Goal: Task Accomplishment & Management: Complete application form

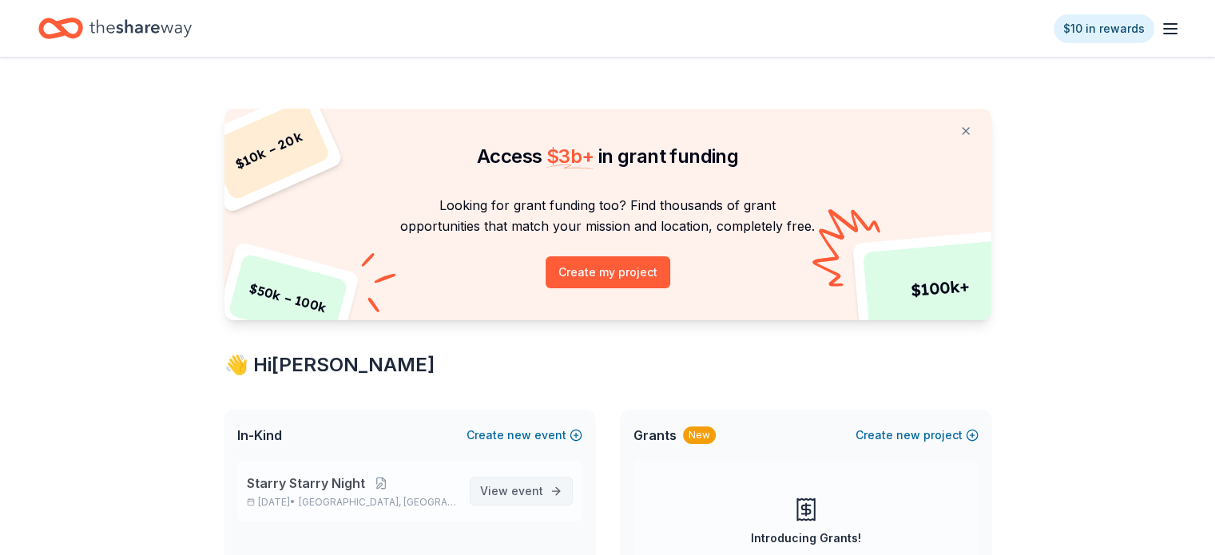
click at [526, 490] on span "event" at bounding box center [527, 491] width 32 height 14
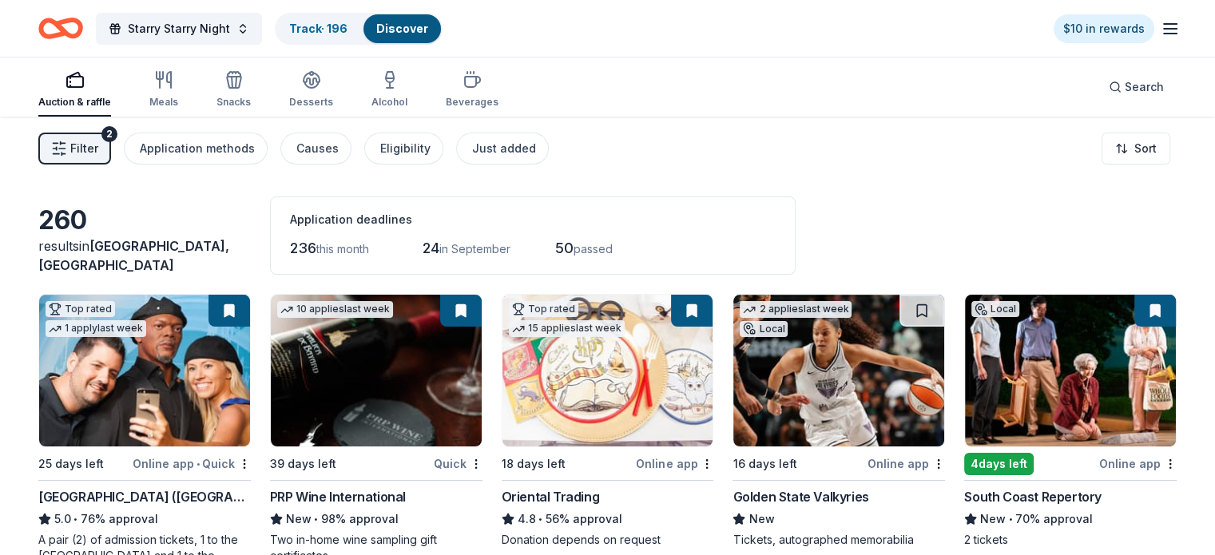
click at [98, 147] on span "Filter" at bounding box center [84, 148] width 28 height 19
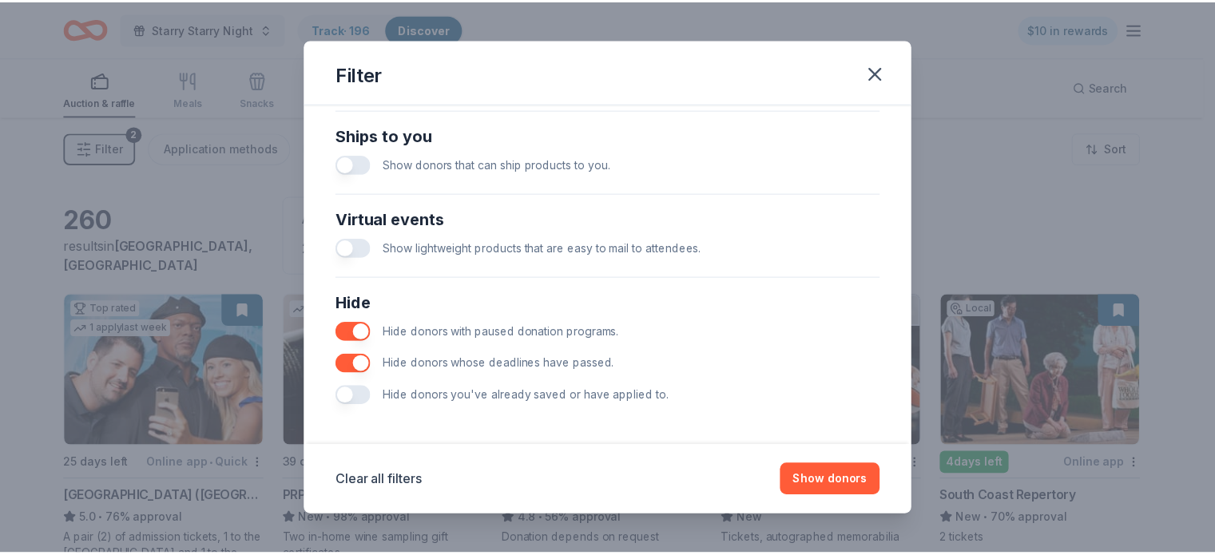
scroll to position [709, 0]
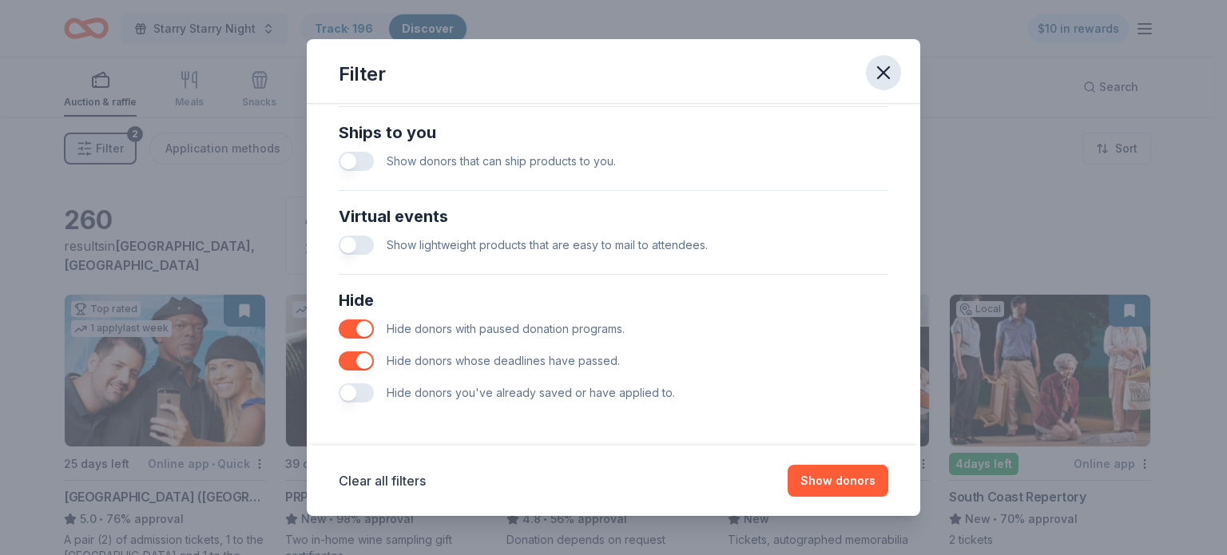
click at [877, 82] on icon "button" at bounding box center [883, 73] width 22 height 22
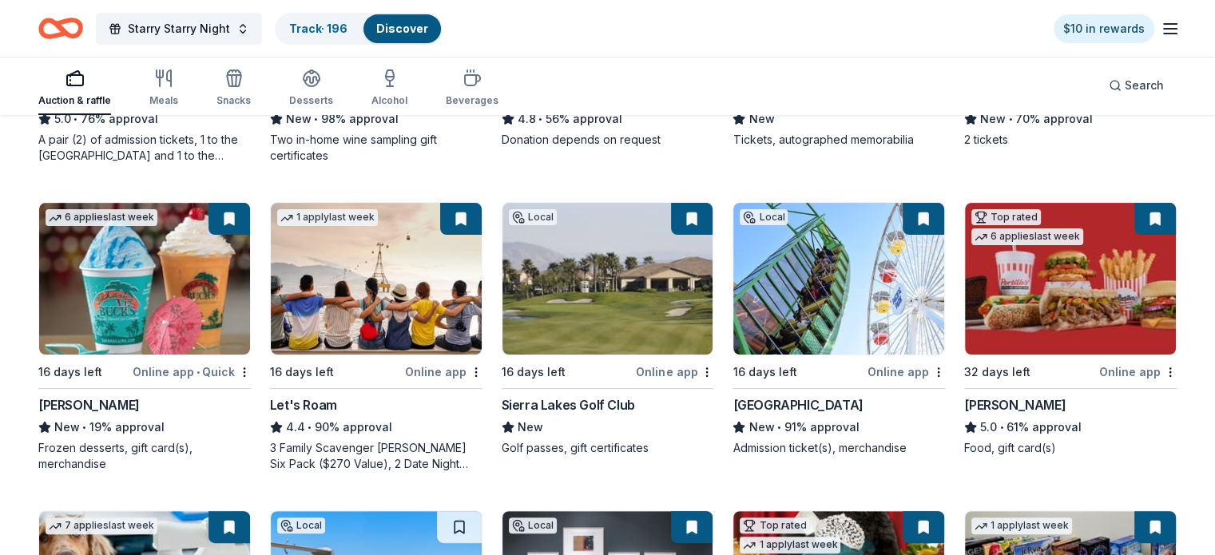
scroll to position [479, 0]
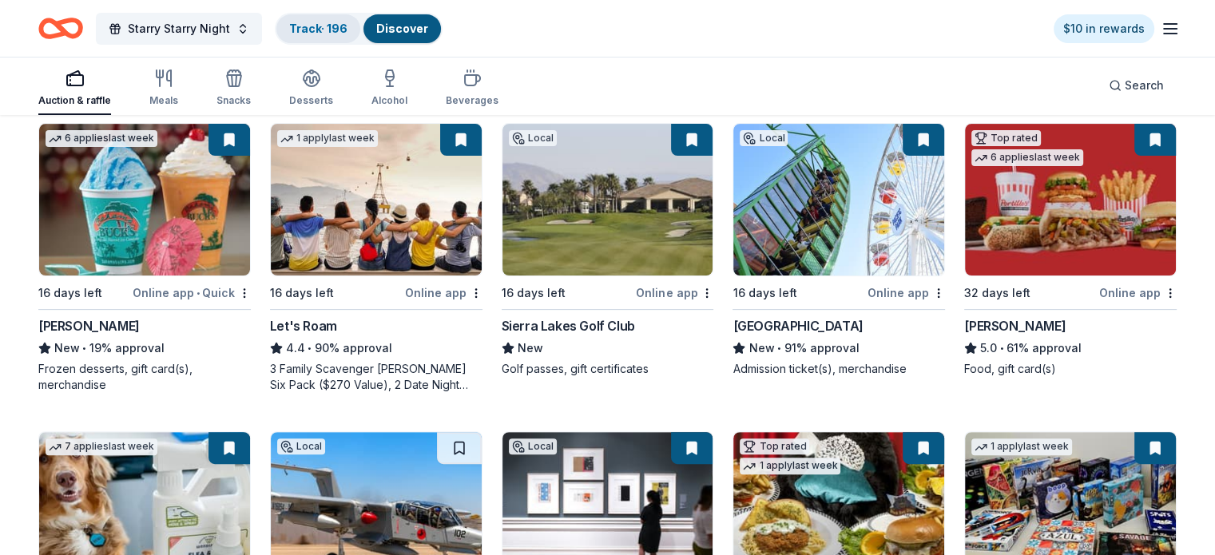
click at [337, 34] on link "Track · 196" at bounding box center [318, 29] width 58 height 14
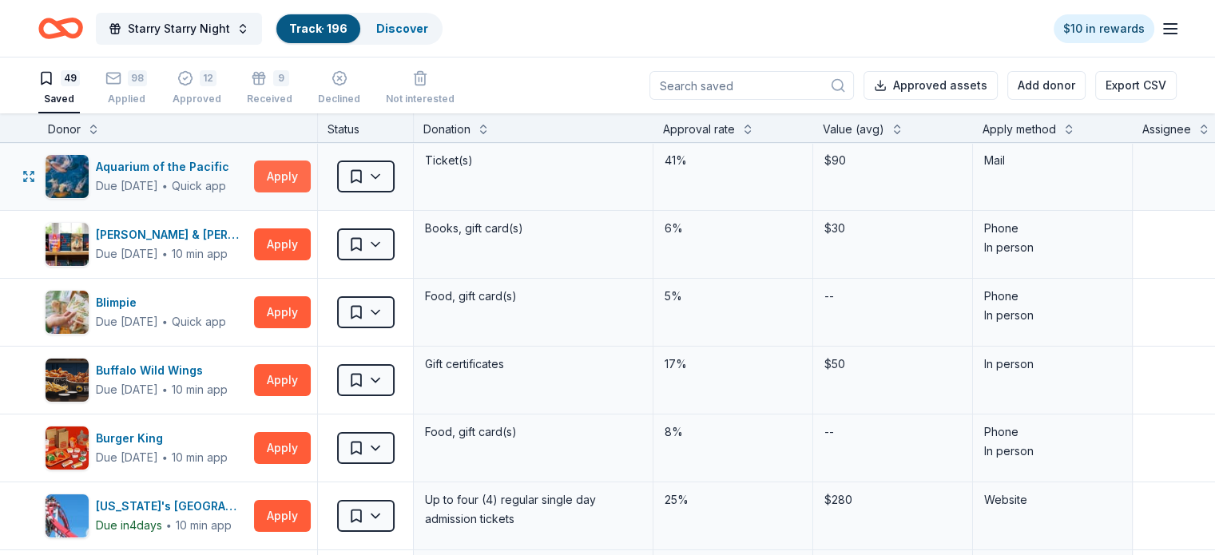
click at [300, 169] on button "Apply" at bounding box center [282, 177] width 57 height 32
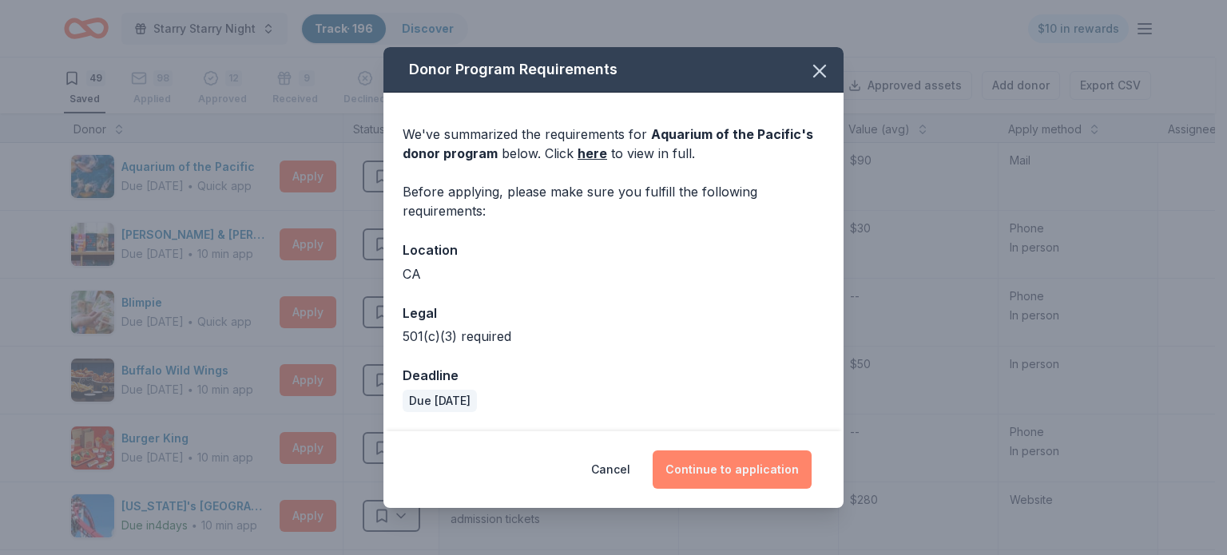
click at [716, 462] on button "Continue to application" at bounding box center [732, 469] width 159 height 38
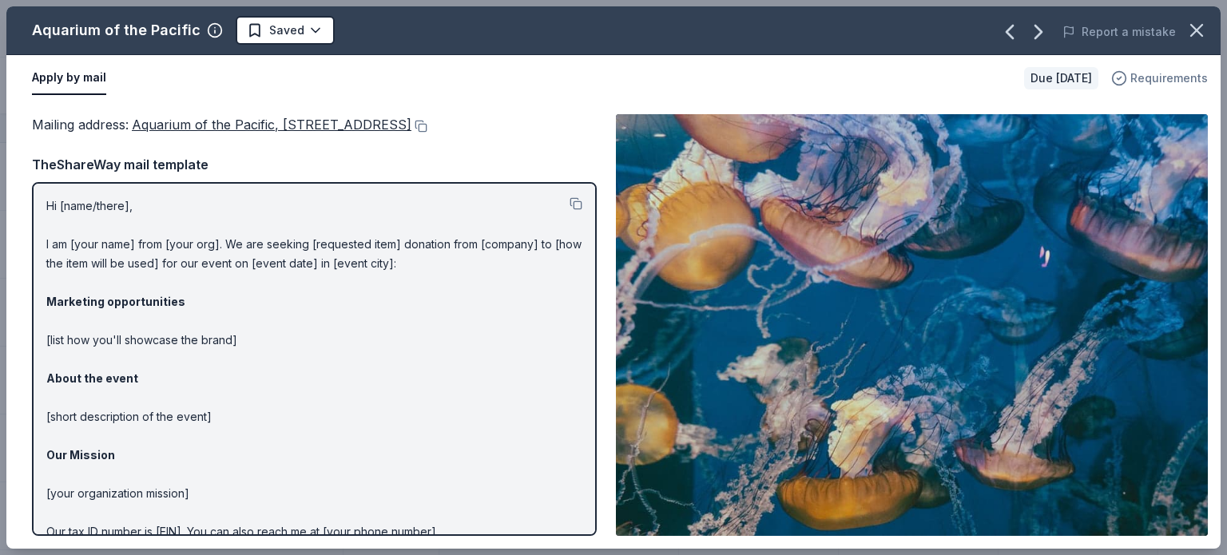
click at [1127, 81] on icon "button" at bounding box center [1119, 78] width 16 height 16
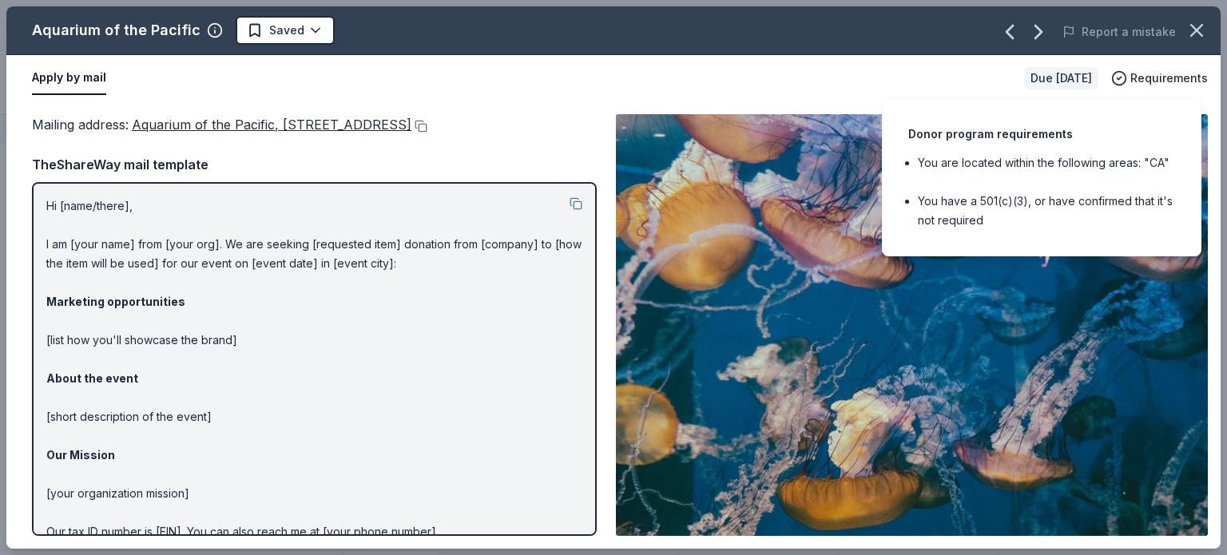
click at [646, 88] on div "Apply by mail" at bounding box center [521, 79] width 979 height 34
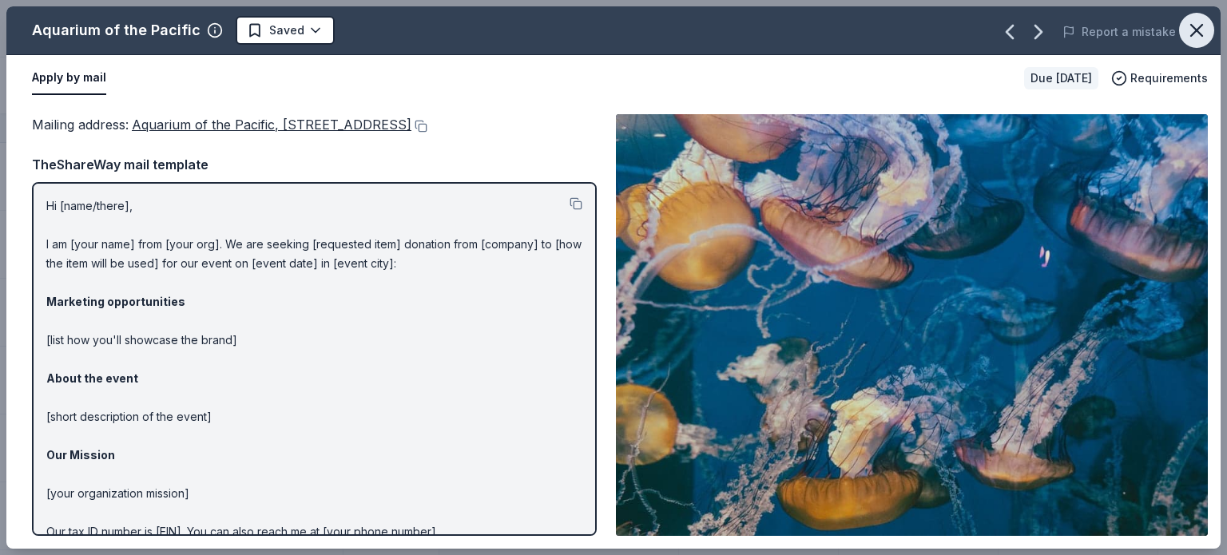
click at [1201, 38] on icon "button" at bounding box center [1196, 30] width 22 height 22
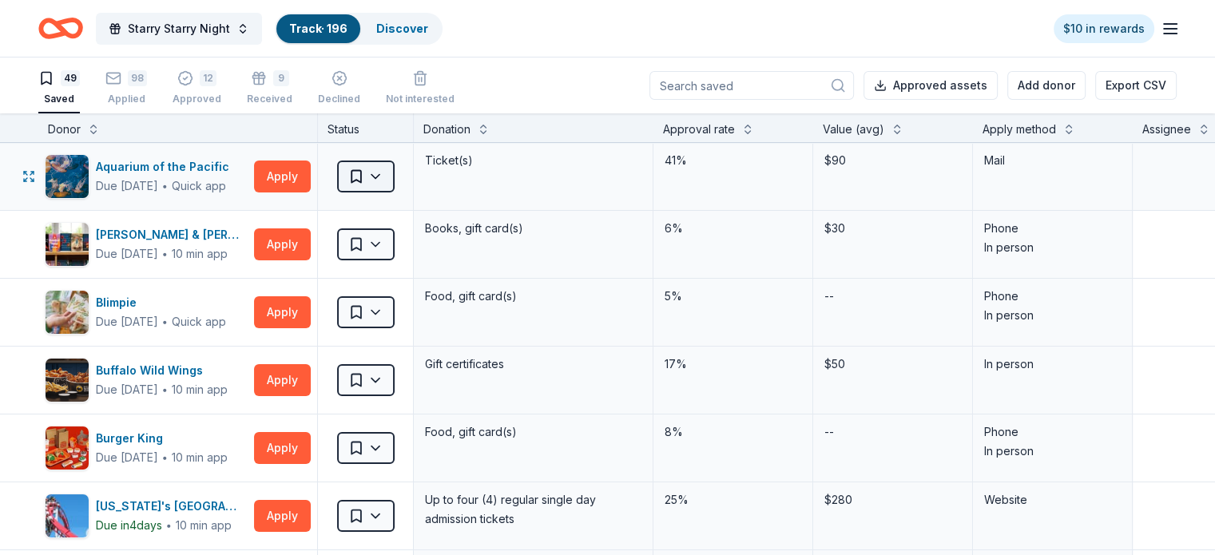
click at [387, 171] on html "Starry Starry Night Track · 196 Discover $10 in rewards 49 Saved 98 Applied 12 …" at bounding box center [607, 277] width 1215 height 555
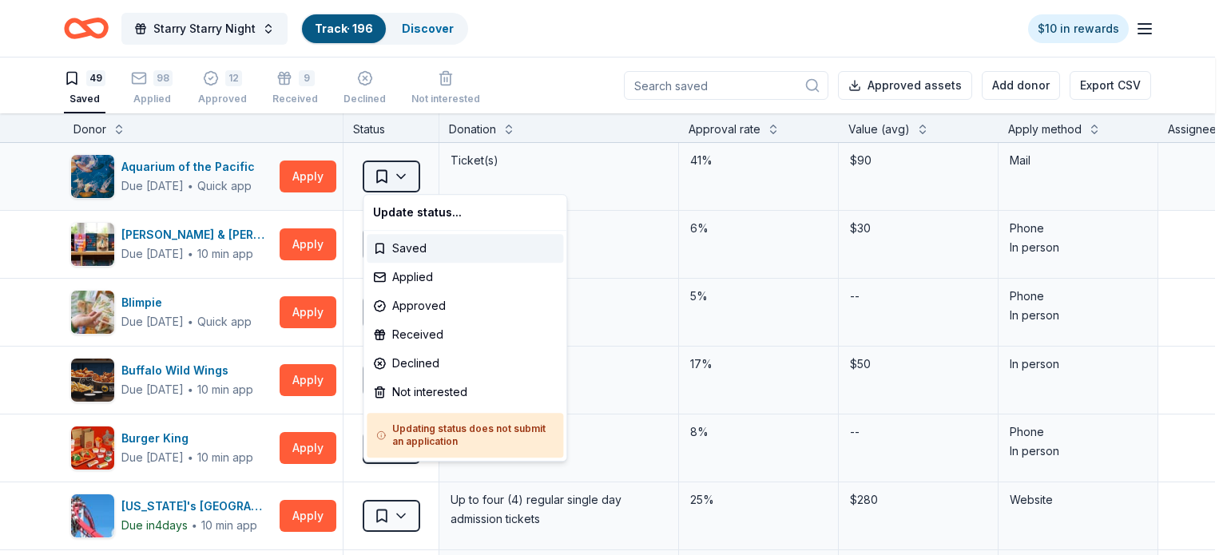
click at [387, 171] on html "Starry Starry Night Track · 196 Discover $10 in rewards 49 Saved 98 Applied 12 …" at bounding box center [613, 277] width 1227 height 555
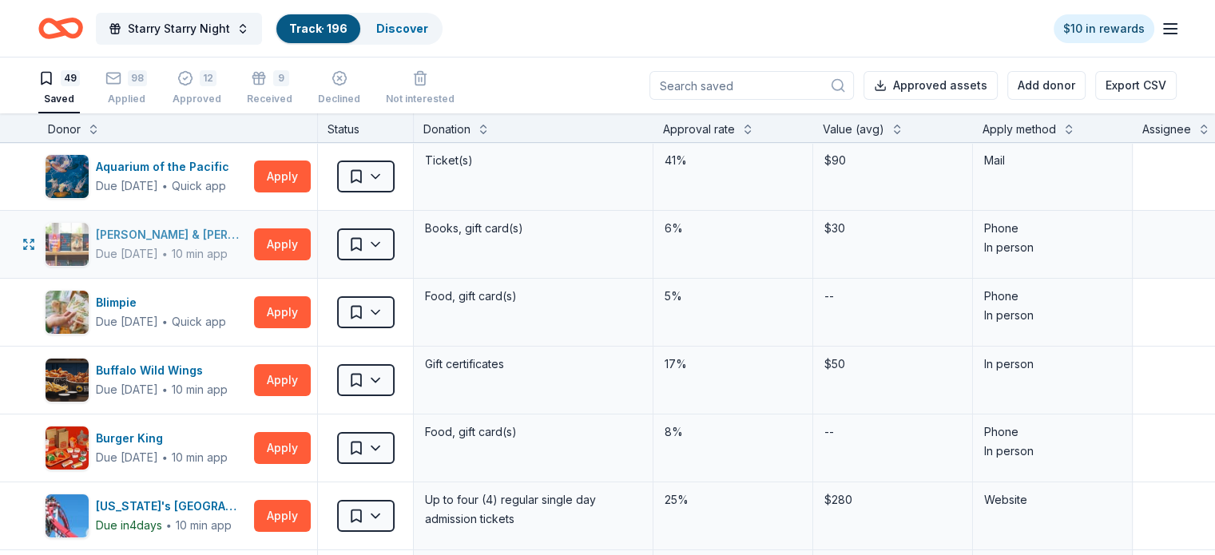
click at [161, 228] on div "Barnes & Noble" at bounding box center [172, 234] width 152 height 19
click at [413, 24] on link "Discover" at bounding box center [402, 29] width 52 height 14
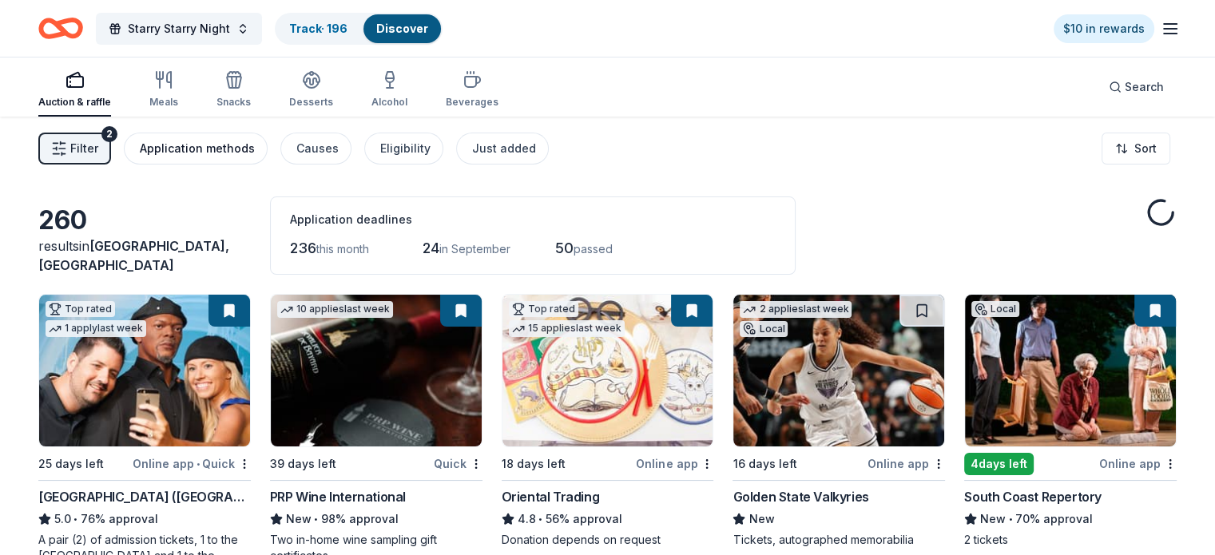
click at [232, 146] on div "Application methods" at bounding box center [197, 148] width 115 height 19
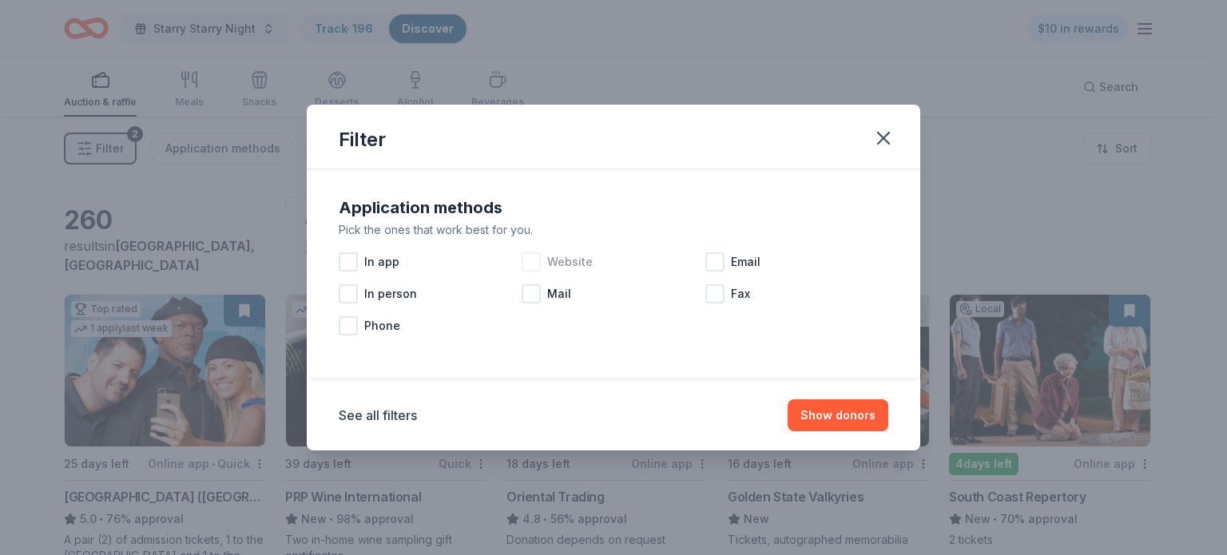
click at [538, 261] on div at bounding box center [531, 261] width 19 height 19
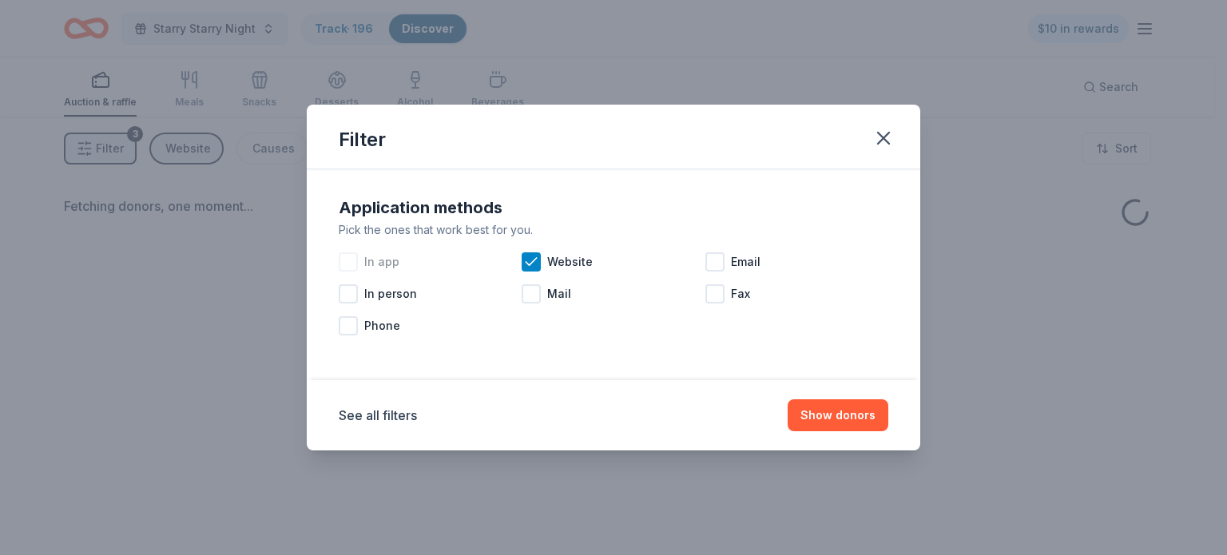
click at [341, 261] on div at bounding box center [348, 261] width 19 height 19
click at [722, 260] on div at bounding box center [714, 261] width 19 height 19
click at [839, 408] on button "Show donors" at bounding box center [838, 415] width 101 height 32
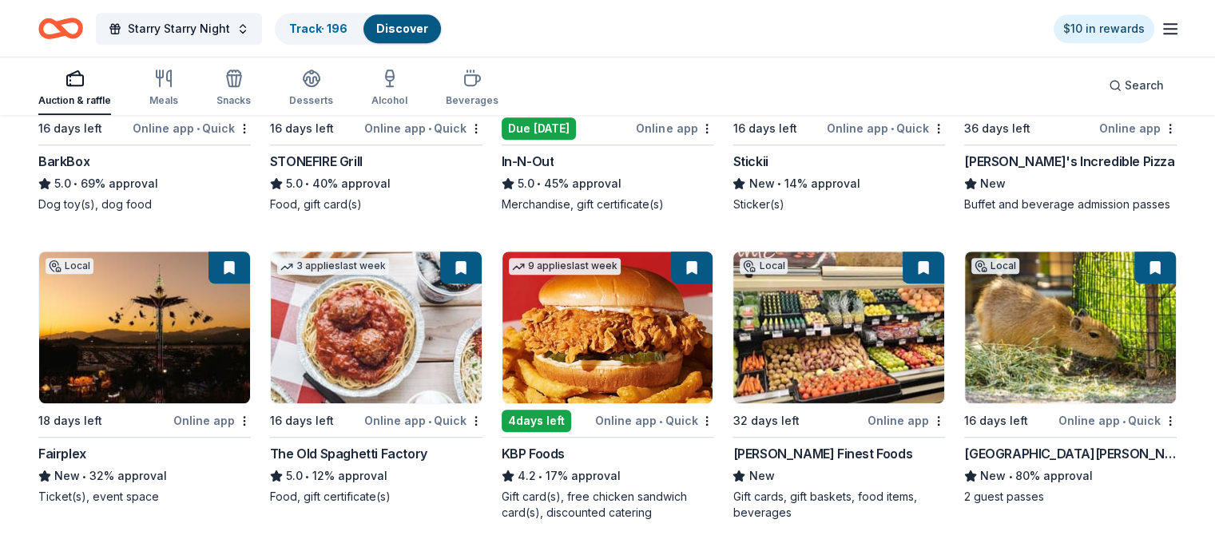
scroll to position [1284, 0]
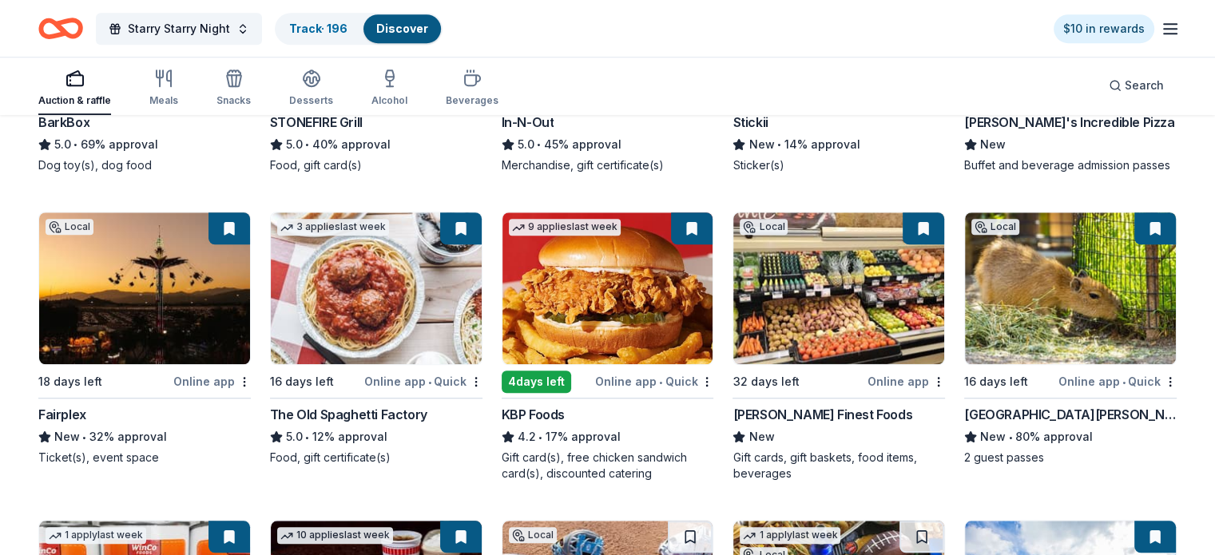
click at [165, 318] on img at bounding box center [144, 288] width 211 height 152
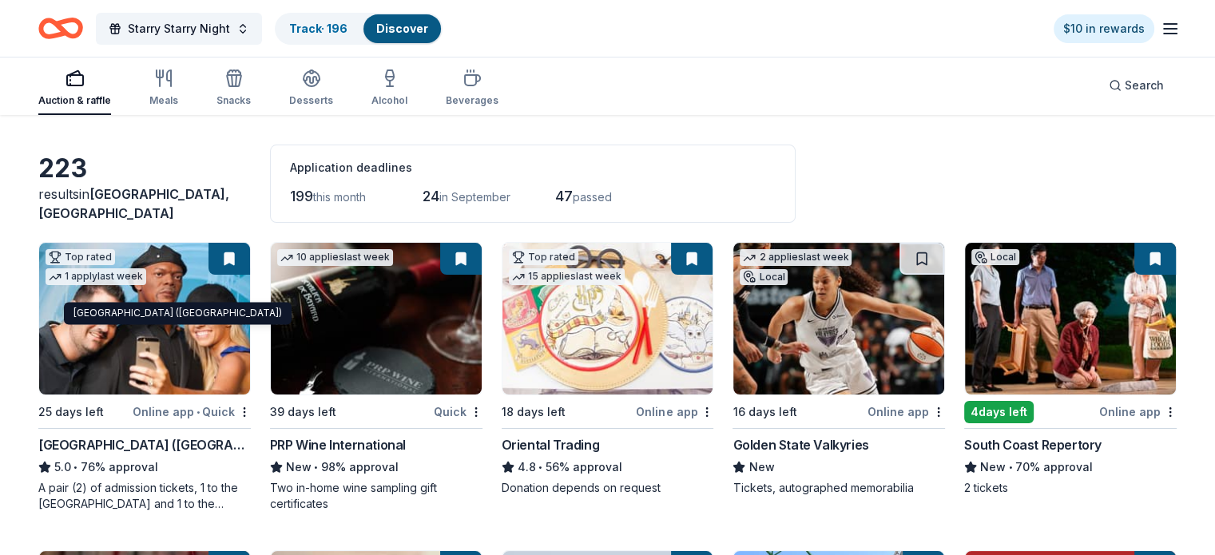
scroll to position [0, 0]
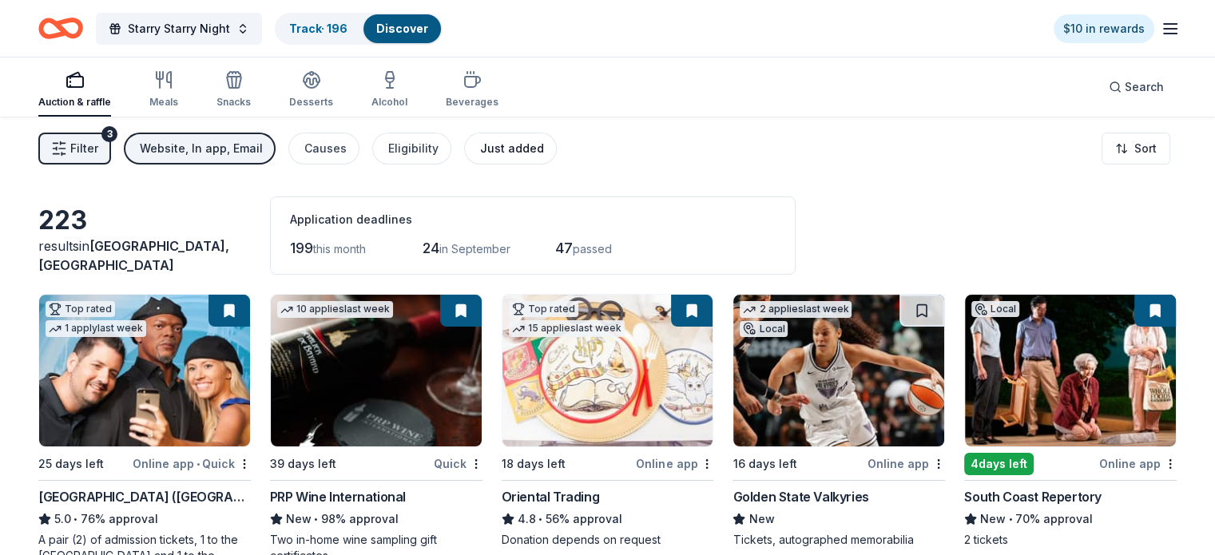
click at [541, 152] on div "Just added" at bounding box center [512, 148] width 64 height 19
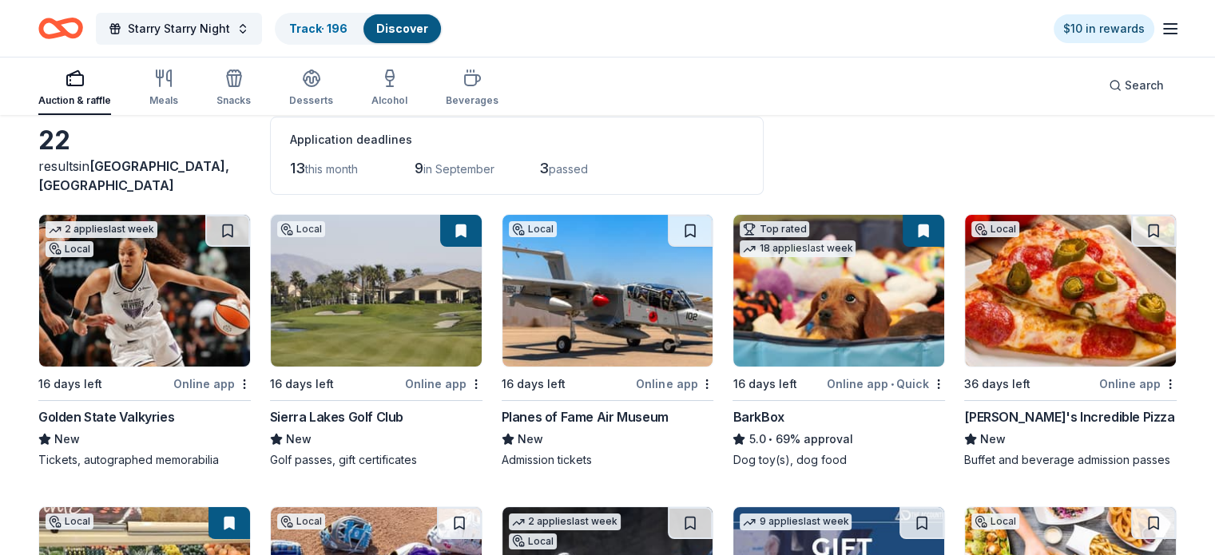
scroll to position [160, 0]
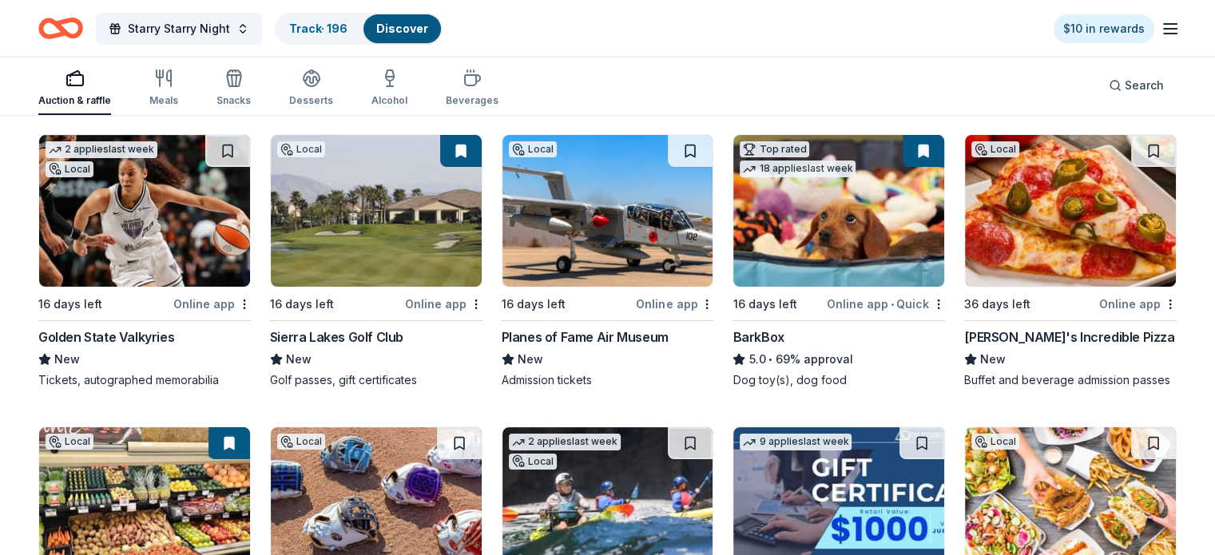
click at [1025, 336] on div "John's Incredible Pizza" at bounding box center [1069, 336] width 210 height 19
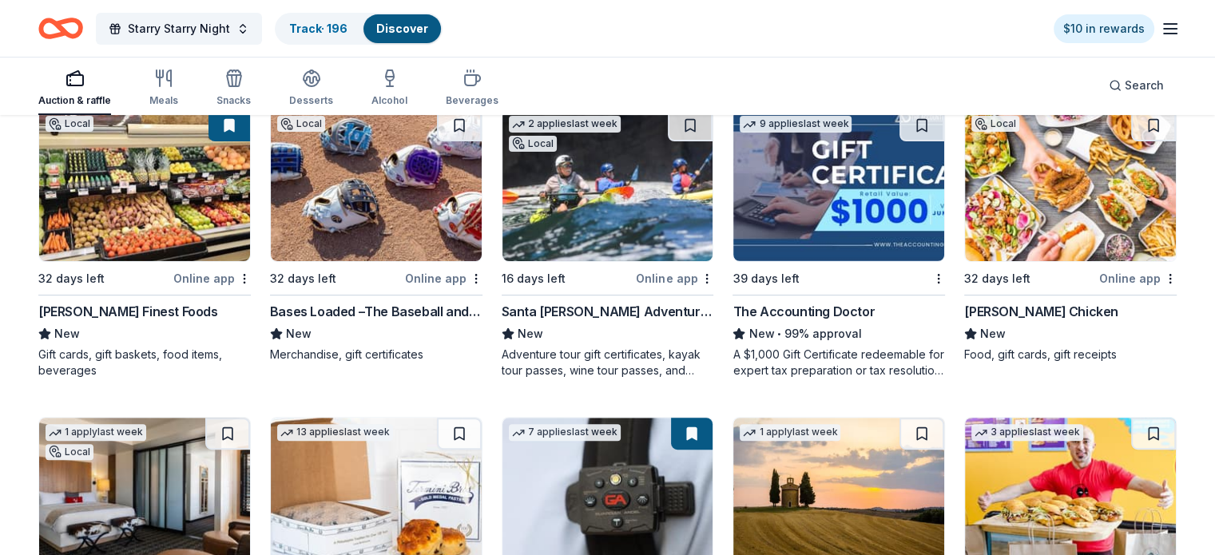
scroll to position [393, 0]
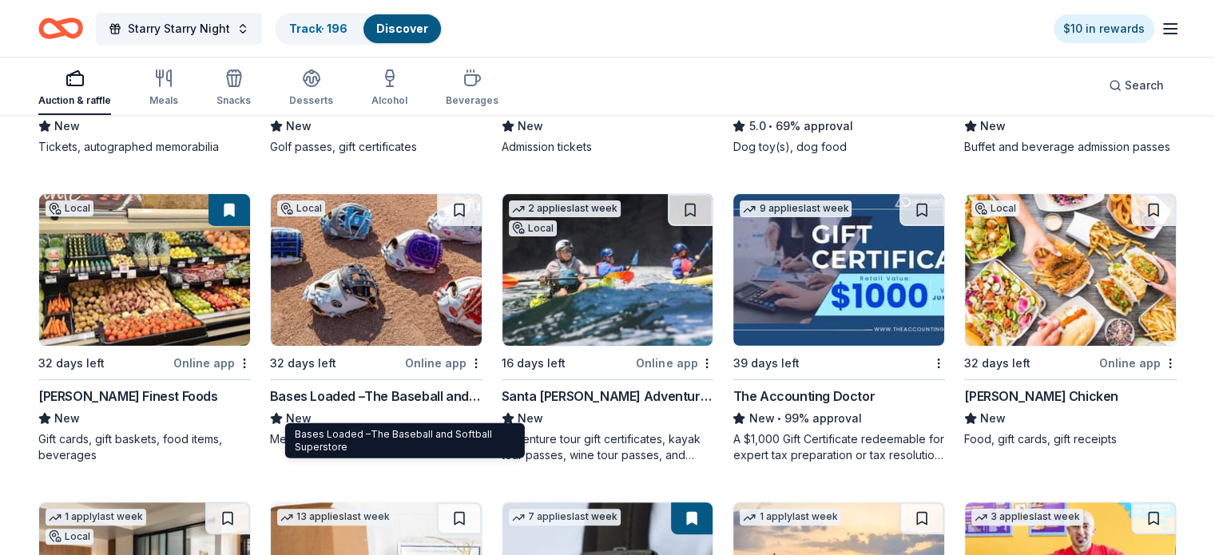
click at [447, 406] on div "Bases Loaded –The Baseball and Softball Superstore" at bounding box center [376, 396] width 212 height 19
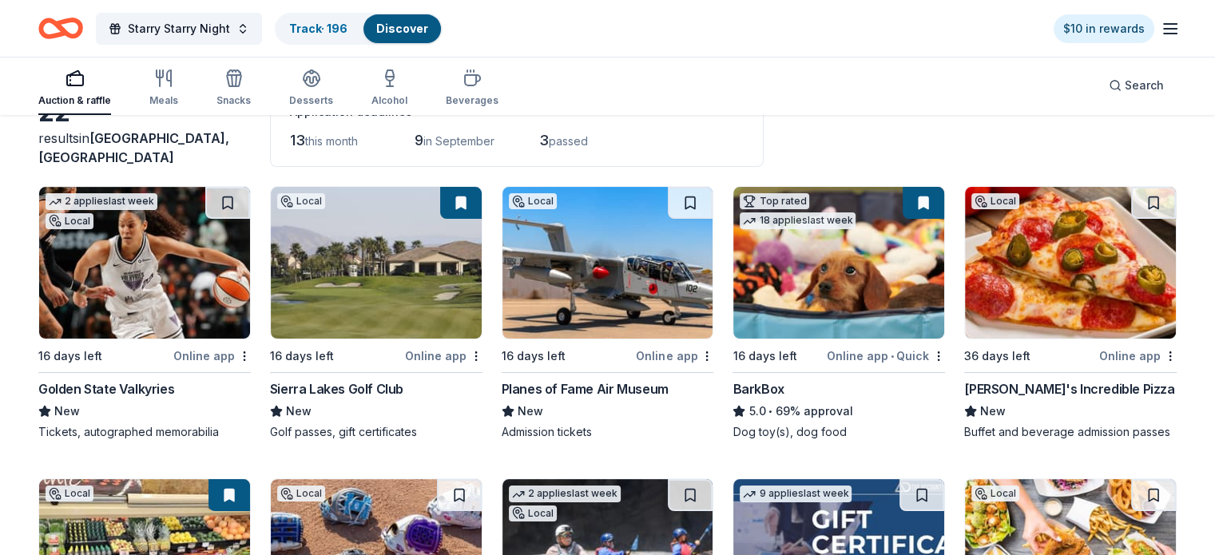
scroll to position [0, 0]
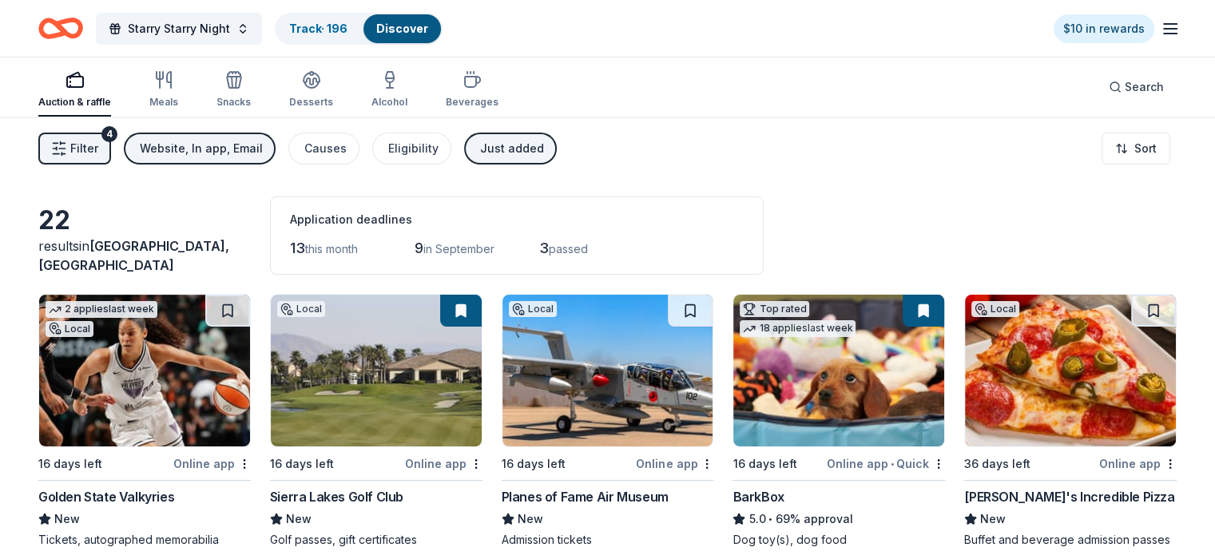
click at [518, 141] on div "Just added" at bounding box center [512, 148] width 64 height 19
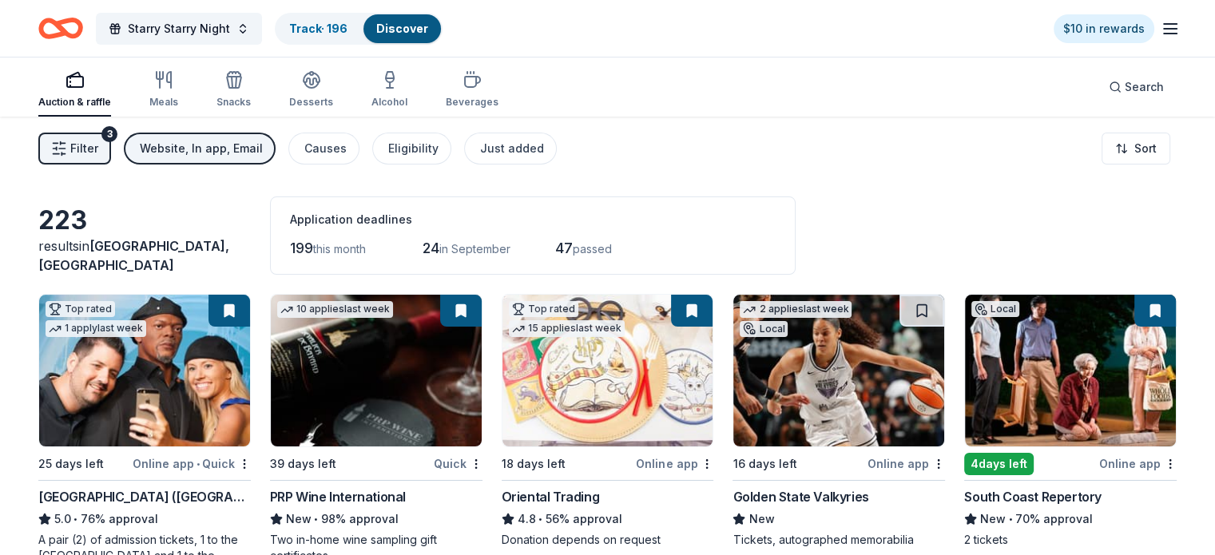
click at [313, 242] on span "199" at bounding box center [301, 248] width 23 height 17
click at [360, 36] on div "Track · 196" at bounding box center [318, 28] width 84 height 29
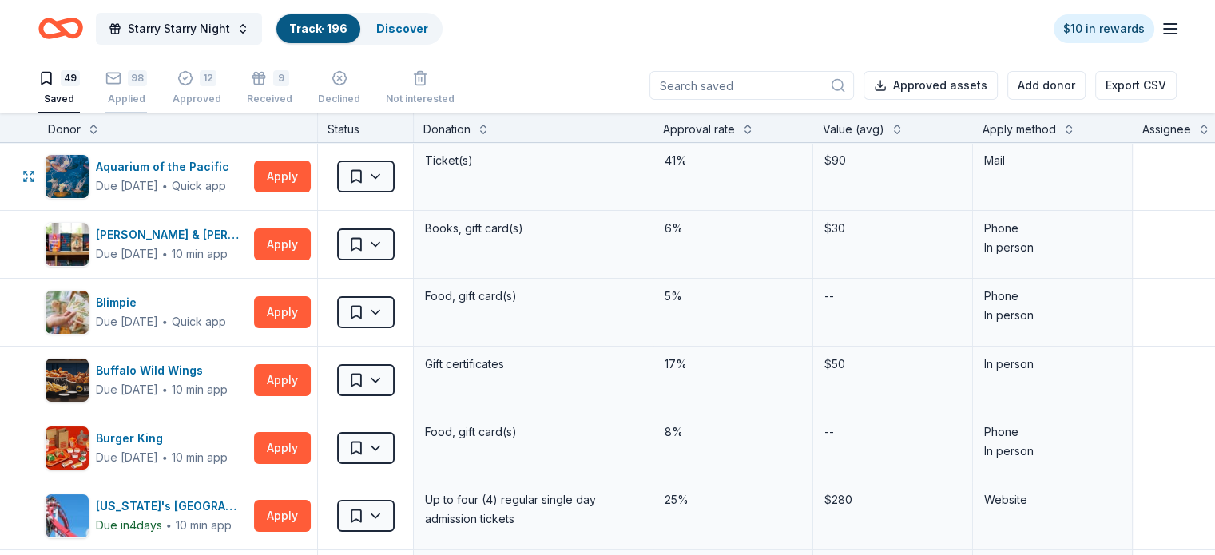
click at [146, 89] on div "98 Applied" at bounding box center [126, 87] width 42 height 35
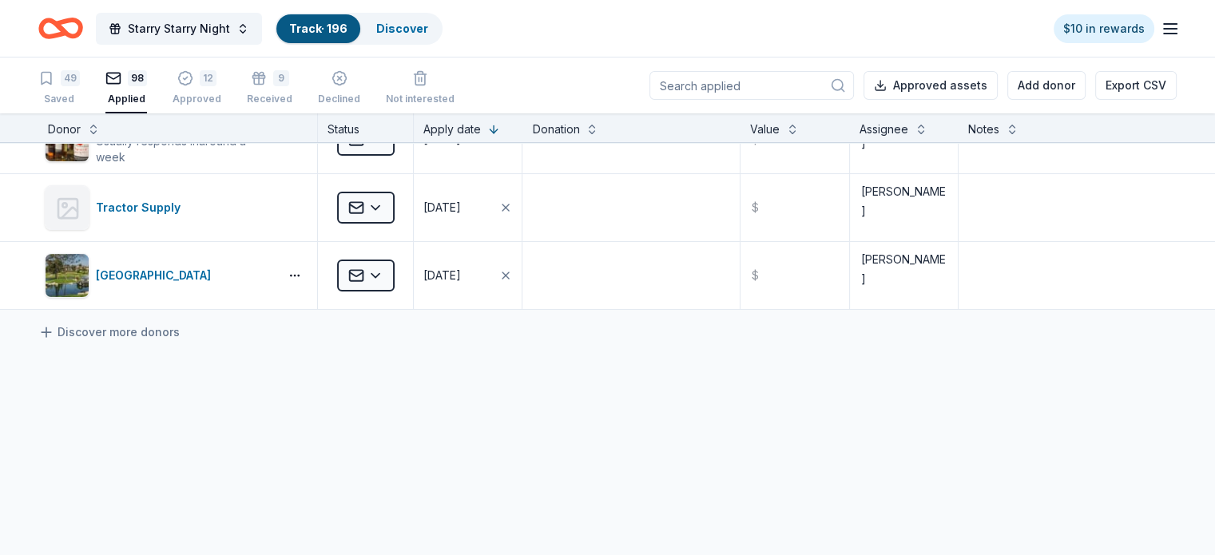
scroll to position [6524, 0]
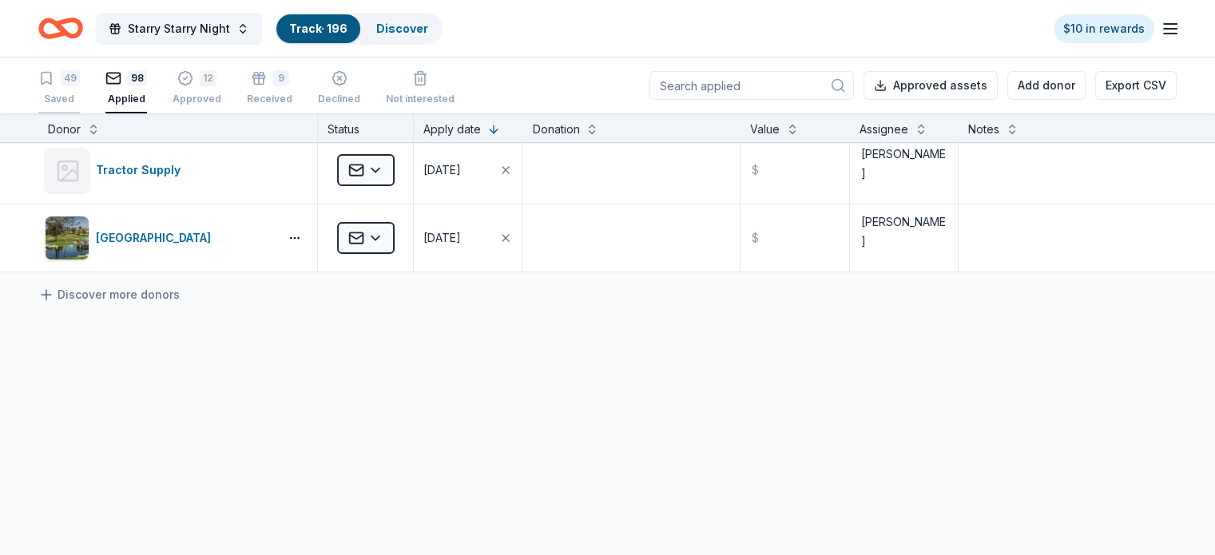
click at [80, 95] on div "Saved" at bounding box center [59, 99] width 42 height 13
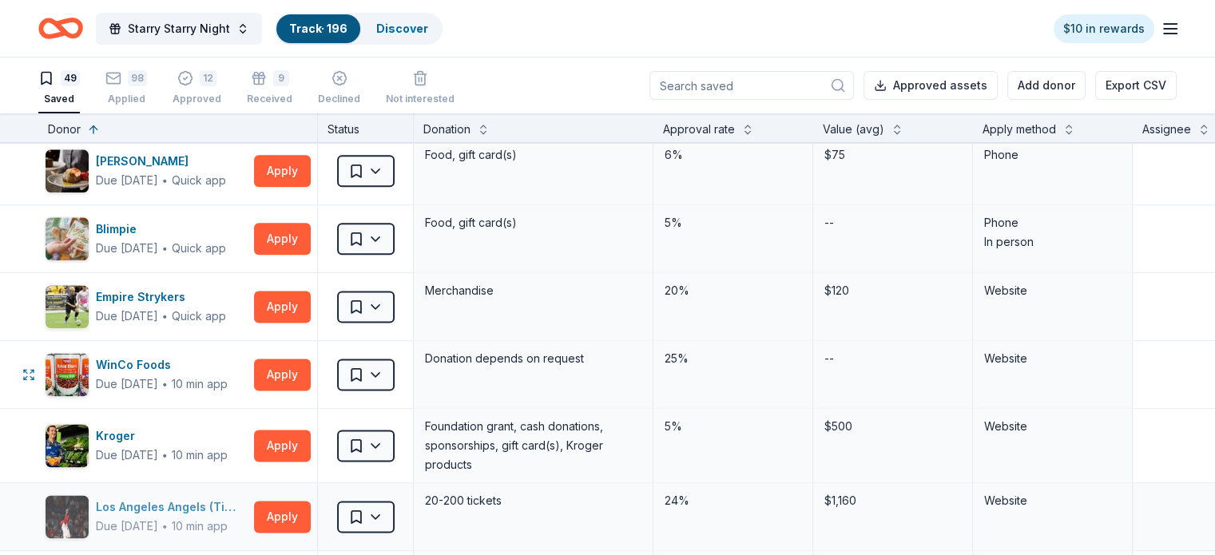
scroll to position [2106, 0]
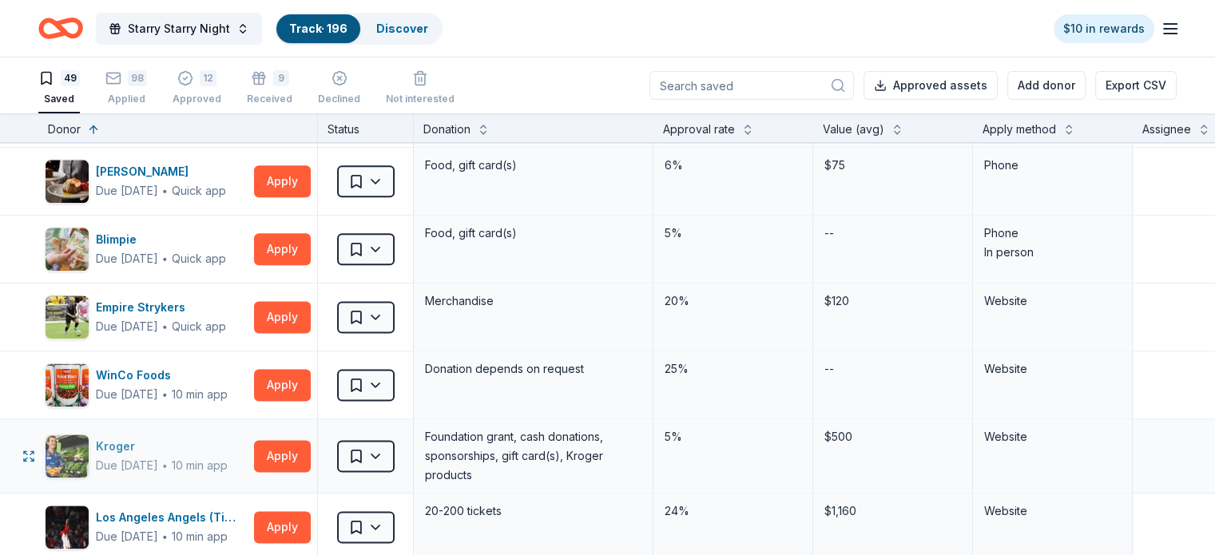
click at [134, 437] on div "Kroger" at bounding box center [162, 446] width 132 height 19
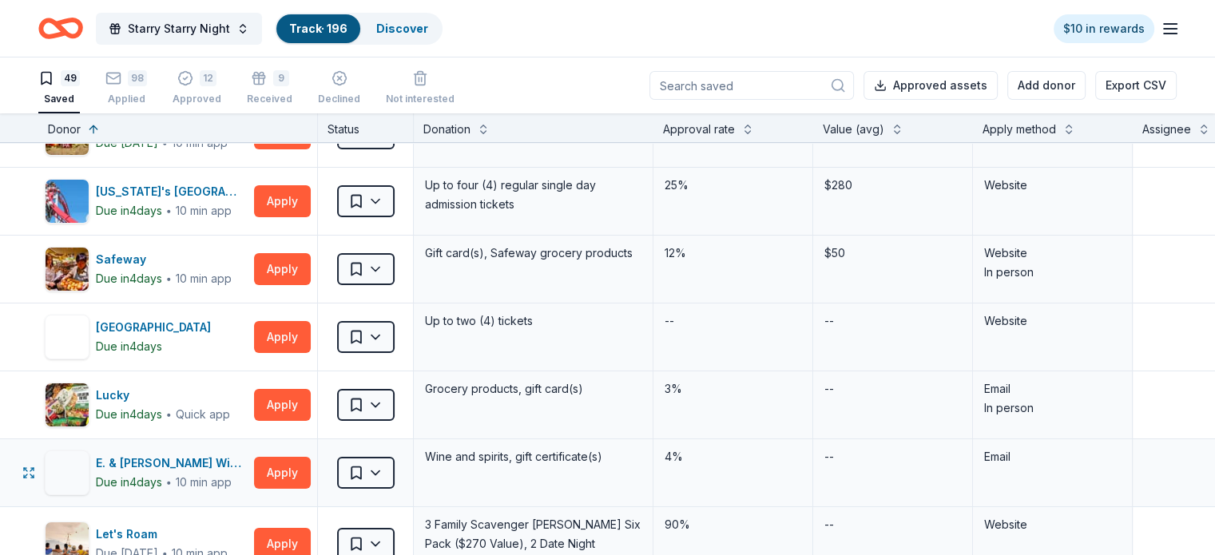
scroll to position [0, 0]
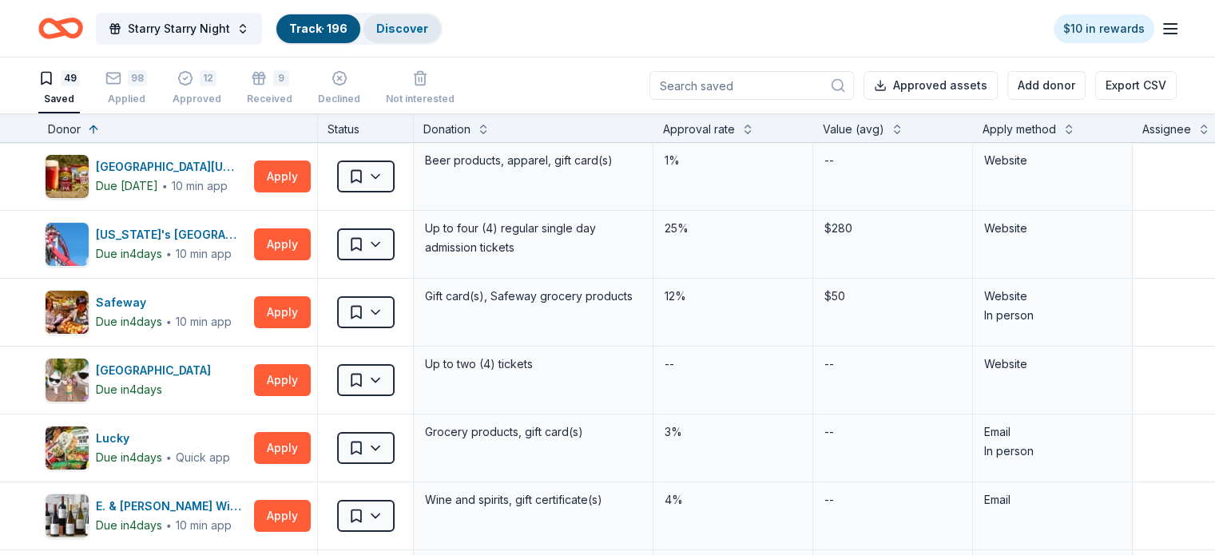
click at [421, 34] on link "Discover" at bounding box center [402, 29] width 52 height 14
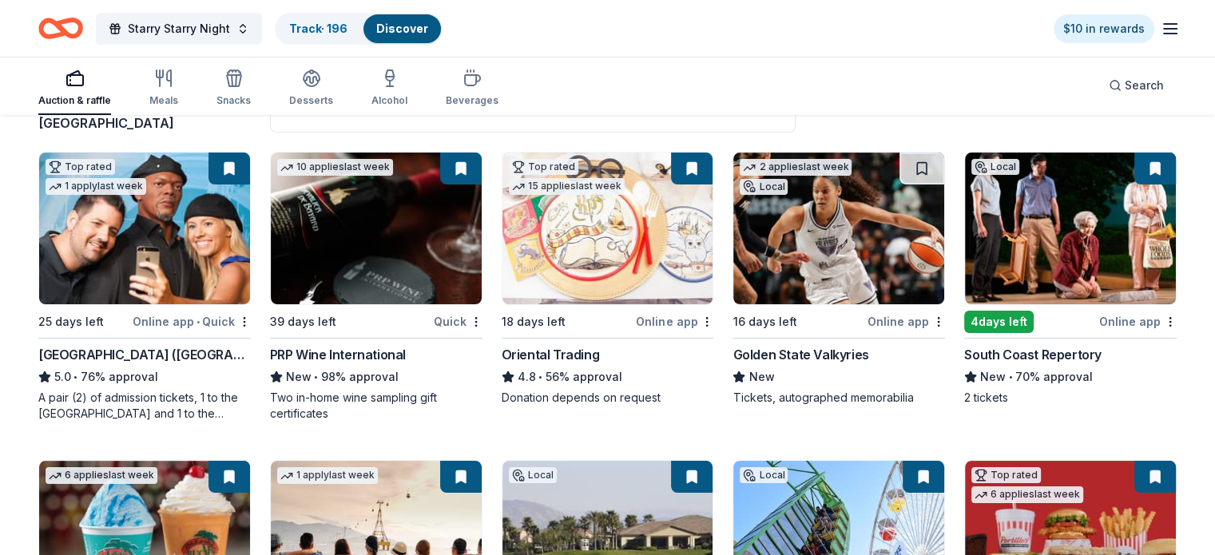
scroll to position [160, 0]
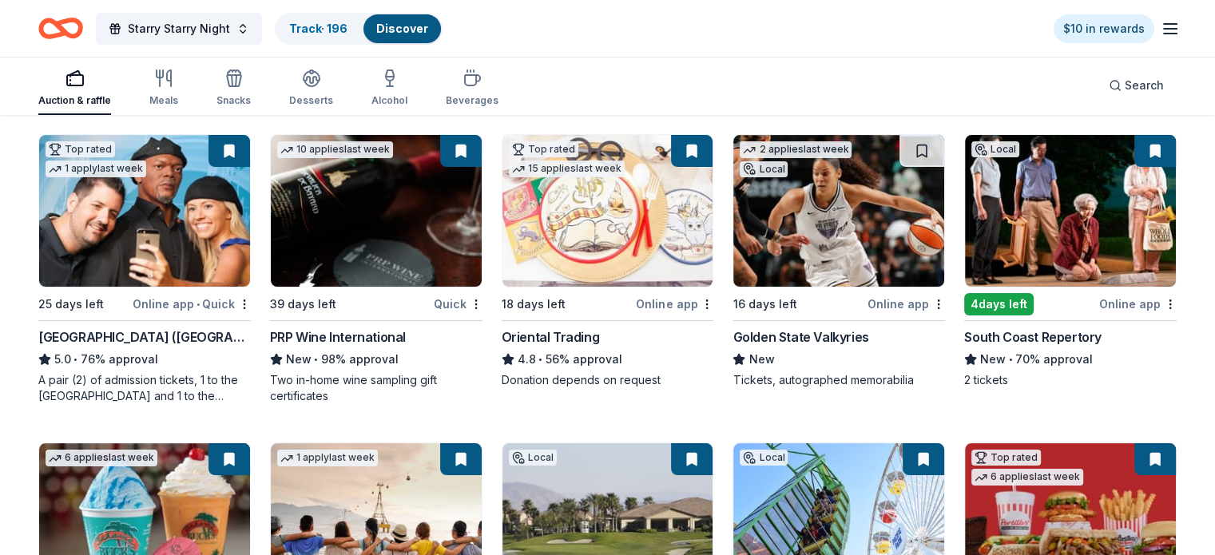
click at [781, 335] on div "Golden State Valkyries" at bounding box center [800, 336] width 136 height 19
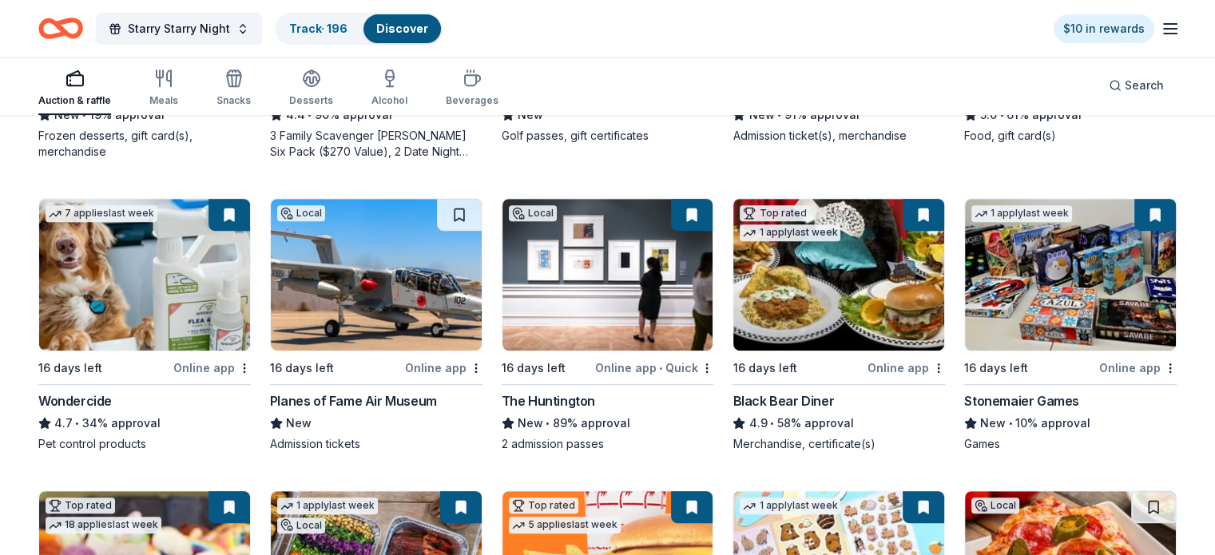
scroll to position [958, 0]
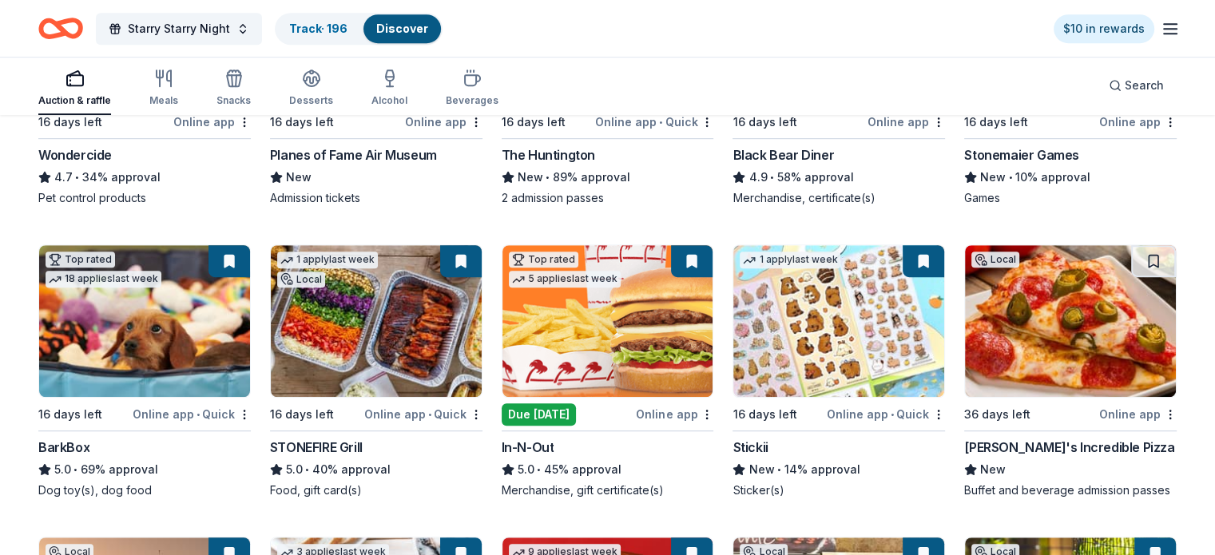
click at [554, 394] on img at bounding box center [607, 321] width 211 height 152
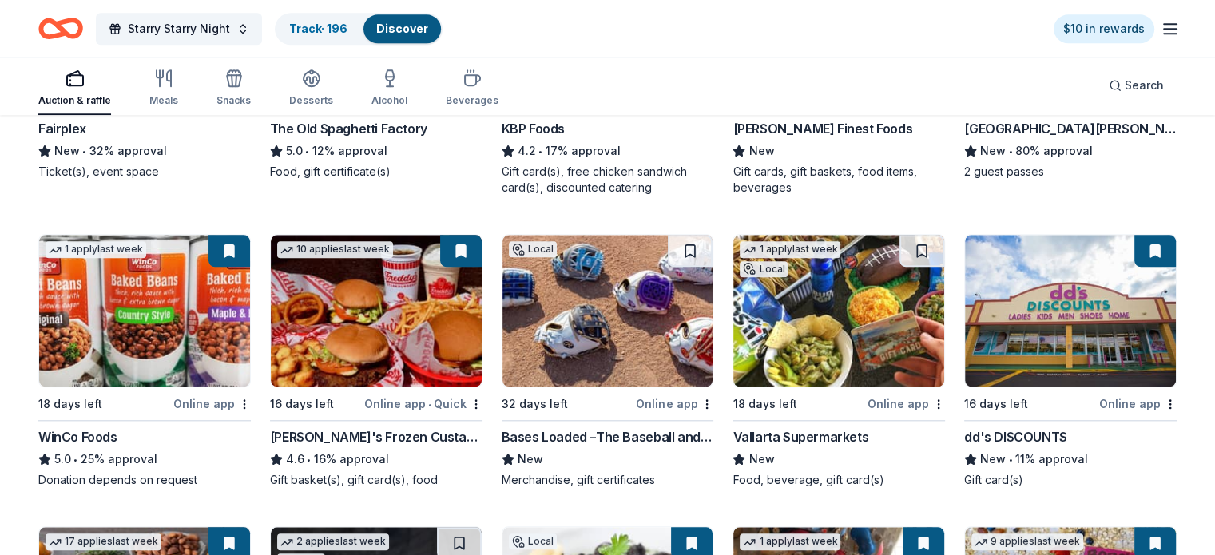
scroll to position [1597, 0]
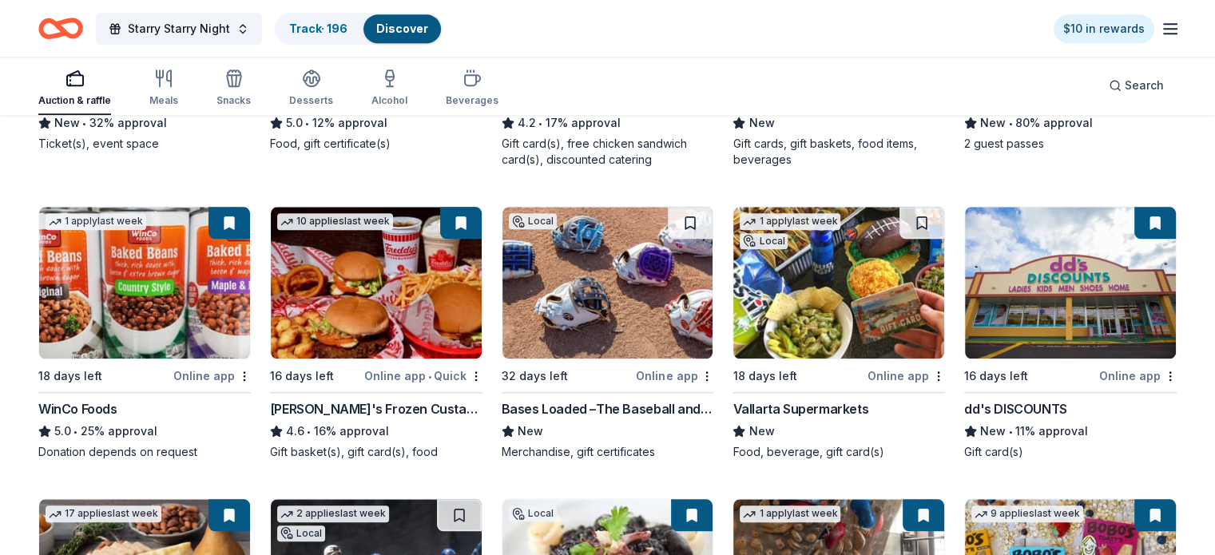
click at [808, 419] on div "Vallarta Supermarkets" at bounding box center [800, 408] width 136 height 19
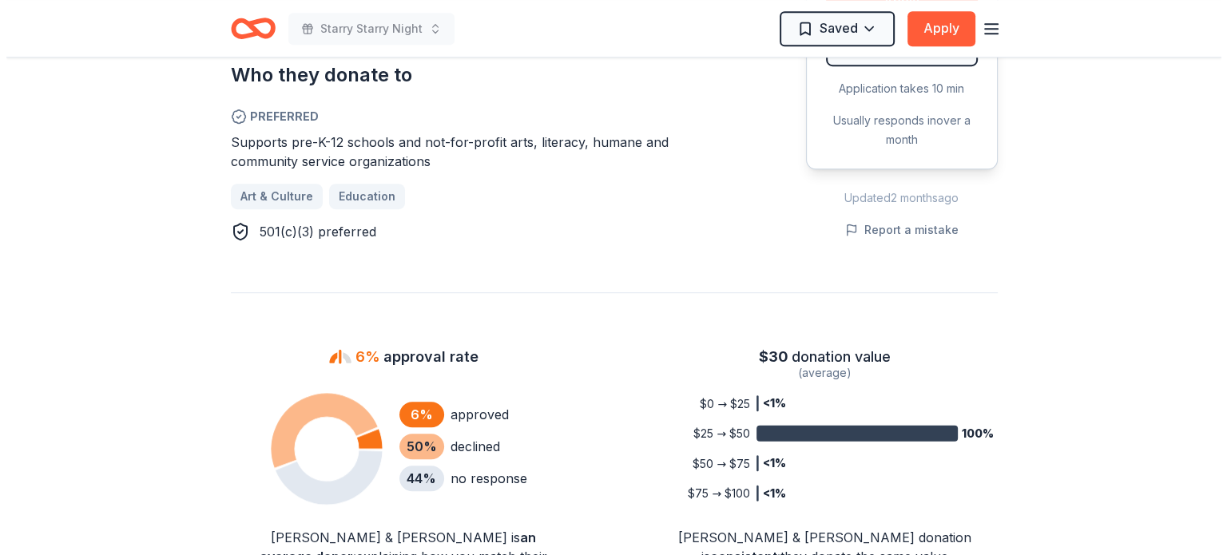
scroll to position [479, 0]
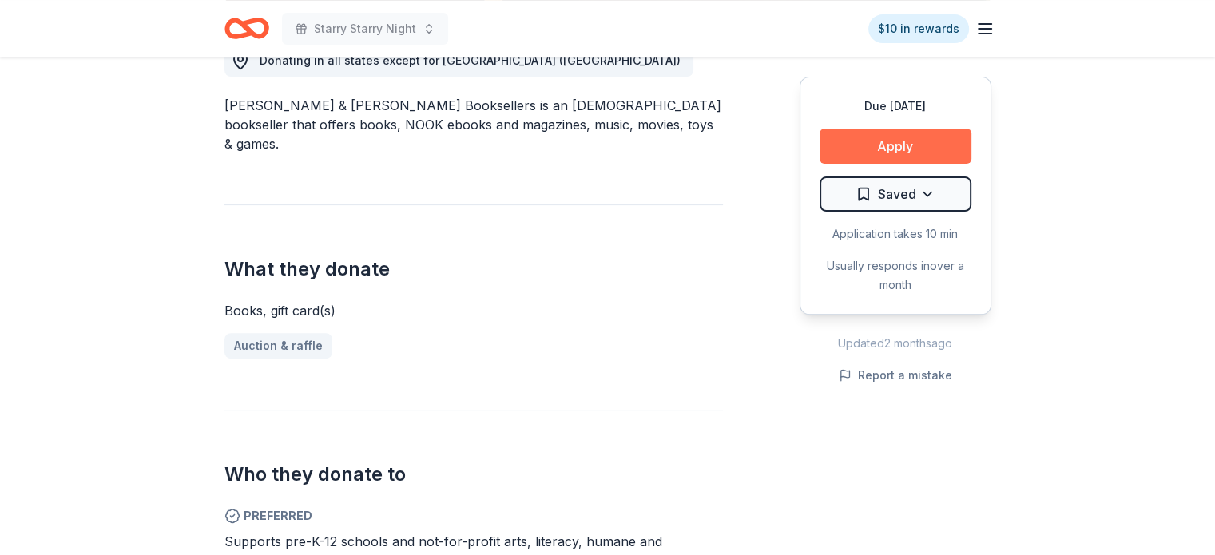
click at [867, 141] on button "Apply" at bounding box center [895, 146] width 152 height 35
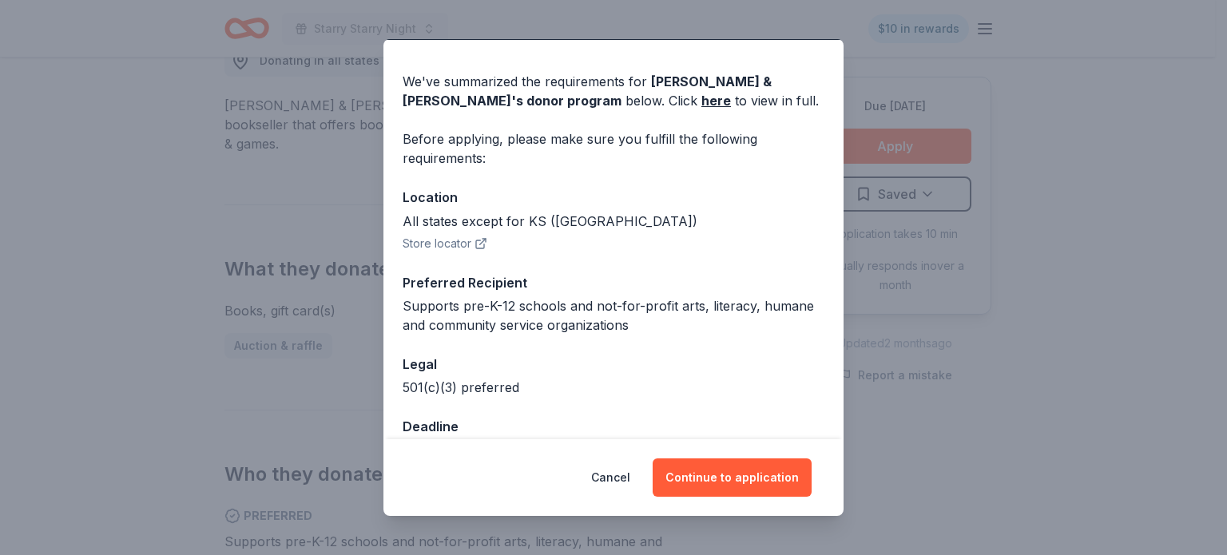
scroll to position [86, 0]
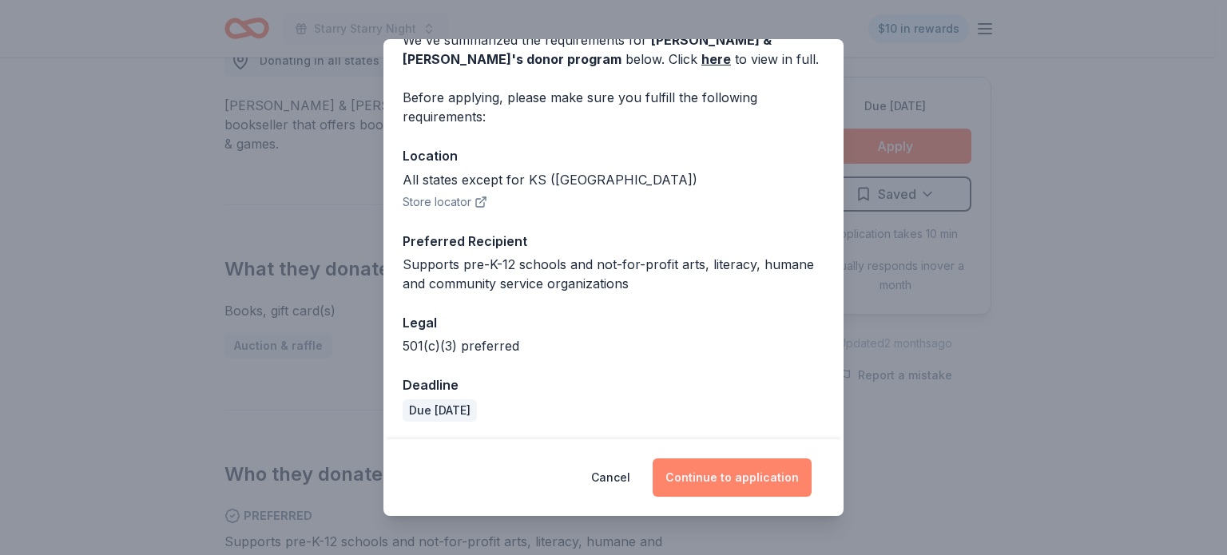
click at [738, 469] on button "Continue to application" at bounding box center [732, 477] width 159 height 38
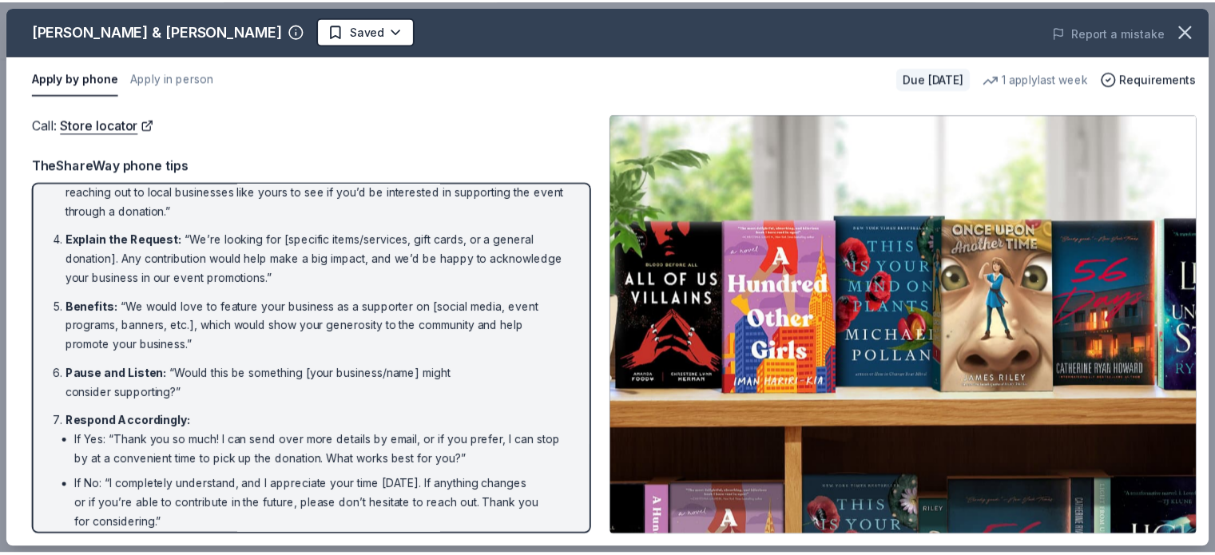
scroll to position [207, 0]
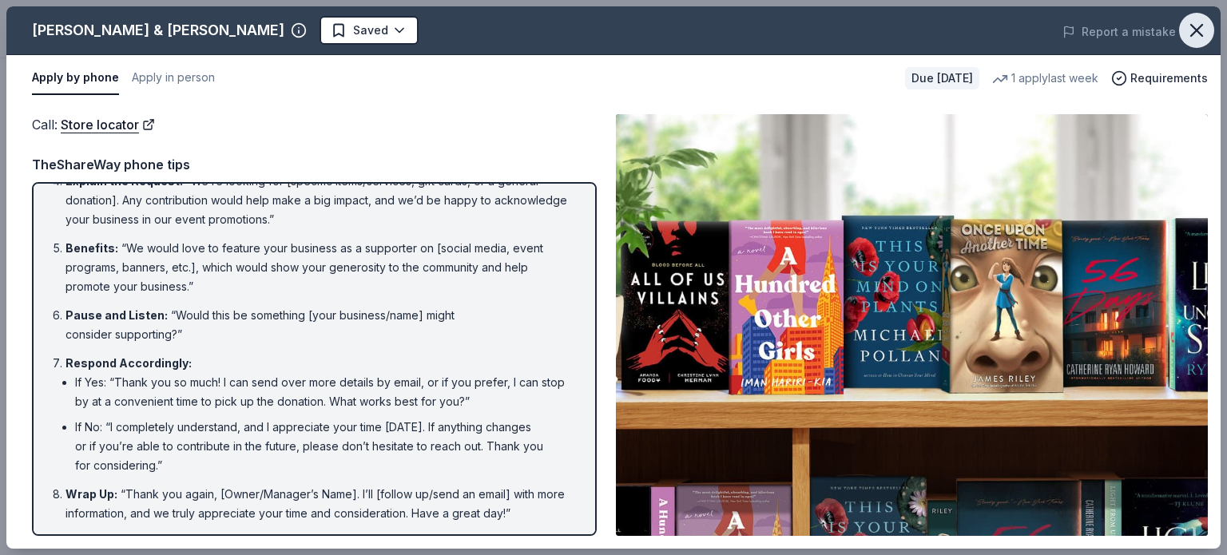
click at [1203, 30] on icon "button" at bounding box center [1196, 30] width 22 height 22
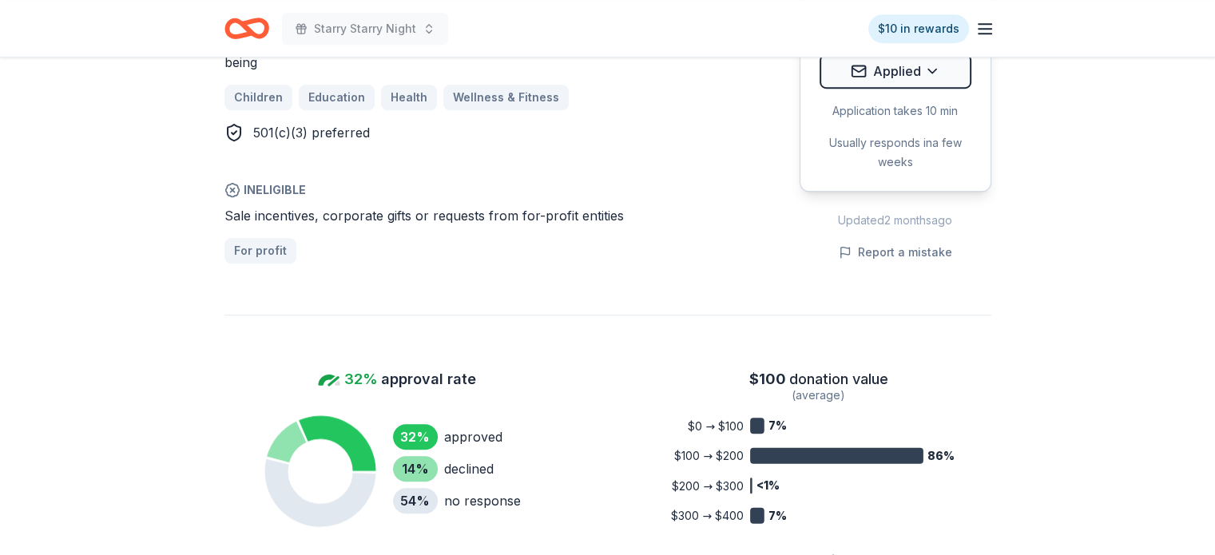
scroll to position [719, 0]
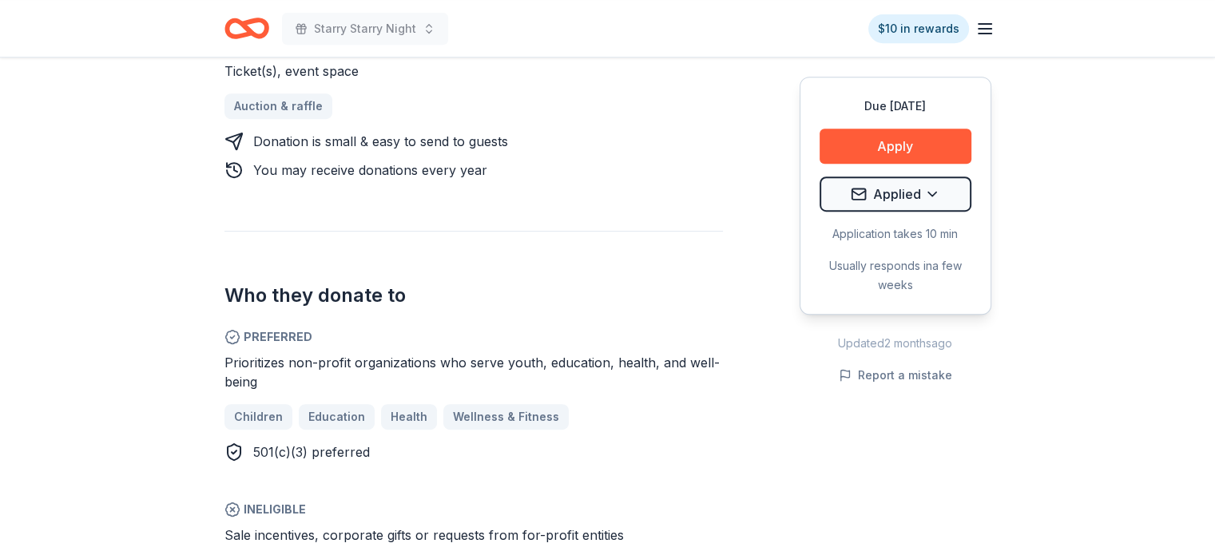
click at [1096, 207] on div "Due in 18 days Share Fairplex New • 2 reviews 32% approval rate $ 100 donation …" at bounding box center [607, 544] width 1215 height 2410
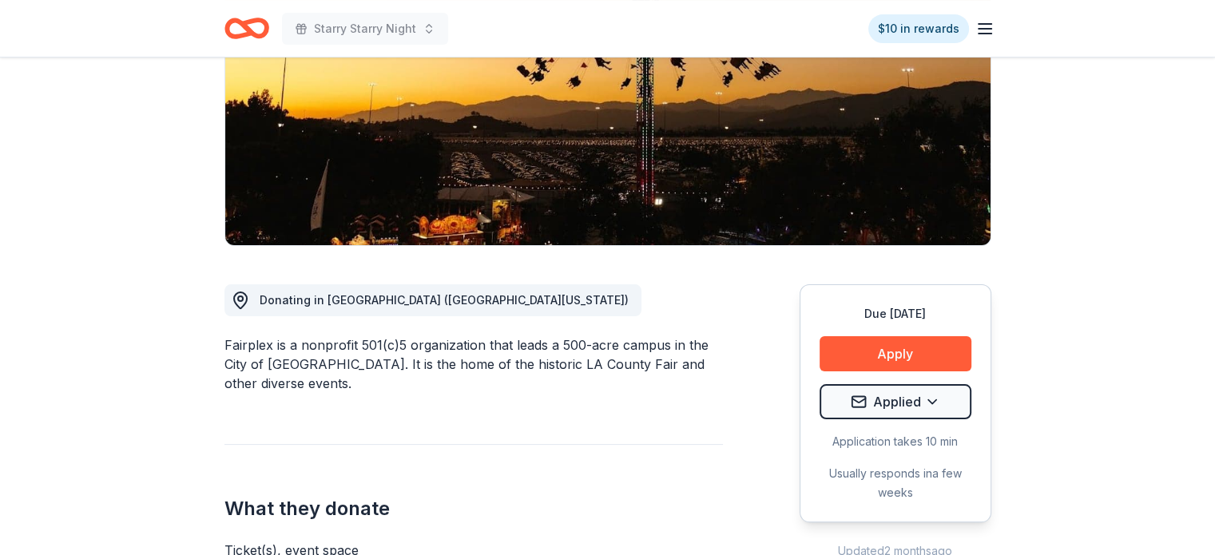
scroll to position [0, 0]
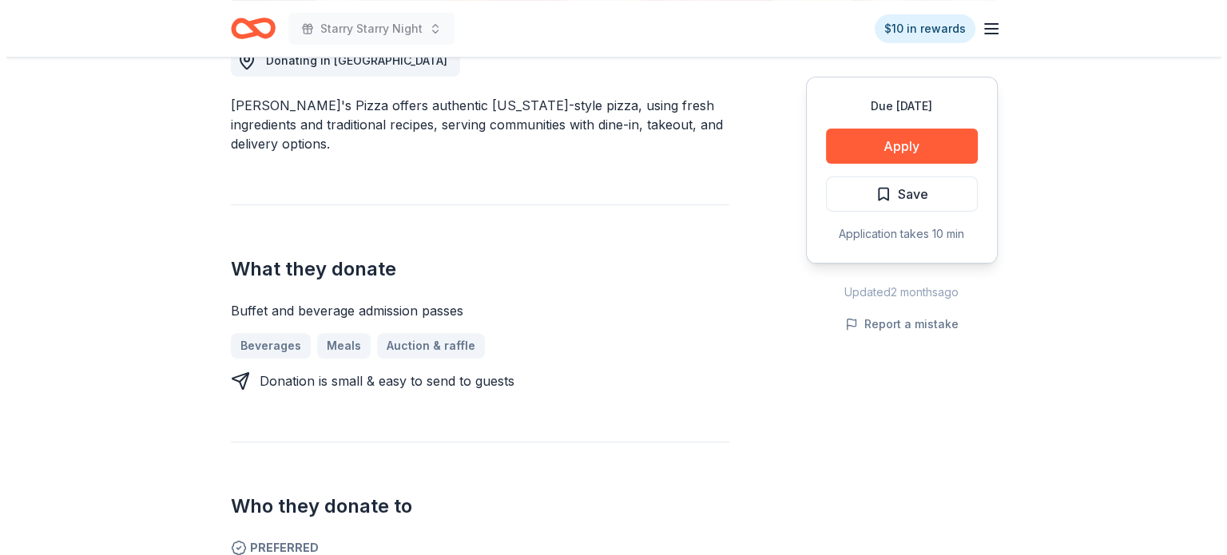
scroll to position [80, 0]
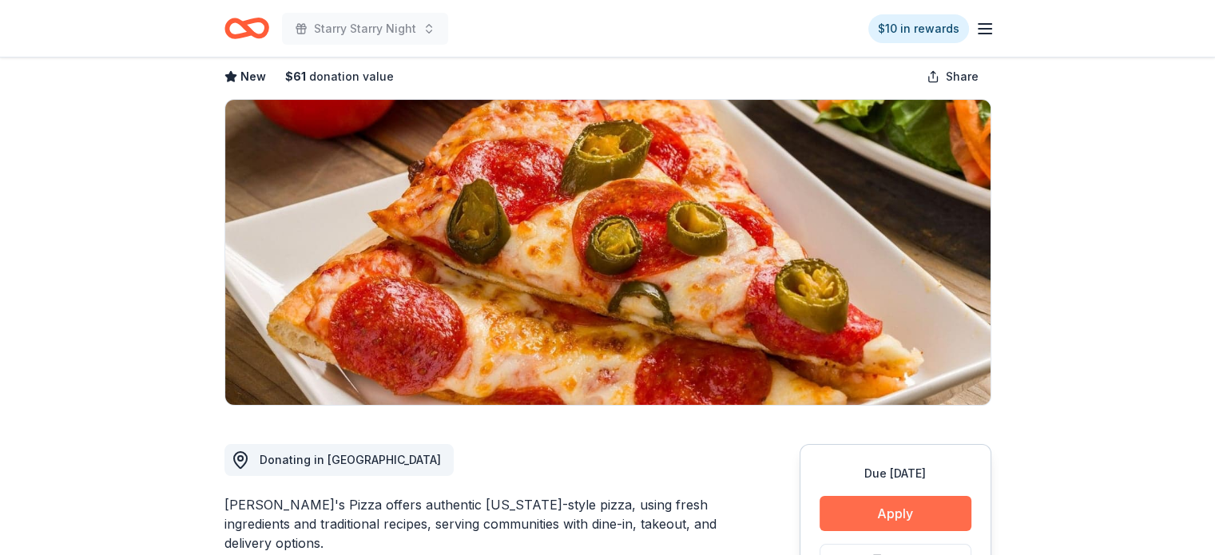
click at [867, 507] on button "Apply" at bounding box center [895, 513] width 152 height 35
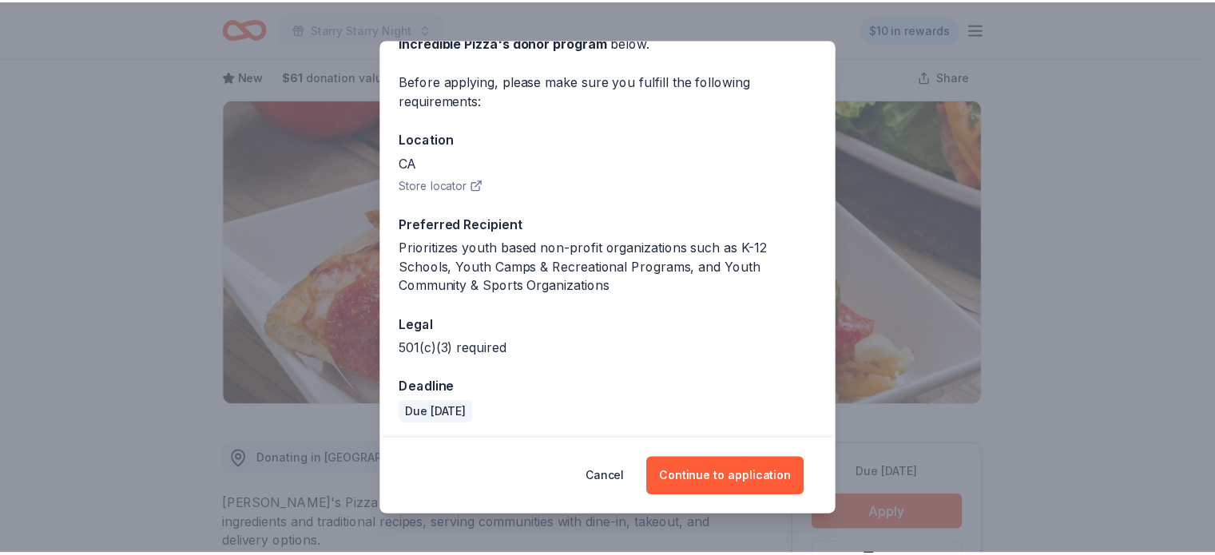
scroll to position [105, 0]
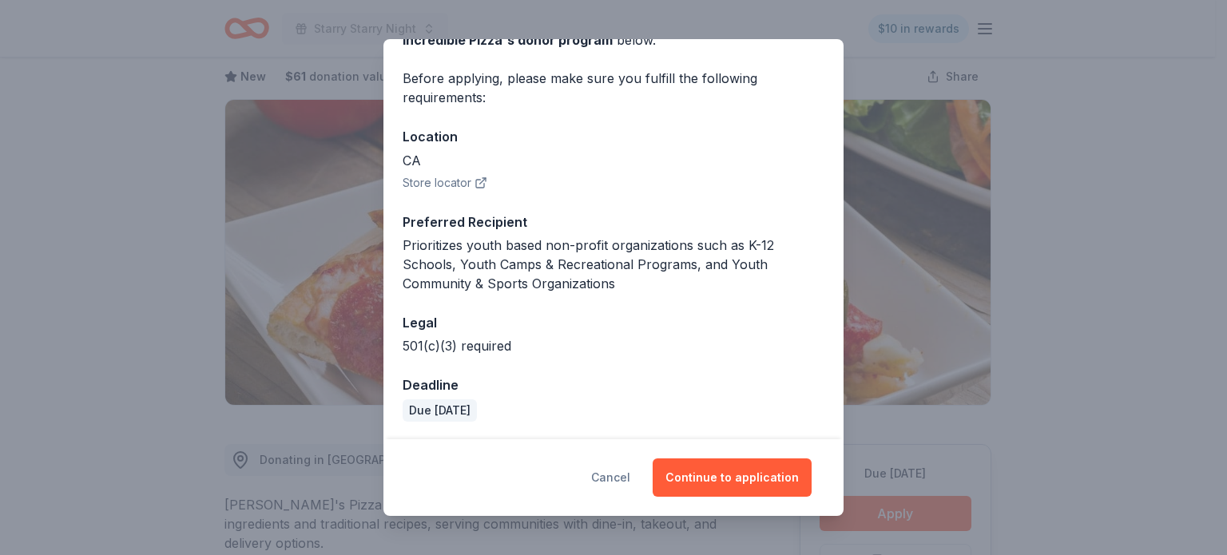
click at [621, 486] on button "Cancel" at bounding box center [610, 477] width 39 height 38
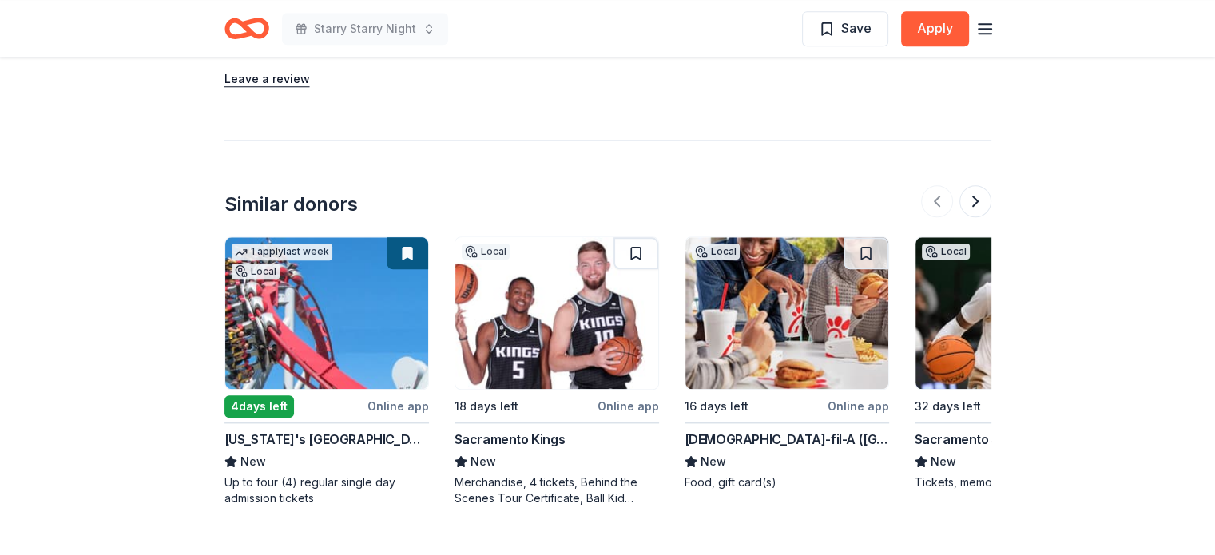
scroll to position [1518, 0]
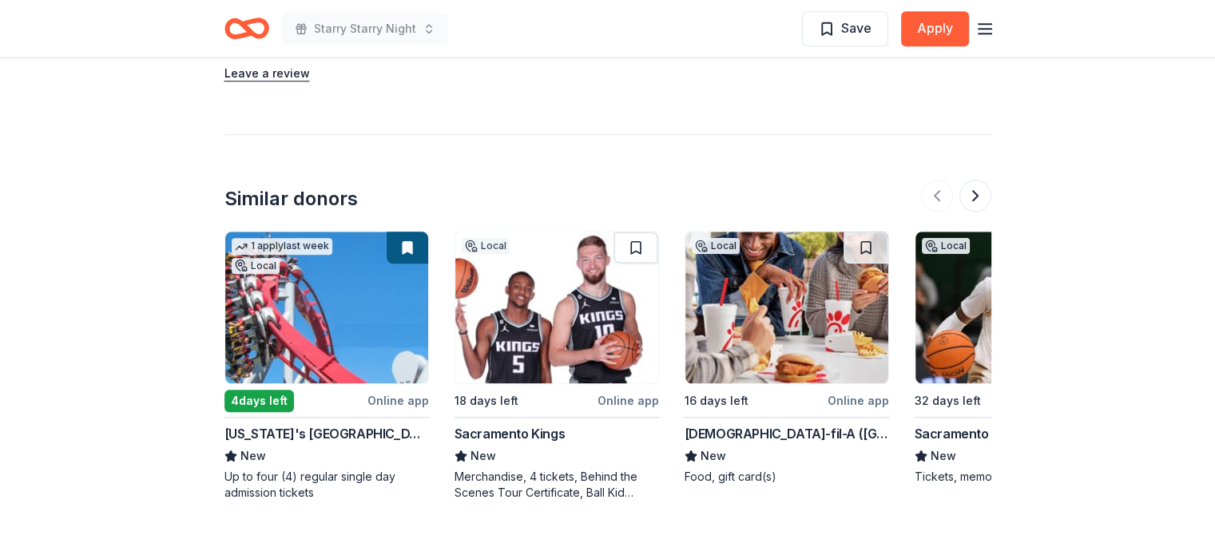
click at [291, 425] on div "[US_STATE]'s [GEOGRAPHIC_DATA]" at bounding box center [326, 433] width 204 height 19
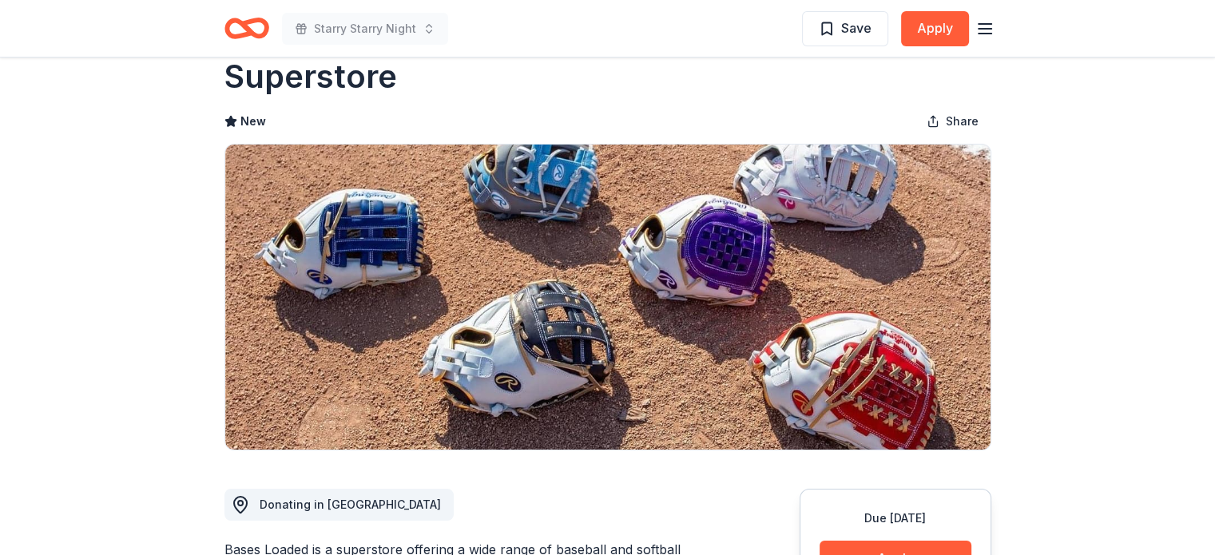
scroll to position [0, 0]
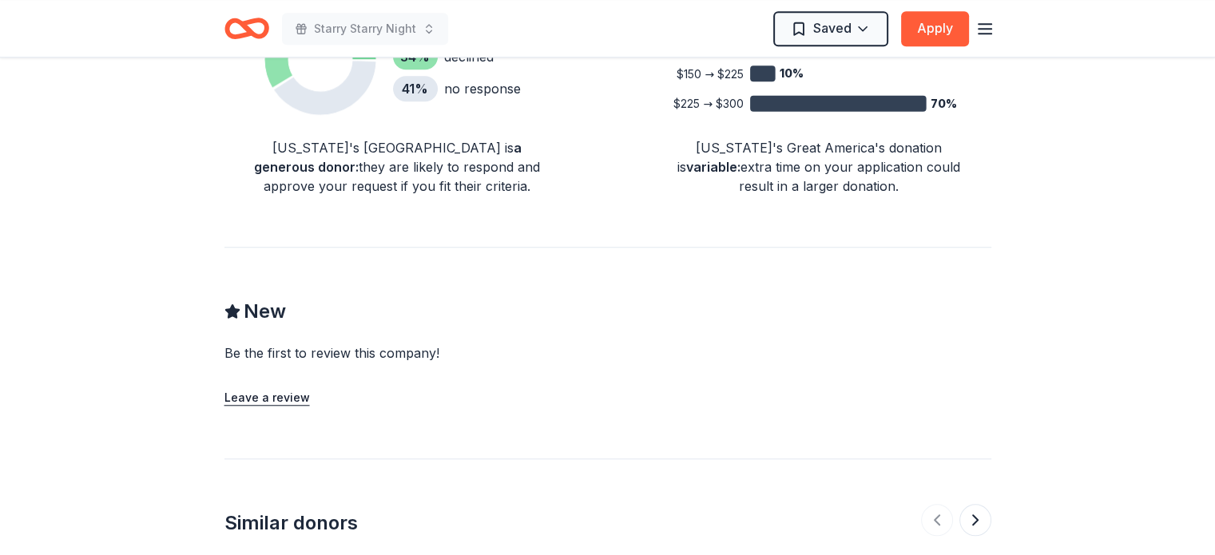
scroll to position [1438, 0]
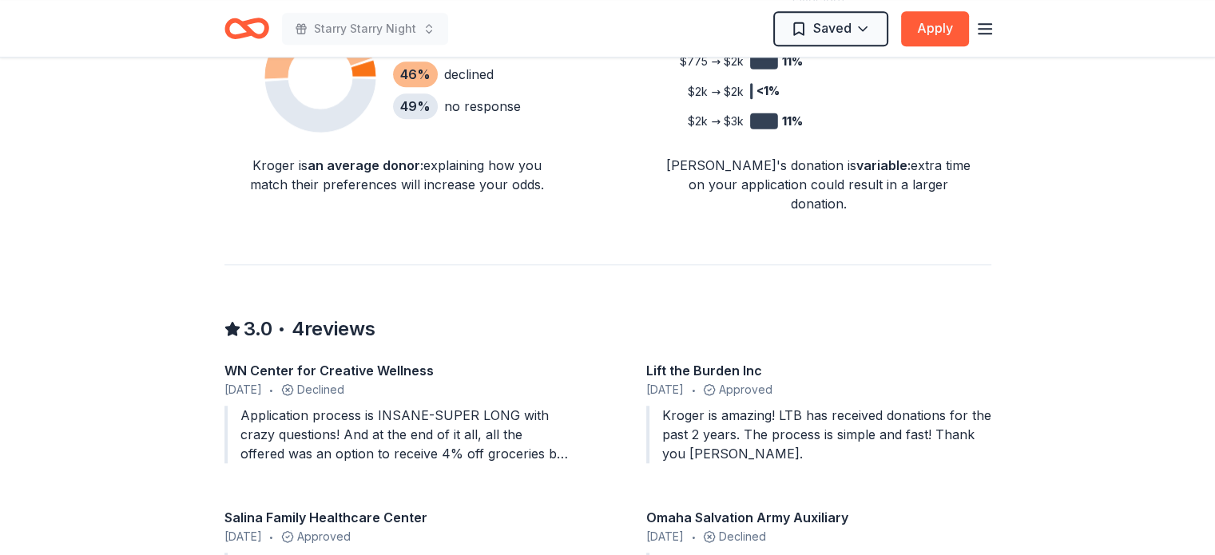
scroll to position [1438, 0]
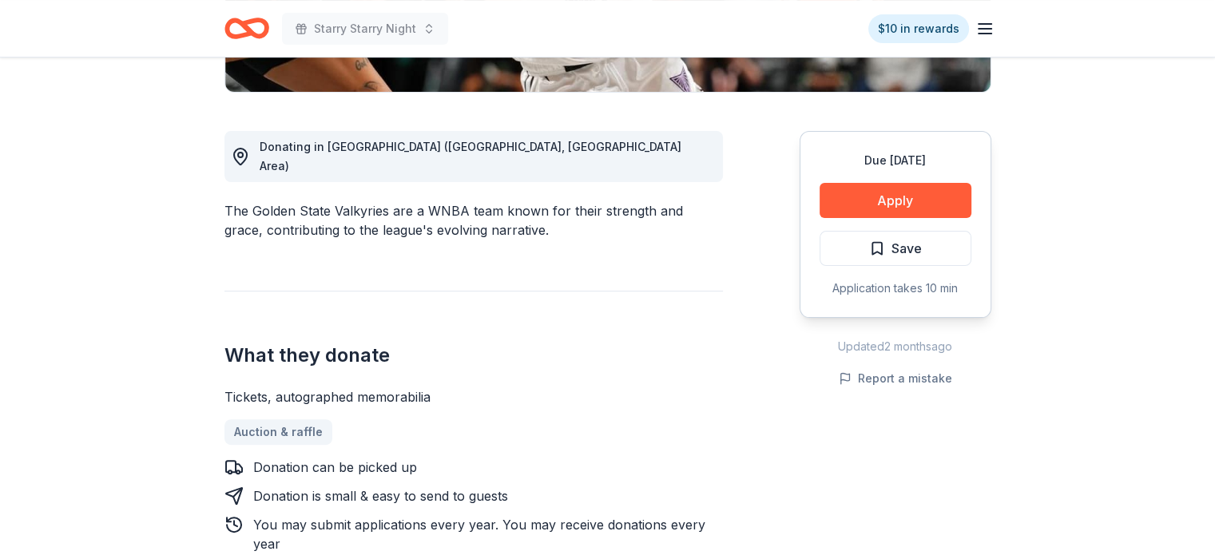
scroll to position [479, 0]
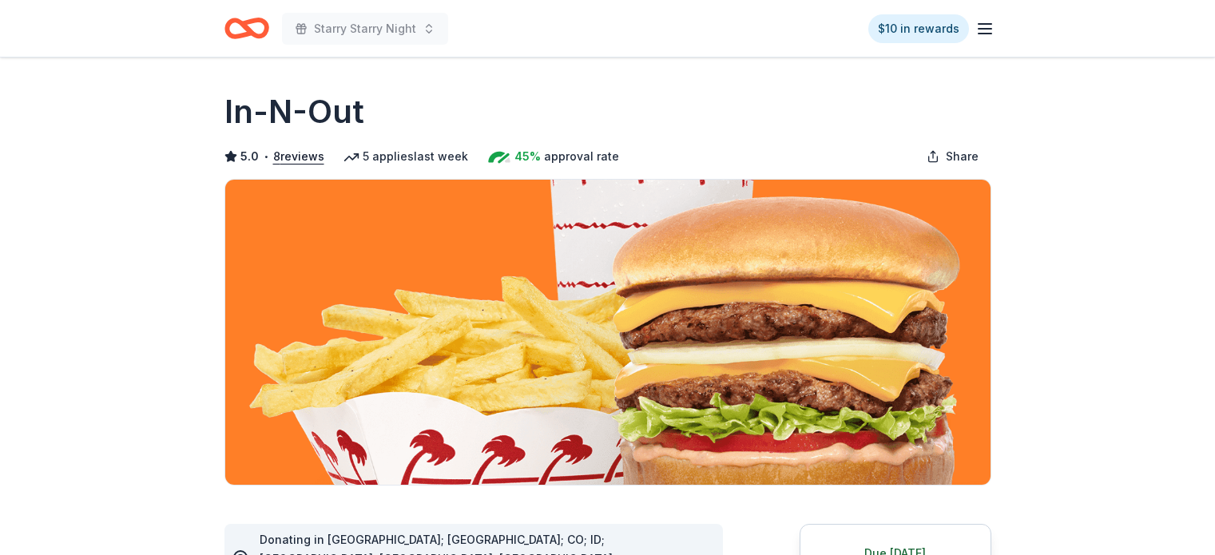
scroll to position [479, 0]
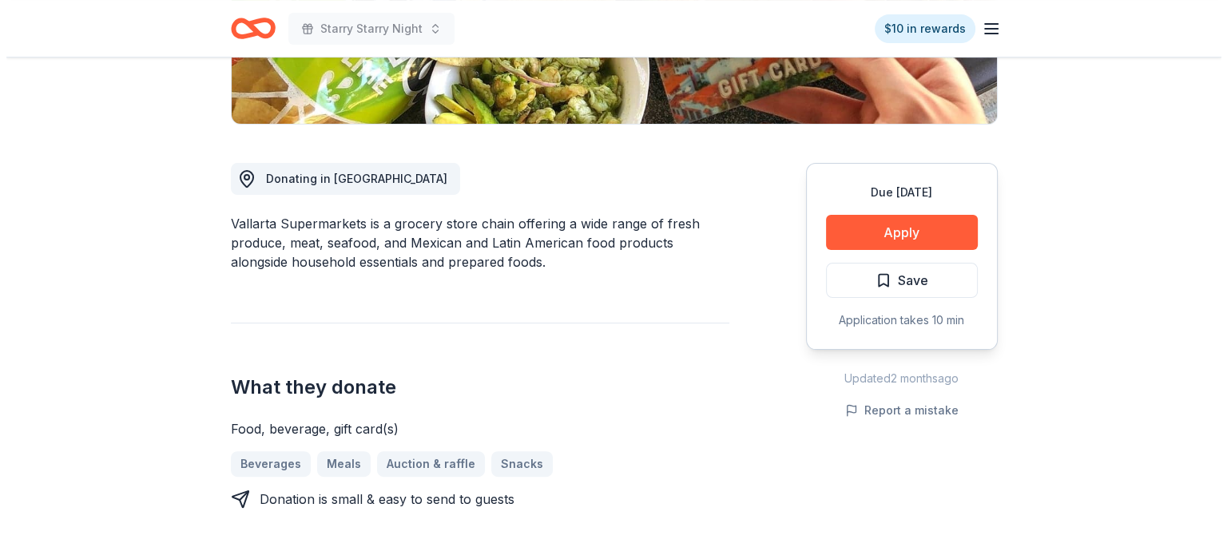
scroll to position [240, 0]
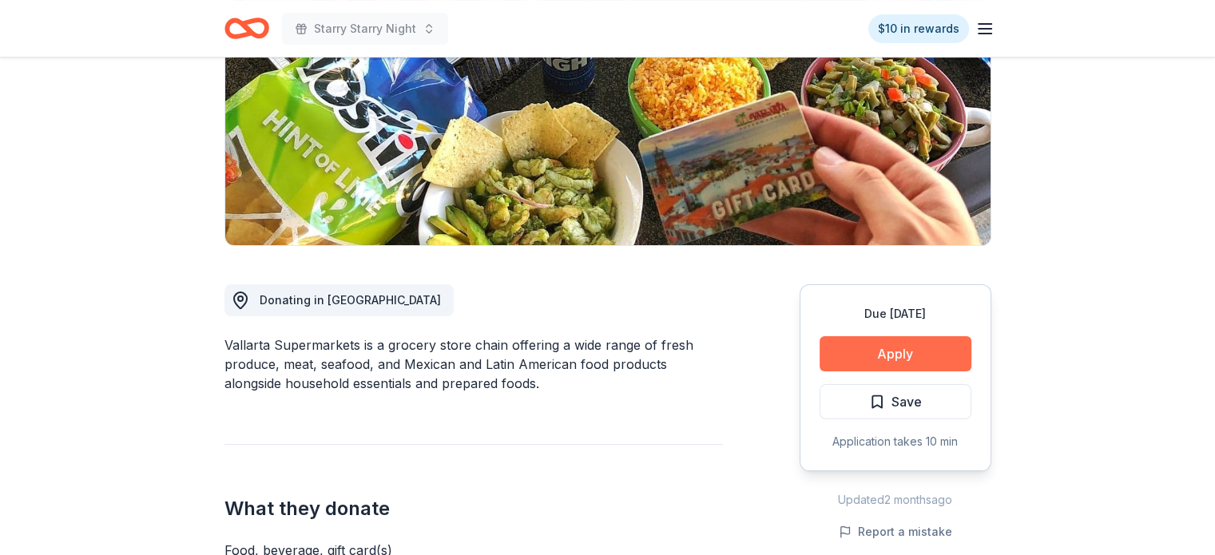
click at [882, 346] on button "Apply" at bounding box center [895, 353] width 152 height 35
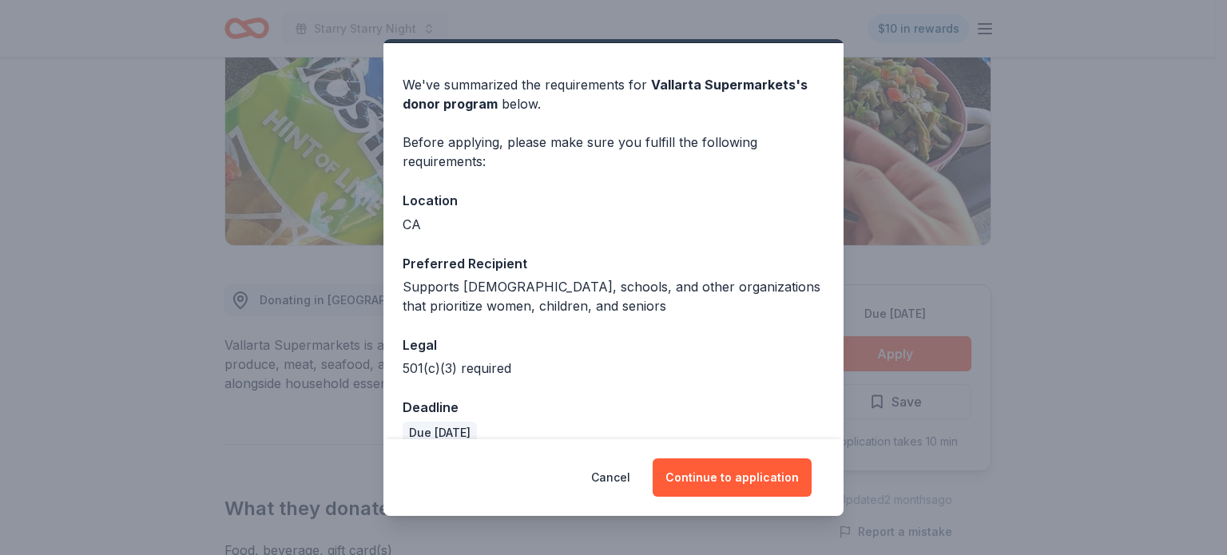
scroll to position [64, 0]
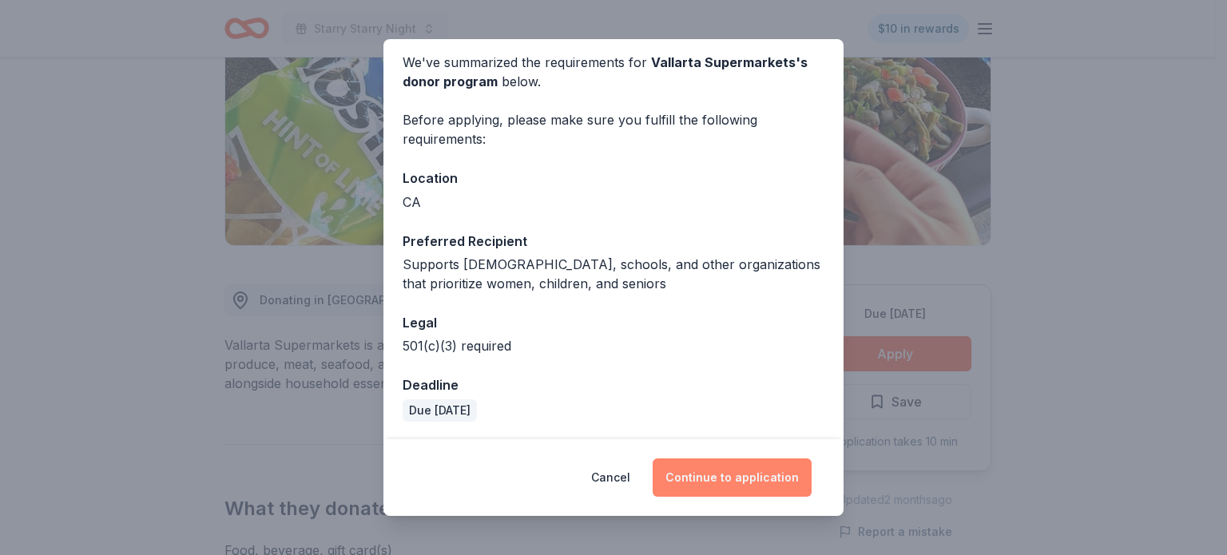
click at [722, 477] on button "Continue to application" at bounding box center [732, 477] width 159 height 38
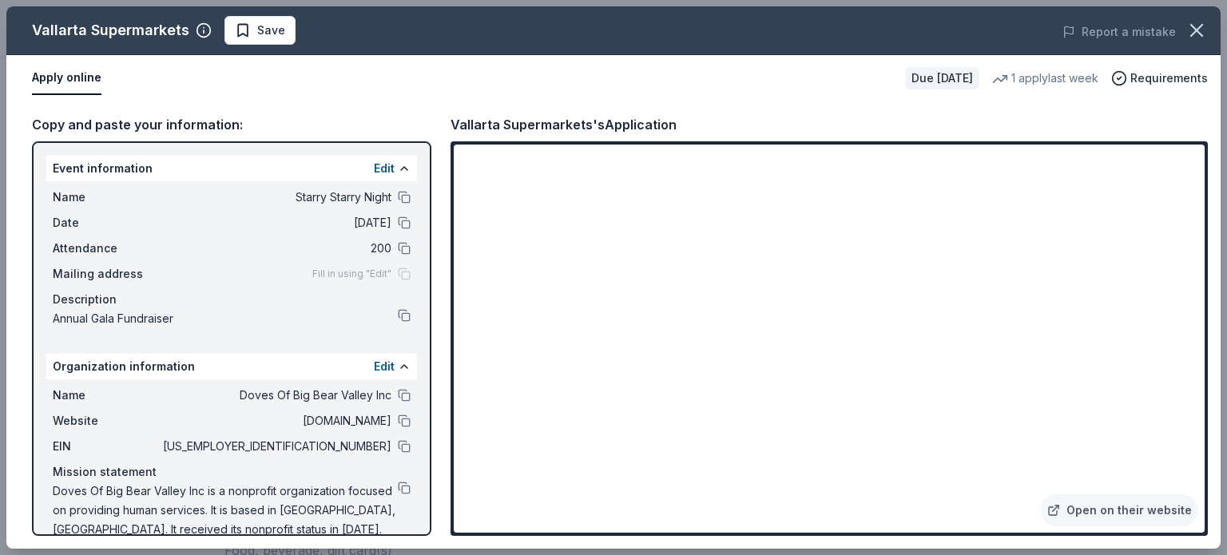
click at [343, 275] on span "Fill in using "Edit"" at bounding box center [351, 274] width 79 height 13
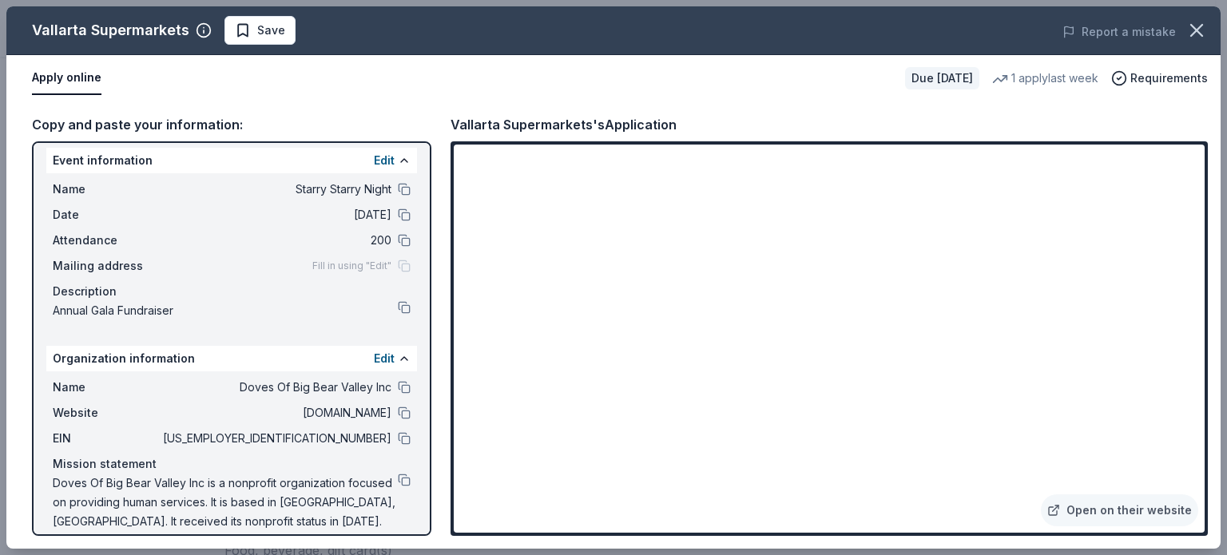
scroll to position [0, 0]
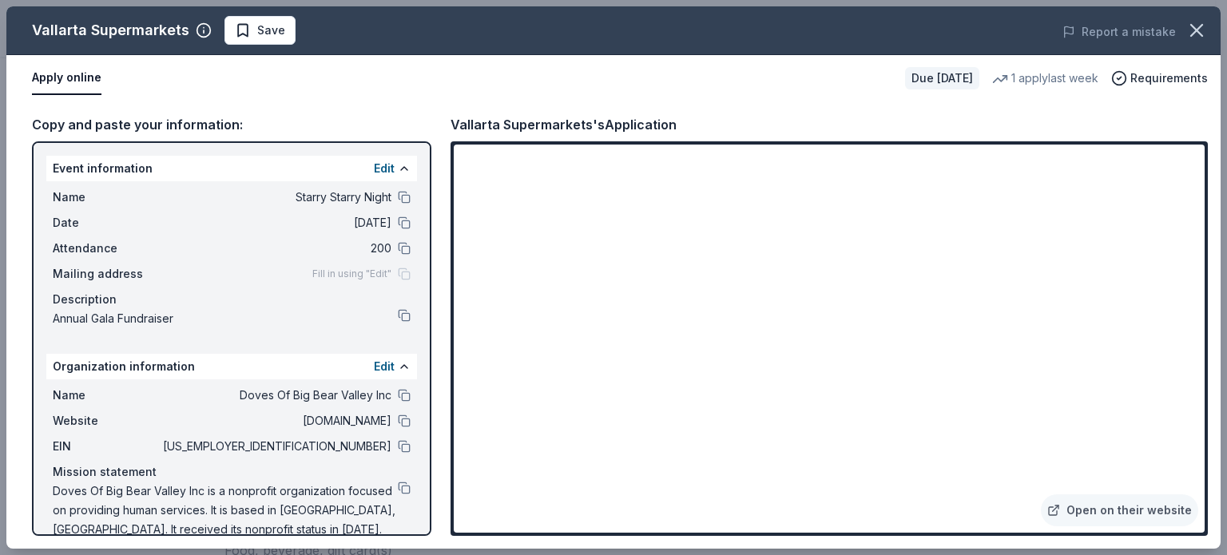
click at [69, 81] on button "Apply online" at bounding box center [66, 79] width 69 height 34
click at [89, 80] on button "Apply online" at bounding box center [66, 79] width 69 height 34
click at [74, 97] on div "Apply online Due in 18 days 1 apply last week Requirements" at bounding box center [613, 78] width 1214 height 46
click at [90, 77] on button "Apply online" at bounding box center [66, 79] width 69 height 34
click at [83, 72] on button "Apply online" at bounding box center [66, 79] width 69 height 34
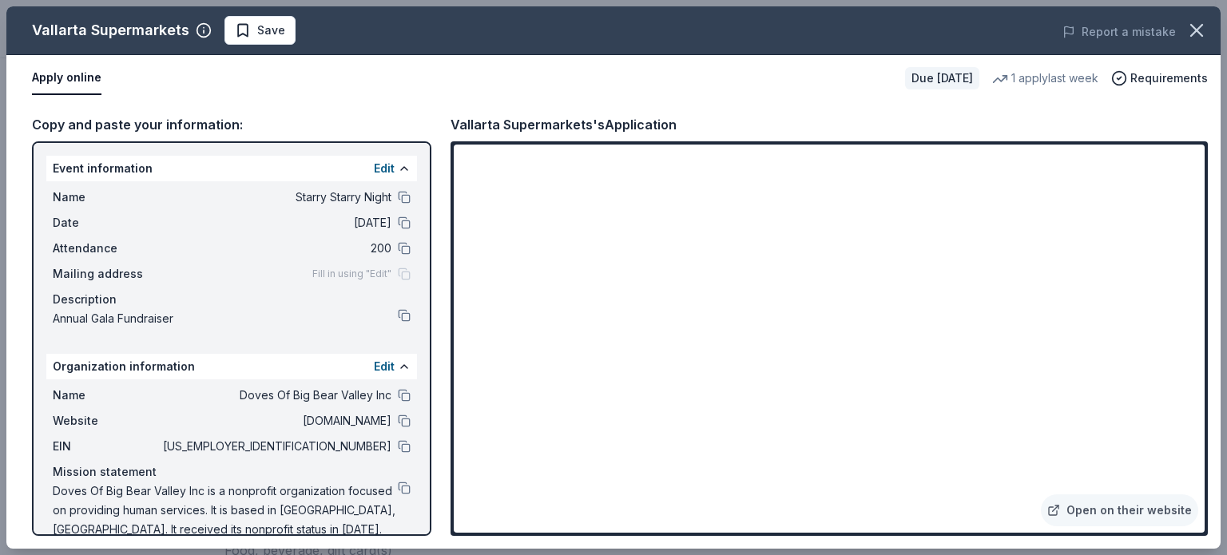
click at [77, 72] on button "Apply online" at bounding box center [66, 79] width 69 height 34
click at [166, 129] on div "Copy and paste your information:" at bounding box center [231, 124] width 399 height 21
click at [163, 117] on div "Copy and paste your information:" at bounding box center [231, 124] width 399 height 21
drag, startPoint x: 226, startPoint y: 394, endPoint x: 357, endPoint y: 389, distance: 131.1
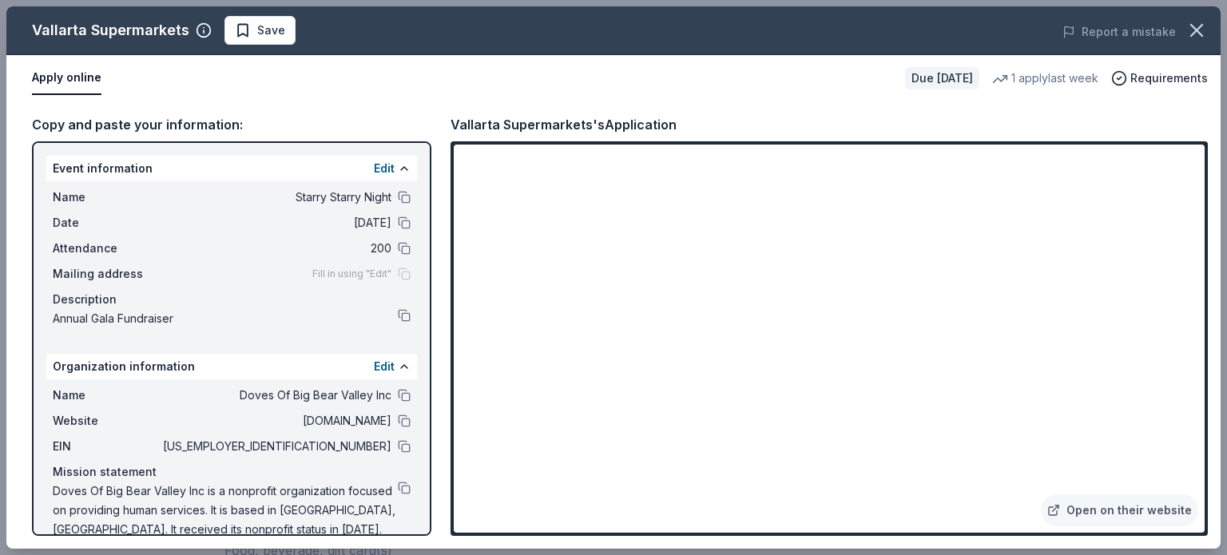
click at [357, 389] on span "Doves Of Big Bear Valley Inc" at bounding box center [276, 395] width 232 height 19
click at [278, 386] on span "Doves Of Big Bear Valley Inc" at bounding box center [276, 395] width 232 height 19
click at [398, 392] on button at bounding box center [404, 395] width 13 height 13
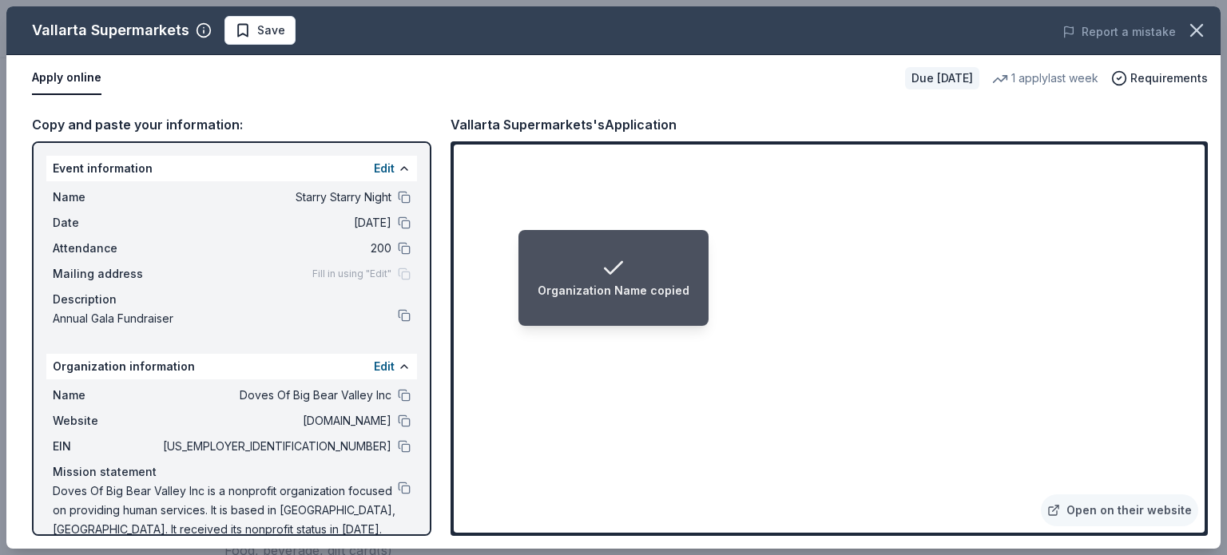
click at [327, 216] on span "[DATE]" at bounding box center [276, 222] width 232 height 19
click at [398, 222] on button at bounding box center [404, 222] width 13 height 13
click at [398, 197] on button at bounding box center [404, 197] width 13 height 13
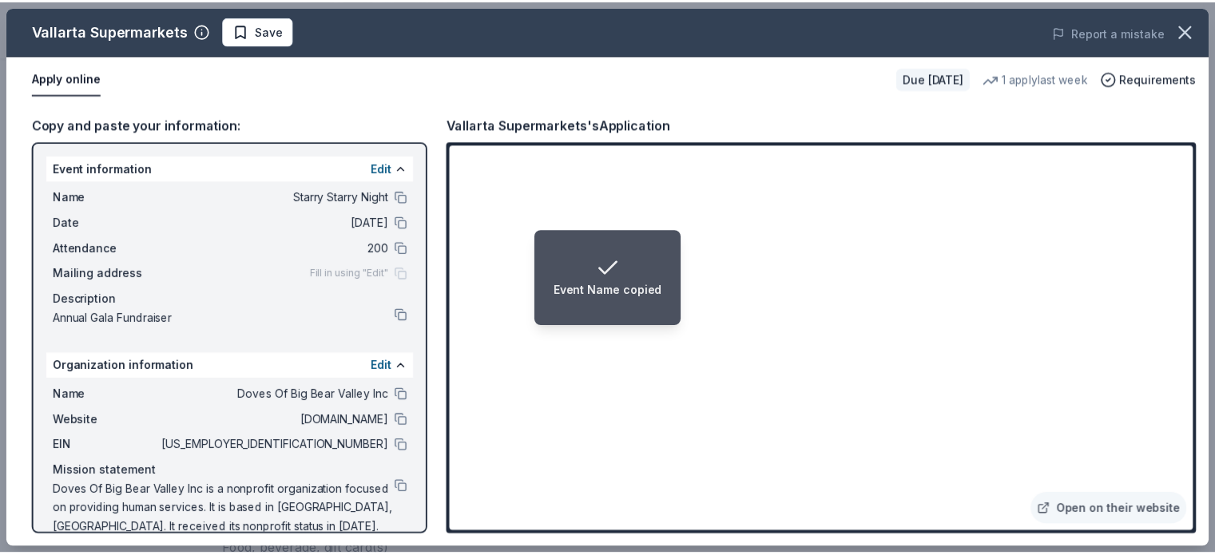
scroll to position [22, 0]
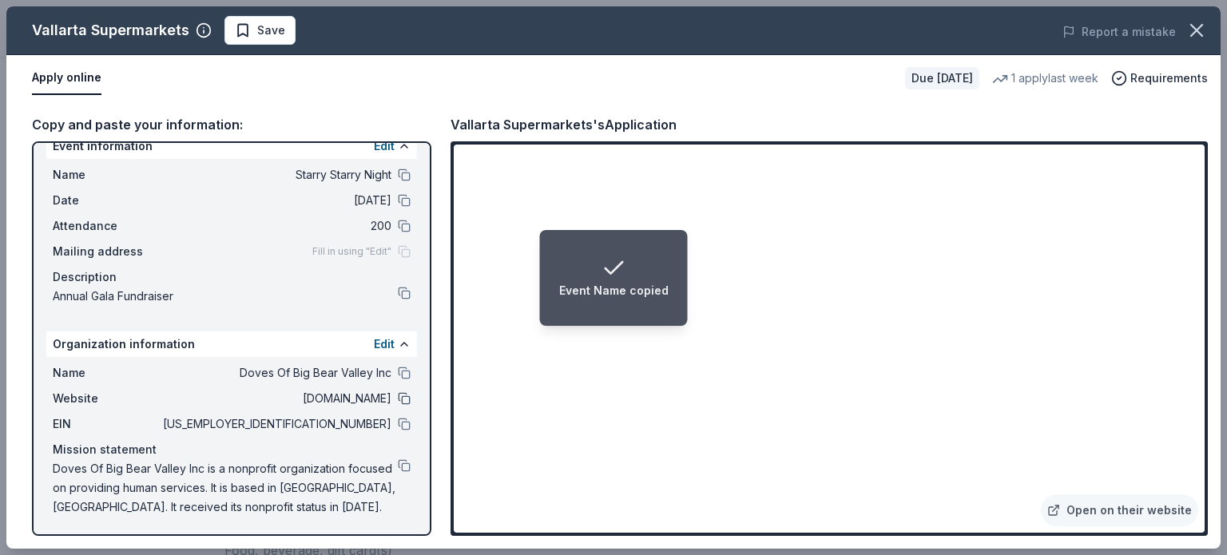
click at [398, 395] on button at bounding box center [404, 398] width 13 height 13
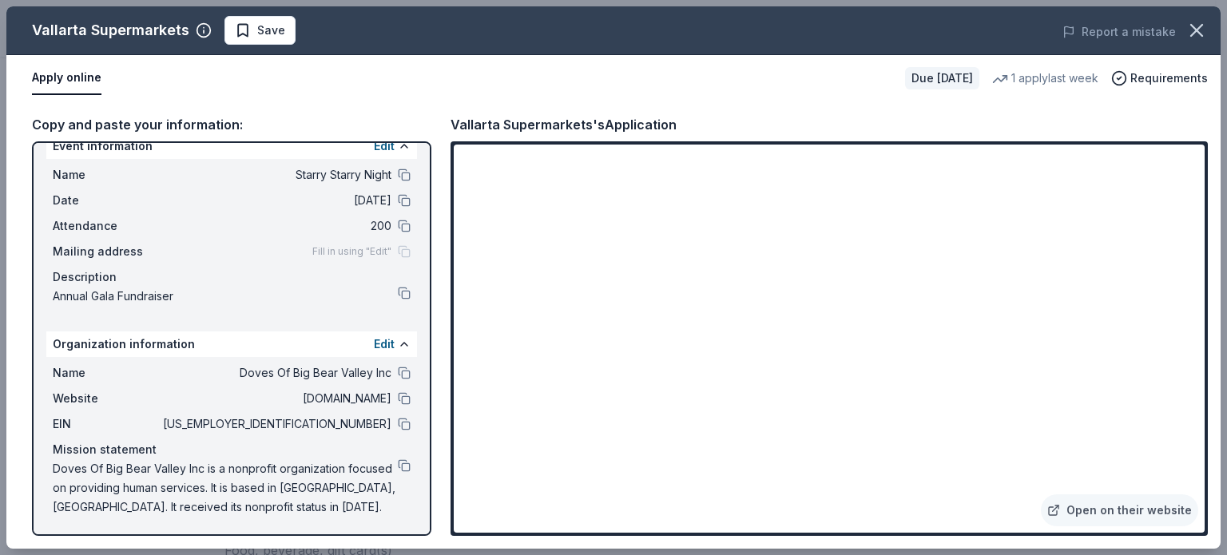
drag, startPoint x: 387, startPoint y: 420, endPoint x: 407, endPoint y: 420, distance: 19.2
click at [398, 420] on button at bounding box center [404, 424] width 13 height 13
click at [244, 33] on span "Save" at bounding box center [260, 30] width 50 height 19
click at [1198, 39] on icon "button" at bounding box center [1196, 30] width 22 height 22
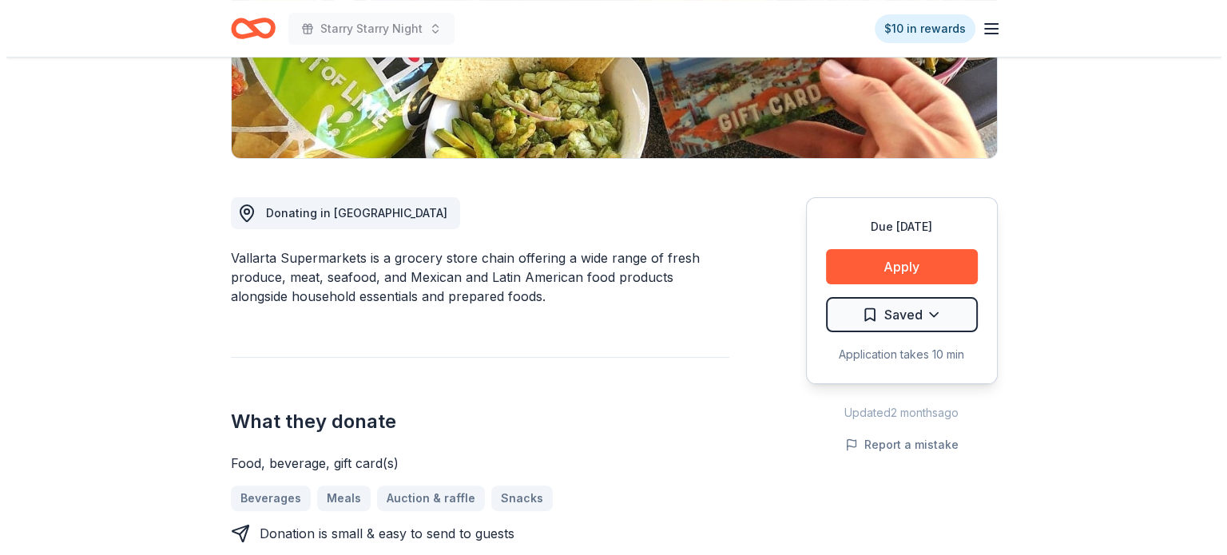
scroll to position [479, 0]
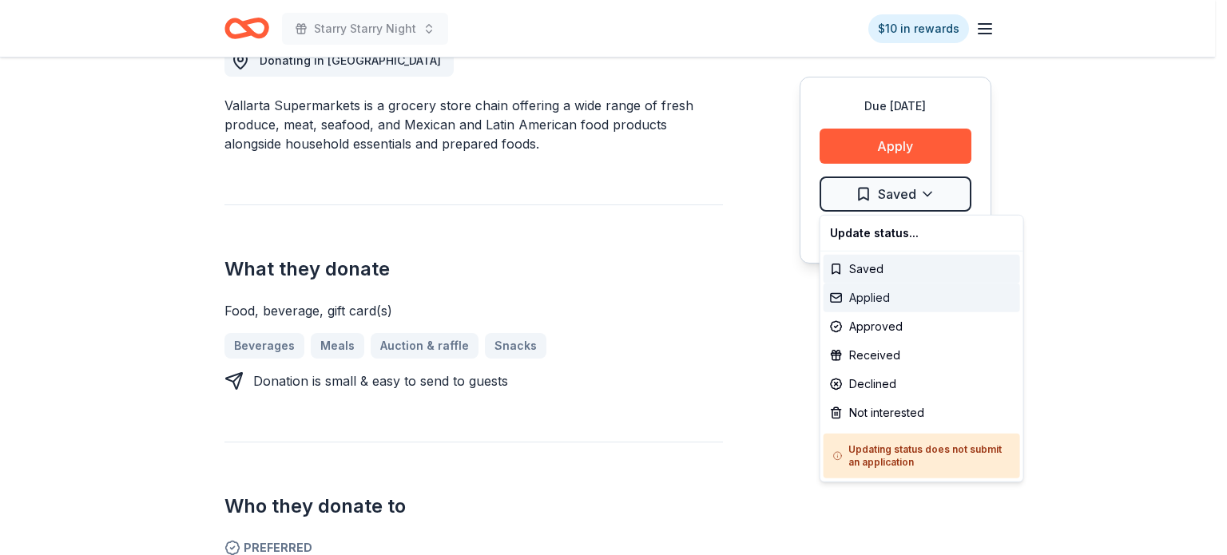
click at [853, 305] on div "Applied" at bounding box center [921, 298] width 196 height 29
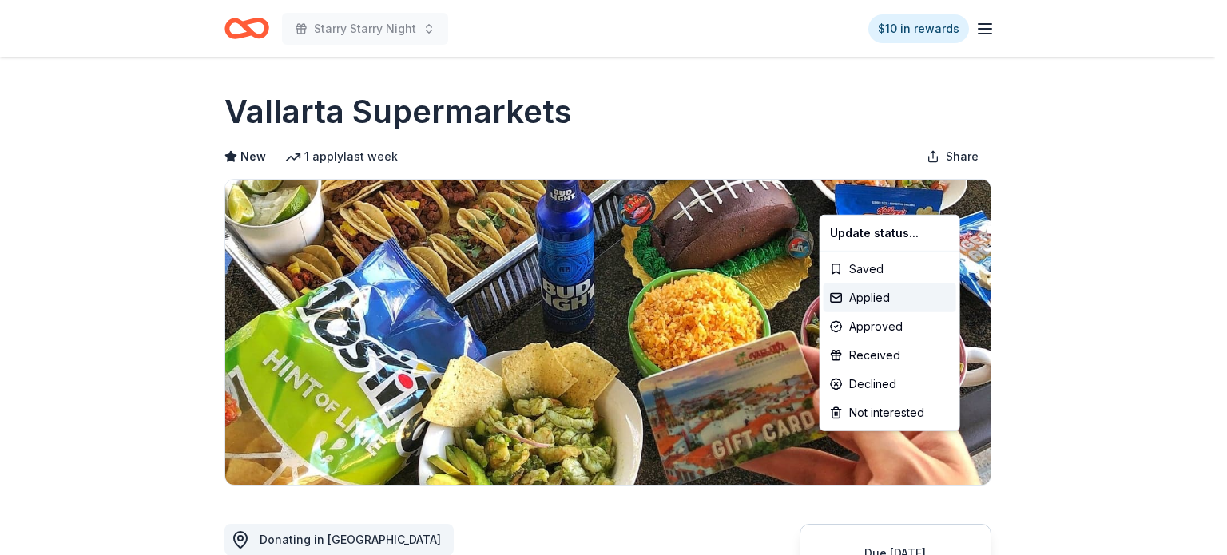
scroll to position [0, 0]
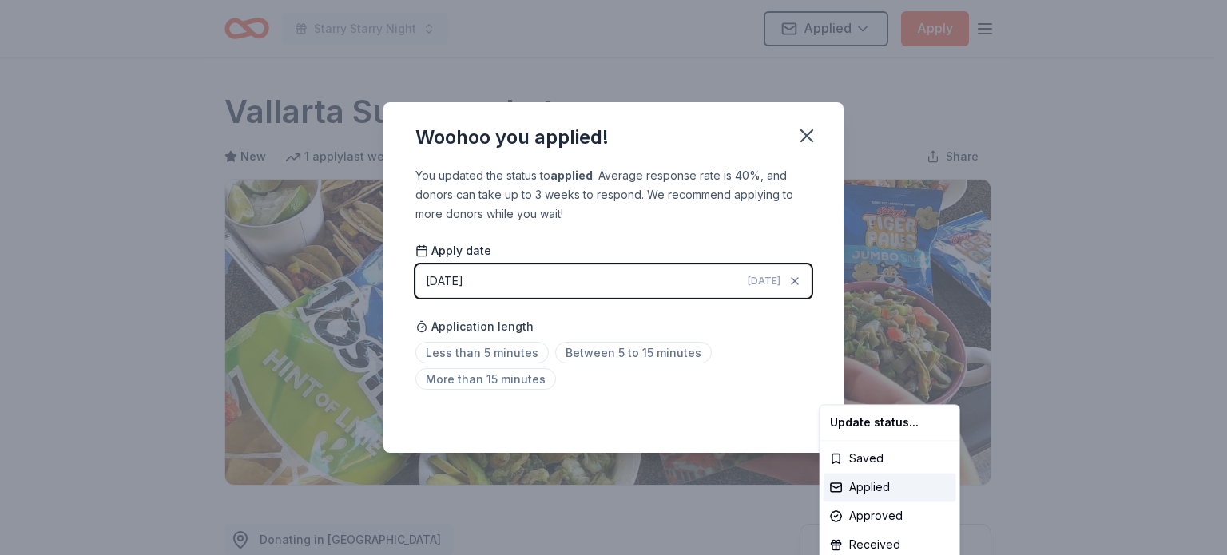
click at [581, 355] on html "Starry Starry Night Applied Apply Due in 18 days Share Vallarta Supermarkets Ne…" at bounding box center [613, 277] width 1227 height 555
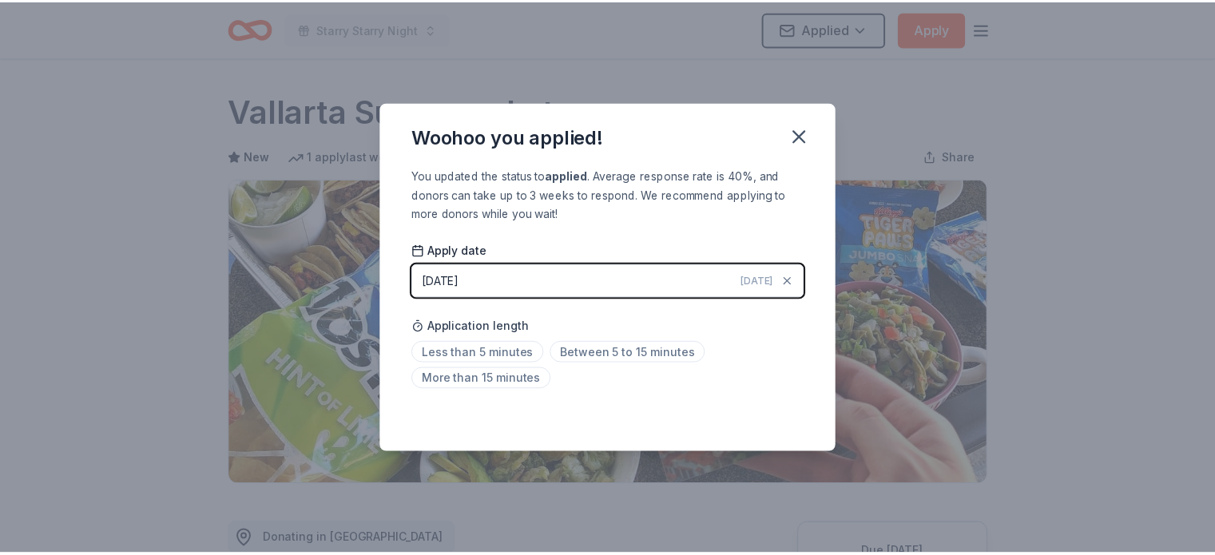
scroll to position [363, 0]
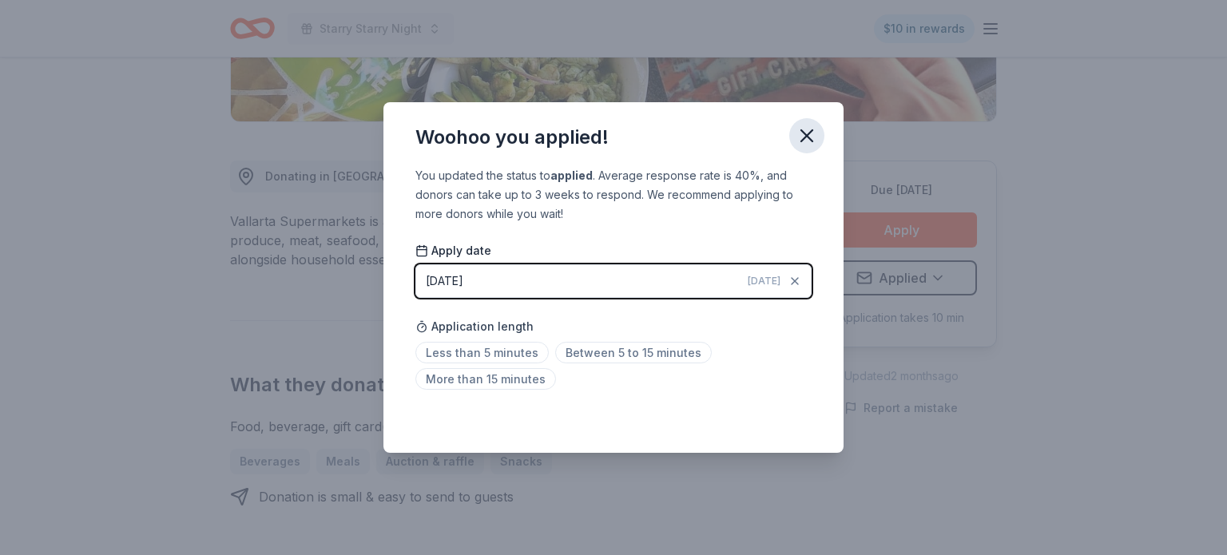
click at [803, 140] on icon "button" at bounding box center [806, 135] width 11 height 11
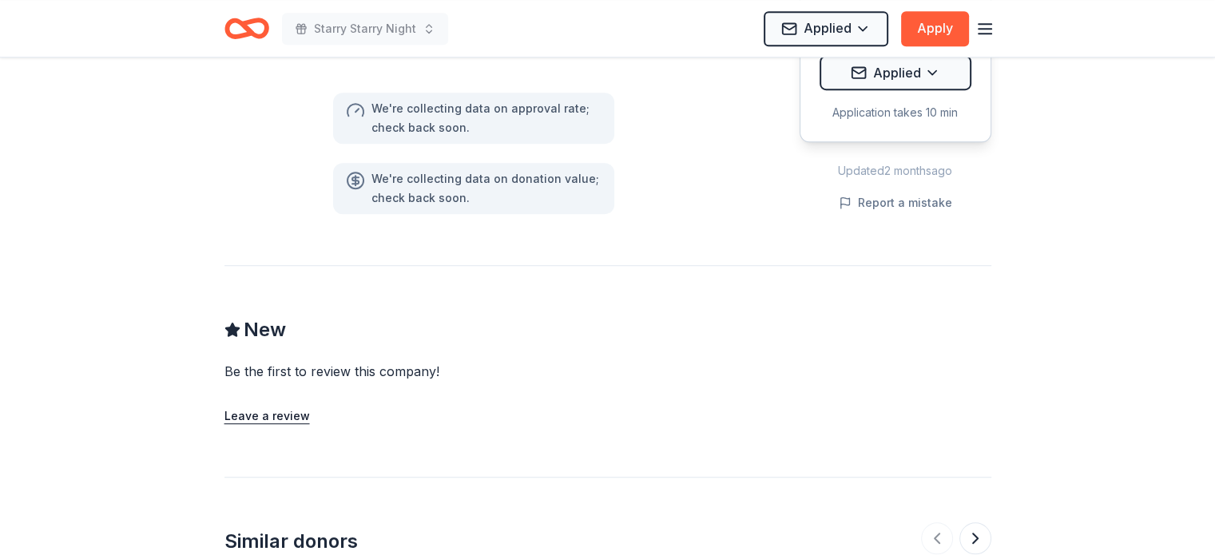
scroll to position [1641, 0]
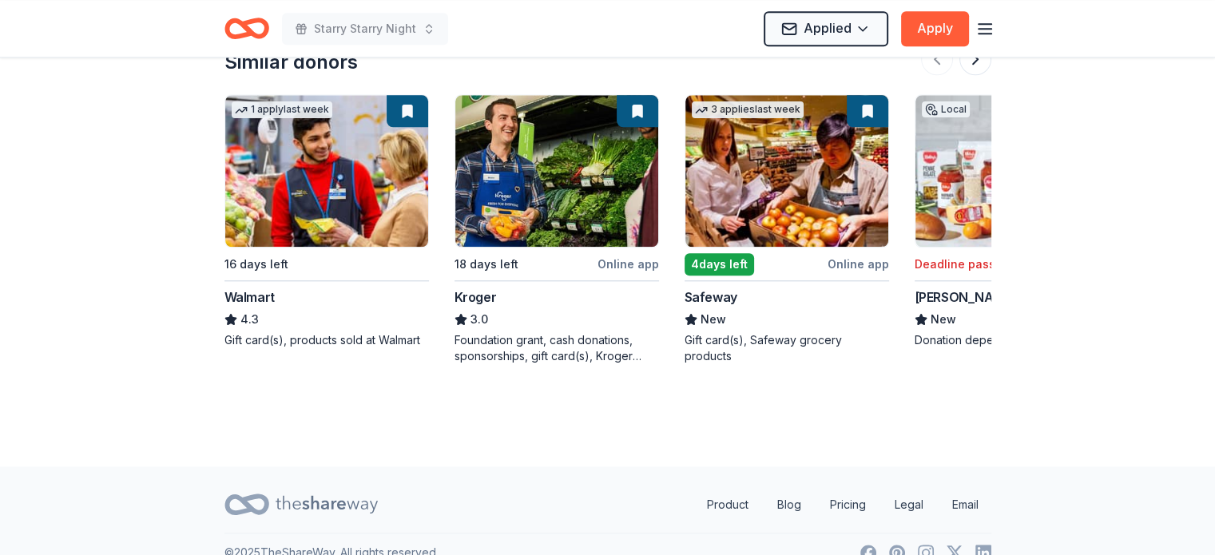
click at [284, 228] on img at bounding box center [326, 171] width 203 height 152
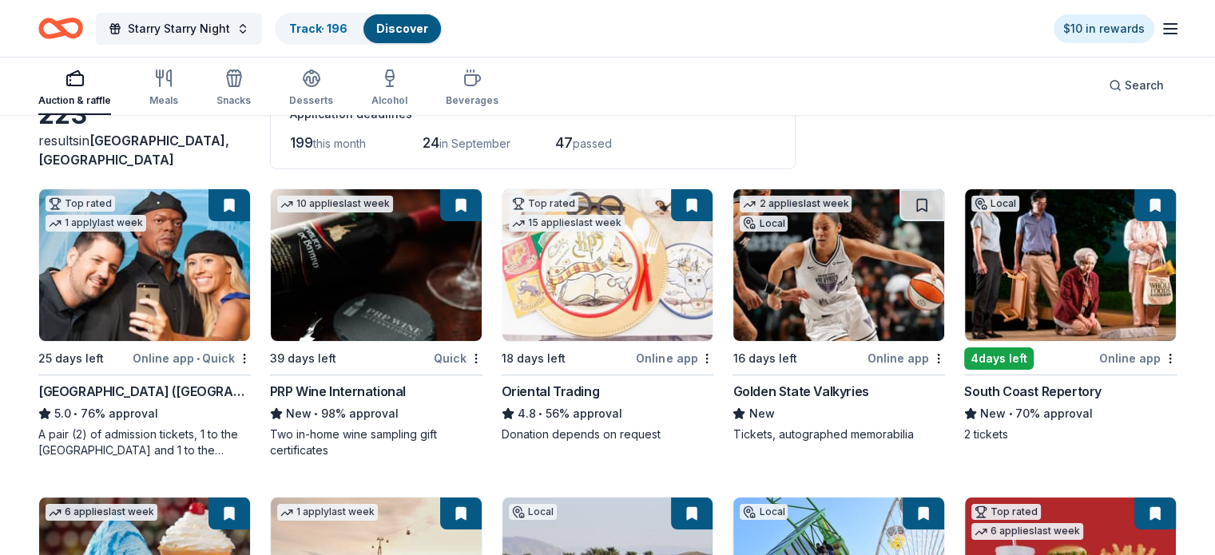
scroll to position [80, 0]
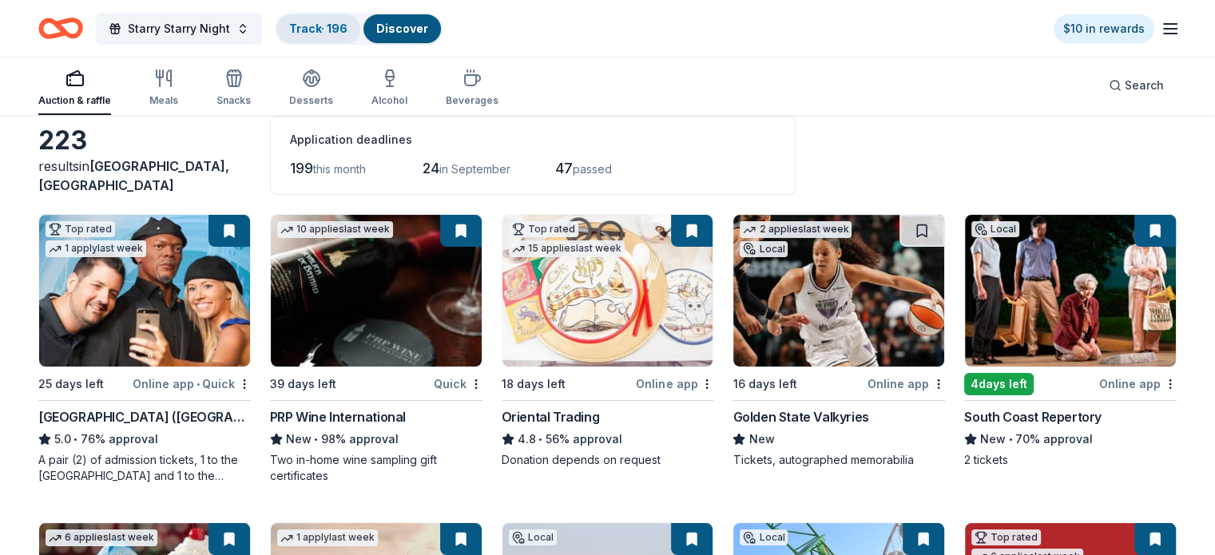
click at [322, 18] on div "Track · 196" at bounding box center [318, 28] width 84 height 29
click at [323, 22] on link "Track · 196" at bounding box center [318, 29] width 58 height 14
click at [347, 32] on link "Track · 196" at bounding box center [318, 29] width 58 height 14
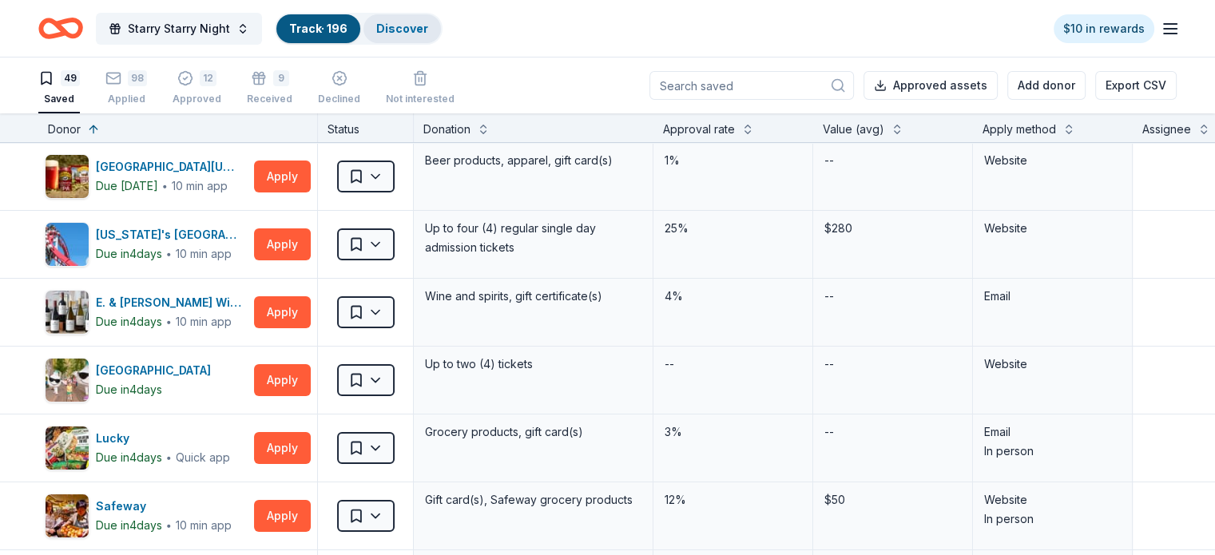
click at [428, 30] on link "Discover" at bounding box center [402, 29] width 52 height 14
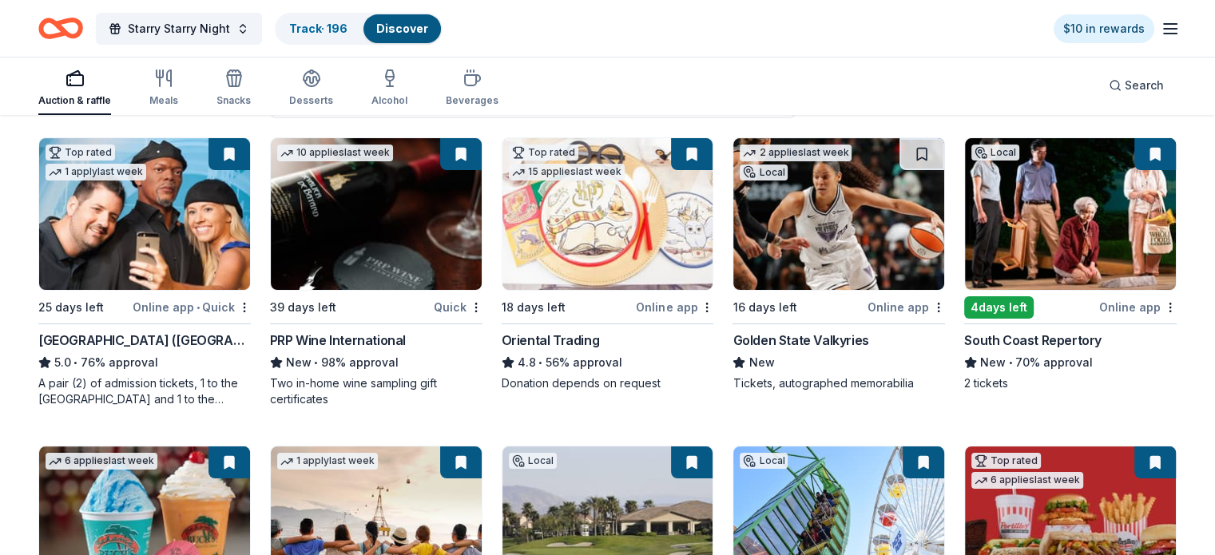
scroll to position [160, 0]
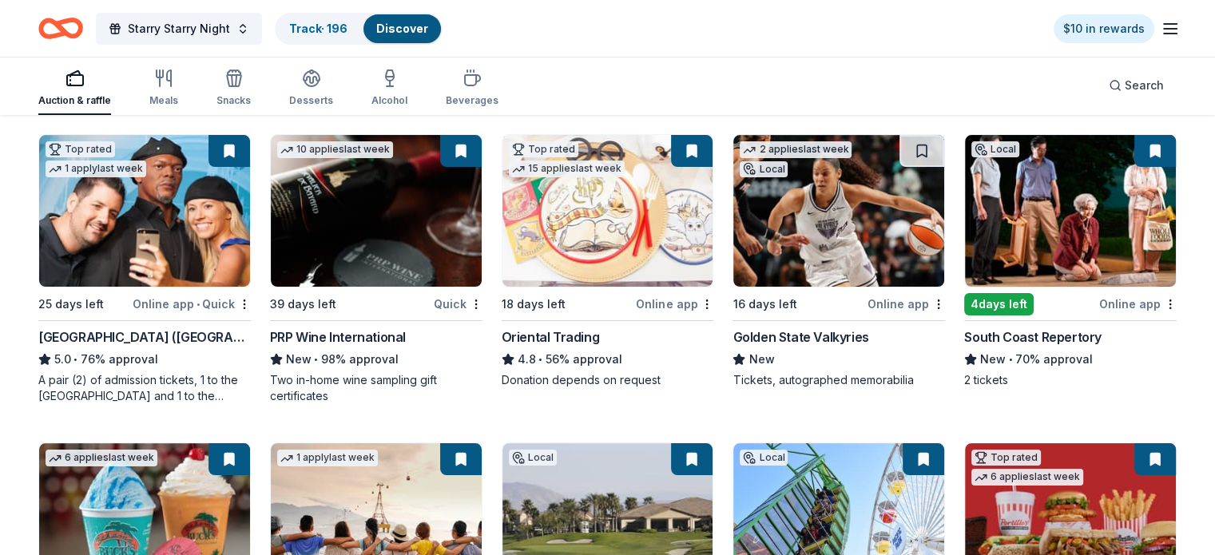
click at [444, 177] on img at bounding box center [376, 211] width 211 height 152
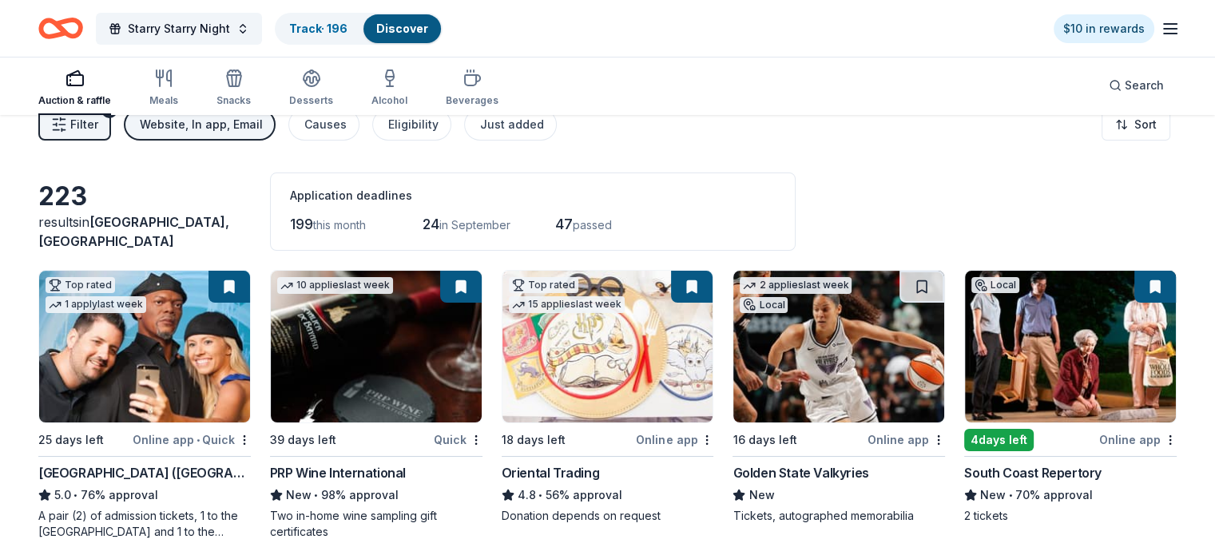
scroll to position [0, 0]
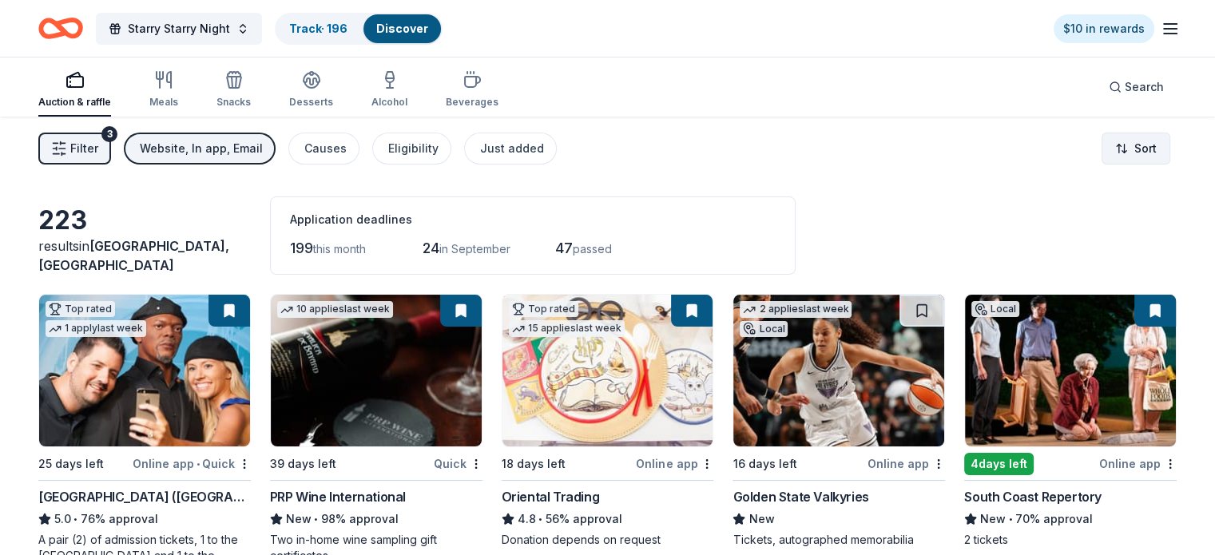
click at [1085, 140] on html "Starry Starry Night Track · 196 Discover $10 in rewards Auction & raffle Meals …" at bounding box center [607, 277] width 1215 height 555
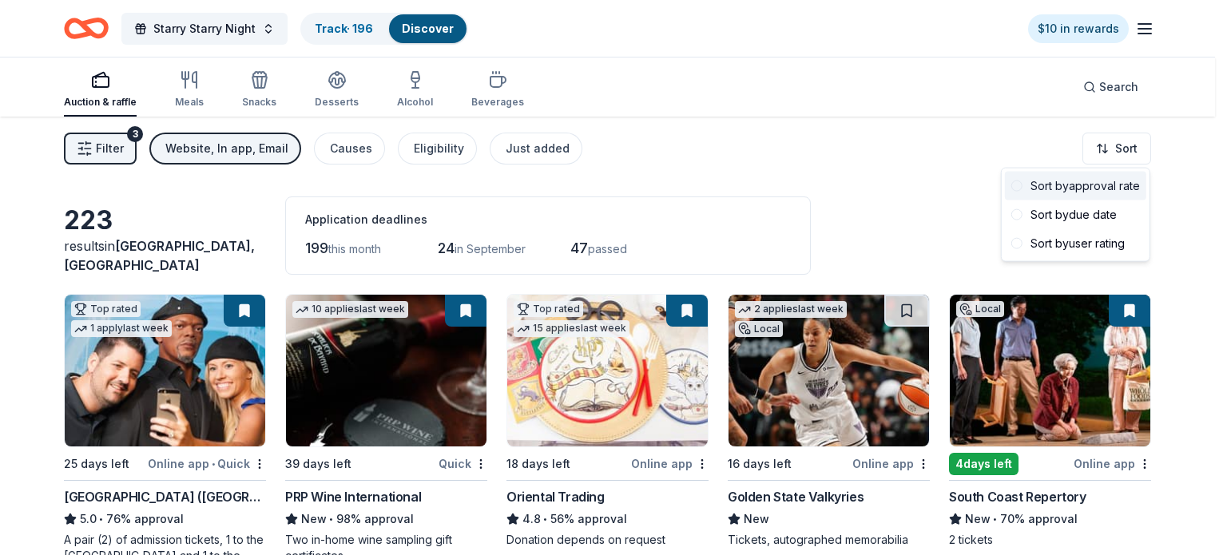
click at [1093, 188] on div "Sort by approval rate" at bounding box center [1075, 186] width 141 height 29
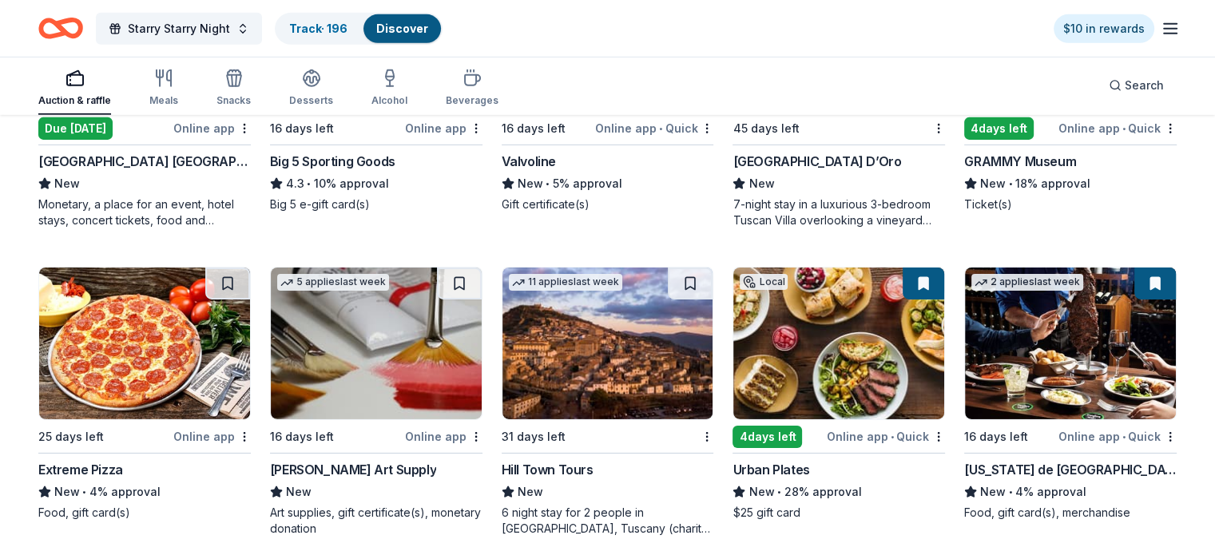
scroll to position [5268, 0]
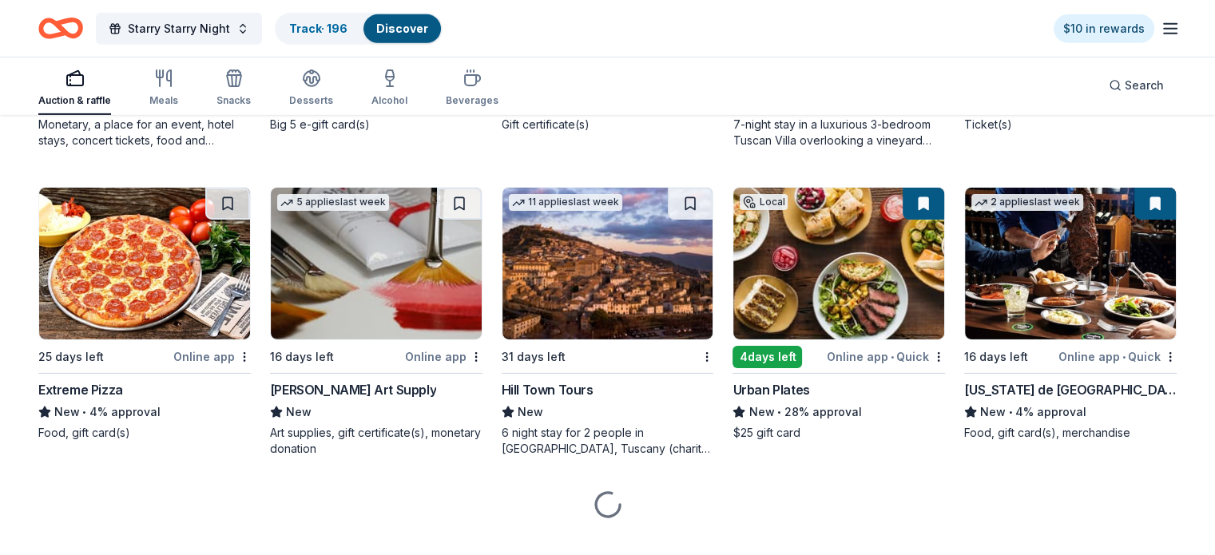
click at [572, 399] on div "Hill Town Tours" at bounding box center [548, 389] width 92 height 19
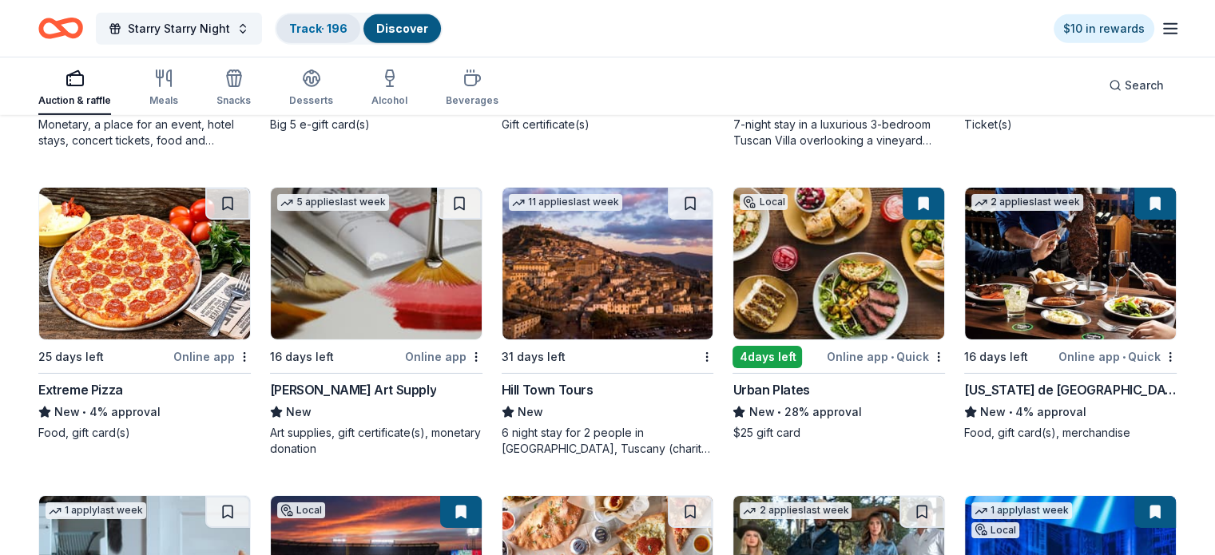
click at [335, 25] on link "Track · 196" at bounding box center [318, 29] width 58 height 14
click at [360, 37] on div "Track · 196" at bounding box center [318, 28] width 84 height 29
click at [360, 38] on div "Track · 196" at bounding box center [318, 28] width 84 height 29
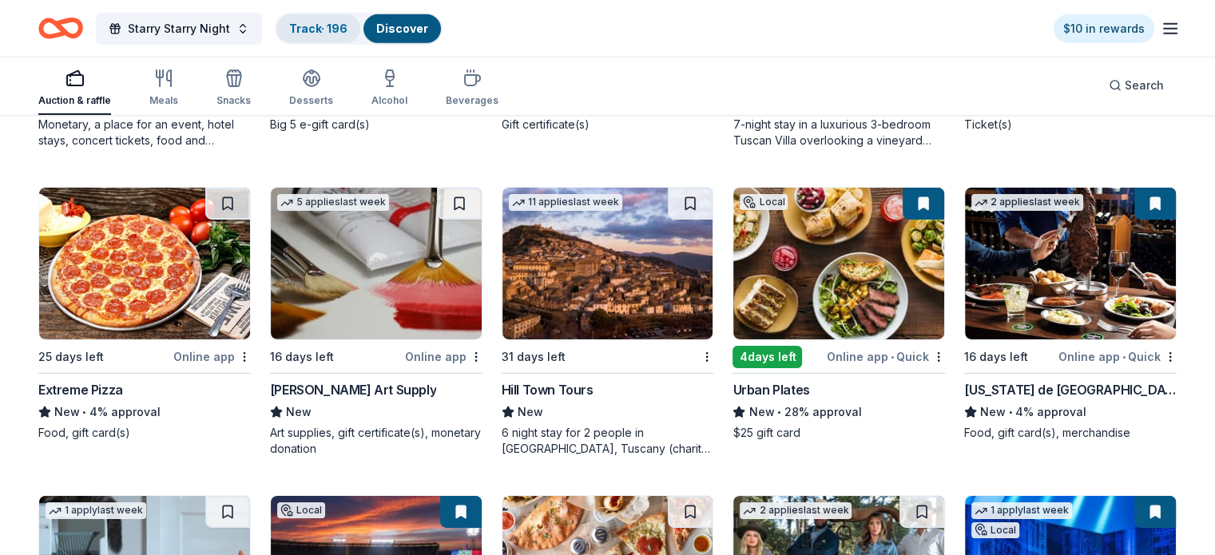
click at [328, 24] on link "Track · 196" at bounding box center [318, 29] width 58 height 14
click at [347, 28] on link "Track · 196" at bounding box center [318, 29] width 58 height 14
click at [327, 22] on link "Track · 196" at bounding box center [318, 29] width 58 height 14
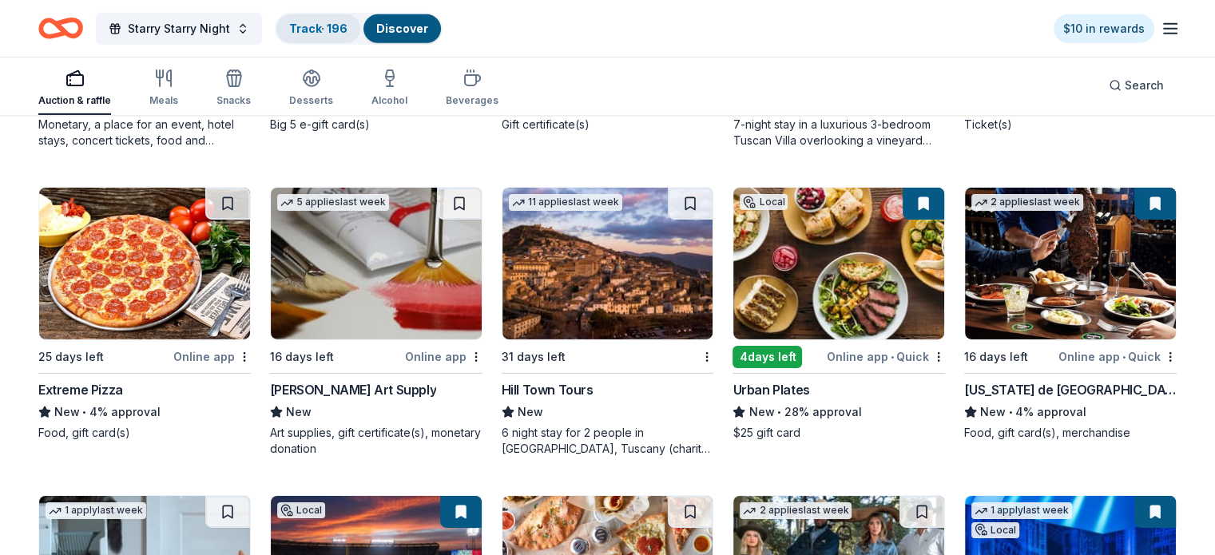
click at [327, 22] on link "Track · 196" at bounding box center [318, 29] width 58 height 14
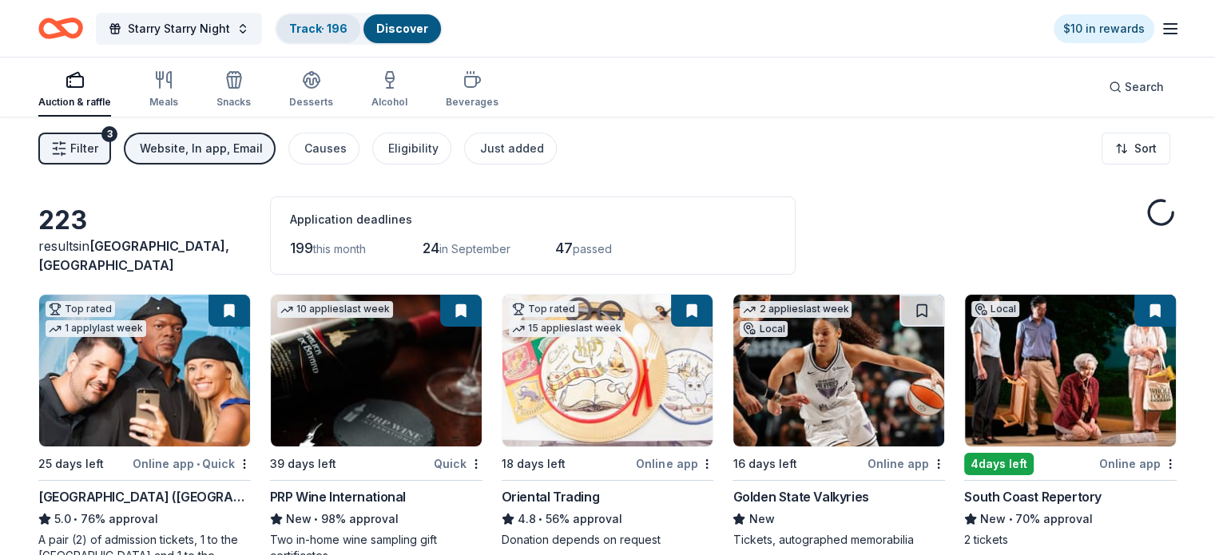
click at [327, 22] on link "Track · 196" at bounding box center [318, 29] width 58 height 14
click at [321, 44] on button "Track · 196 Discover" at bounding box center [359, 29] width 168 height 32
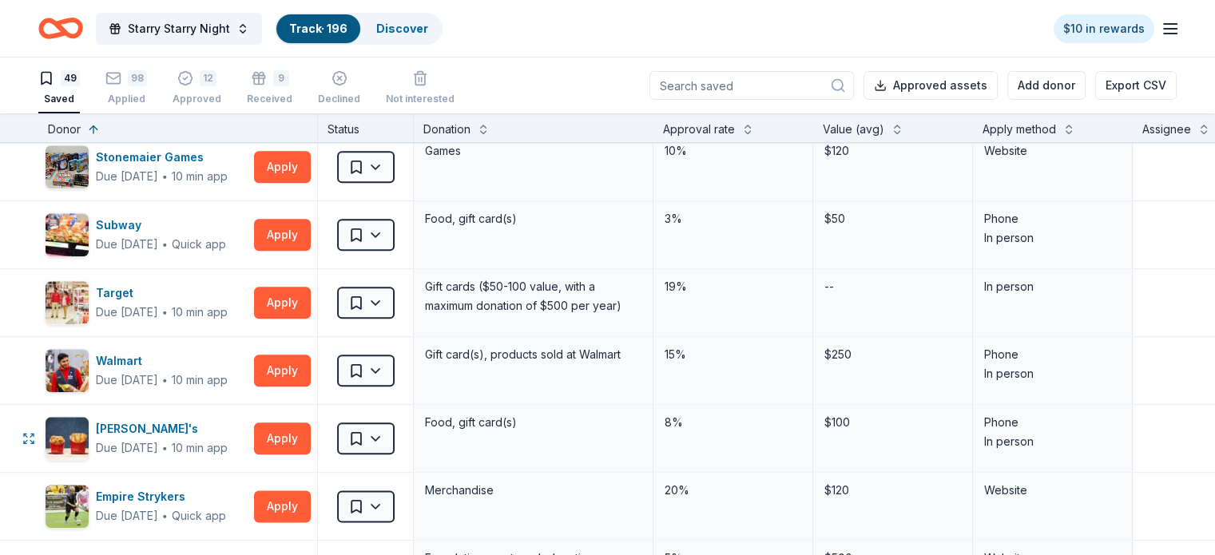
scroll to position [2157, 0]
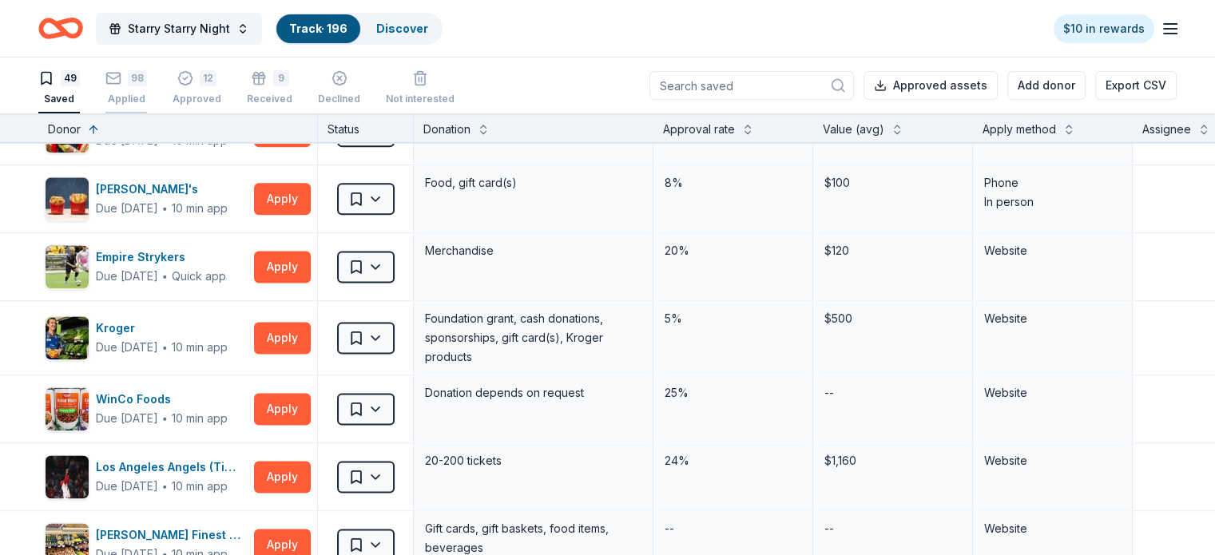
click at [147, 97] on div "Applied" at bounding box center [126, 99] width 42 height 13
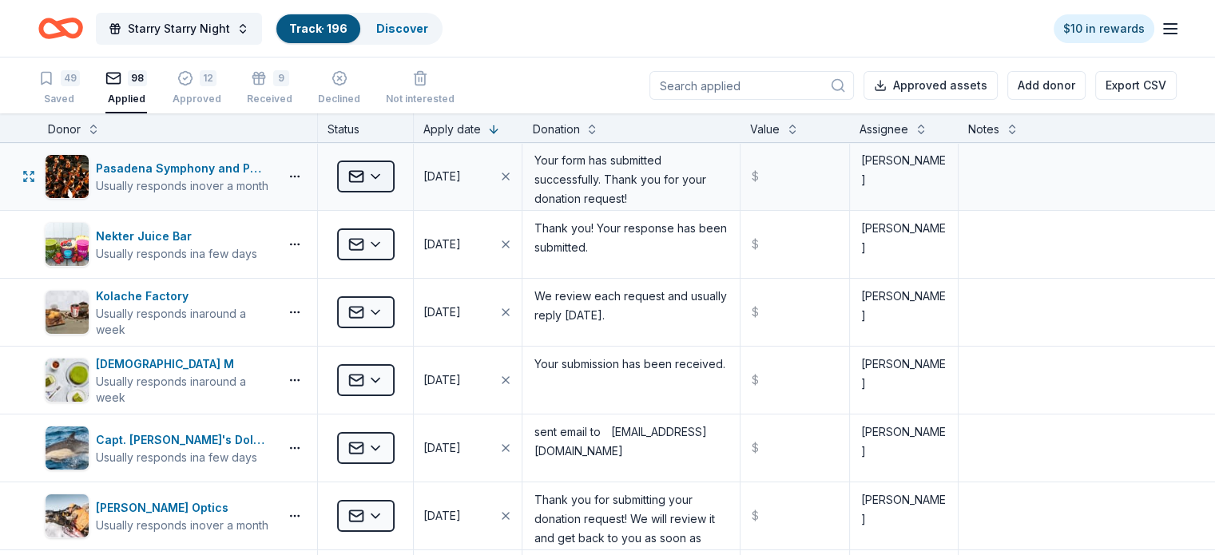
click at [402, 175] on html "Starry Starry Night Track · 196 Discover $10 in rewards 49 Saved 98 Applied 12 …" at bounding box center [607, 277] width 1215 height 555
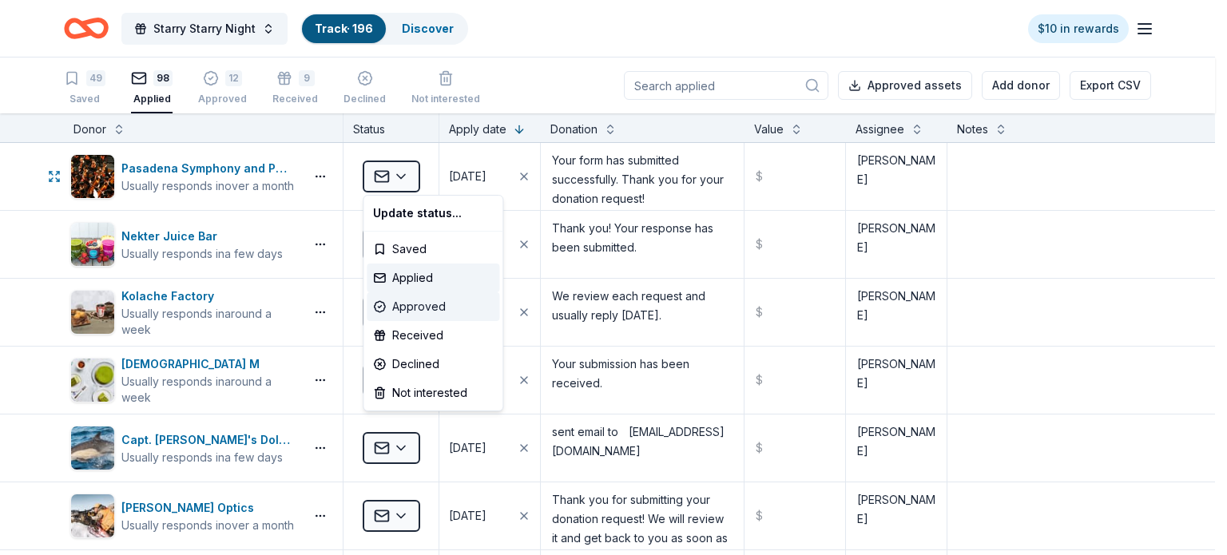
click at [419, 306] on div "Approved" at bounding box center [433, 306] width 133 height 29
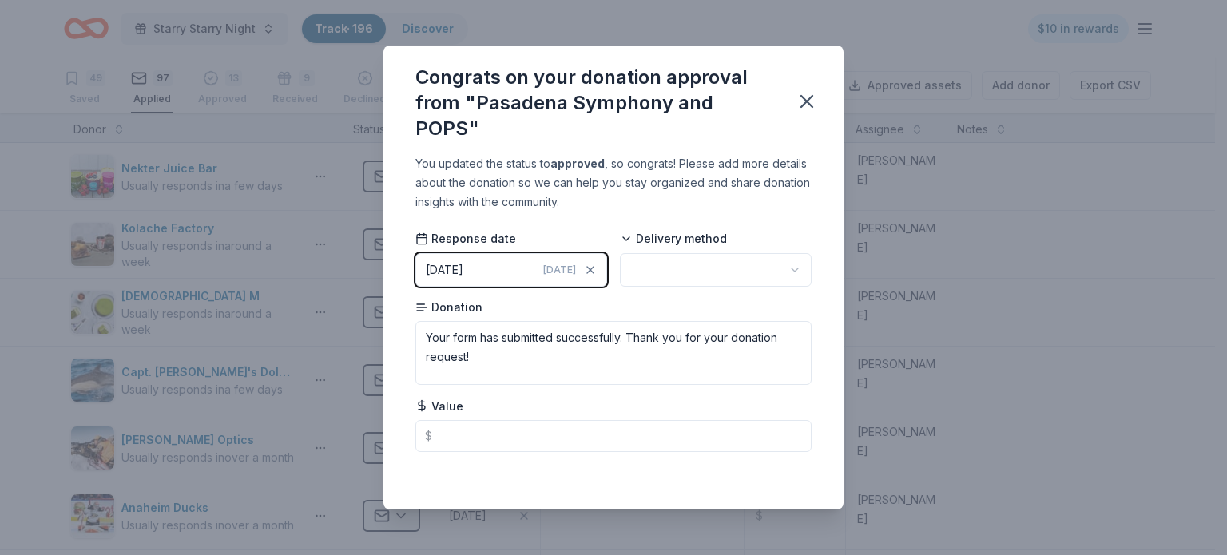
click at [800, 261] on html "Starry Starry Night Track · 196 Discover $10 in rewards 49 Saved 97 Applied 13 …" at bounding box center [613, 277] width 1227 height 555
click at [807, 99] on icon "button" at bounding box center [807, 101] width 22 height 22
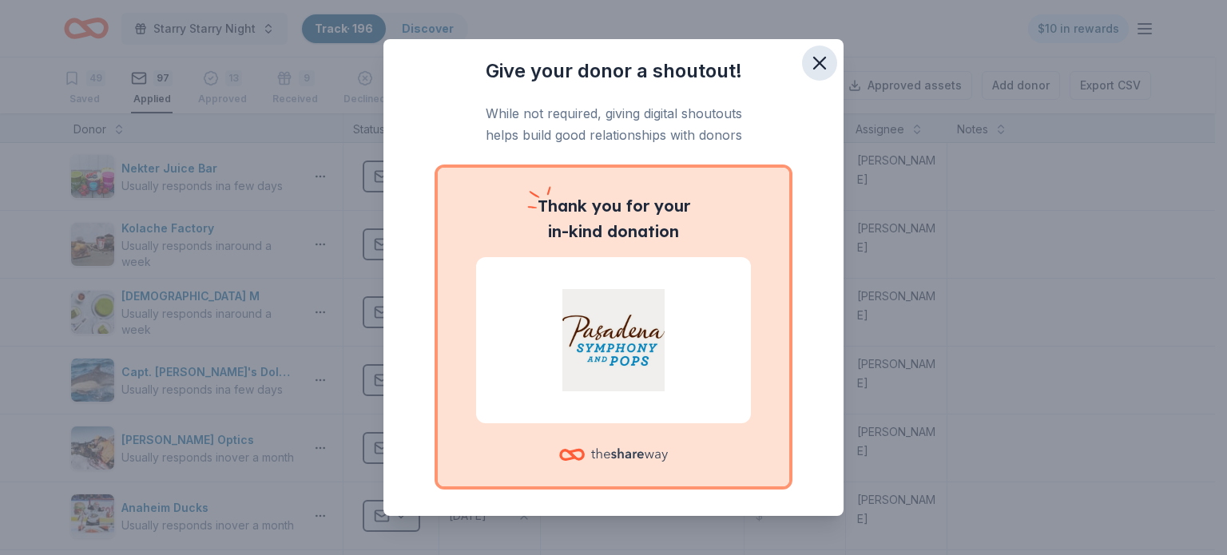
click at [808, 55] on icon "button" at bounding box center [819, 63] width 22 height 22
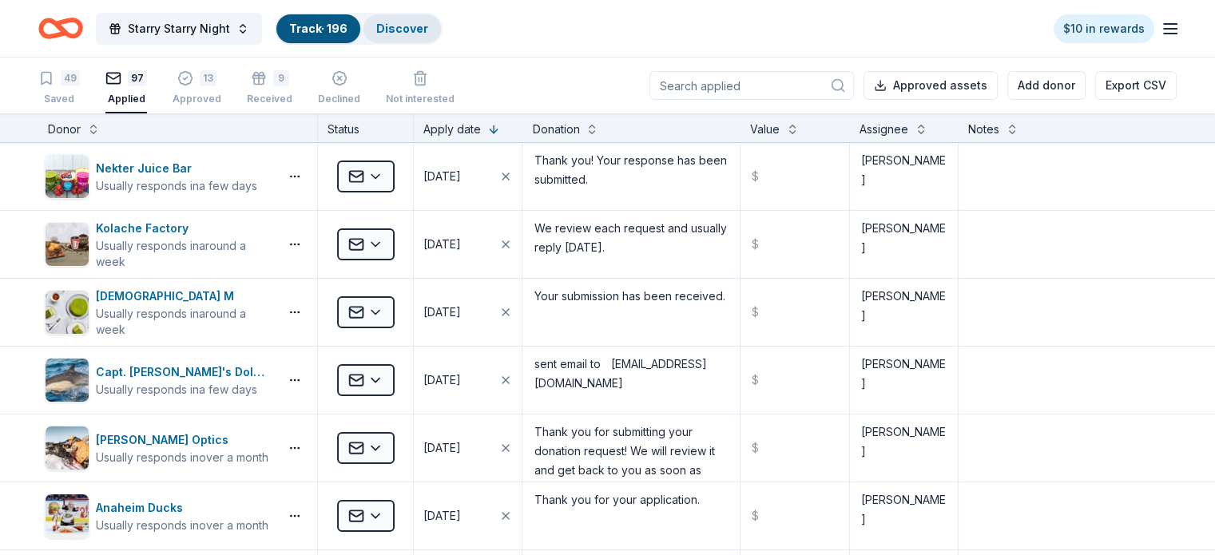
click at [427, 32] on link "Discover" at bounding box center [402, 29] width 52 height 14
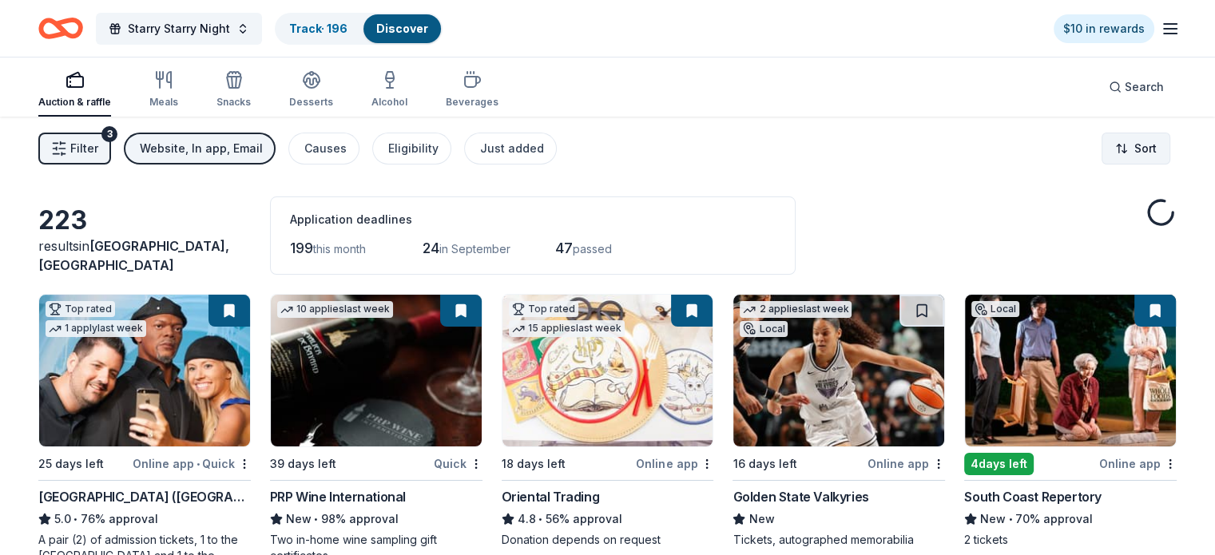
click at [1120, 148] on html "Starry Starry Night Track · 196 Discover $10 in rewards Auction & raffle Meals …" at bounding box center [607, 277] width 1215 height 555
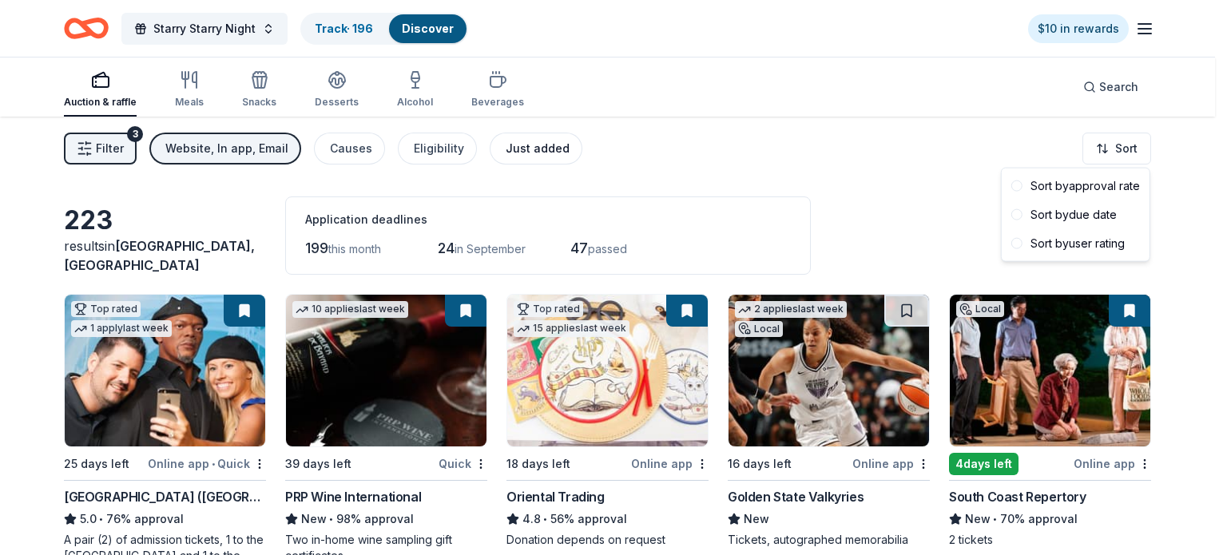
click at [521, 152] on html "Starry Starry Night Track · 196 Discover $10 in rewards Auction & raffle Meals …" at bounding box center [613, 277] width 1227 height 555
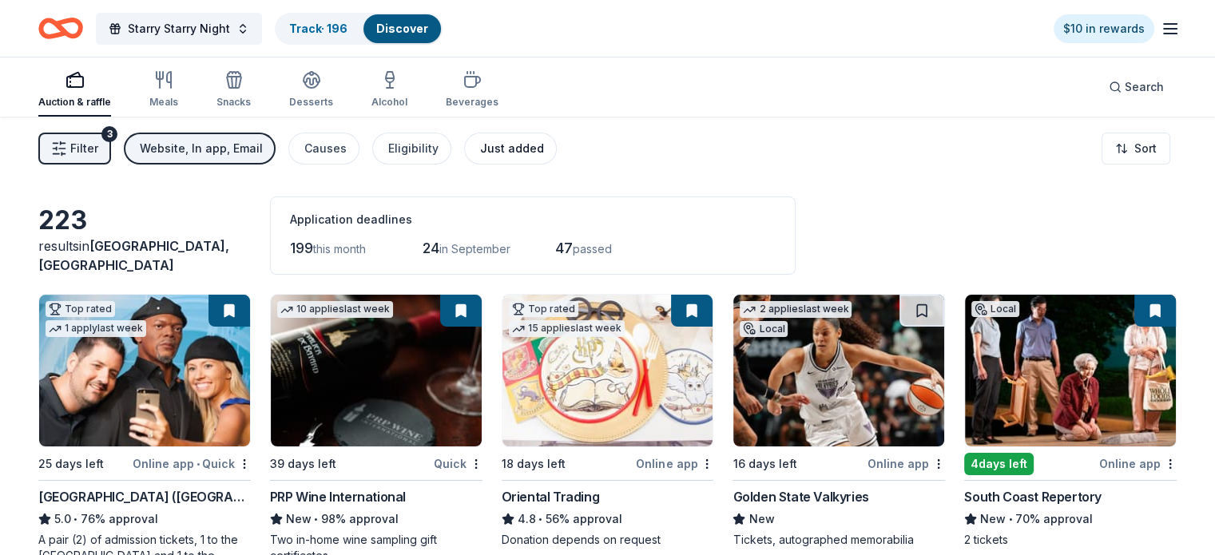
click at [523, 153] on div "Just added" at bounding box center [512, 148] width 64 height 19
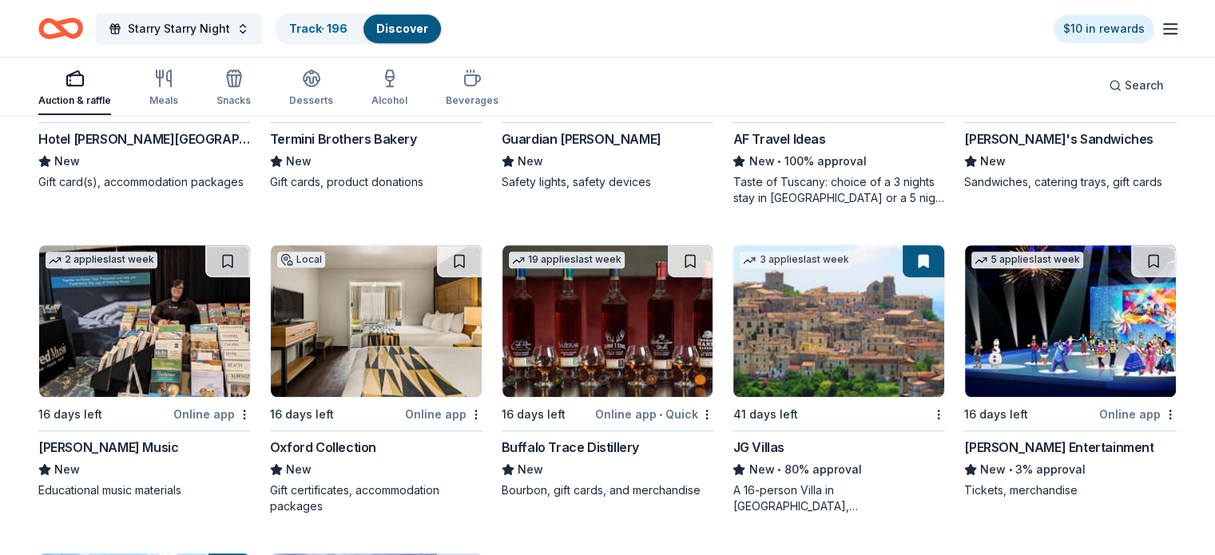
scroll to position [1272, 0]
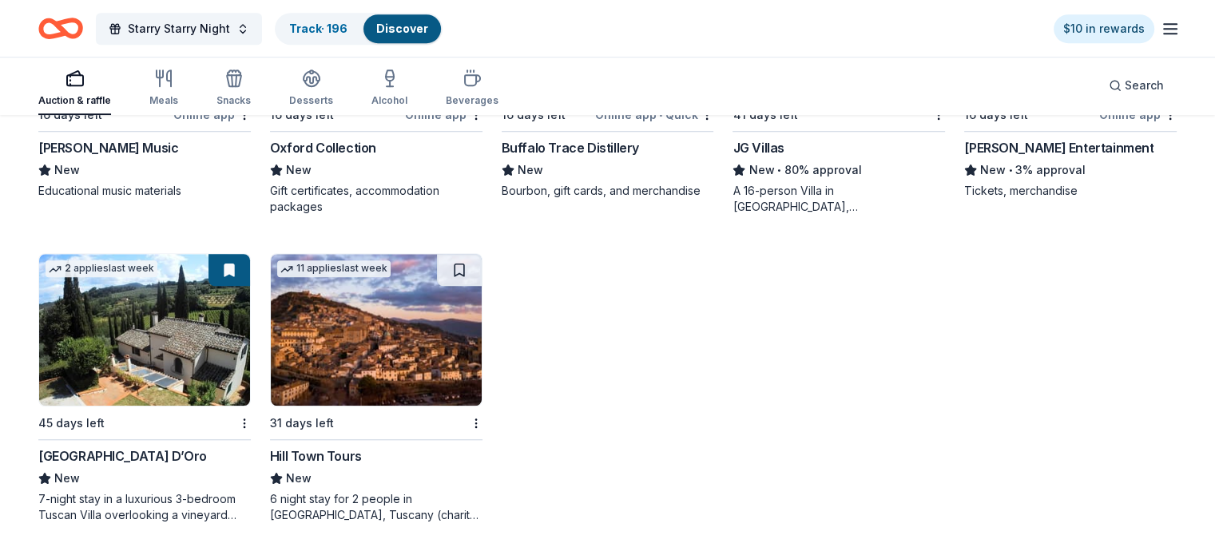
click at [190, 327] on img at bounding box center [144, 330] width 211 height 152
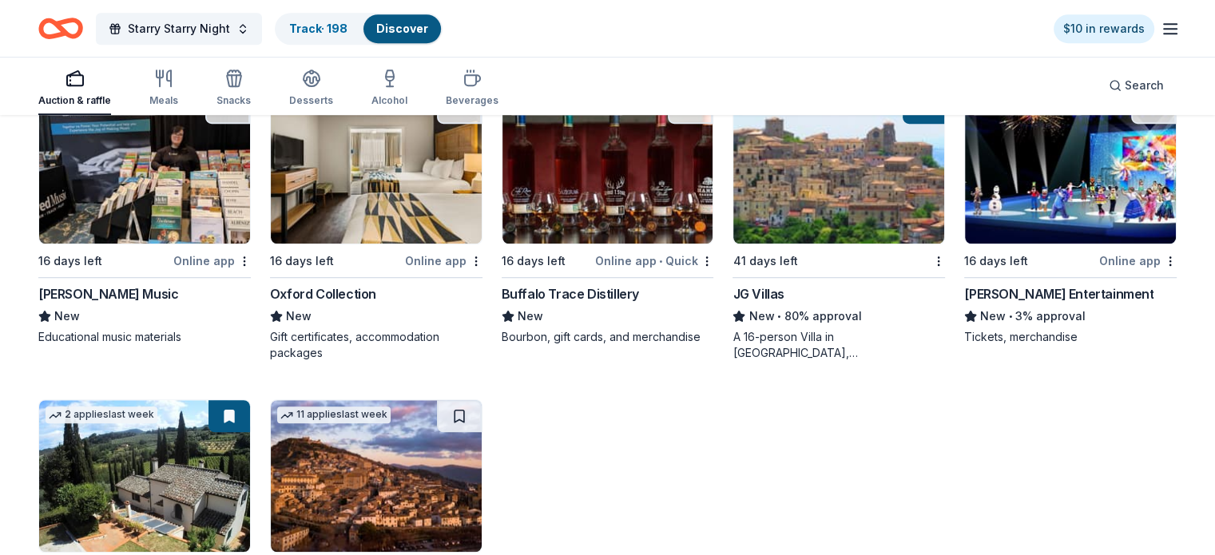
scroll to position [1032, 0]
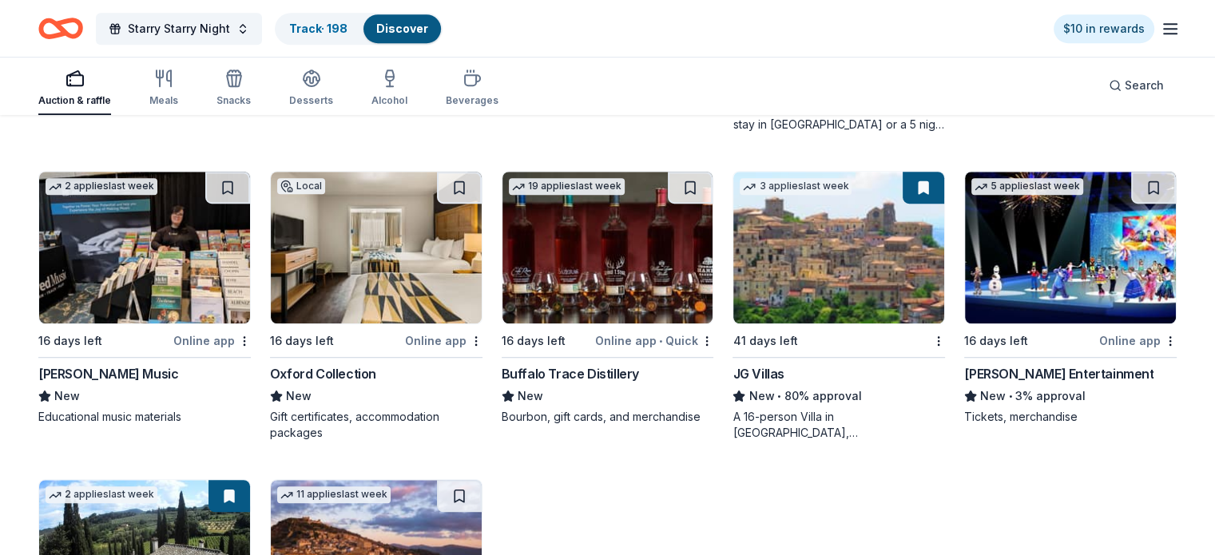
click at [1048, 293] on img at bounding box center [1070, 248] width 211 height 152
click at [780, 406] on div "New • 80% approval" at bounding box center [838, 396] width 212 height 19
click at [367, 383] on div "Oxford Collection" at bounding box center [323, 373] width 106 height 19
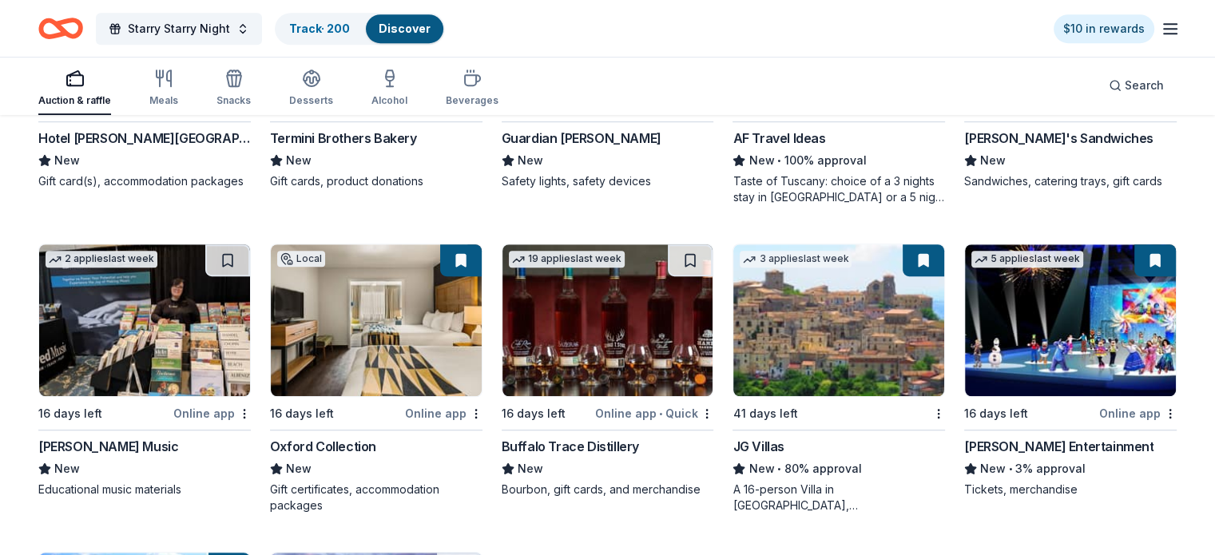
scroll to position [792, 0]
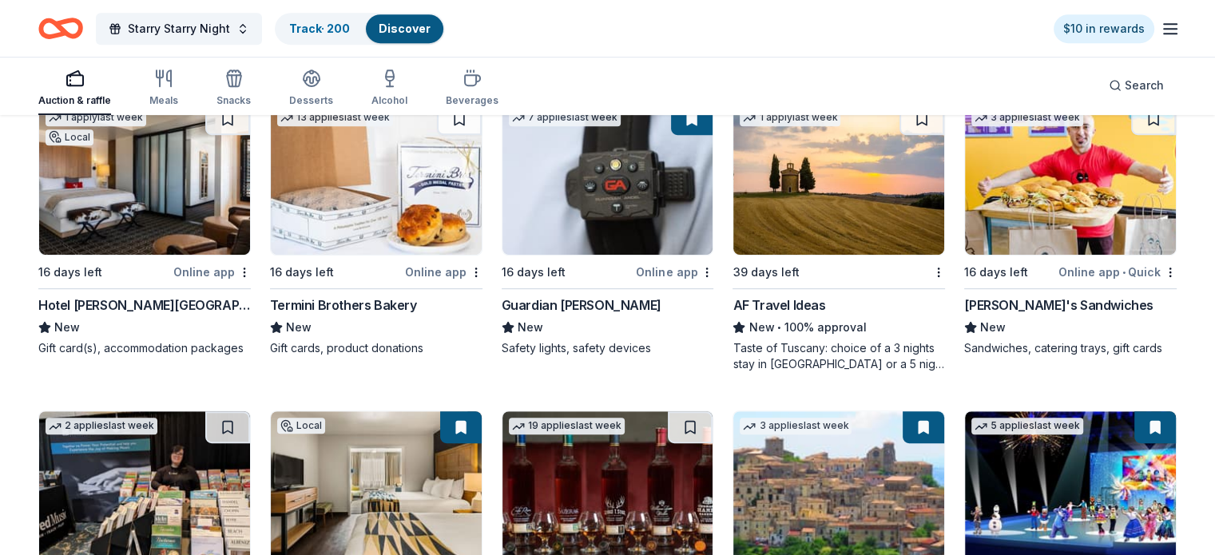
click at [583, 243] on img at bounding box center [607, 179] width 211 height 152
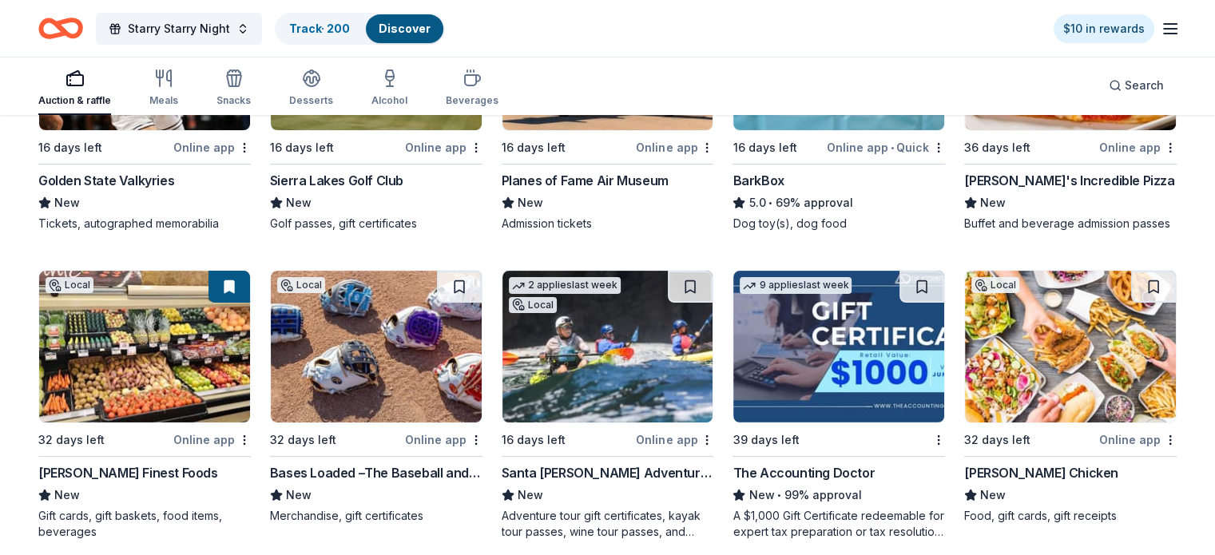
scroll to position [393, 0]
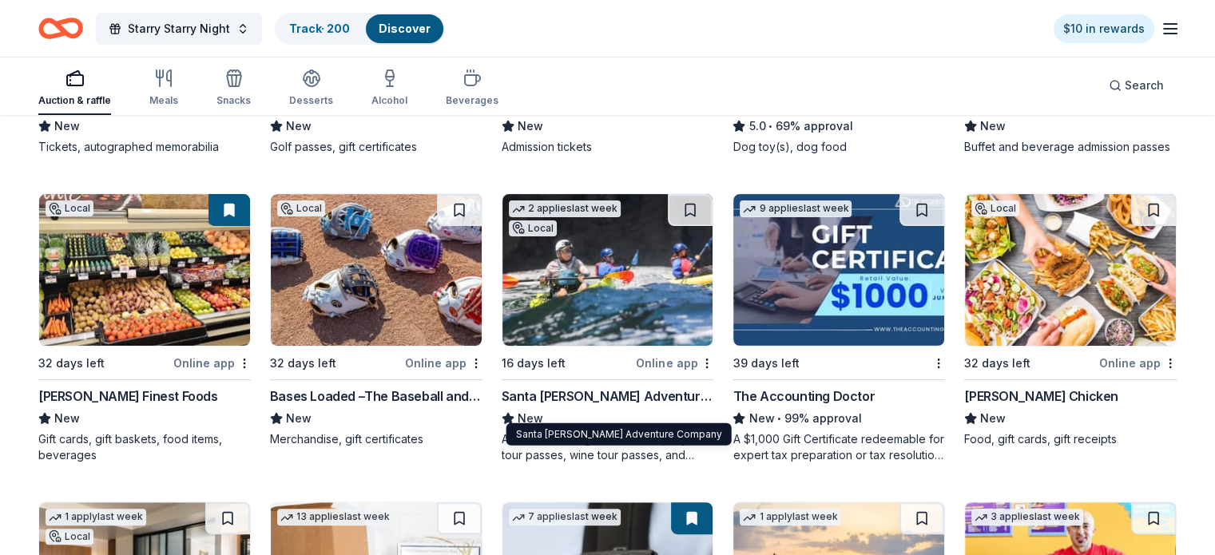
click at [562, 406] on div "Santa Barbara Adventure Company" at bounding box center [608, 396] width 212 height 19
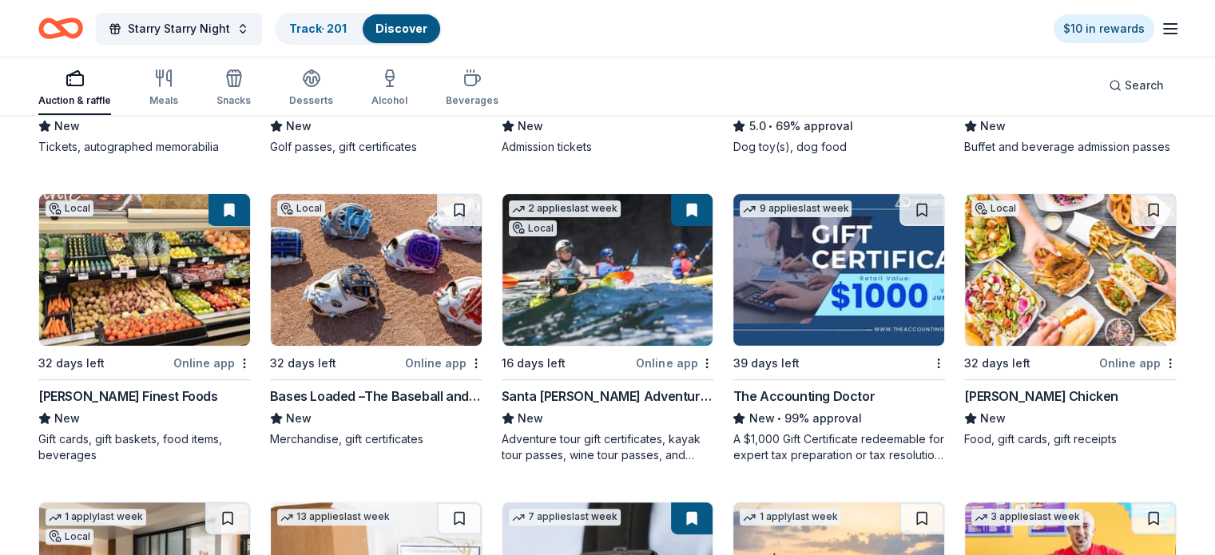
click at [169, 316] on img at bounding box center [144, 270] width 211 height 152
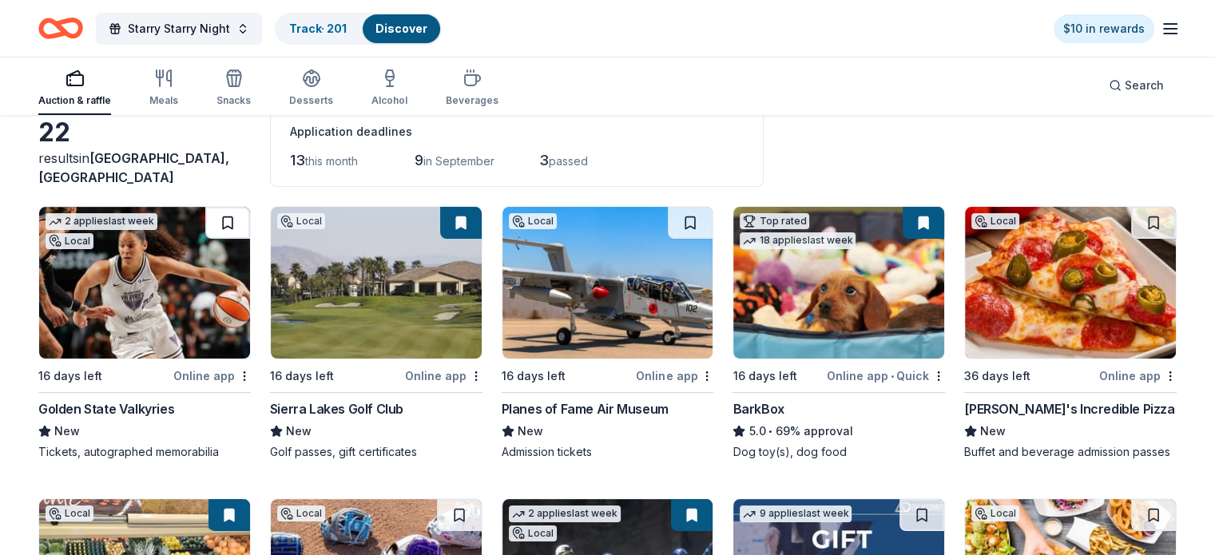
scroll to position [0, 0]
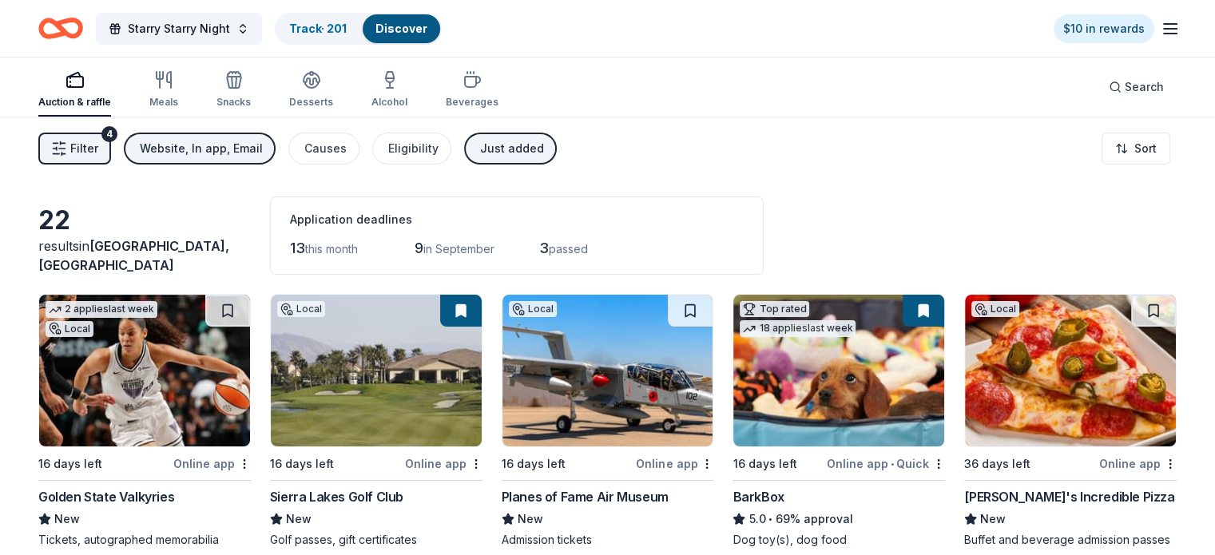
click at [248, 152] on div "Website, In app, Email" at bounding box center [201, 148] width 123 height 19
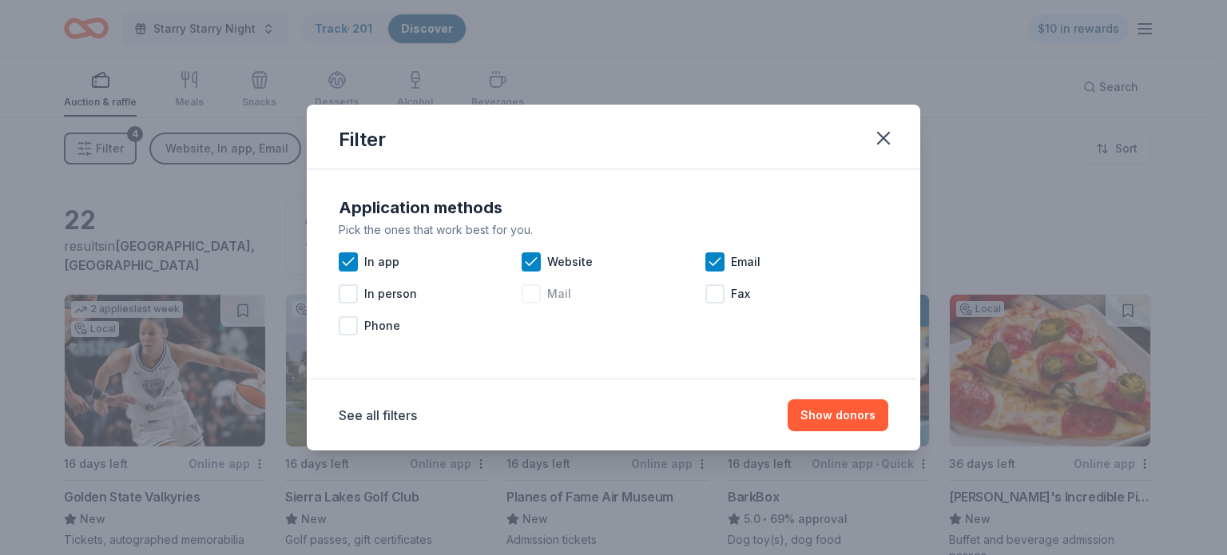
click at [534, 296] on div at bounding box center [531, 293] width 19 height 19
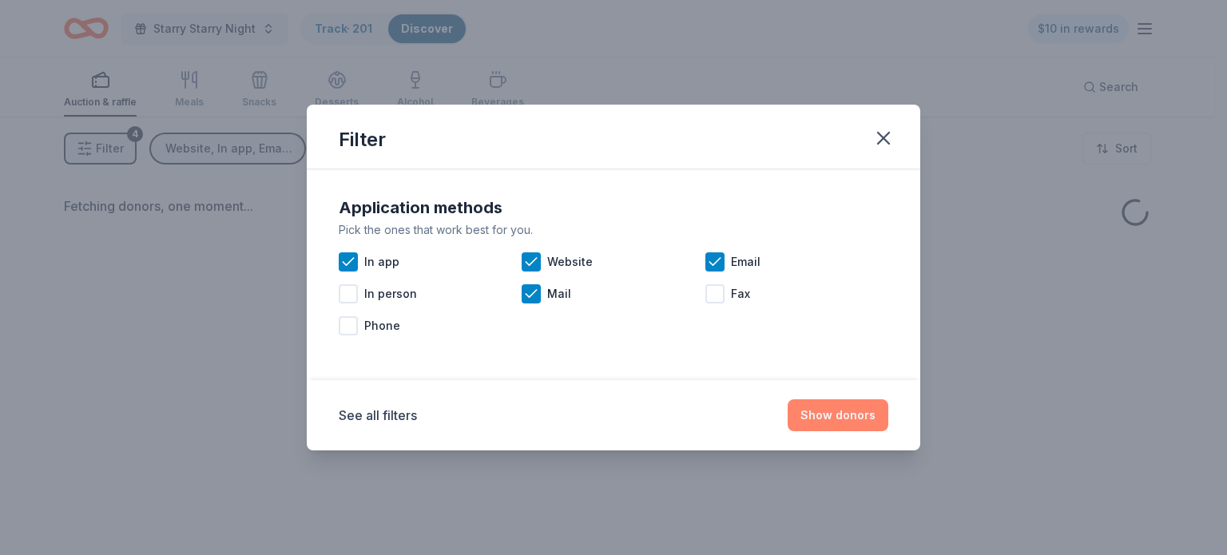
click at [863, 419] on button "Show donors" at bounding box center [838, 415] width 101 height 32
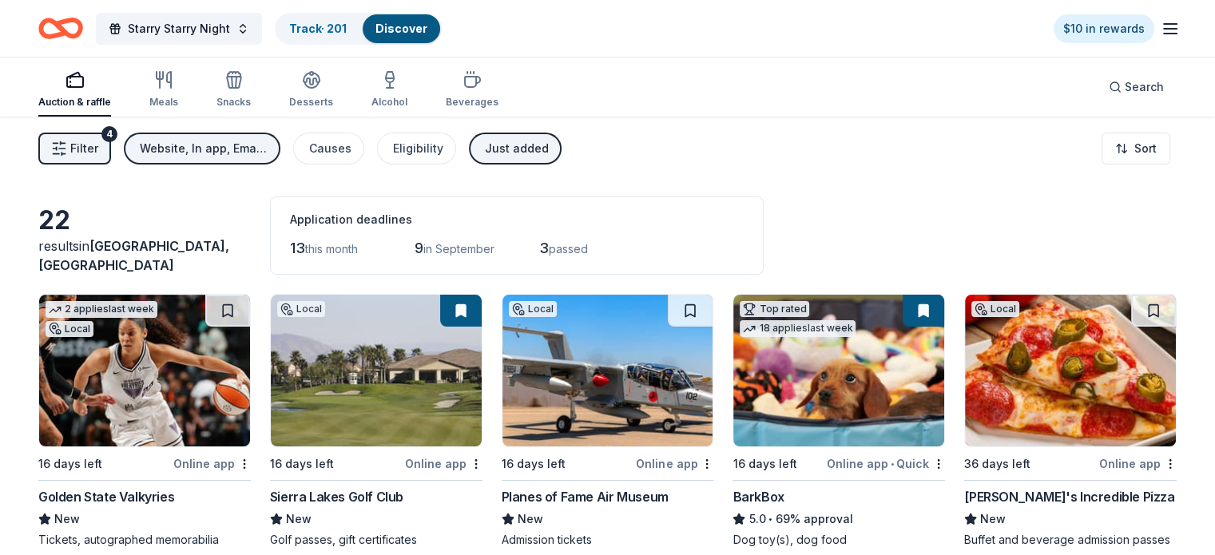
click at [178, 152] on div "Website, In app, Email, Mail" at bounding box center [204, 148] width 128 height 19
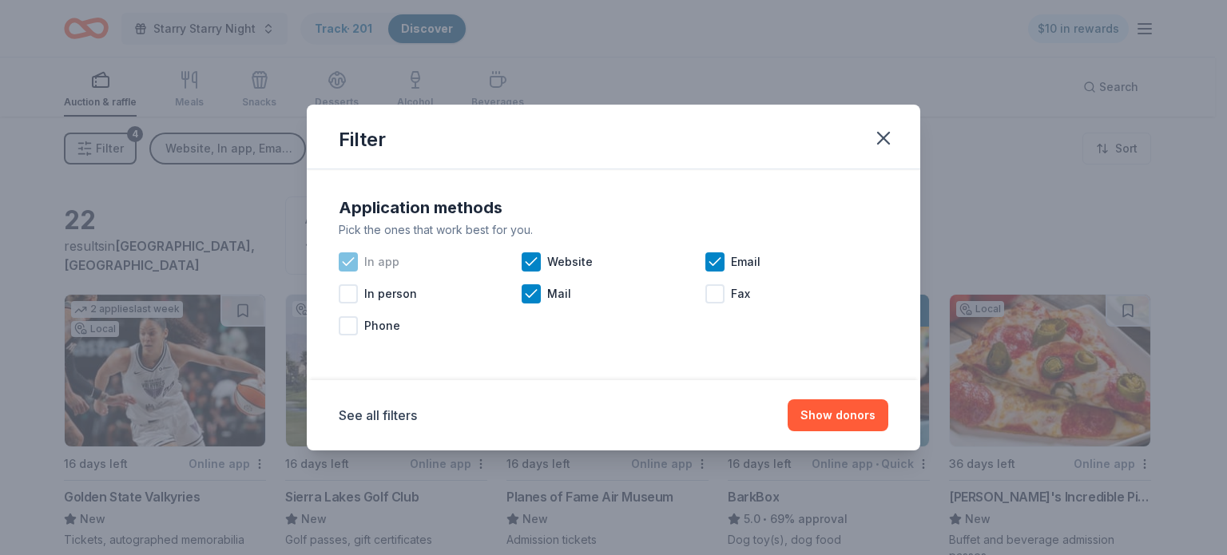
click at [351, 263] on icon at bounding box center [348, 262] width 16 height 16
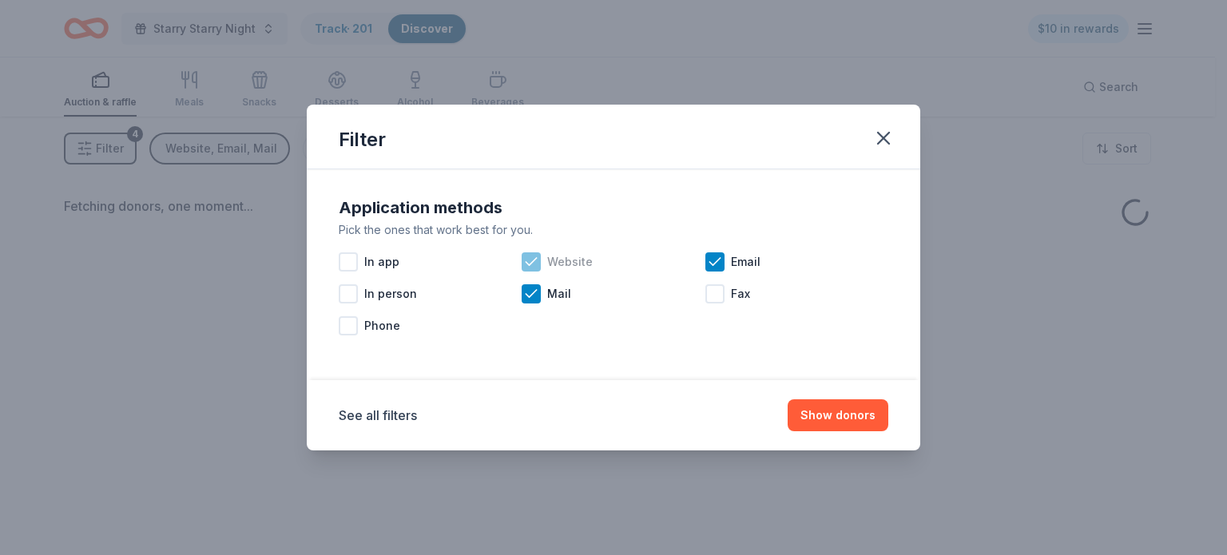
click at [522, 261] on div at bounding box center [531, 261] width 19 height 19
click at [710, 258] on icon at bounding box center [715, 262] width 16 height 16
click at [841, 405] on button "Show donors" at bounding box center [838, 415] width 101 height 32
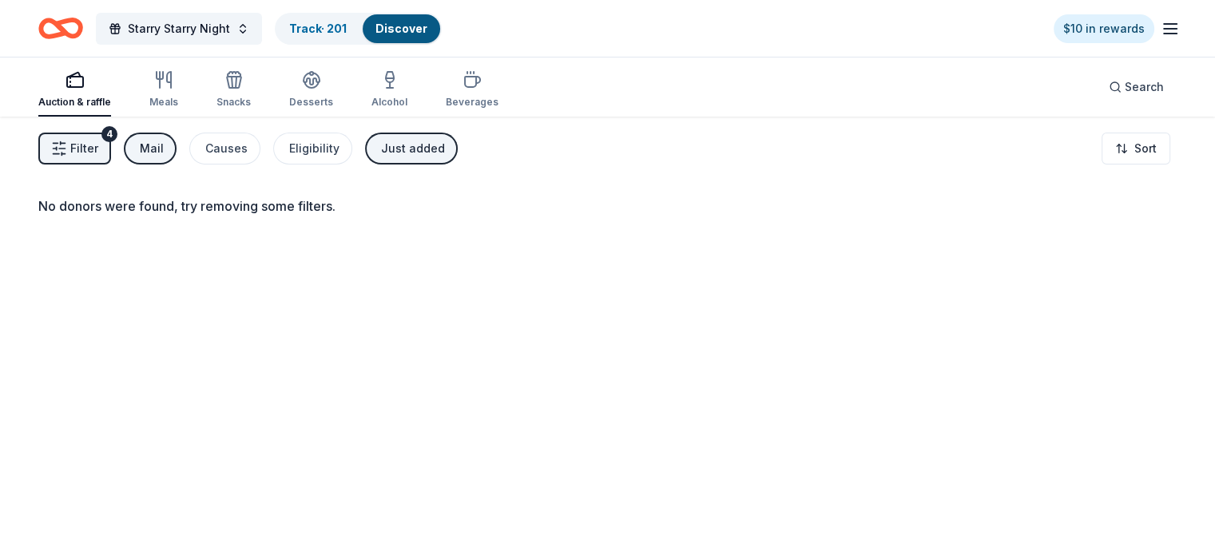
click at [435, 156] on div "Just added" at bounding box center [413, 148] width 64 height 19
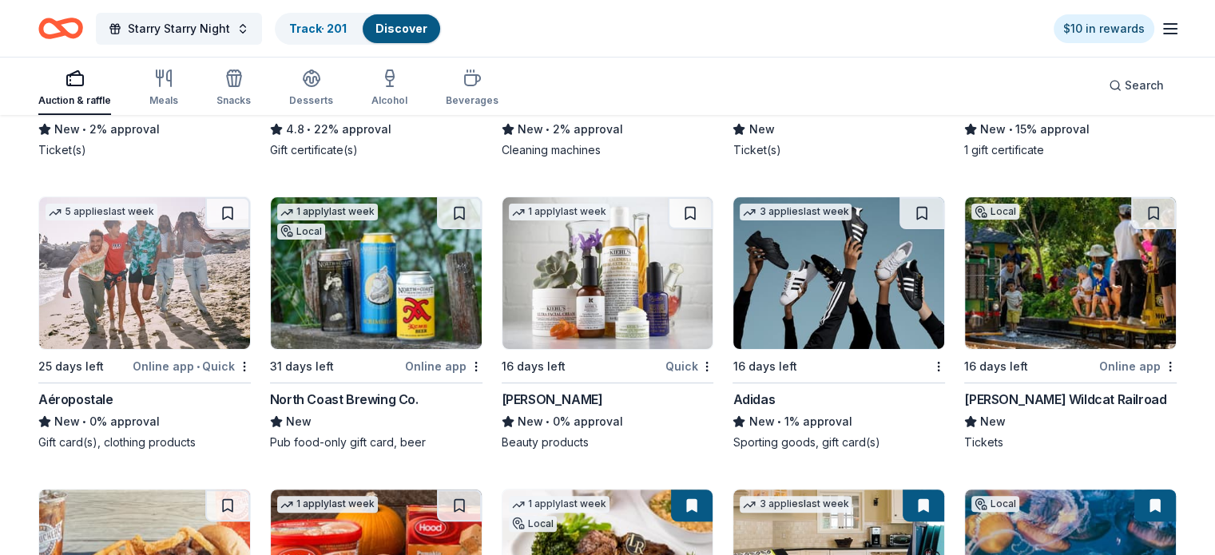
scroll to position [399, 0]
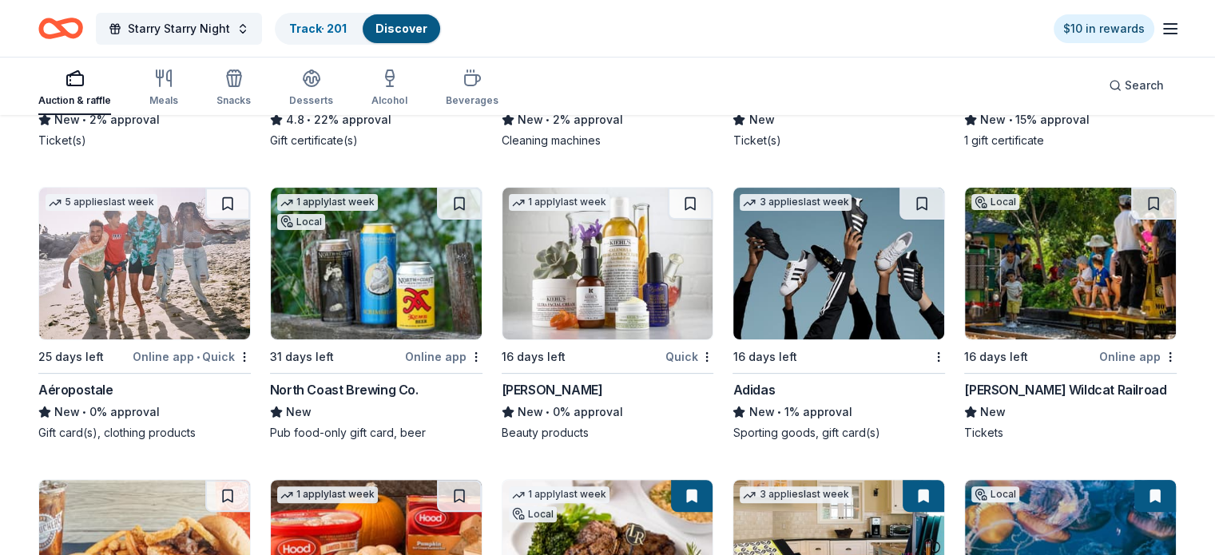
click at [542, 387] on div "Kiehl's" at bounding box center [552, 389] width 101 height 19
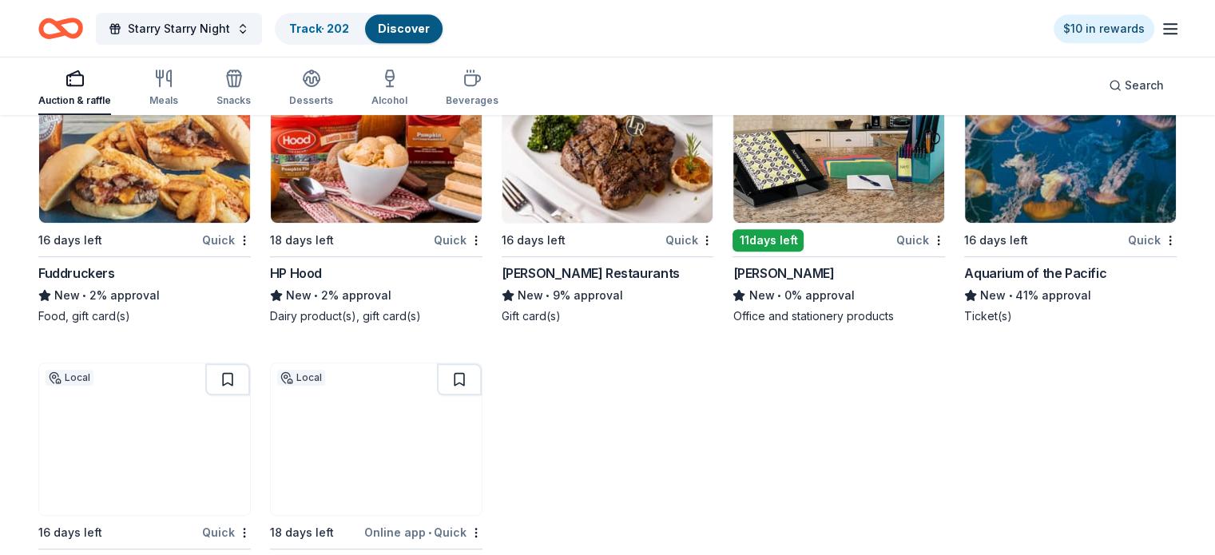
scroll to position [719, 0]
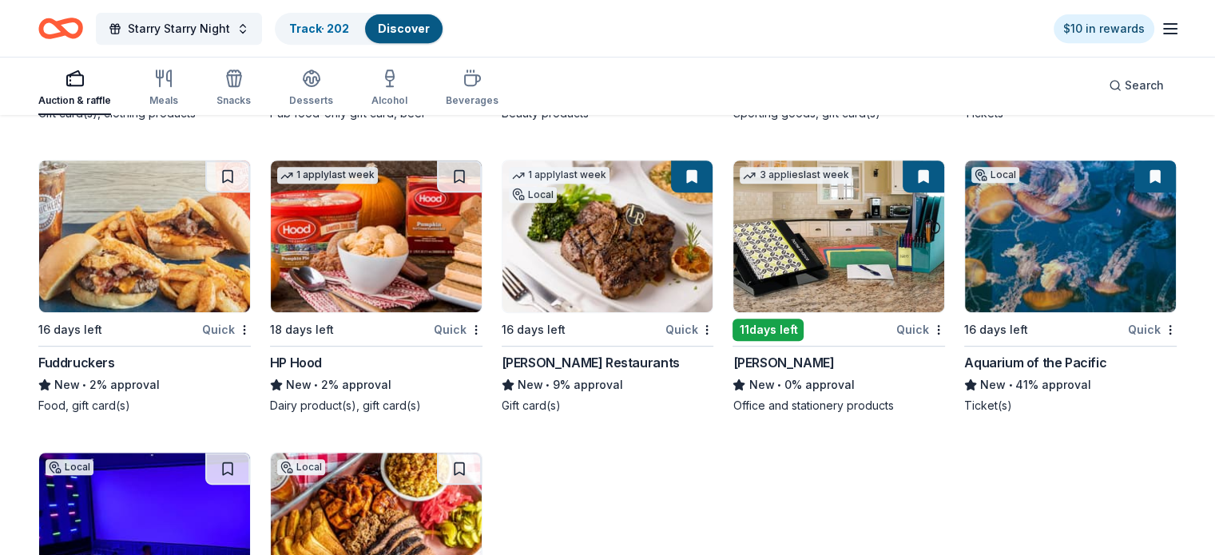
click at [996, 372] on div "Aquarium of the Pacific New • 41% approval Ticket(s)" at bounding box center [1070, 383] width 212 height 61
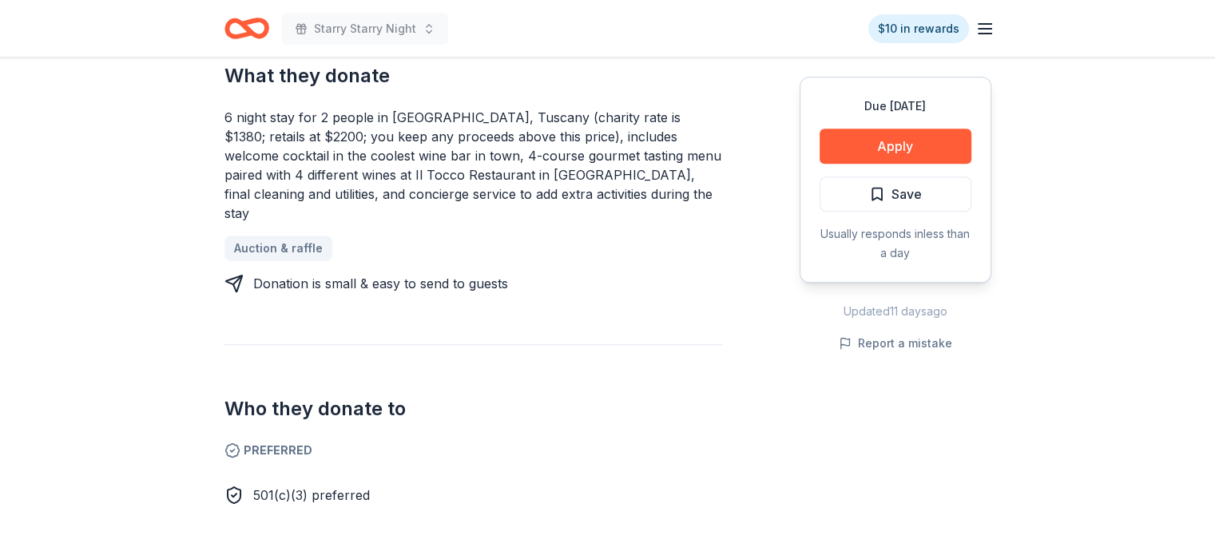
scroll to position [799, 0]
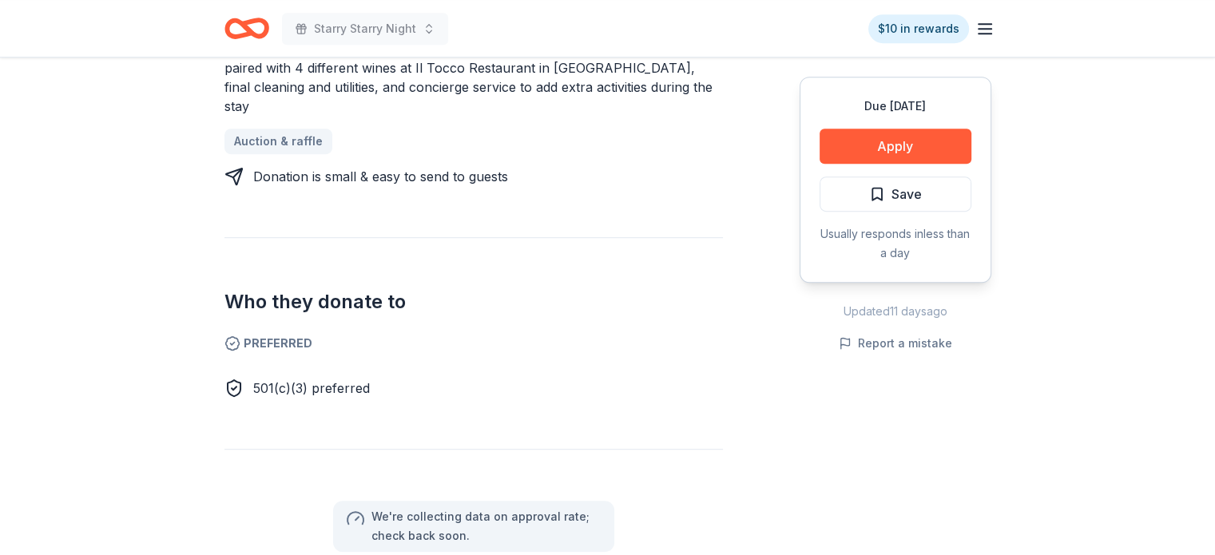
drag, startPoint x: 187, startPoint y: 419, endPoint x: 144, endPoint y: 419, distance: 43.1
click at [144, 419] on div "Due [DATE] Share Hill Town Tours New 11 applies last week Share Donating in all…" at bounding box center [607, 306] width 1215 height 2095
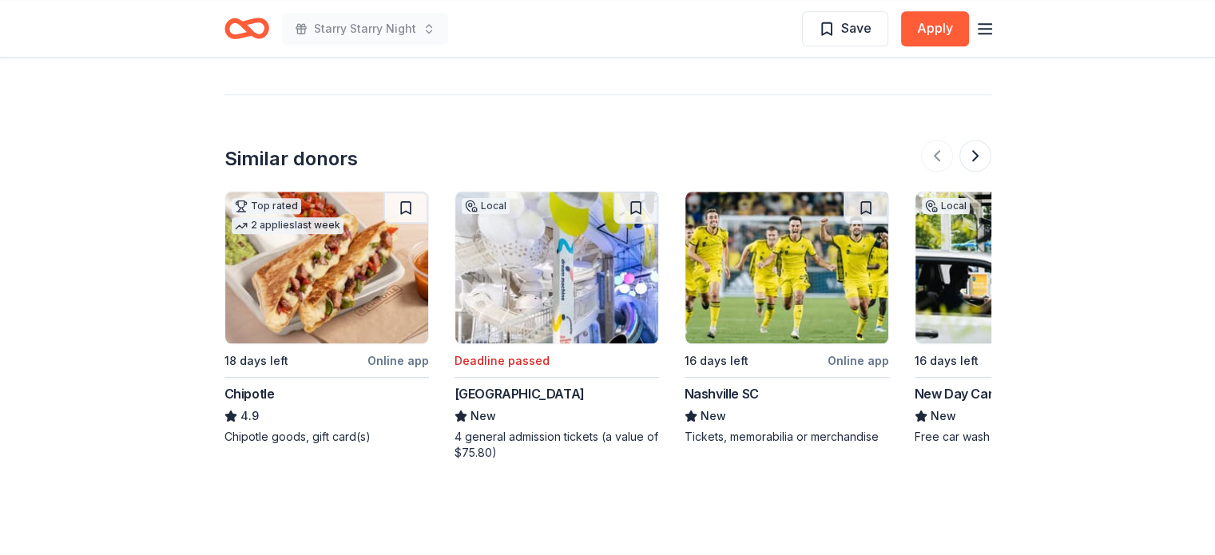
scroll to position [1597, 0]
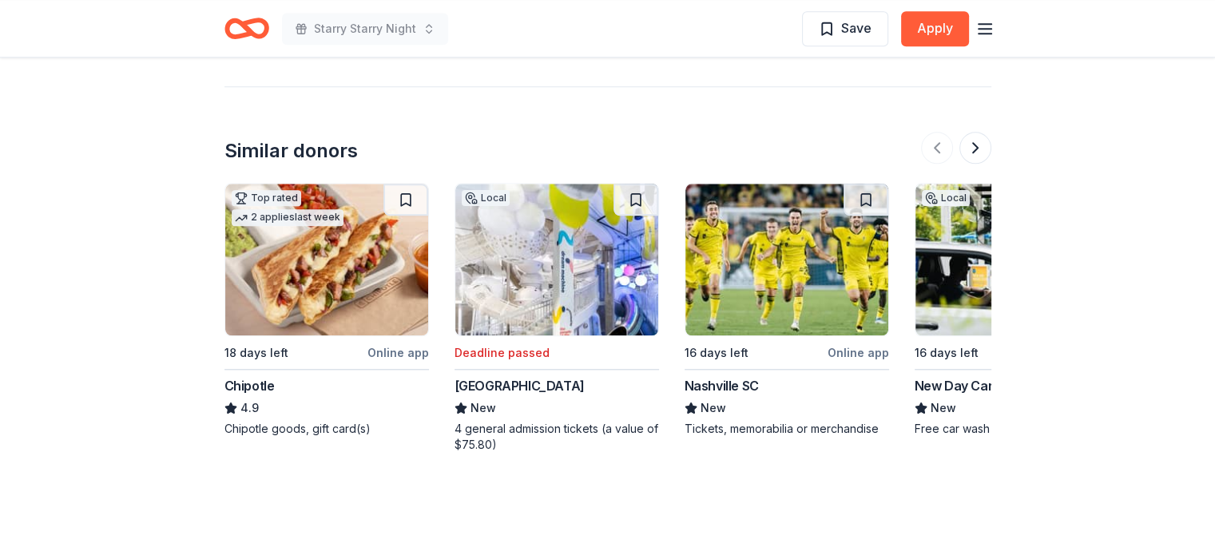
click at [329, 244] on img at bounding box center [326, 260] width 203 height 152
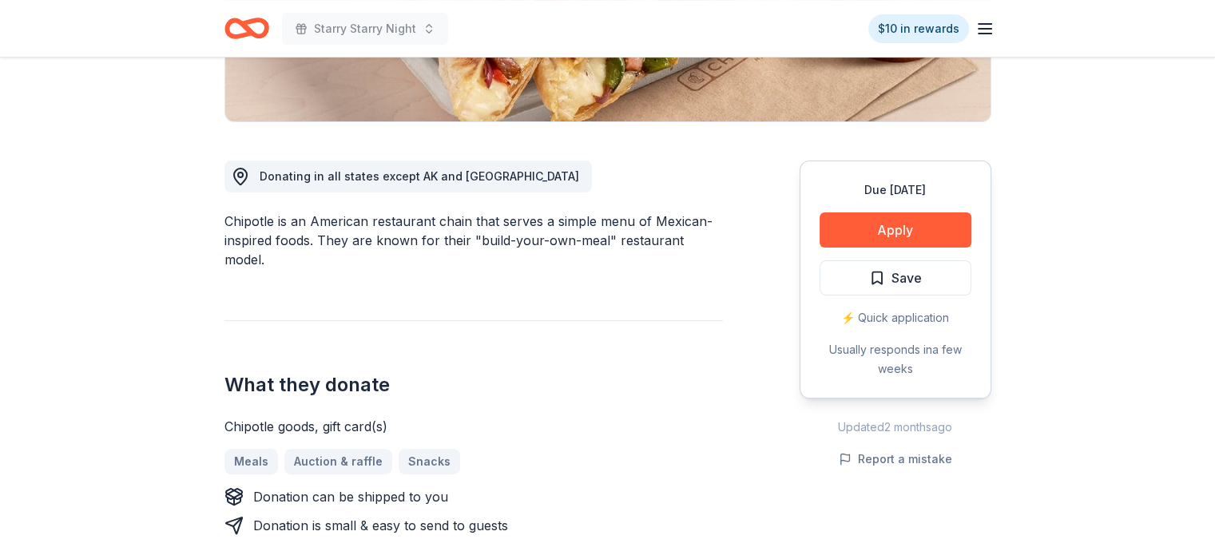
scroll to position [399, 0]
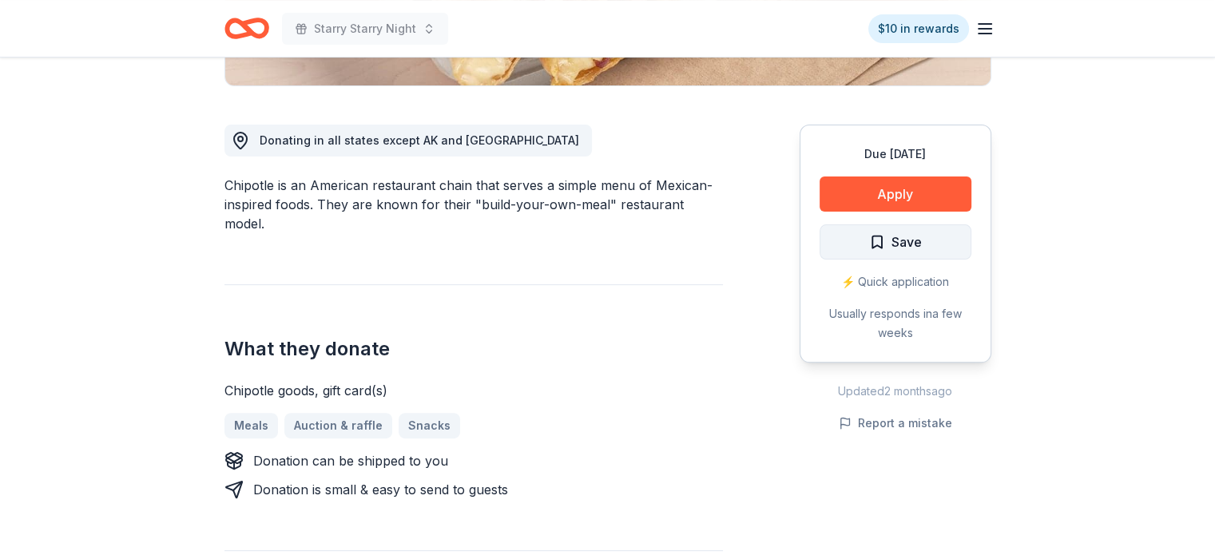
click at [874, 245] on span "Save" at bounding box center [895, 242] width 53 height 21
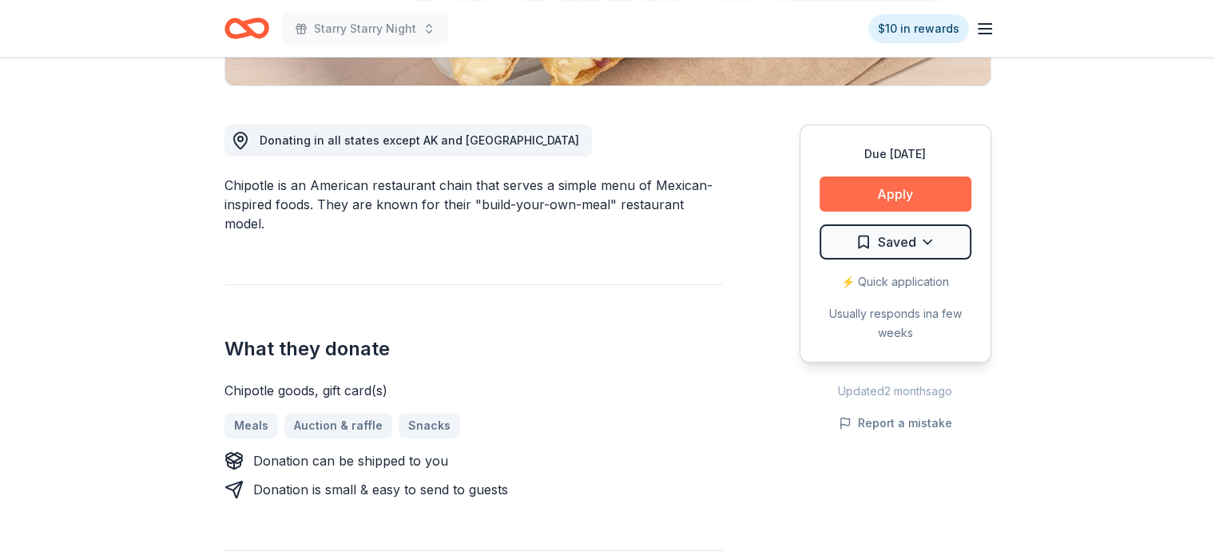
click at [907, 187] on button "Apply" at bounding box center [895, 194] width 152 height 35
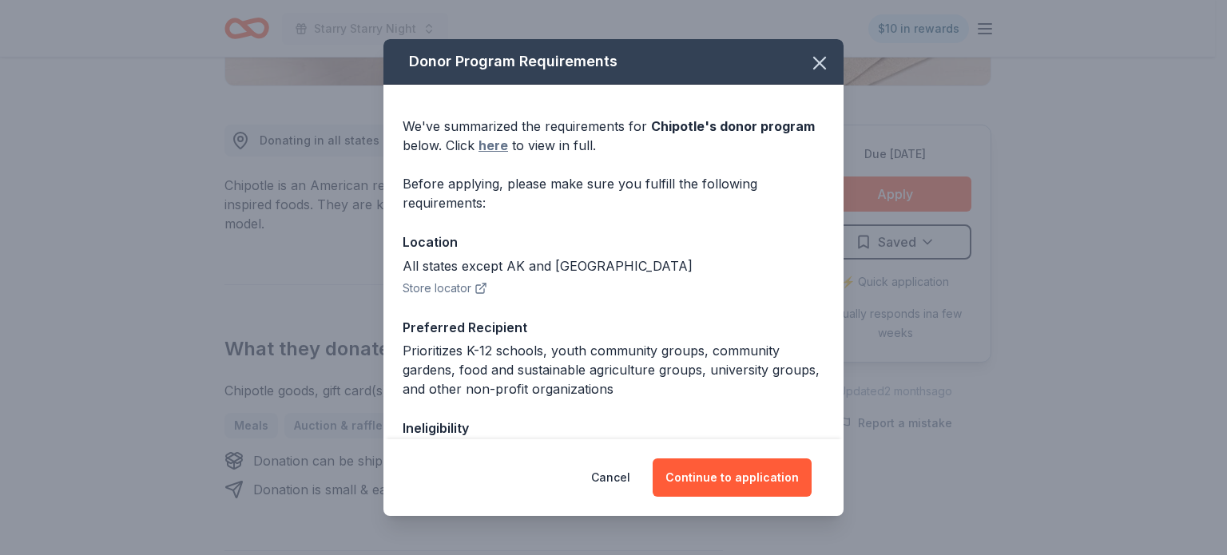
click at [492, 152] on link "here" at bounding box center [493, 145] width 30 height 19
click at [734, 474] on button "Continue to application" at bounding box center [732, 477] width 159 height 38
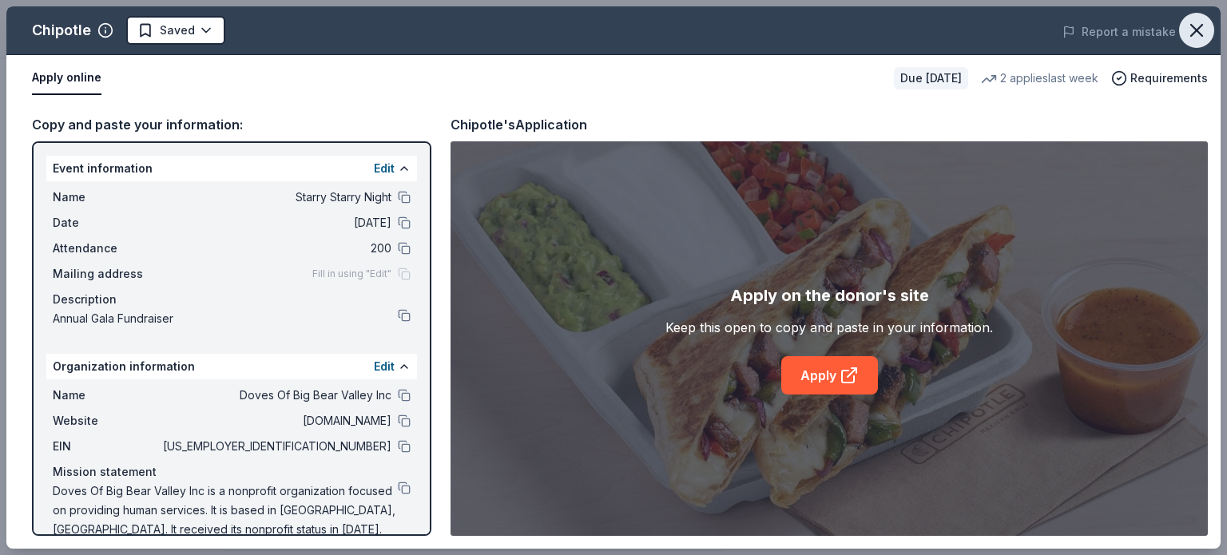
click at [1188, 24] on icon "button" at bounding box center [1196, 30] width 22 height 22
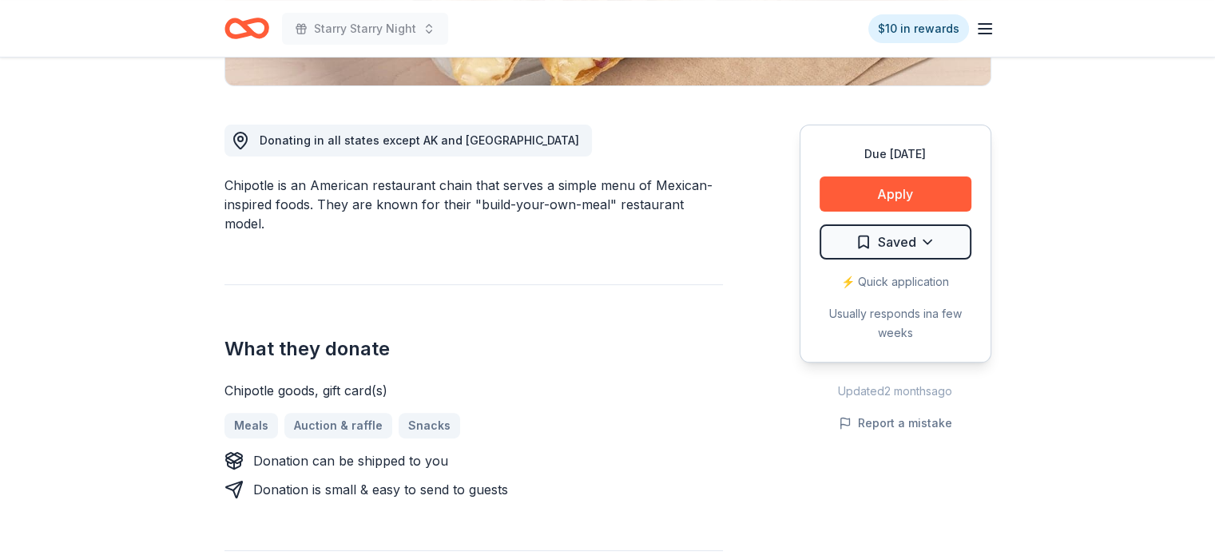
click at [887, 211] on div "Due [DATE] Apply Saved ⚡️ Quick application Usually responds in a few weeks" at bounding box center [896, 244] width 192 height 238
click at [885, 200] on button "Apply" at bounding box center [895, 194] width 152 height 35
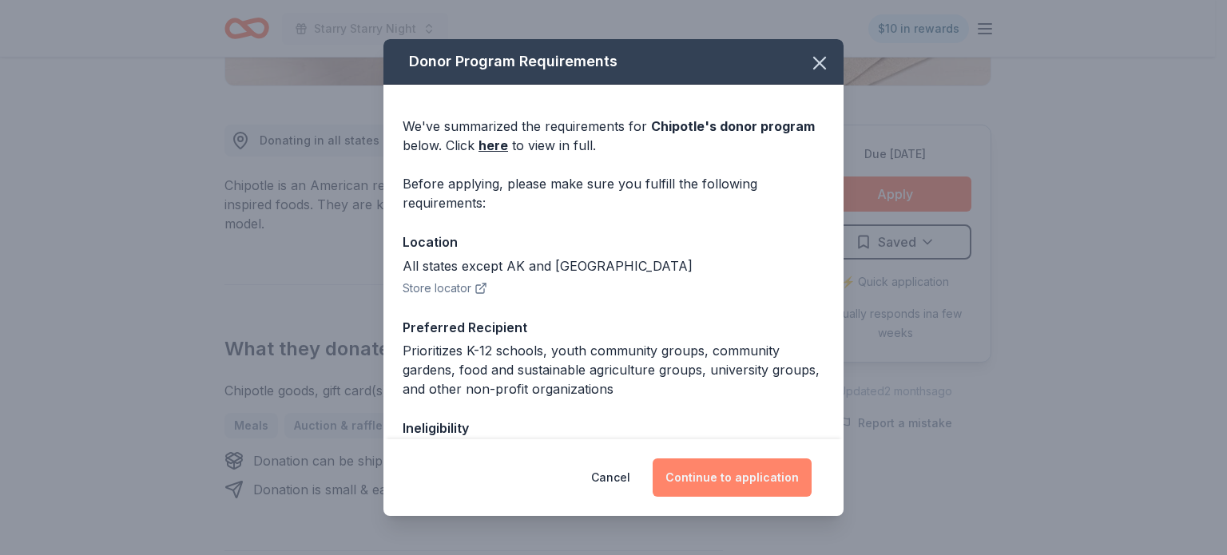
click at [759, 482] on button "Continue to application" at bounding box center [732, 477] width 159 height 38
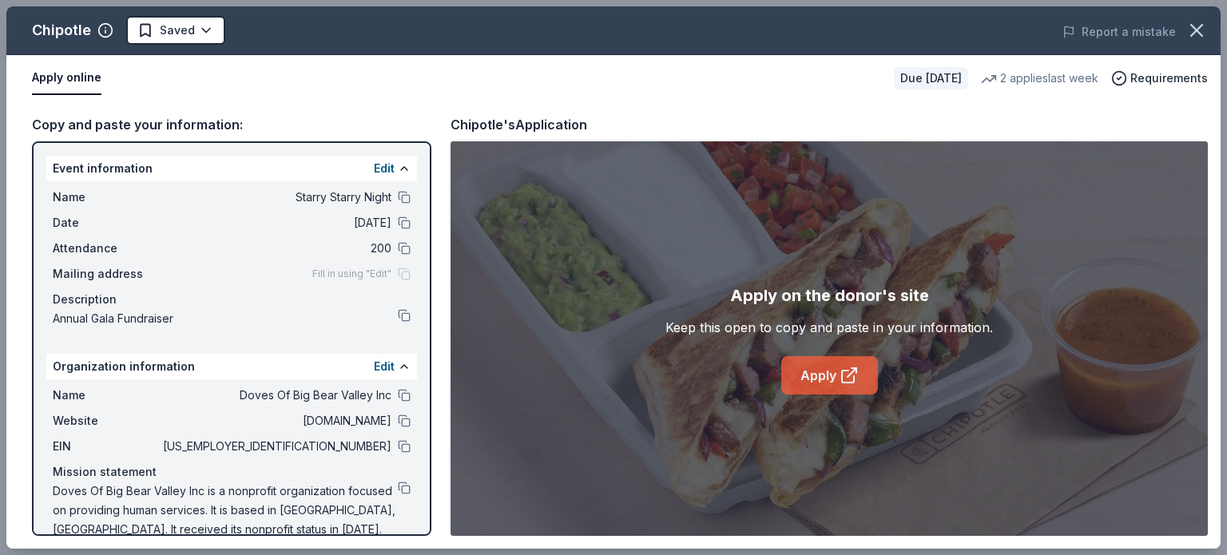
click at [819, 380] on link "Apply" at bounding box center [829, 375] width 97 height 38
click at [795, 360] on link "Apply" at bounding box center [829, 375] width 97 height 38
click at [398, 197] on button at bounding box center [404, 197] width 13 height 13
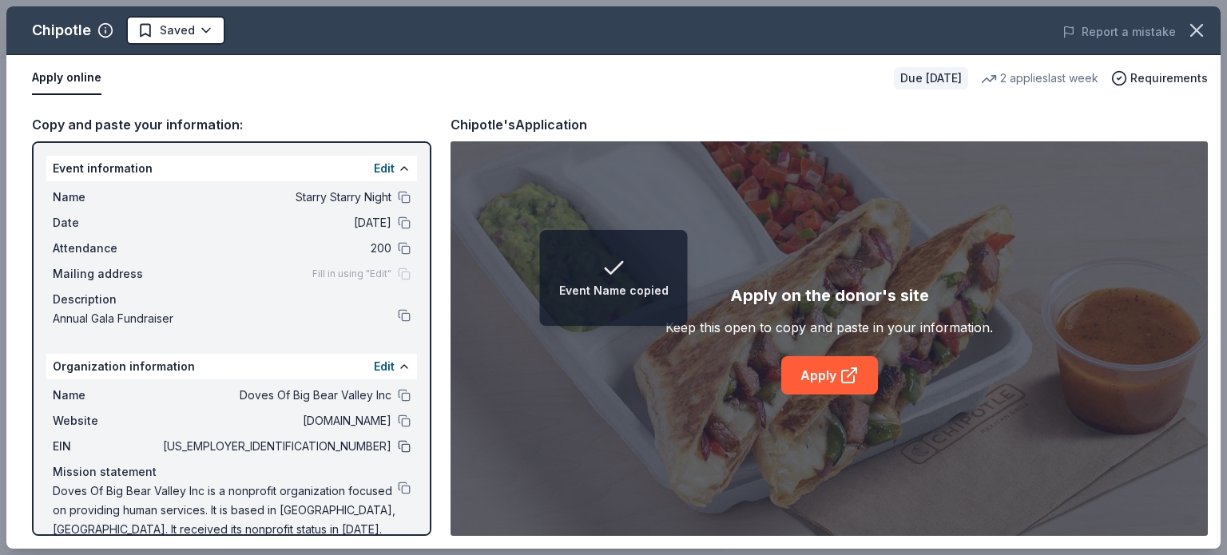
click at [398, 443] on button at bounding box center [404, 446] width 13 height 13
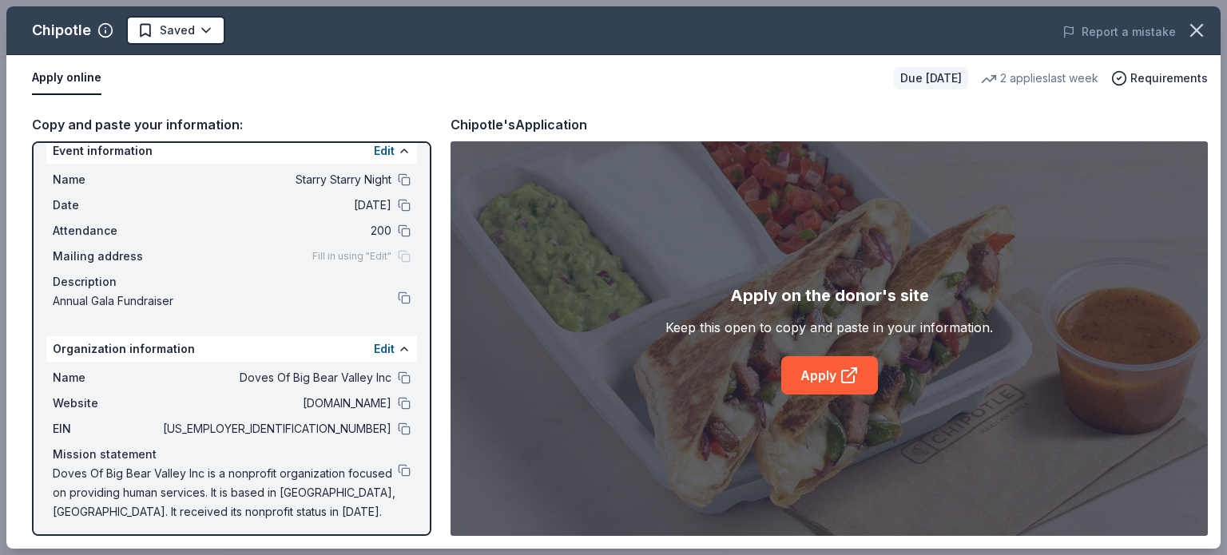
scroll to position [22, 0]
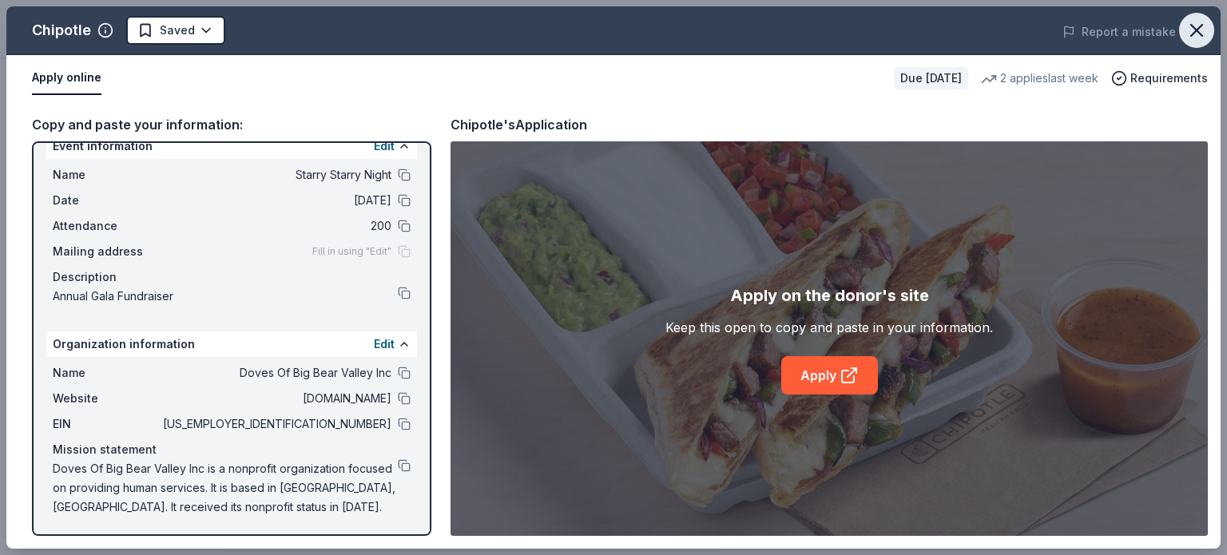
click at [1206, 29] on icon "button" at bounding box center [1196, 30] width 22 height 22
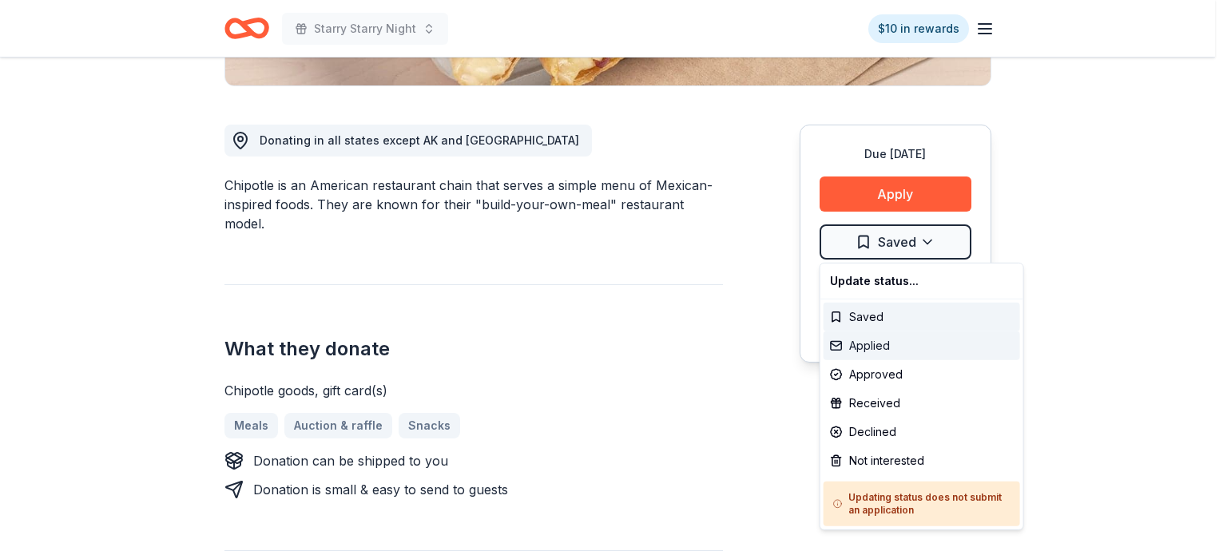
click at [887, 350] on div "Applied" at bounding box center [921, 345] width 196 height 29
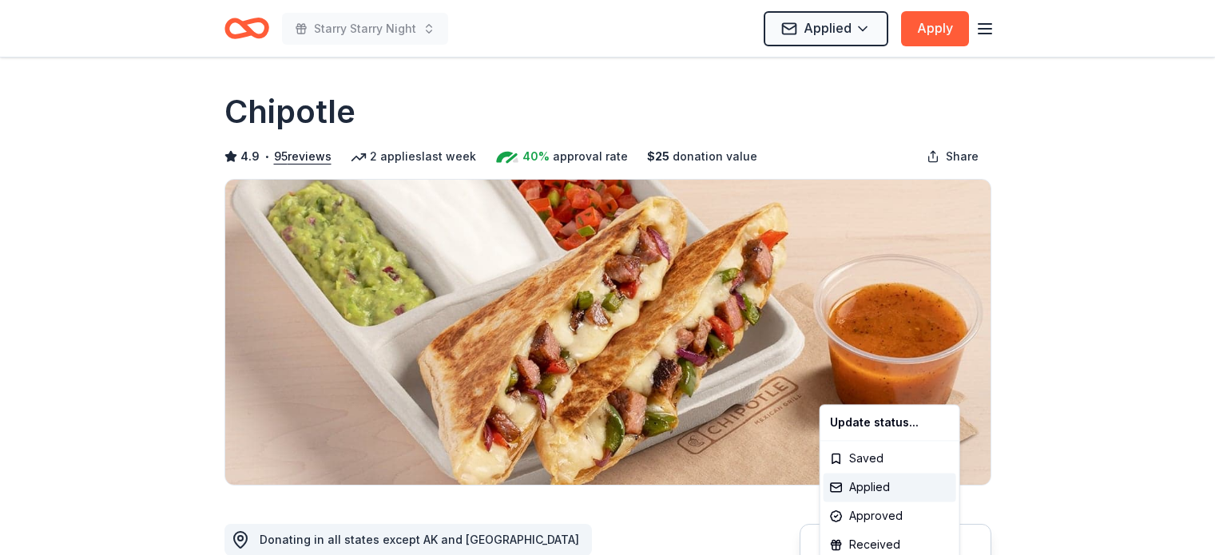
scroll to position [0, 0]
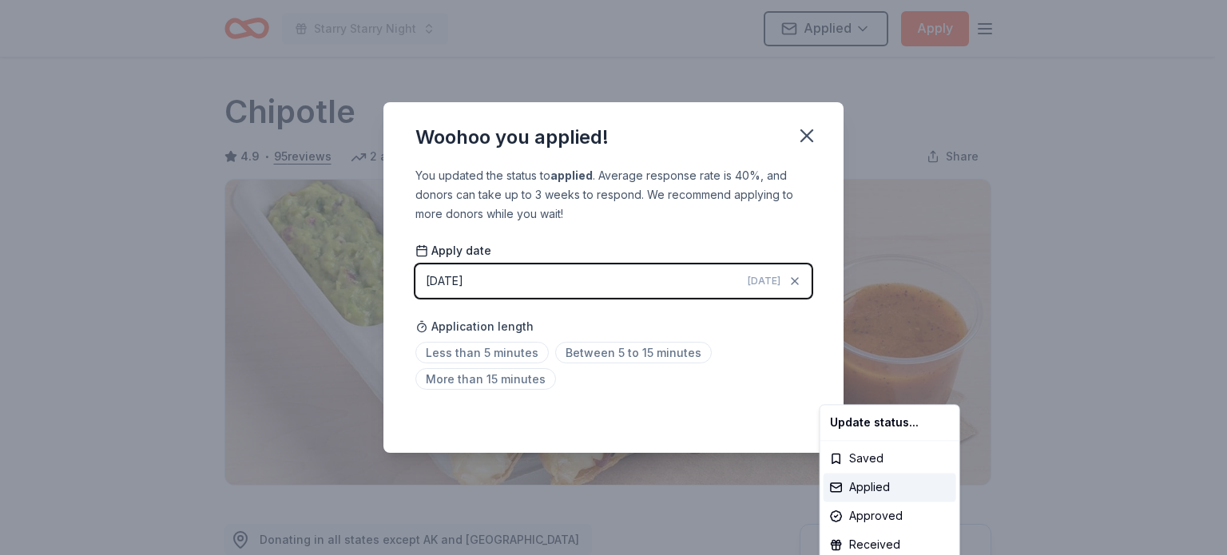
click at [517, 354] on html "Starry Starry Night Applied Apply Due [DATE] Share Chipotle 4.9 • 95 reviews 2 …" at bounding box center [613, 277] width 1227 height 555
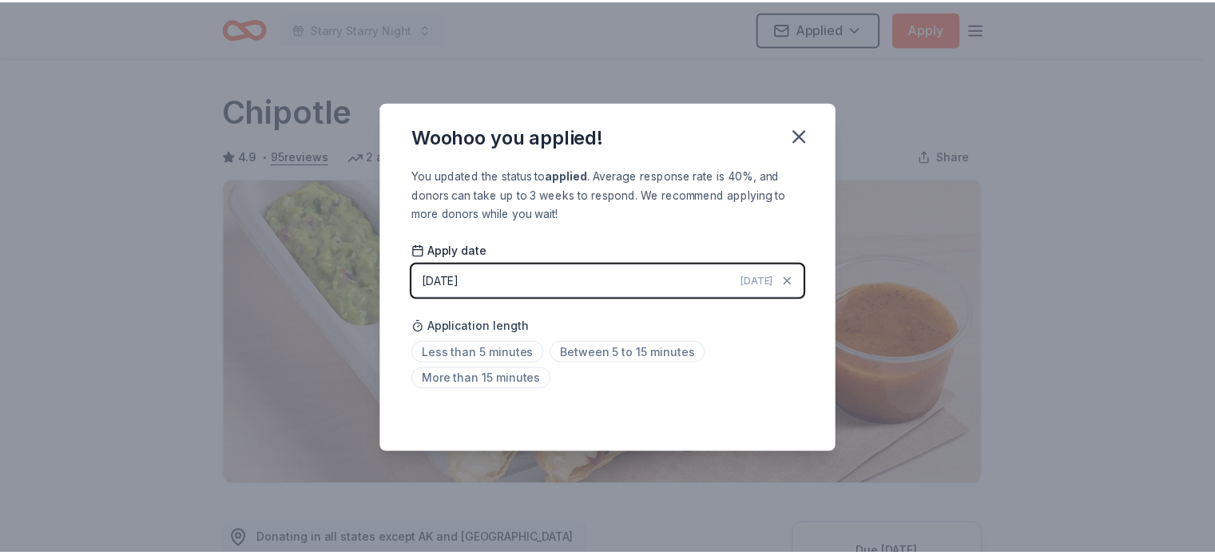
scroll to position [363, 0]
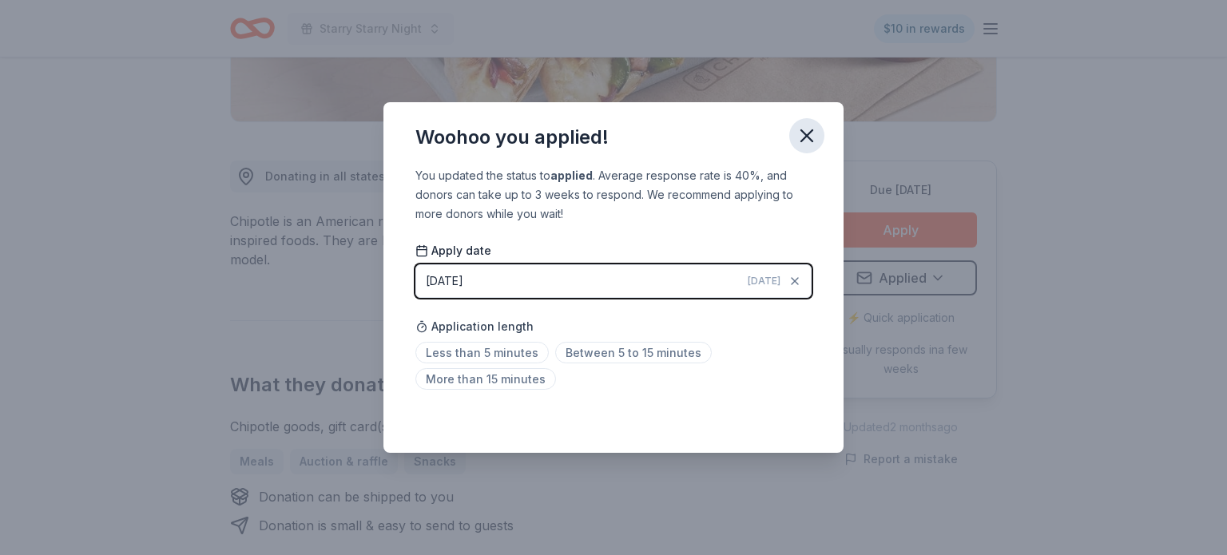
click at [805, 141] on icon "button" at bounding box center [807, 136] width 22 height 22
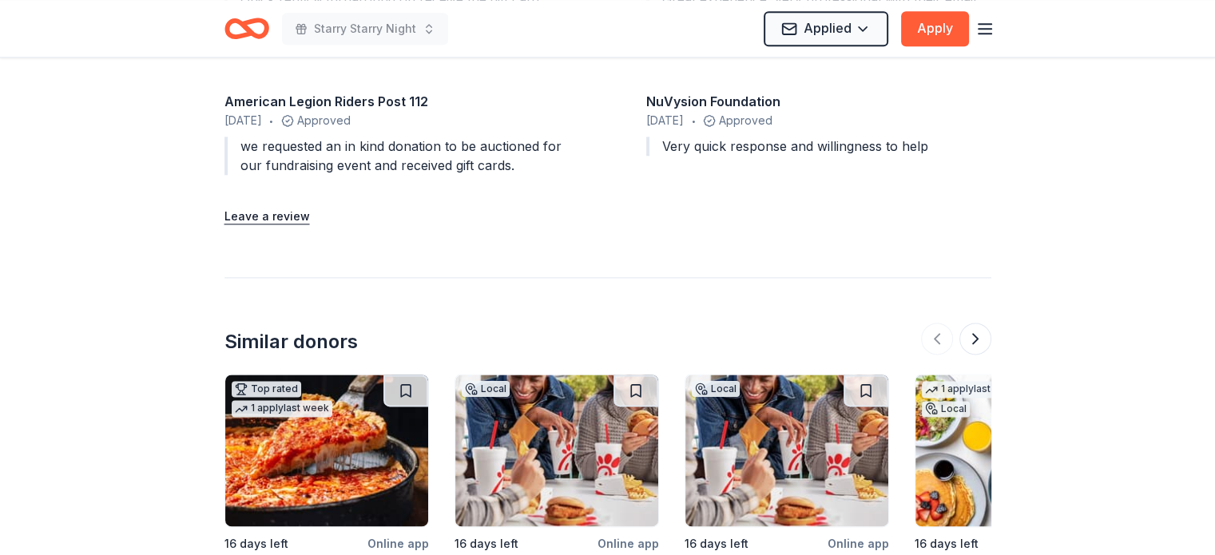
scroll to position [2326, 0]
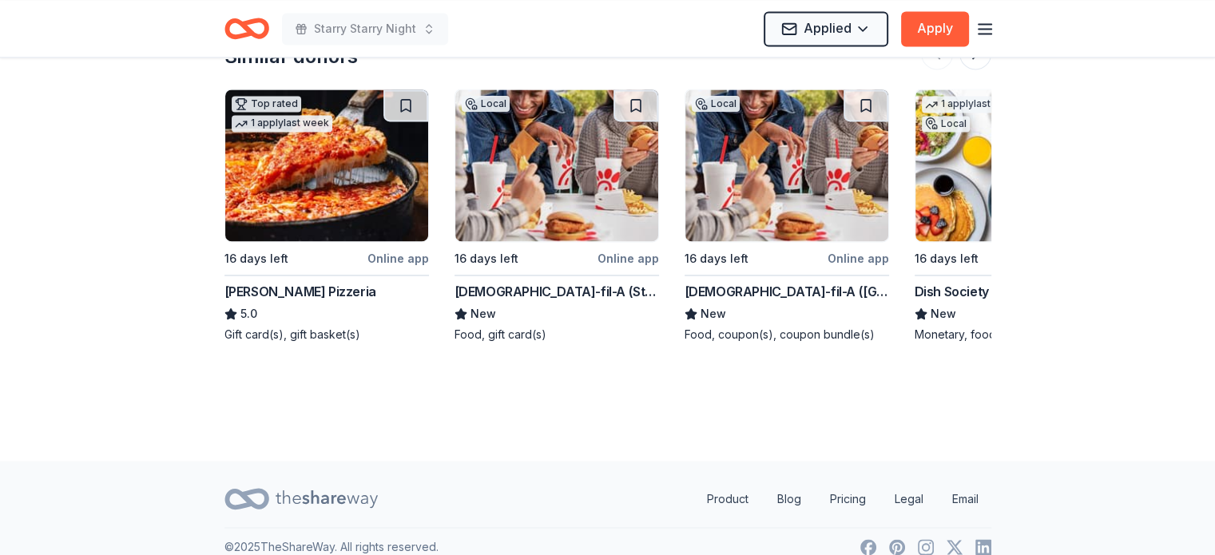
drag, startPoint x: 1129, startPoint y: 199, endPoint x: 1120, endPoint y: 209, distance: 14.1
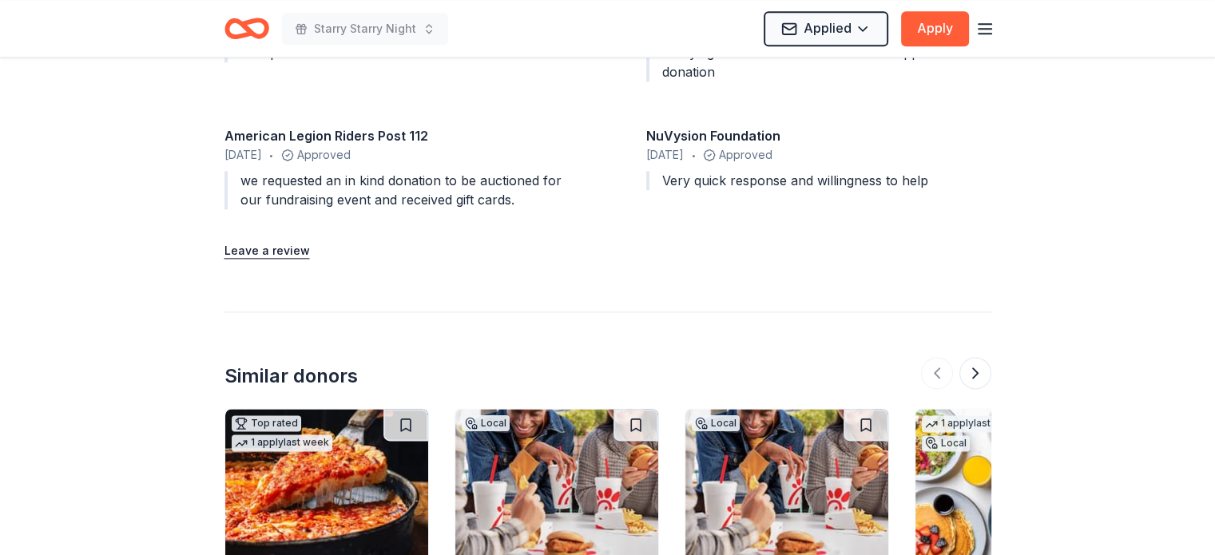
scroll to position [1847, 0]
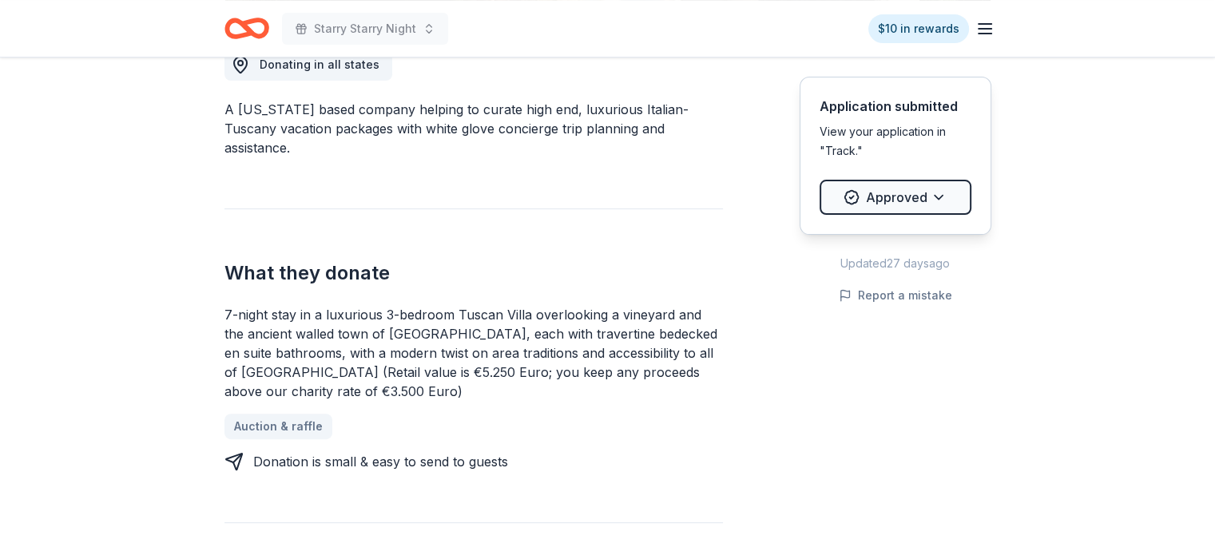
scroll to position [479, 0]
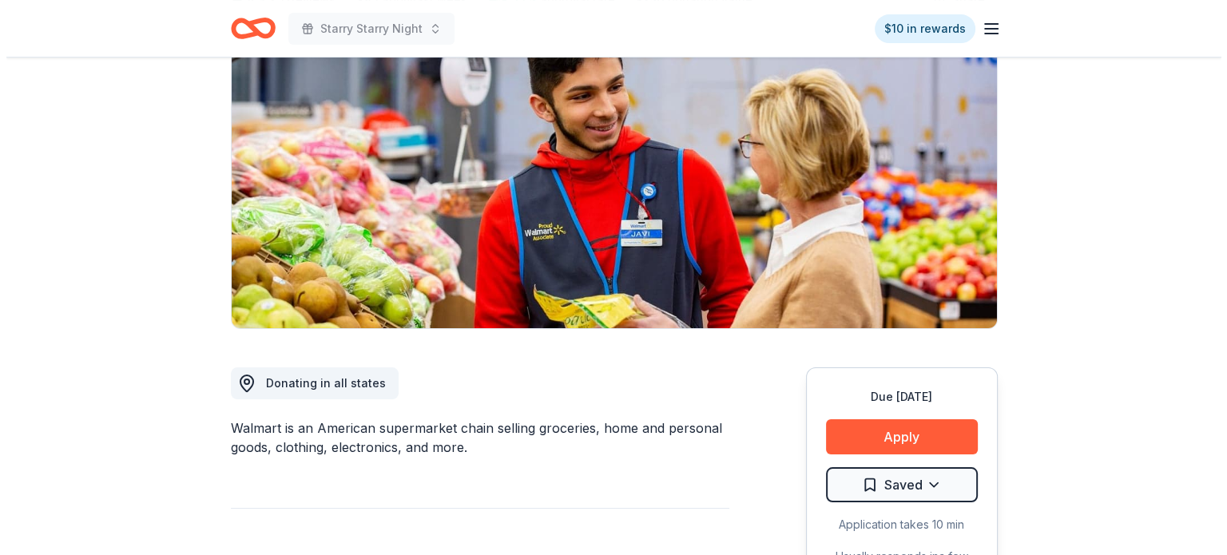
scroll to position [160, 0]
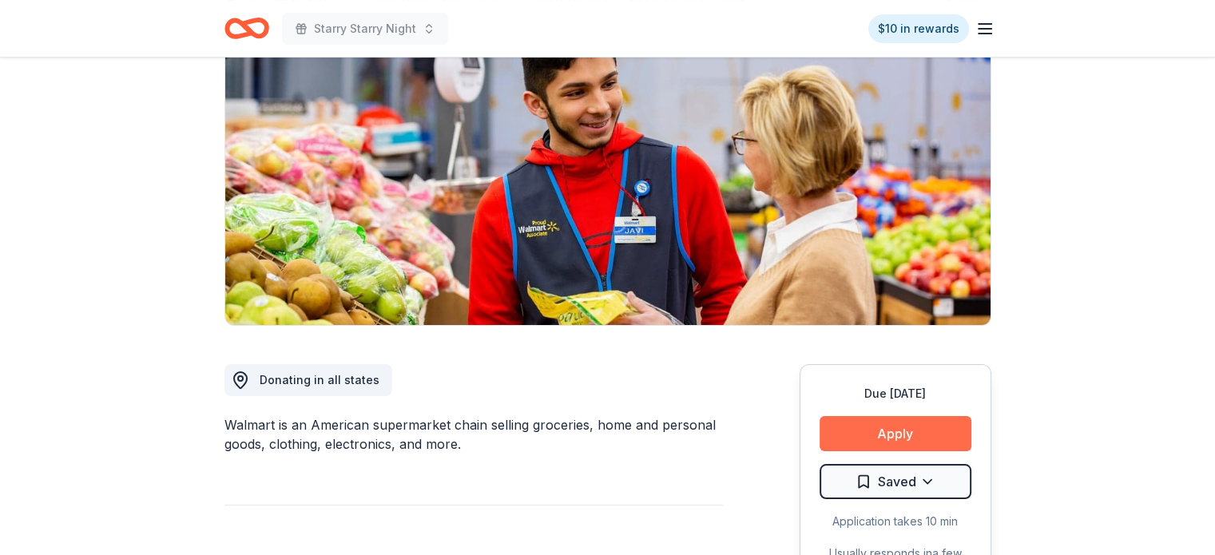
click at [901, 441] on button "Apply" at bounding box center [895, 433] width 152 height 35
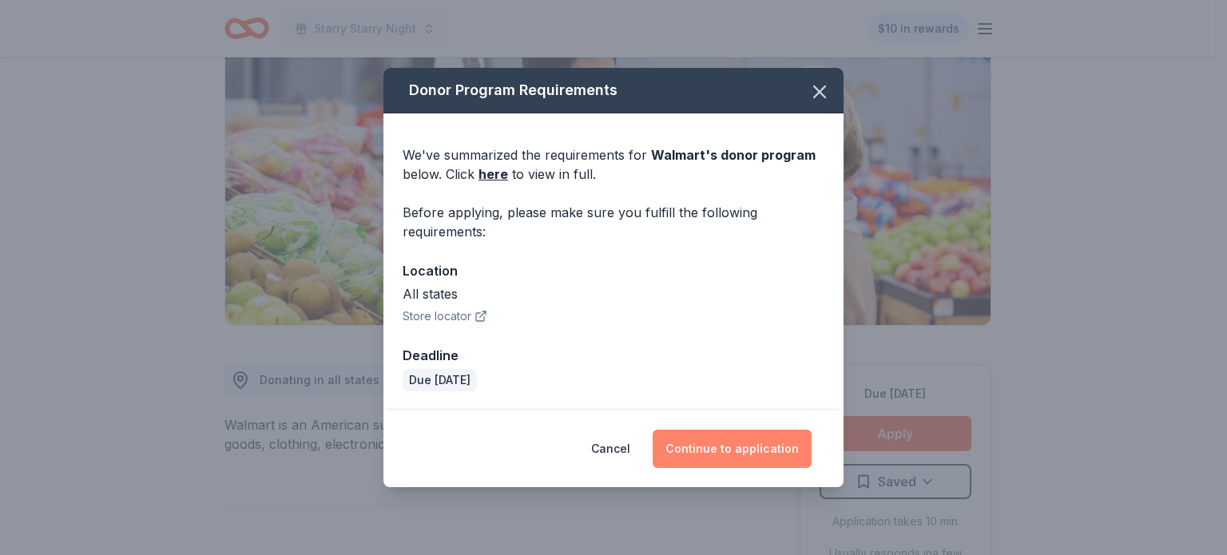
click at [756, 460] on button "Continue to application" at bounding box center [732, 449] width 159 height 38
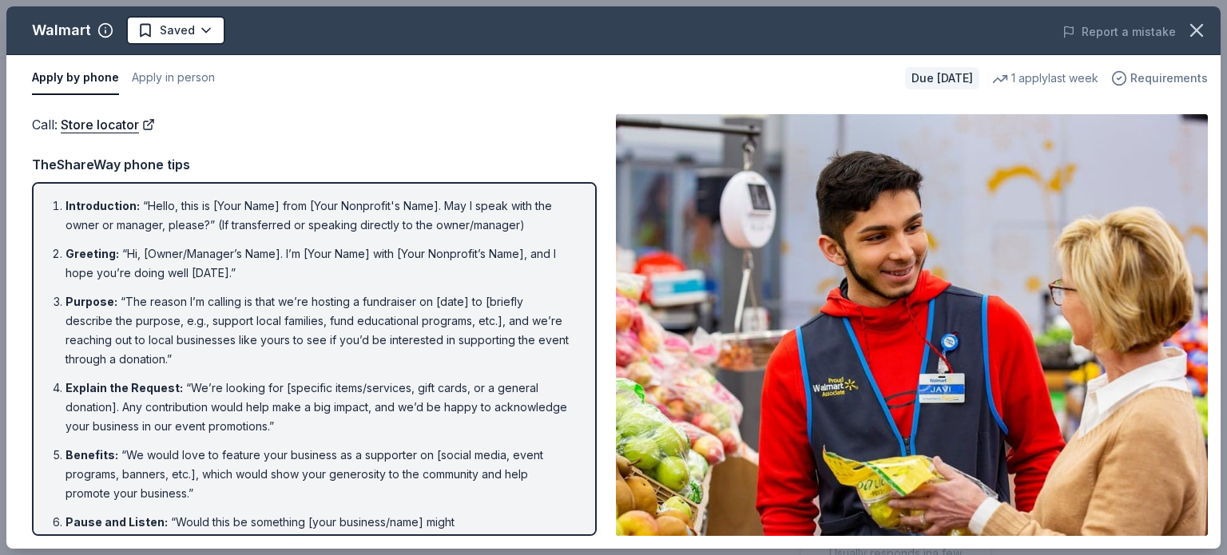
click at [1163, 69] on span "Requirements" at bounding box center [1168, 78] width 77 height 19
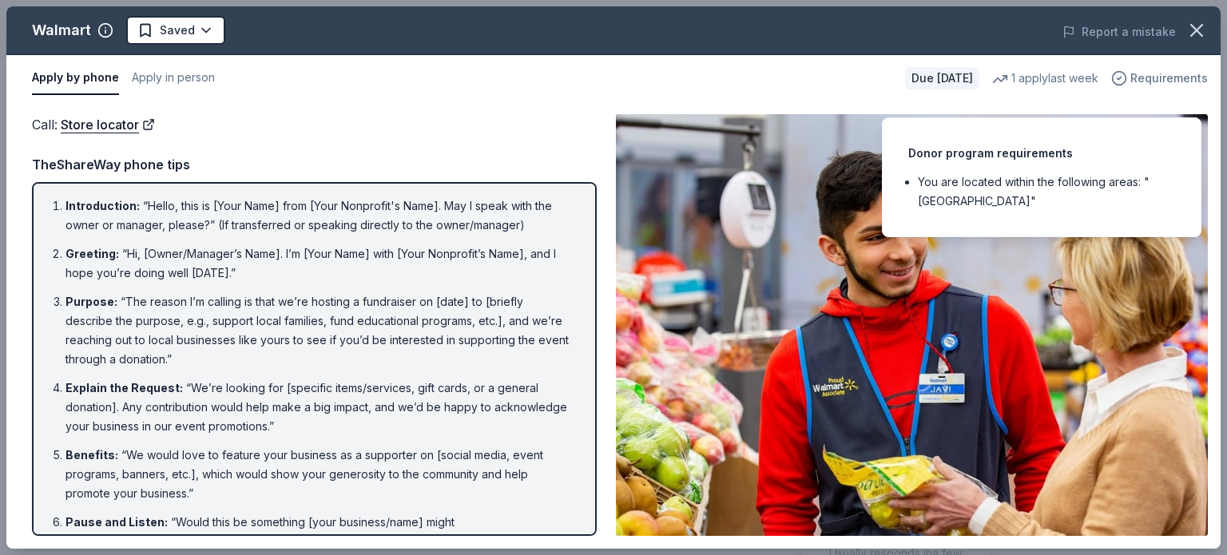
click at [1163, 69] on span "Requirements" at bounding box center [1168, 78] width 77 height 19
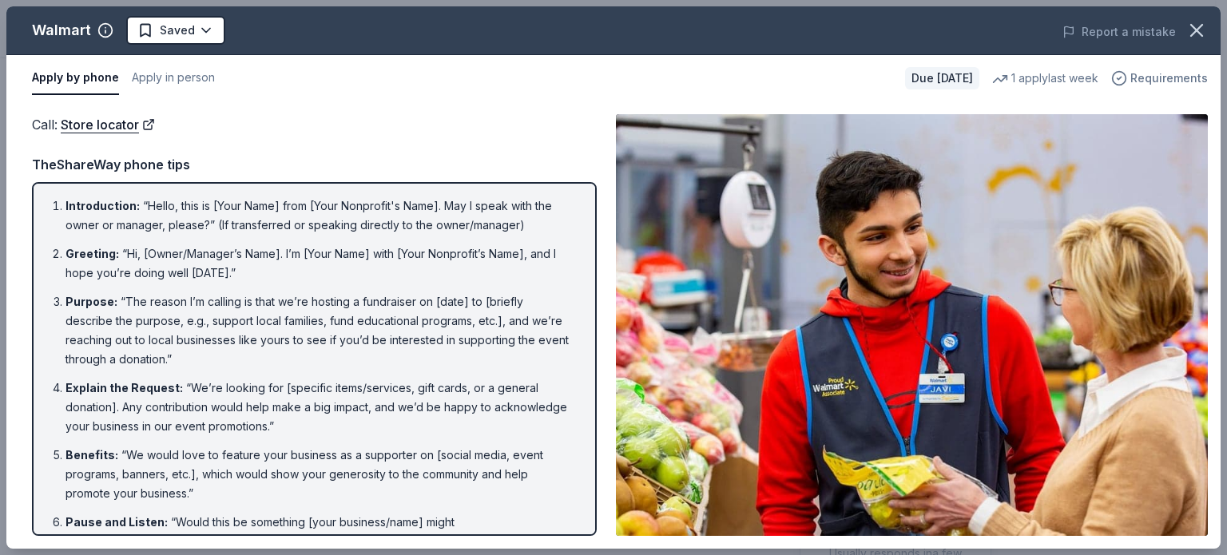
click at [1149, 72] on span "Requirements" at bounding box center [1168, 78] width 77 height 19
click at [622, 95] on div "Apply by phone Apply in person Due [DATE] 1 apply last week Requirements" at bounding box center [613, 78] width 1214 height 46
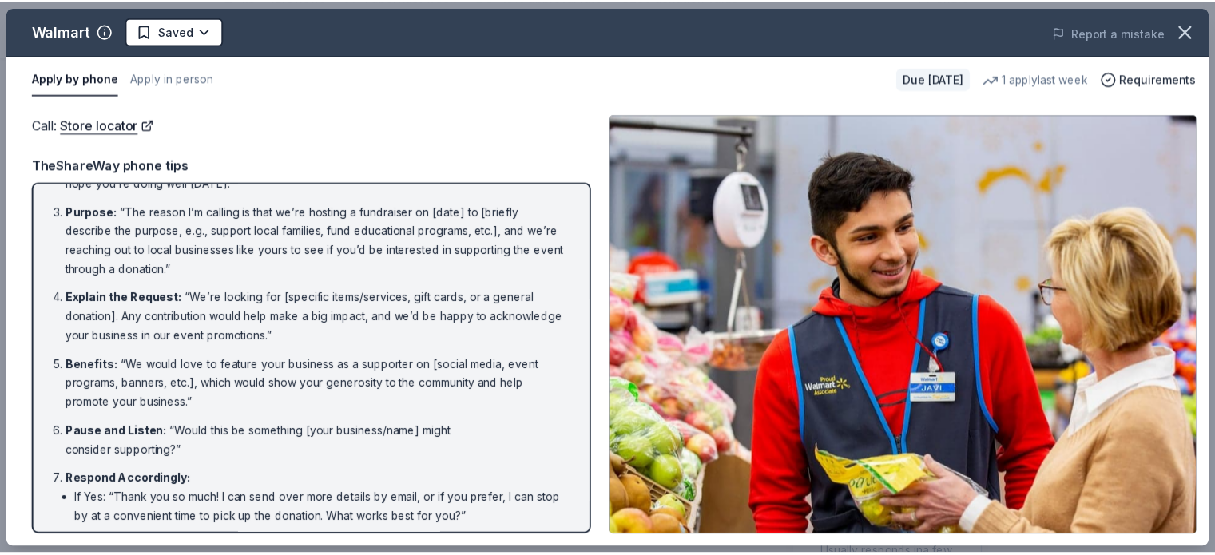
scroll to position [207, 0]
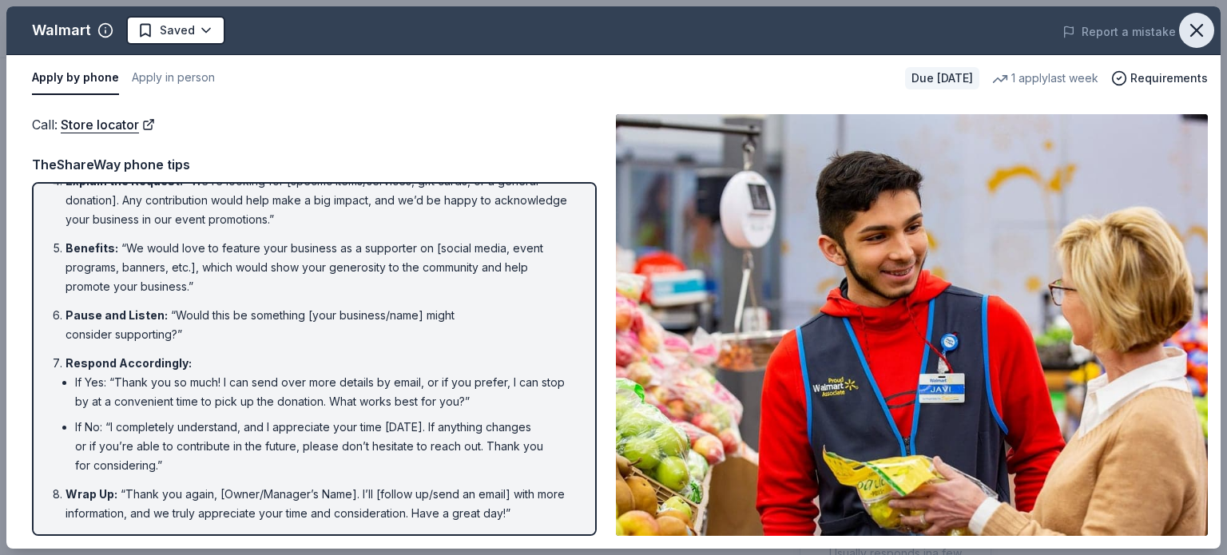
click at [1204, 29] on icon "button" at bounding box center [1196, 30] width 22 height 22
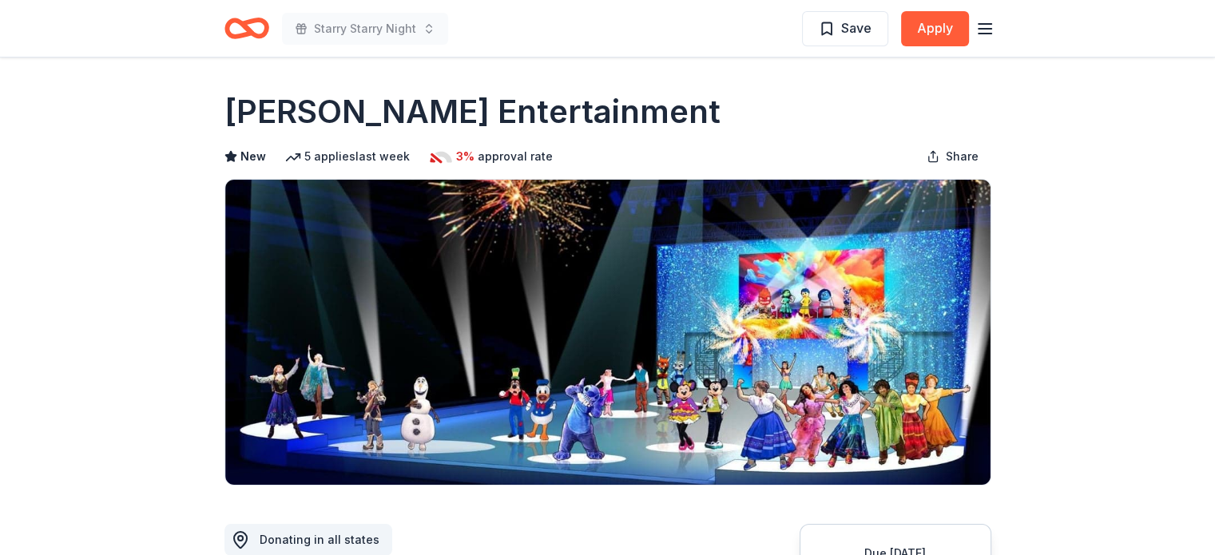
drag, startPoint x: 211, startPoint y: 108, endPoint x: 474, endPoint y: 104, distance: 263.6
drag, startPoint x: 513, startPoint y: 102, endPoint x: 323, endPoint y: 95, distance: 189.4
click at [332, 92] on h1 "Feld Entertainment" at bounding box center [472, 111] width 496 height 45
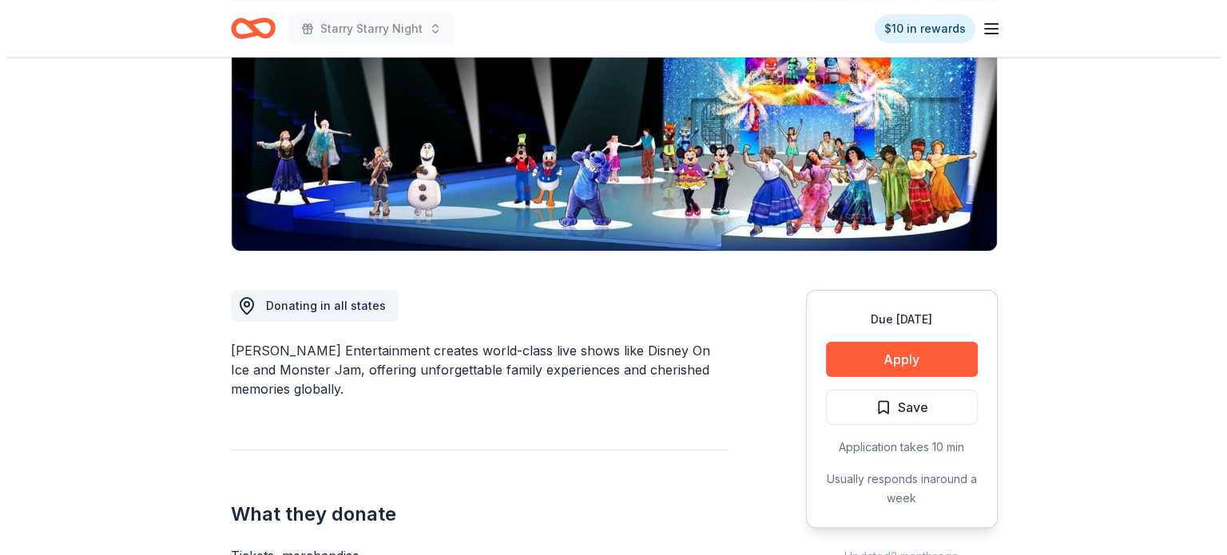
scroll to position [399, 0]
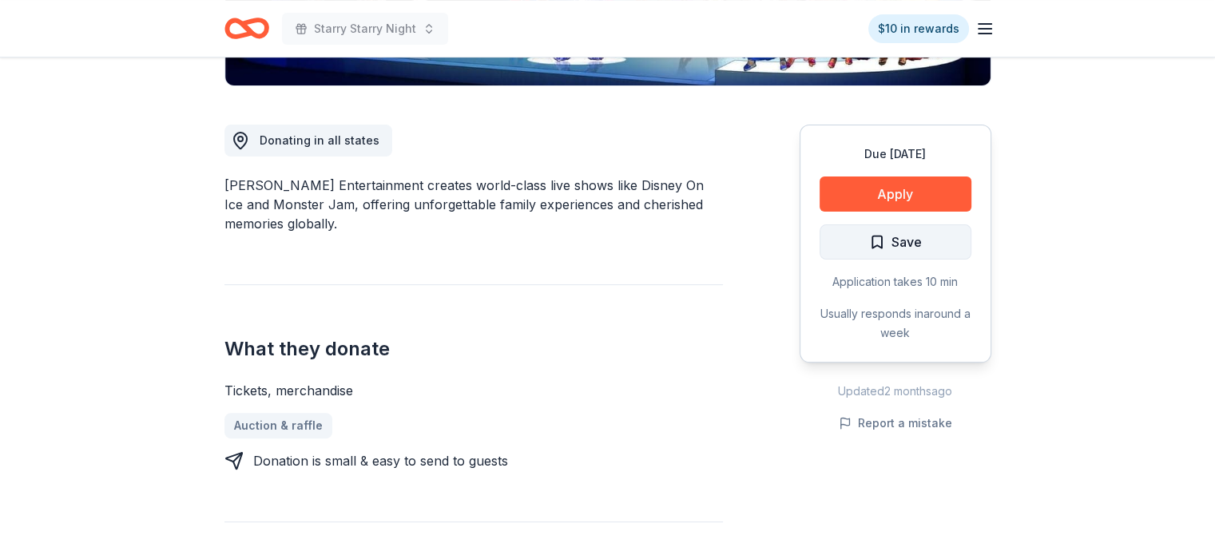
click at [882, 242] on span "Save" at bounding box center [895, 242] width 53 height 21
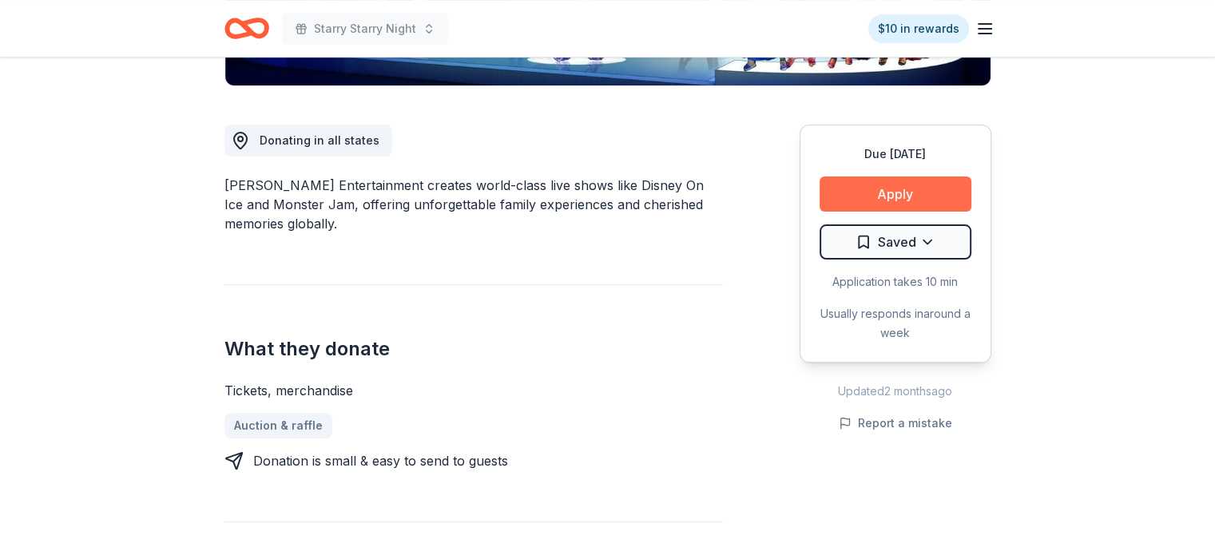
click at [885, 188] on button "Apply" at bounding box center [895, 194] width 152 height 35
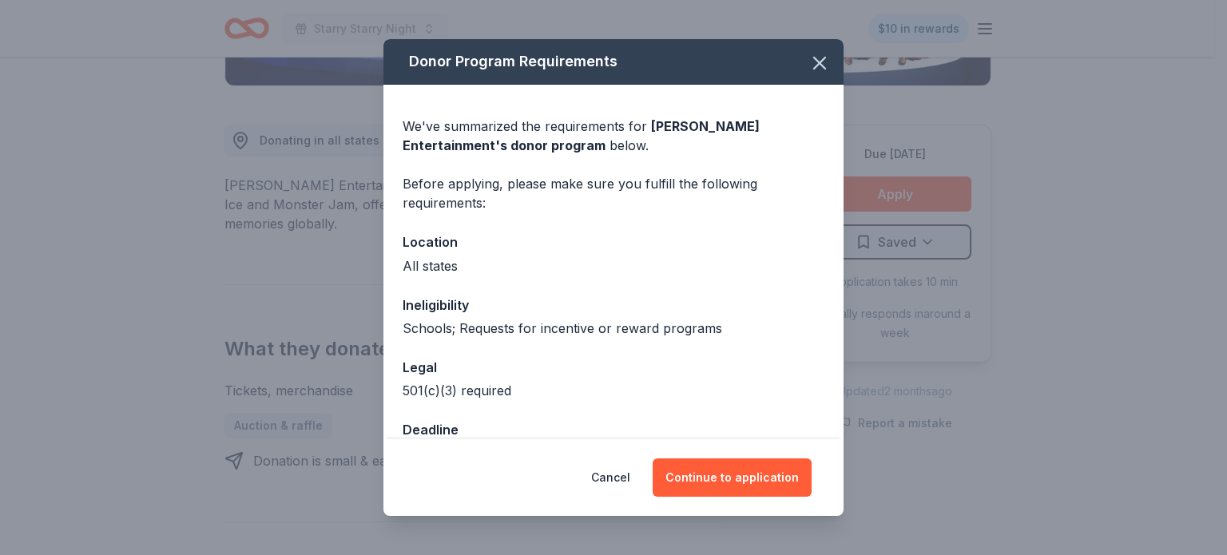
scroll to position [45, 0]
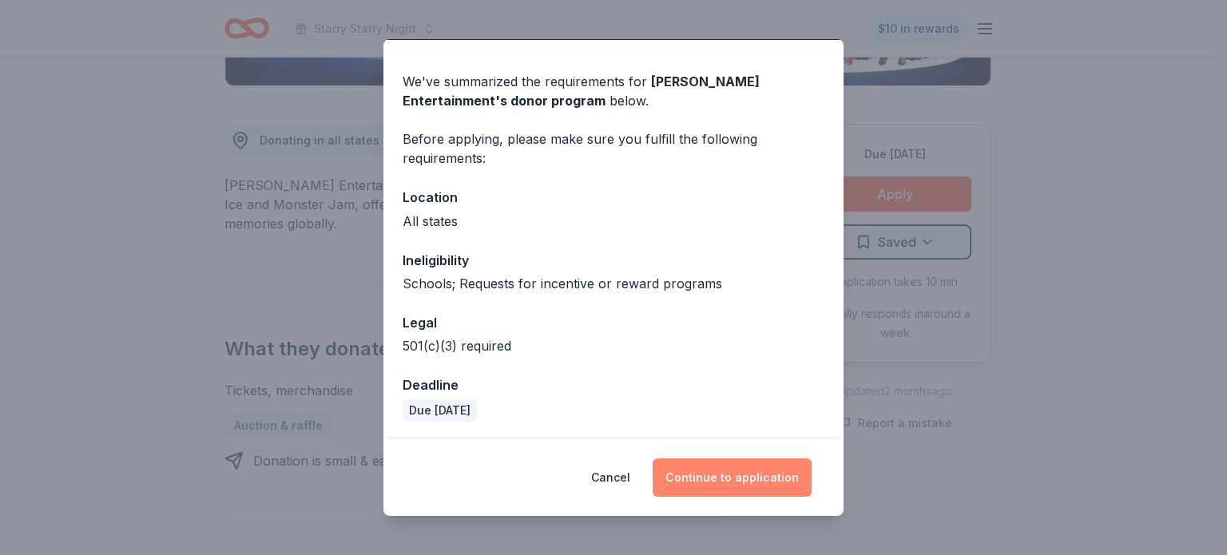
click at [704, 482] on button "Continue to application" at bounding box center [732, 477] width 159 height 38
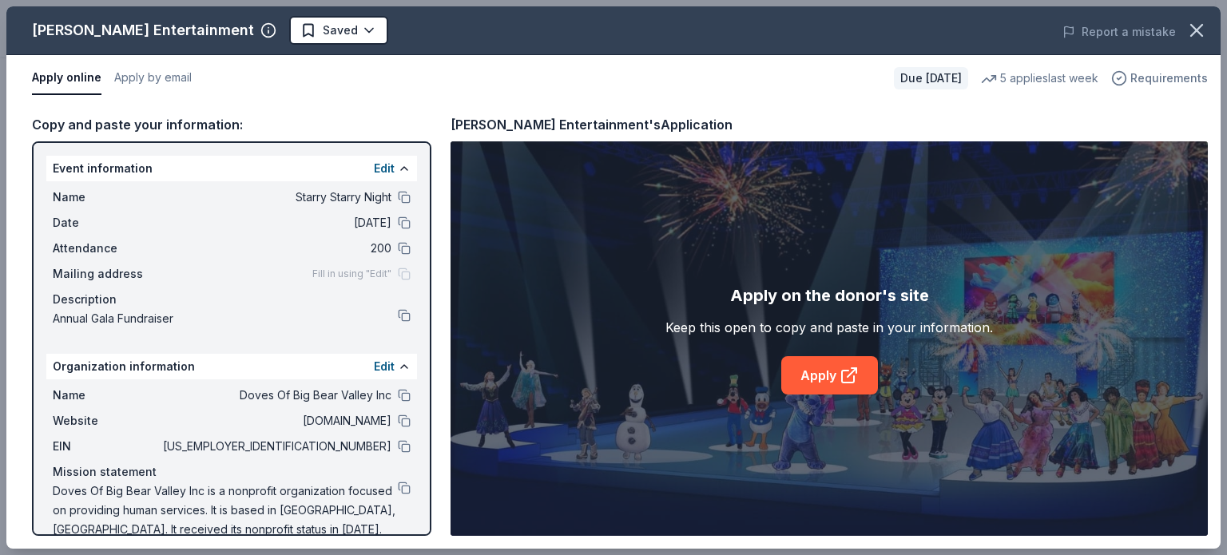
click at [1147, 83] on span "Requirements" at bounding box center [1168, 78] width 77 height 19
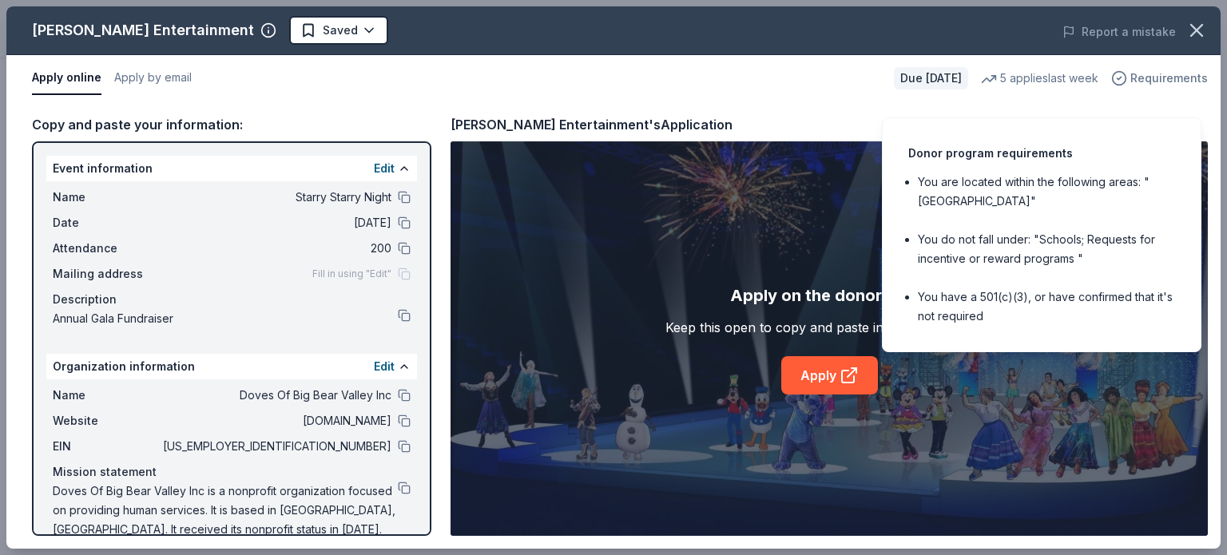
click at [1159, 85] on span "Requirements" at bounding box center [1168, 78] width 77 height 19
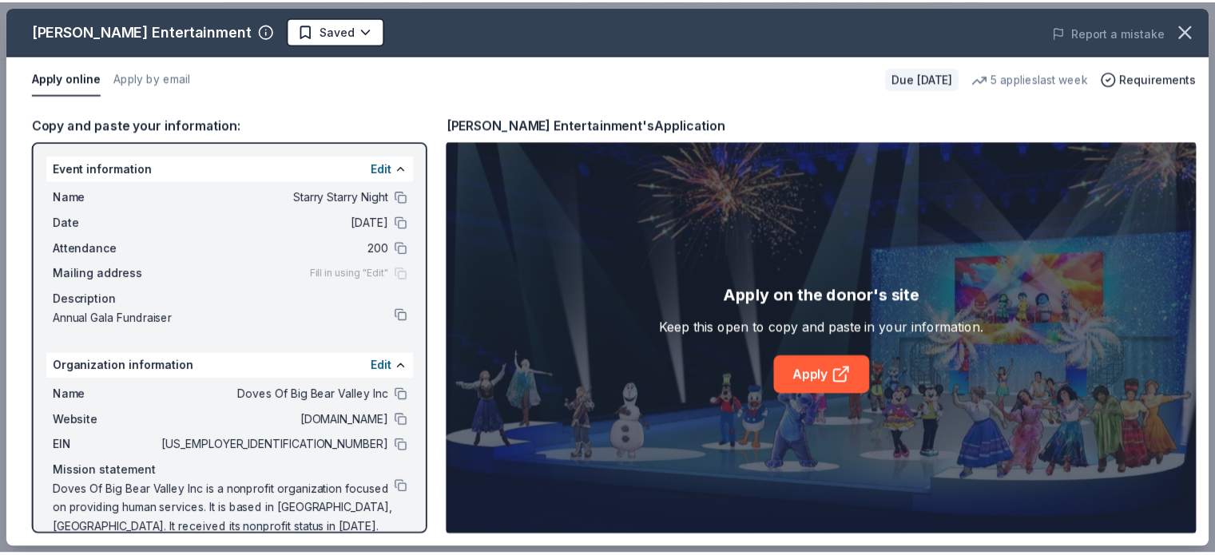
scroll to position [22, 0]
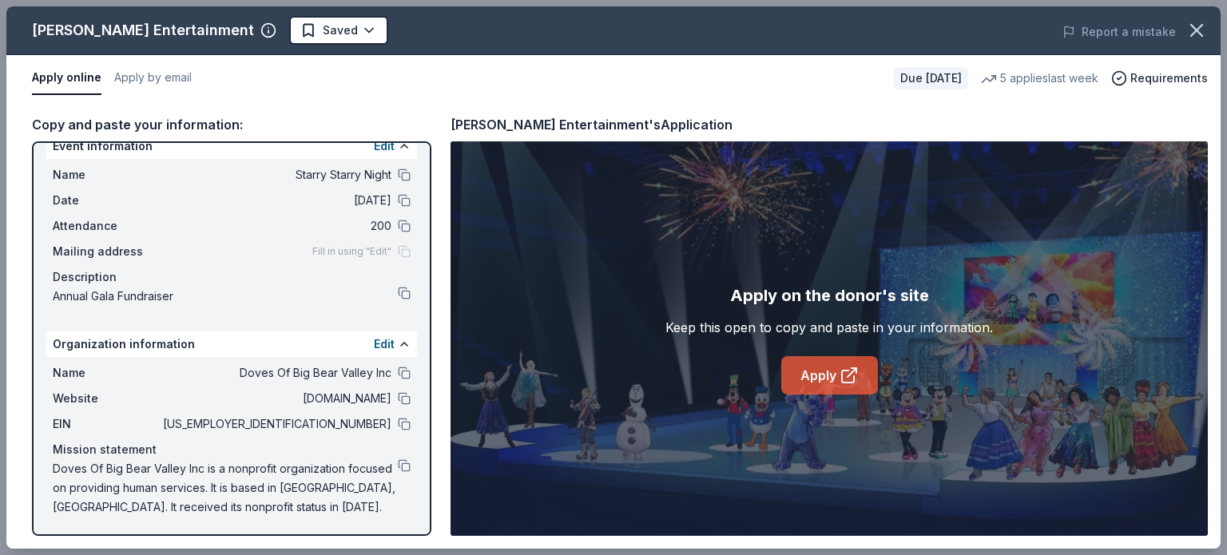
click at [808, 375] on link "Apply" at bounding box center [829, 375] width 97 height 38
click at [1195, 29] on icon "button" at bounding box center [1196, 30] width 11 height 11
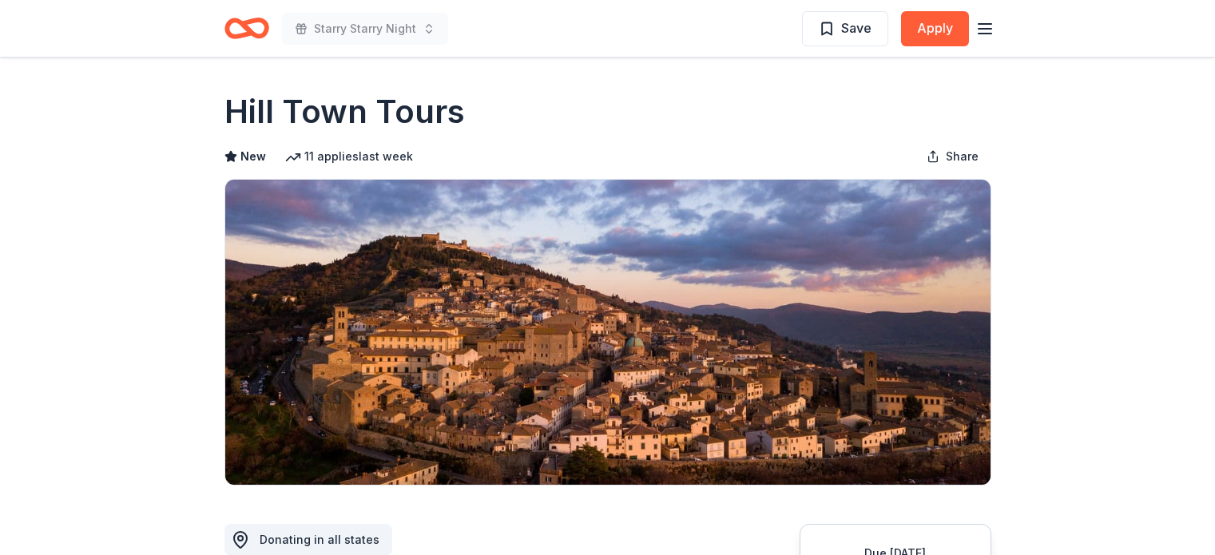
scroll to position [1597, 0]
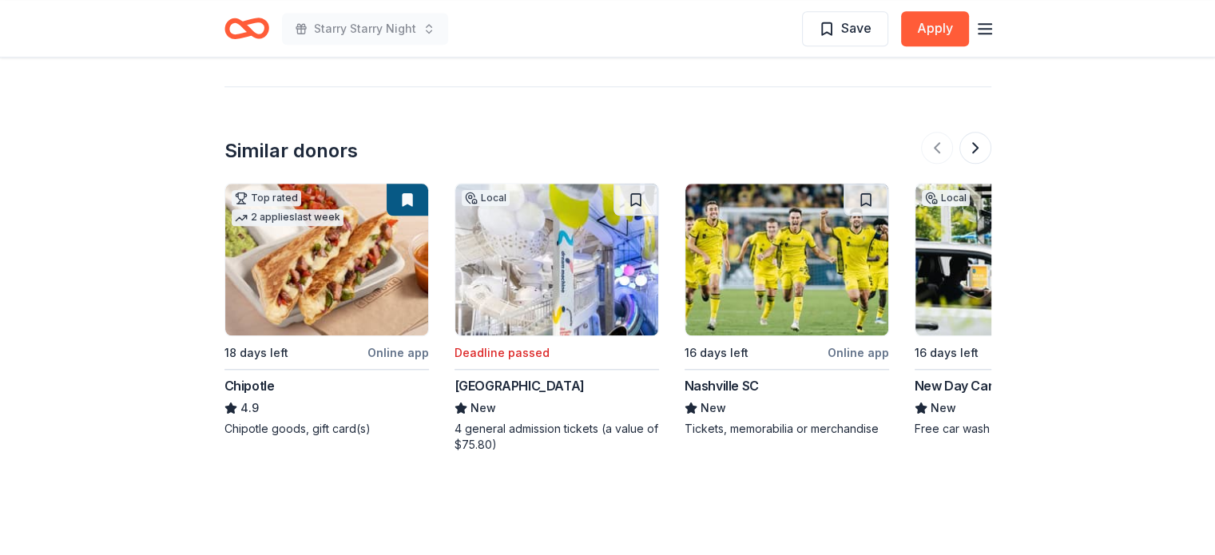
click at [936, 228] on img at bounding box center [1016, 260] width 203 height 152
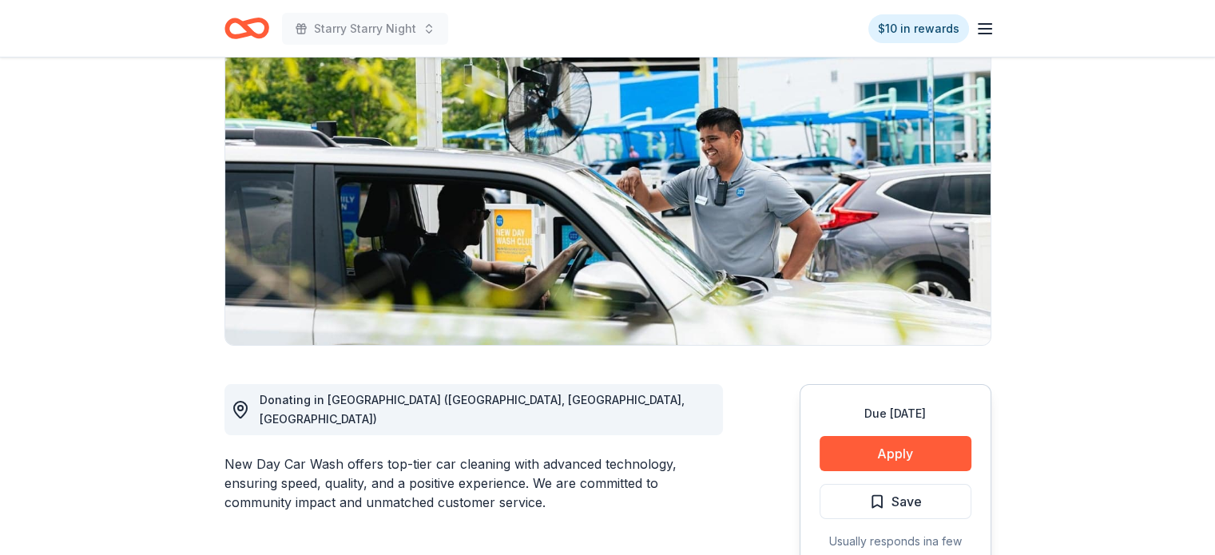
scroll to position [319, 0]
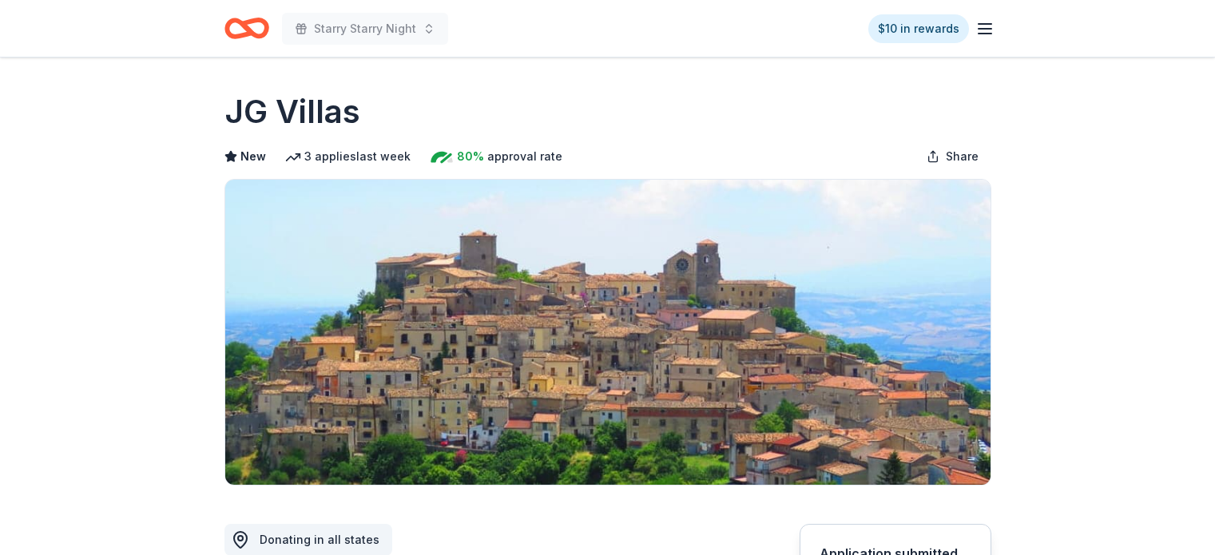
scroll to position [319, 0]
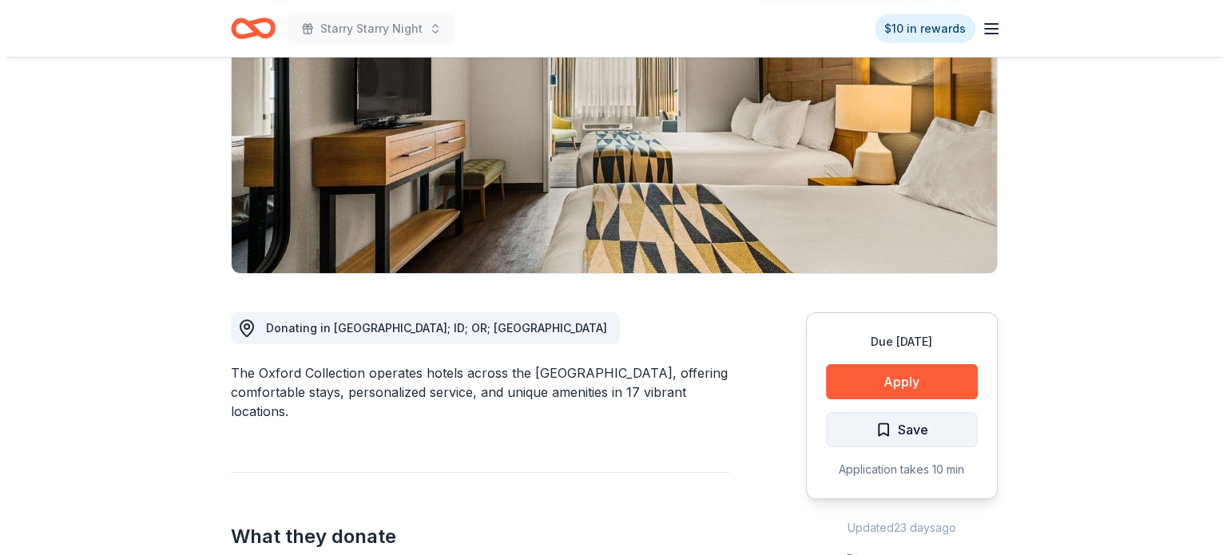
scroll to position [240, 0]
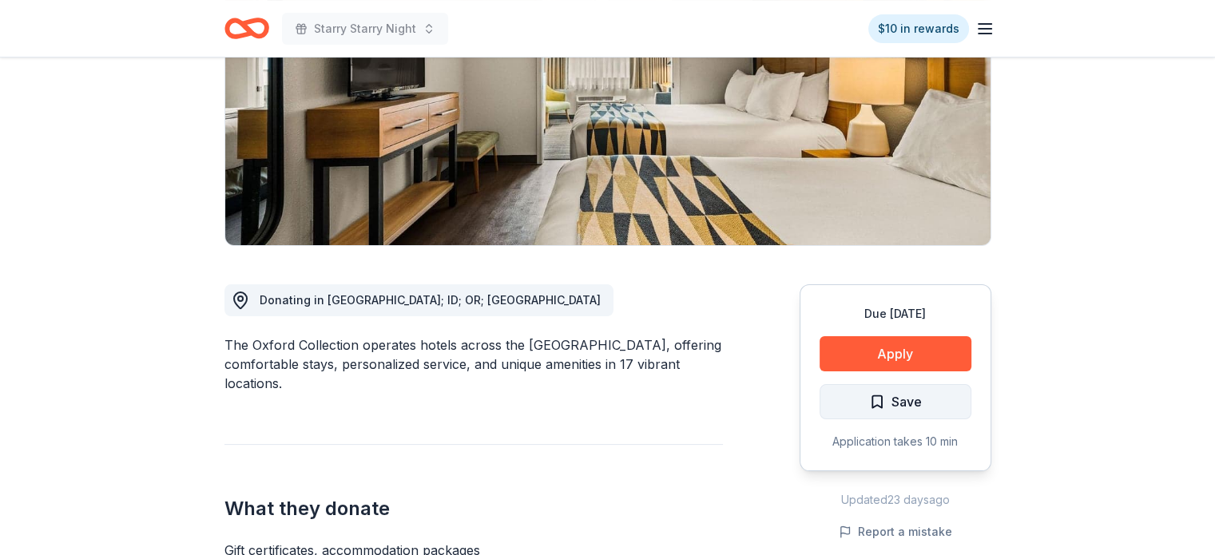
click at [904, 400] on span "Save" at bounding box center [906, 401] width 30 height 21
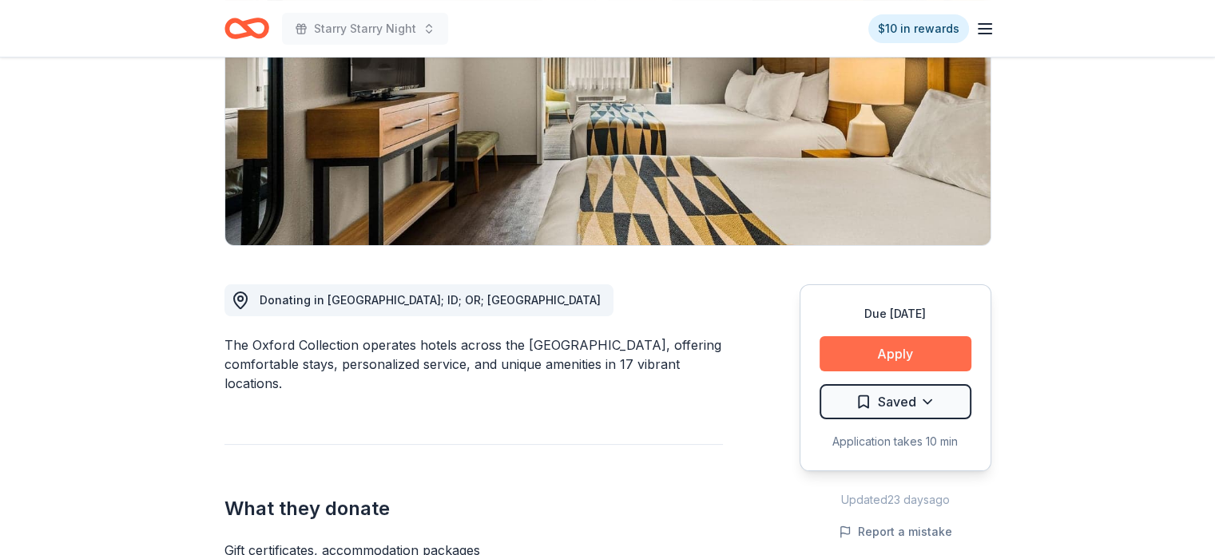
click at [911, 354] on button "Apply" at bounding box center [895, 353] width 152 height 35
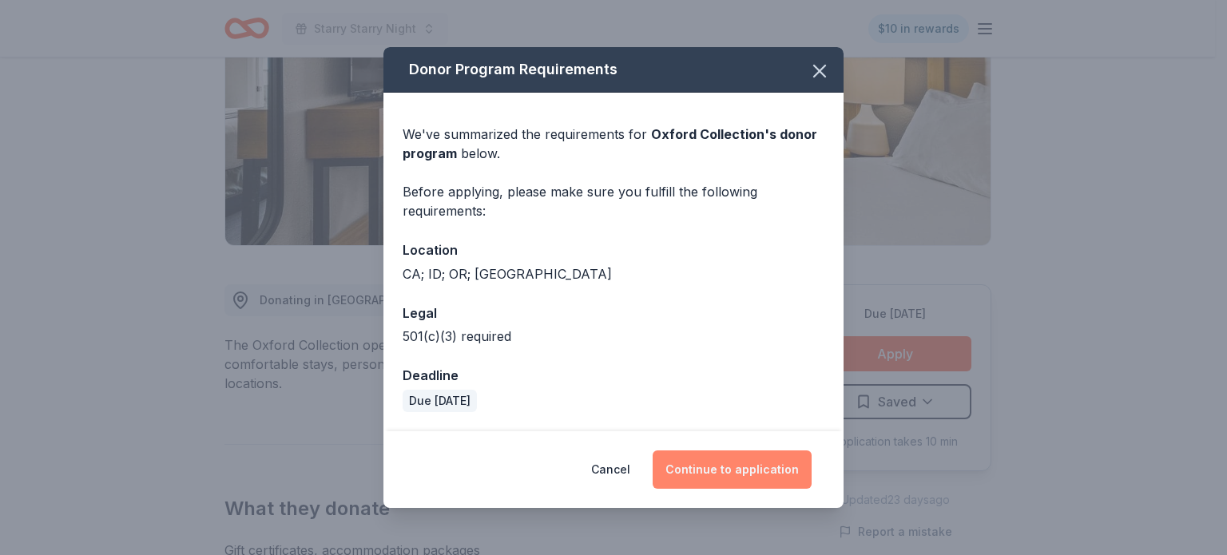
click at [706, 474] on button "Continue to application" at bounding box center [732, 469] width 159 height 38
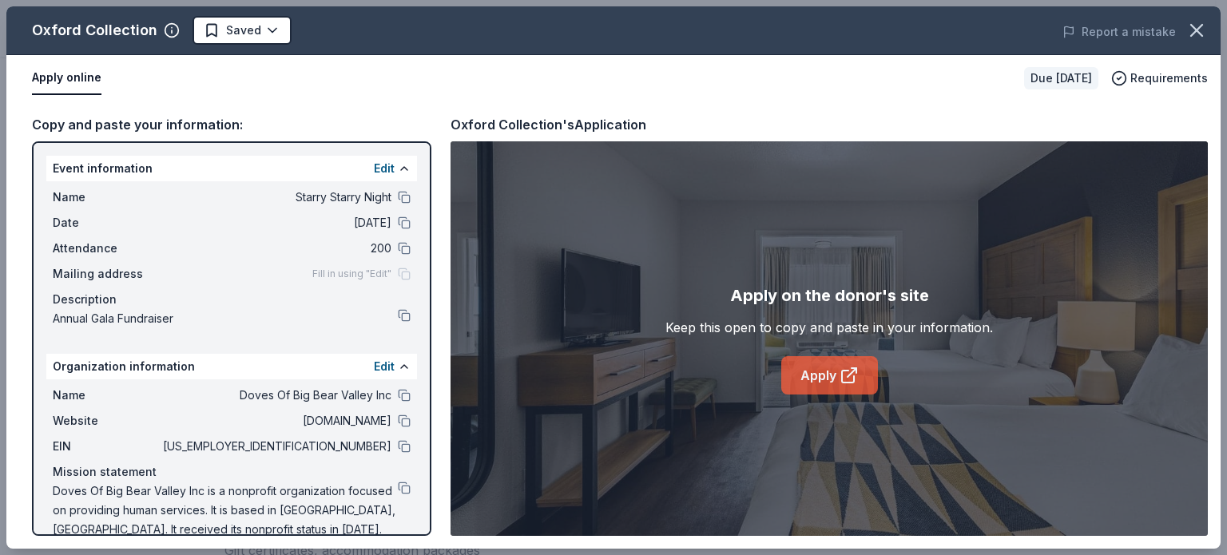
click at [815, 373] on link "Apply" at bounding box center [829, 375] width 97 height 38
click at [398, 450] on button at bounding box center [404, 446] width 13 height 13
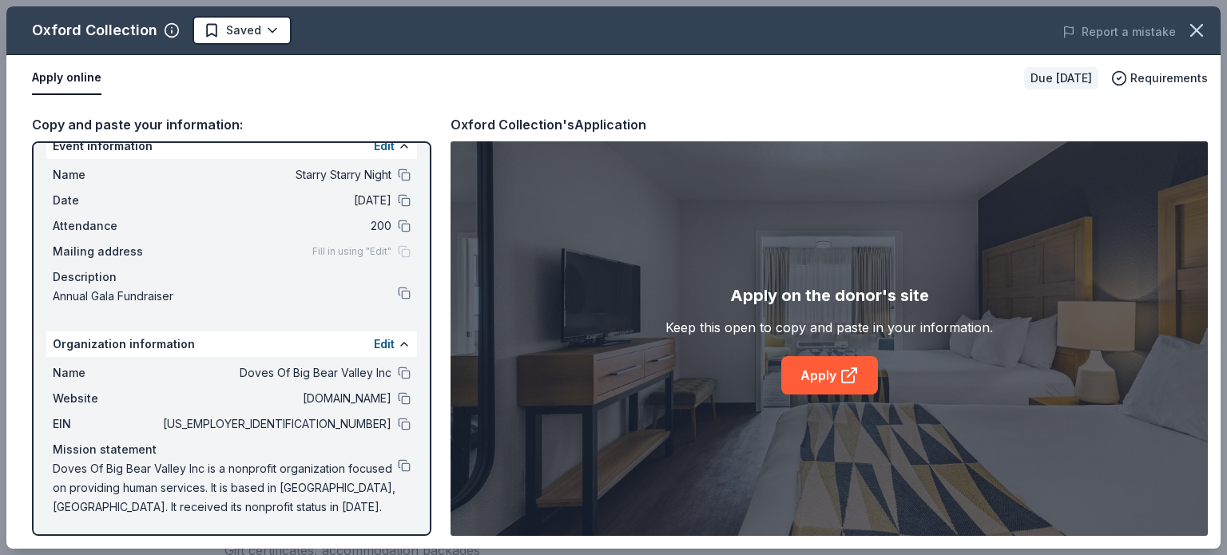
scroll to position [0, 0]
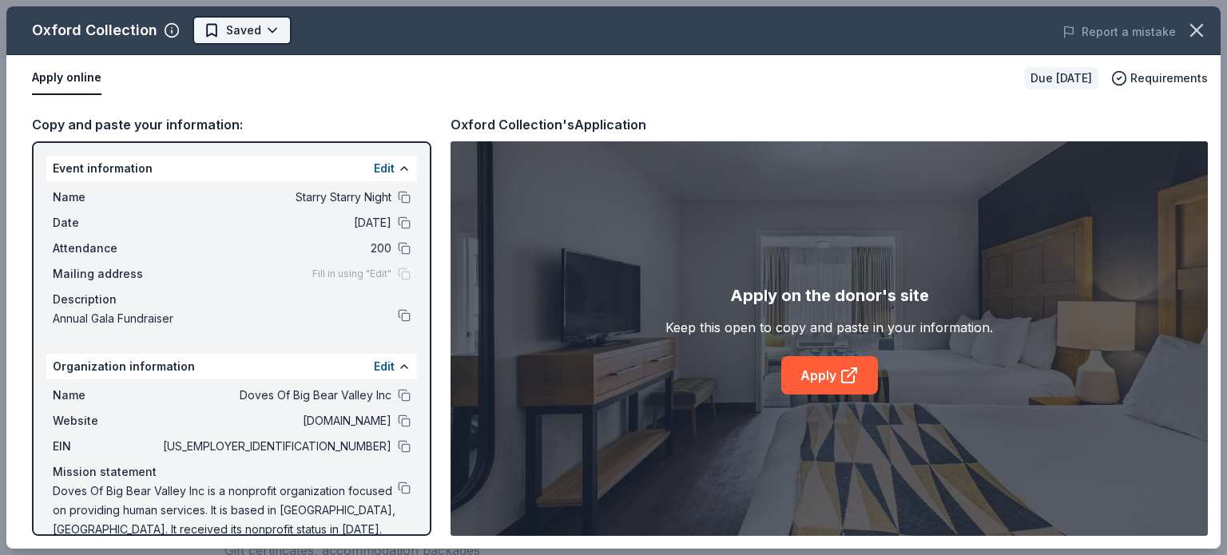
click at [223, 27] on html "Starry Starry Night $10 in rewards Due [DATE] Share Oxford Collection New Share…" at bounding box center [613, 37] width 1227 height 555
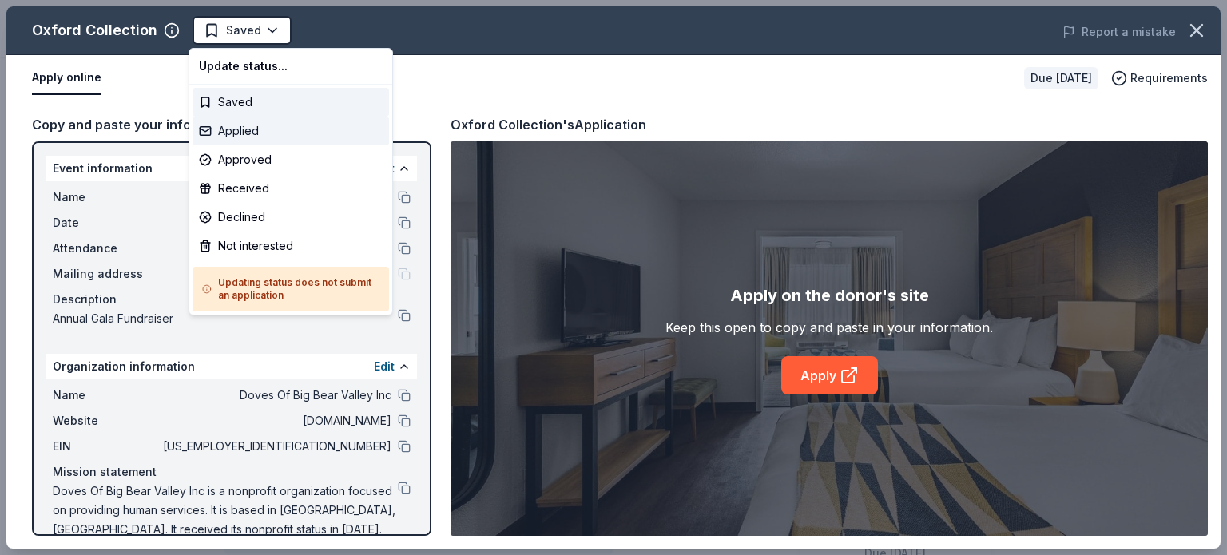
click at [232, 133] on div "Applied" at bounding box center [290, 131] width 196 height 29
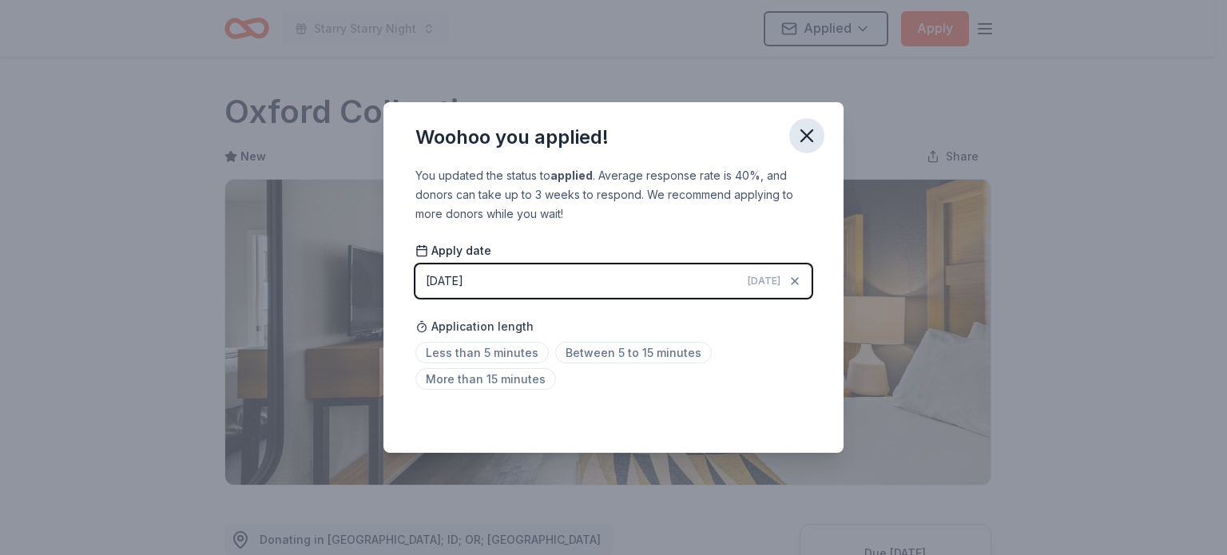
click at [805, 131] on icon "button" at bounding box center [807, 136] width 22 height 22
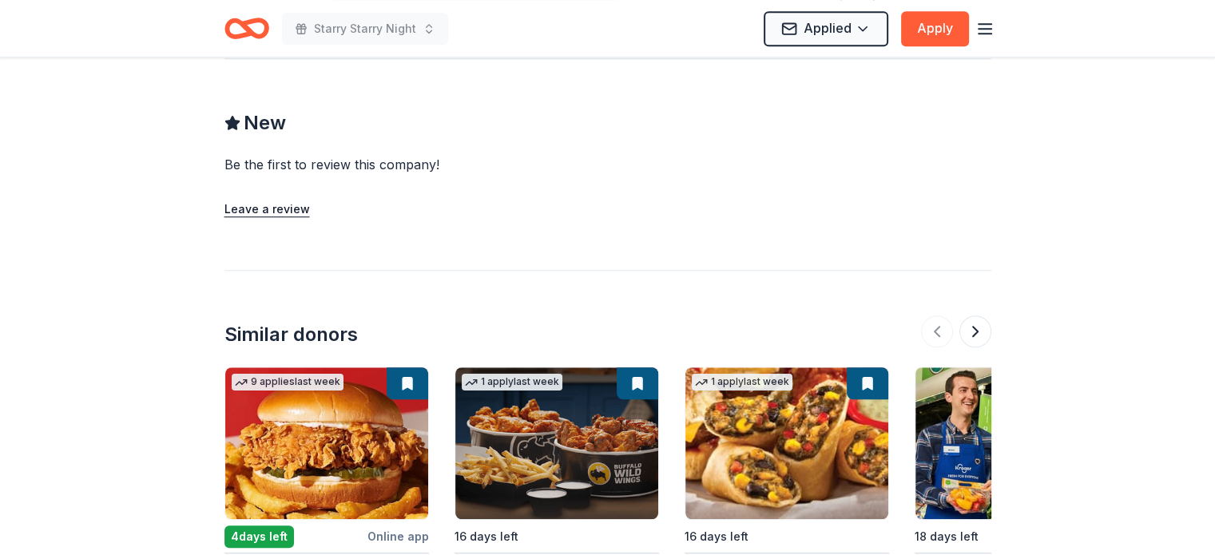
scroll to position [1438, 0]
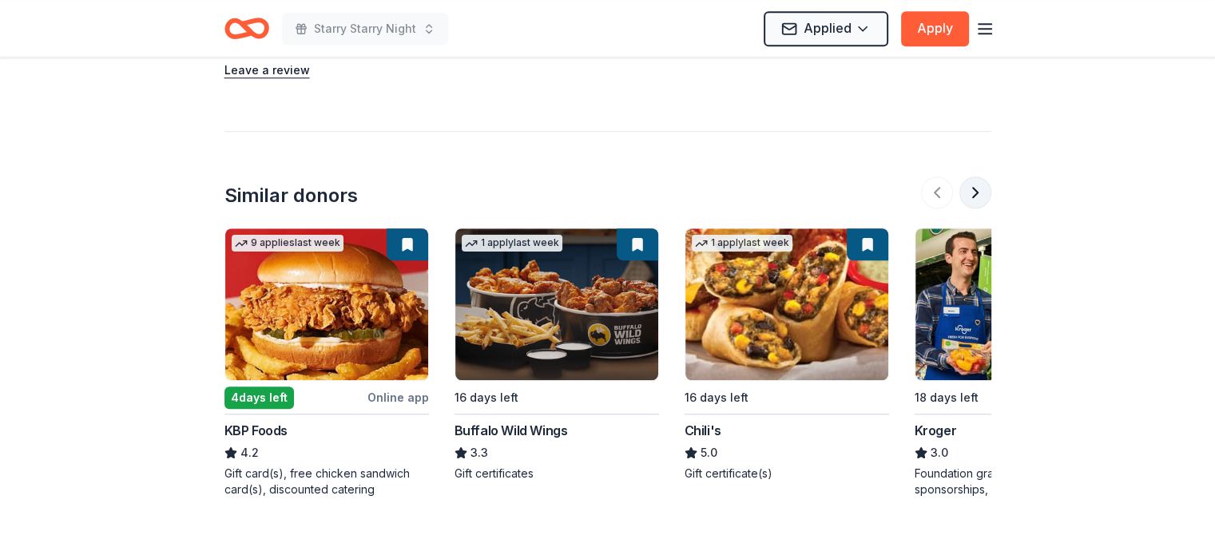
click at [974, 200] on button at bounding box center [975, 193] width 32 height 32
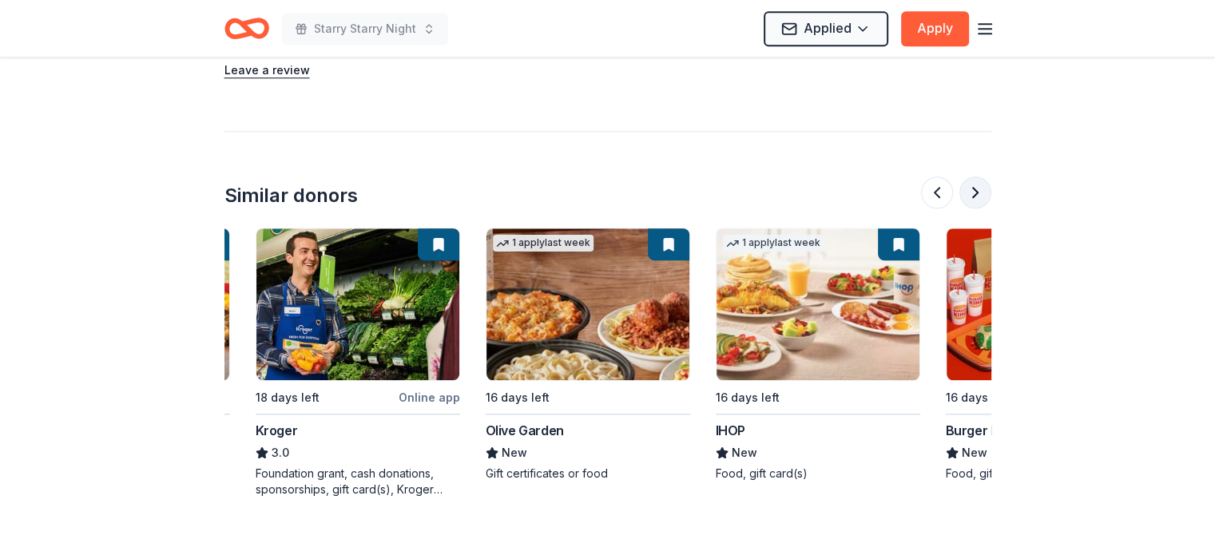
scroll to position [0, 690]
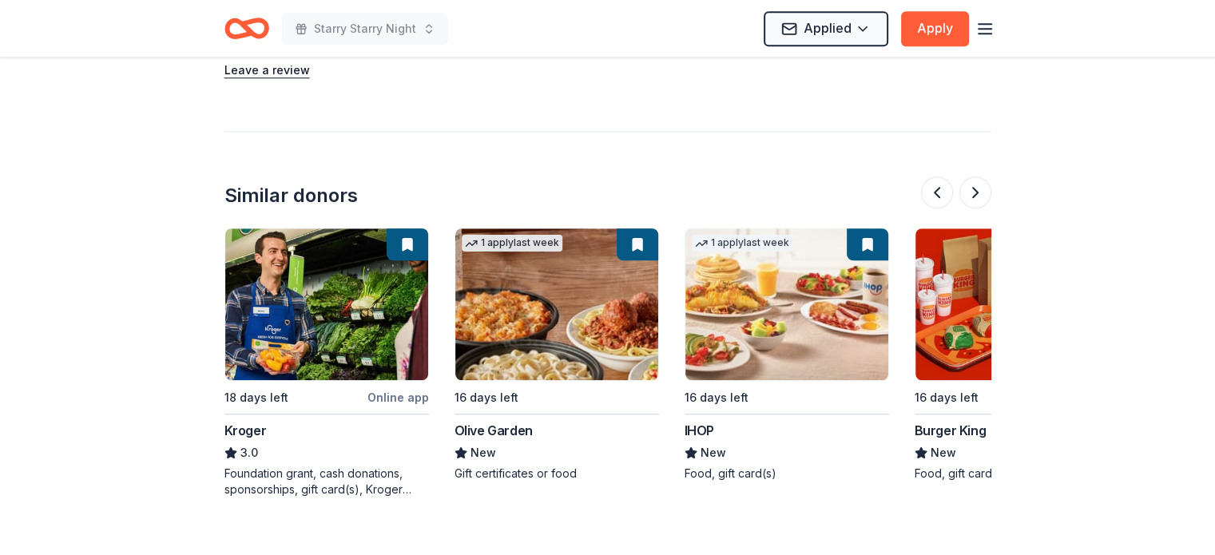
click at [530, 280] on img at bounding box center [556, 304] width 203 height 152
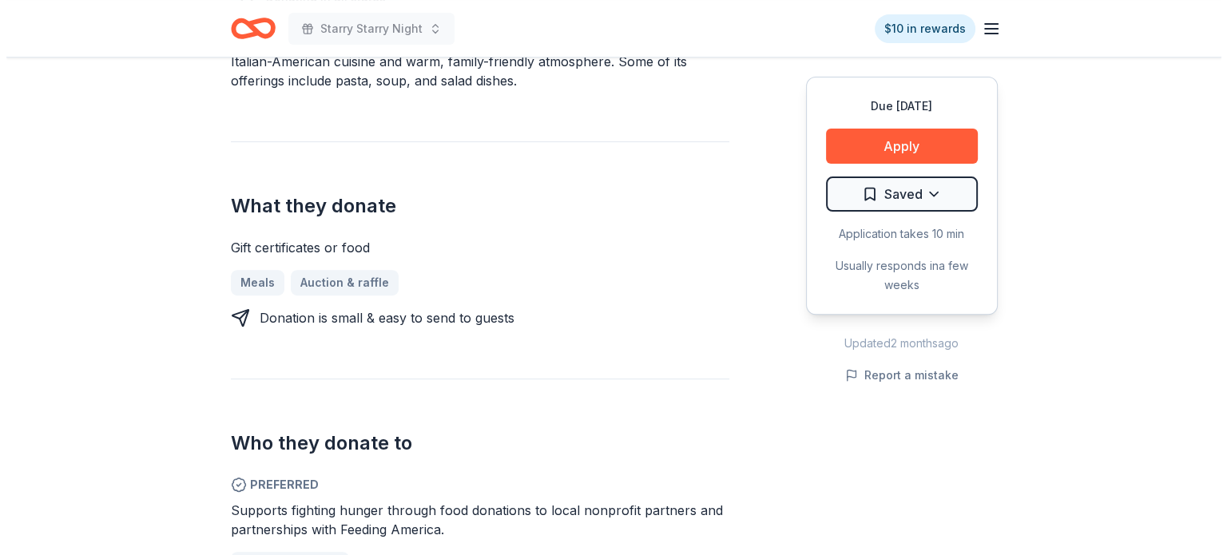
scroll to position [799, 0]
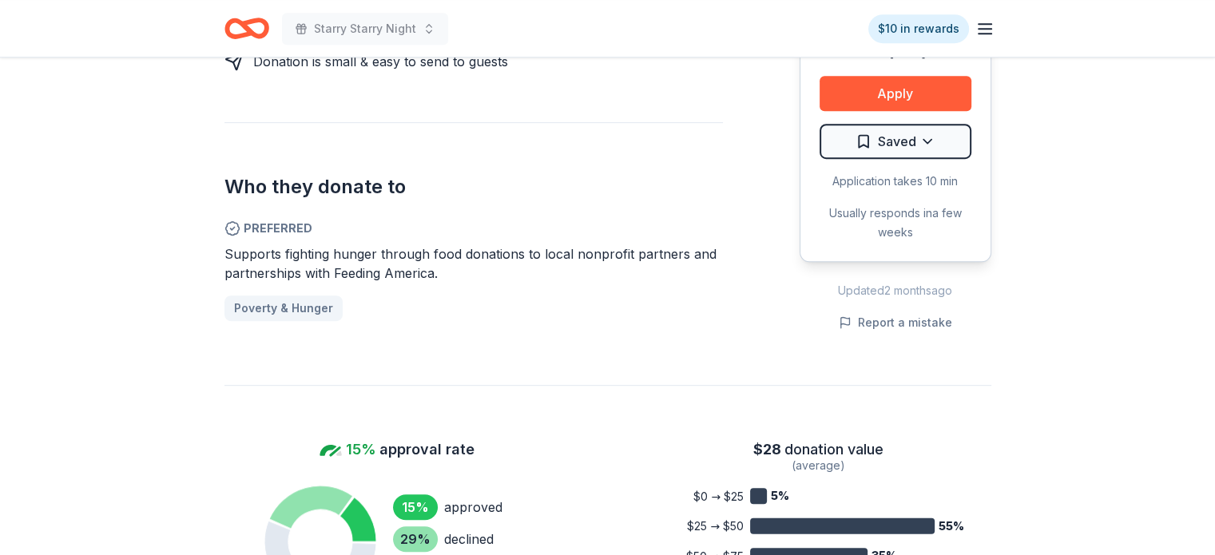
drag, startPoint x: 772, startPoint y: 328, endPoint x: 799, endPoint y: 279, distance: 56.1
drag, startPoint x: 799, startPoint y: 279, endPoint x: 681, endPoint y: 225, distance: 129.0
click at [681, 225] on span "Preferred" at bounding box center [473, 228] width 498 height 19
click at [898, 96] on button "Apply" at bounding box center [895, 93] width 152 height 35
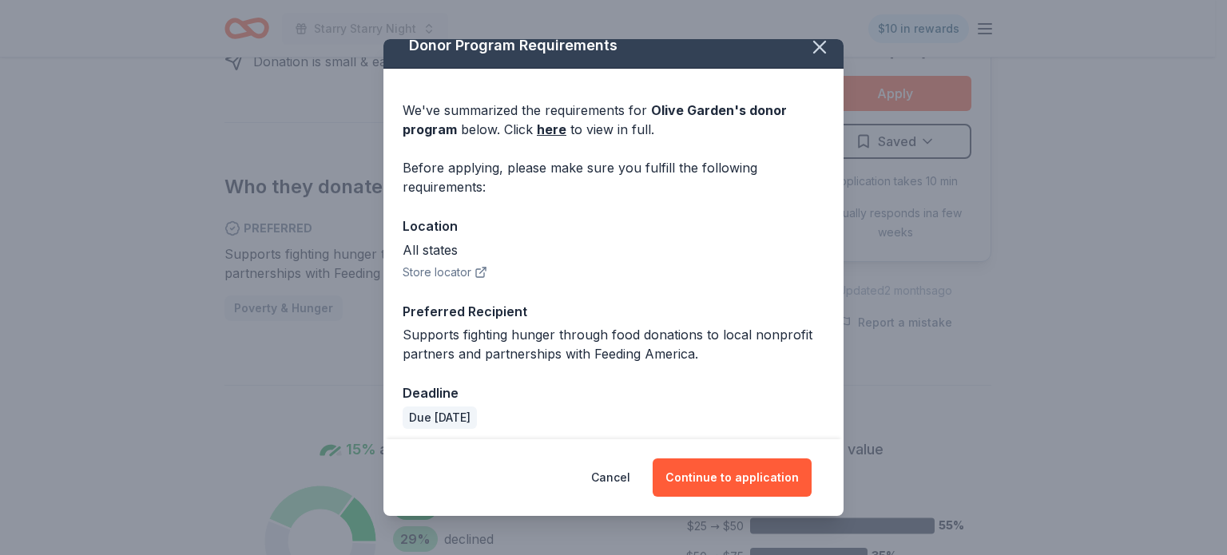
scroll to position [24, 0]
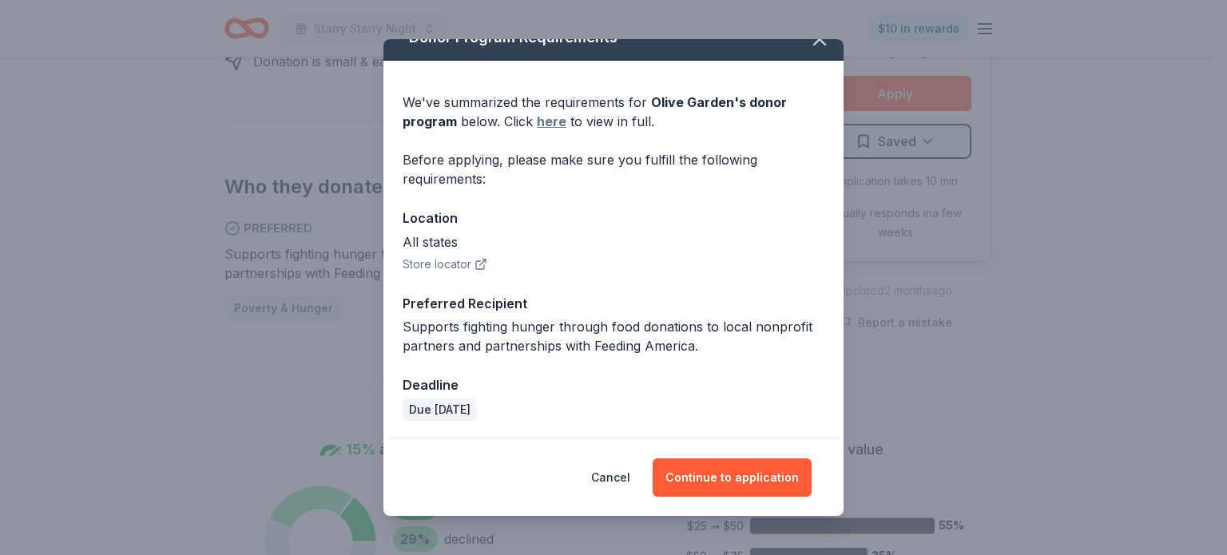
click at [550, 120] on link "here" at bounding box center [552, 121] width 30 height 19
click at [740, 477] on button "Continue to application" at bounding box center [732, 477] width 159 height 38
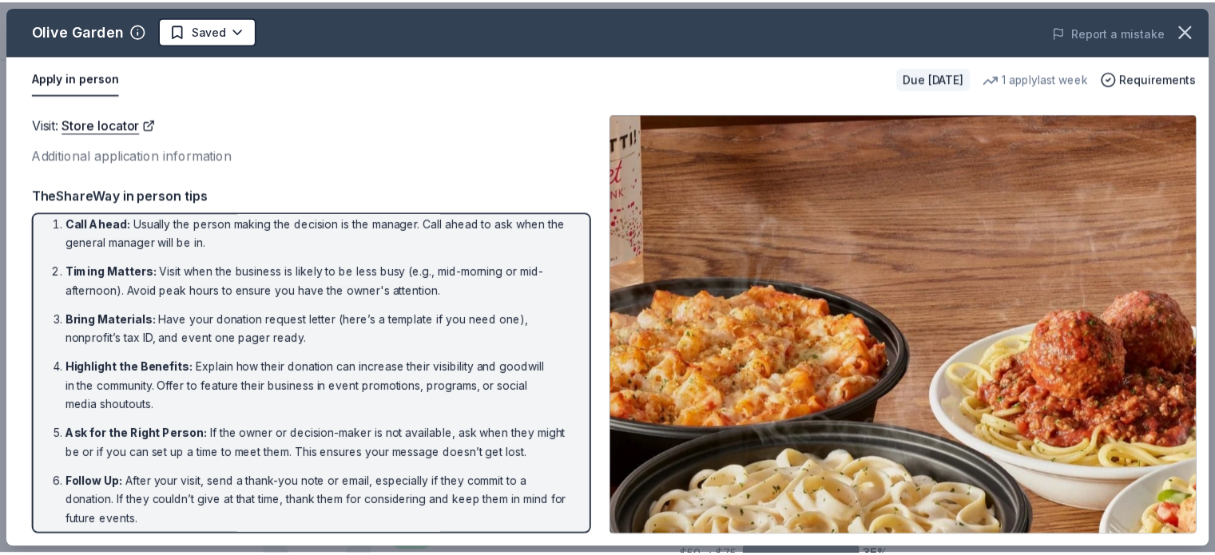
scroll to position [0, 0]
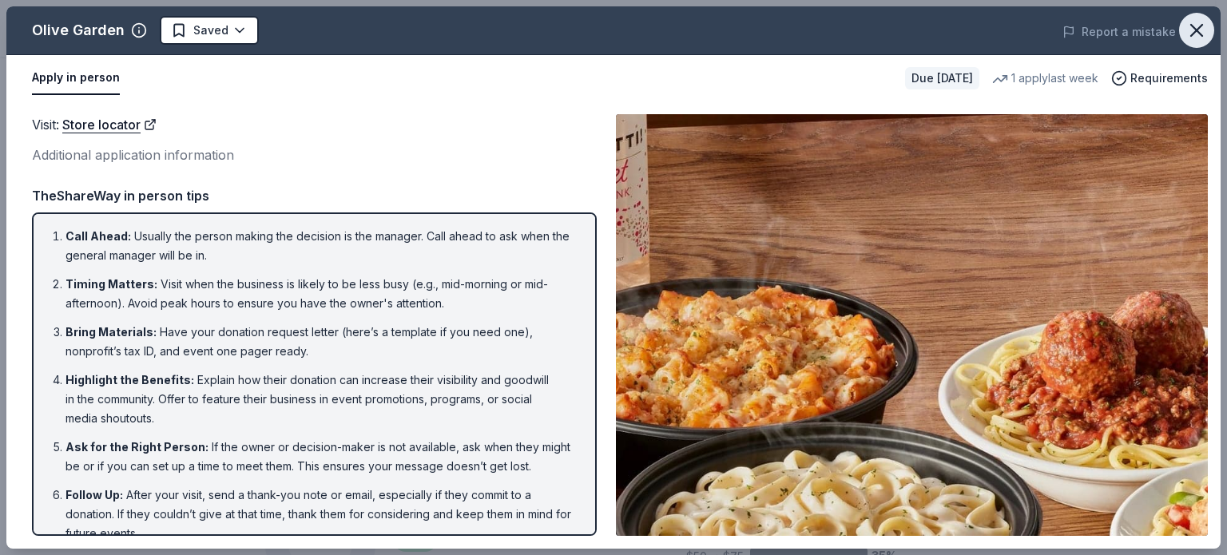
click at [1200, 40] on icon "button" at bounding box center [1196, 30] width 22 height 22
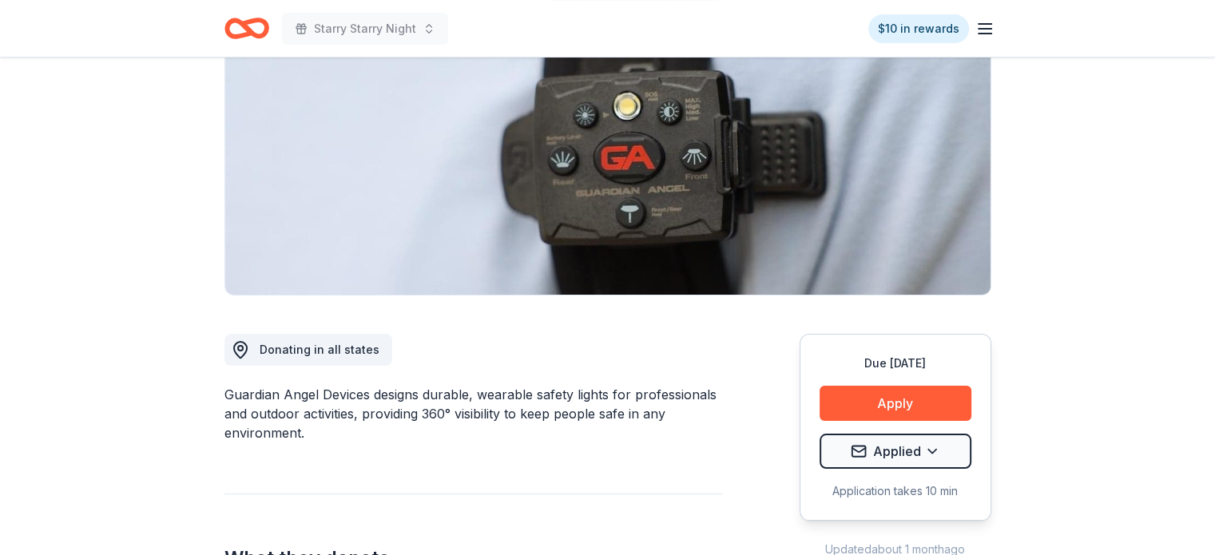
scroll to position [80, 0]
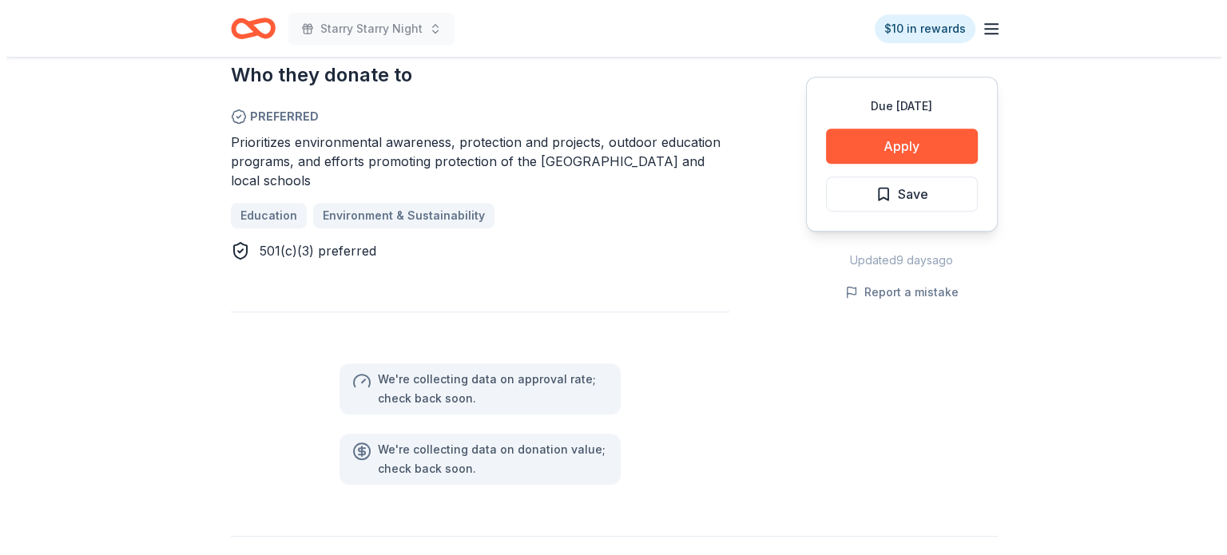
scroll to position [879, 0]
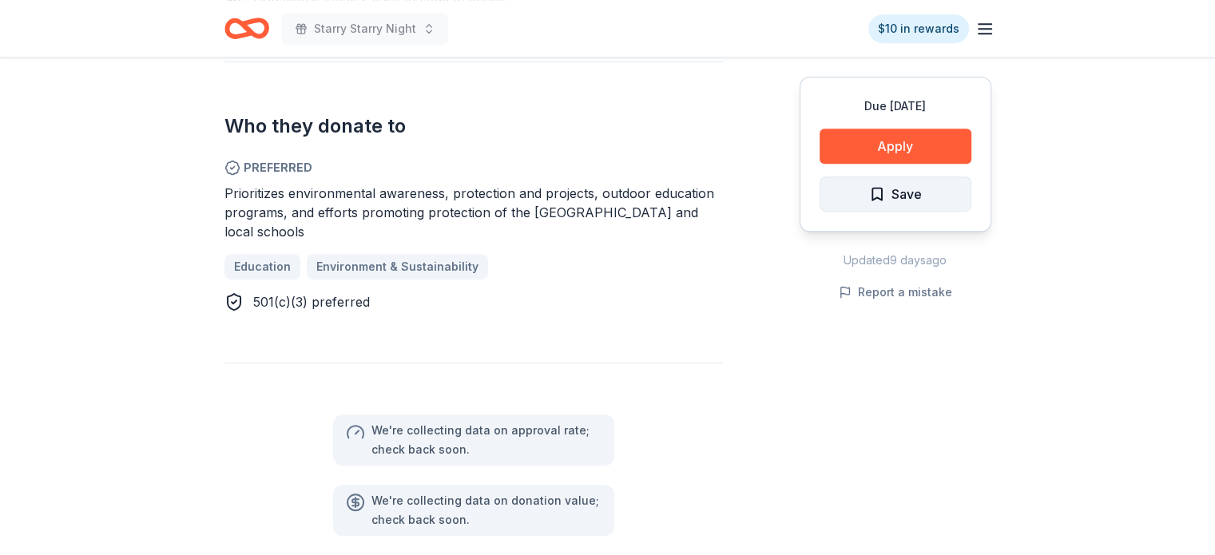
click at [908, 197] on span "Save" at bounding box center [906, 194] width 30 height 21
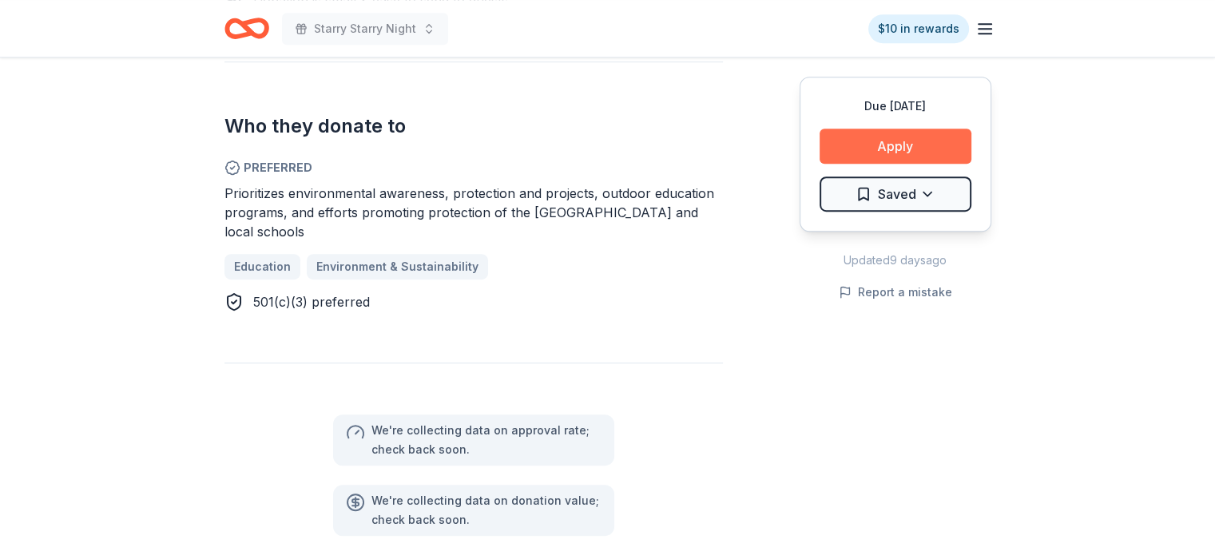
click at [914, 151] on button "Apply" at bounding box center [895, 146] width 152 height 35
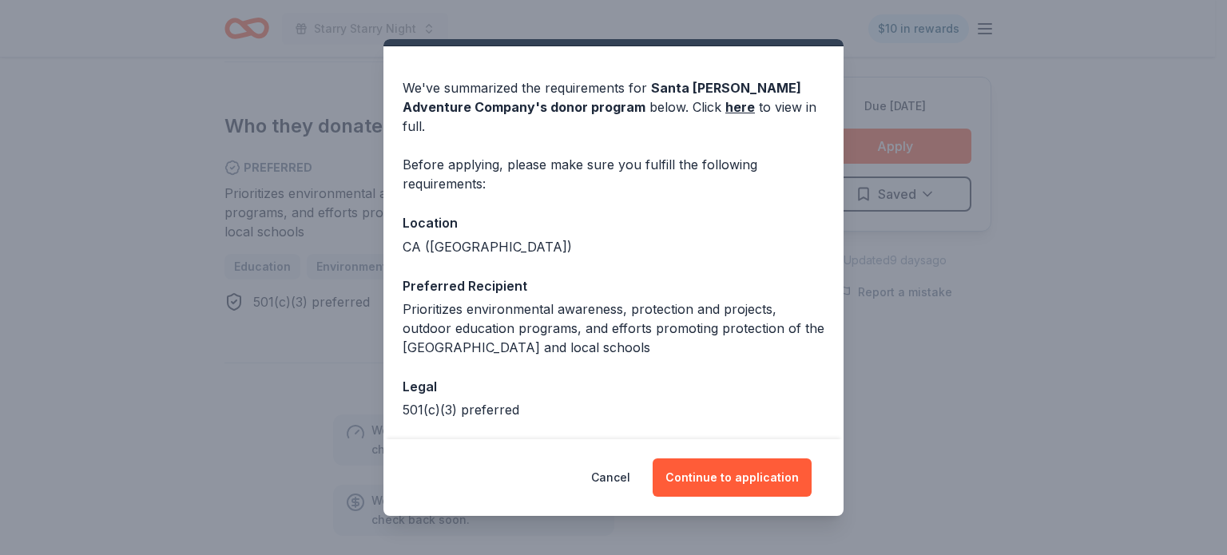
scroll to position [0, 0]
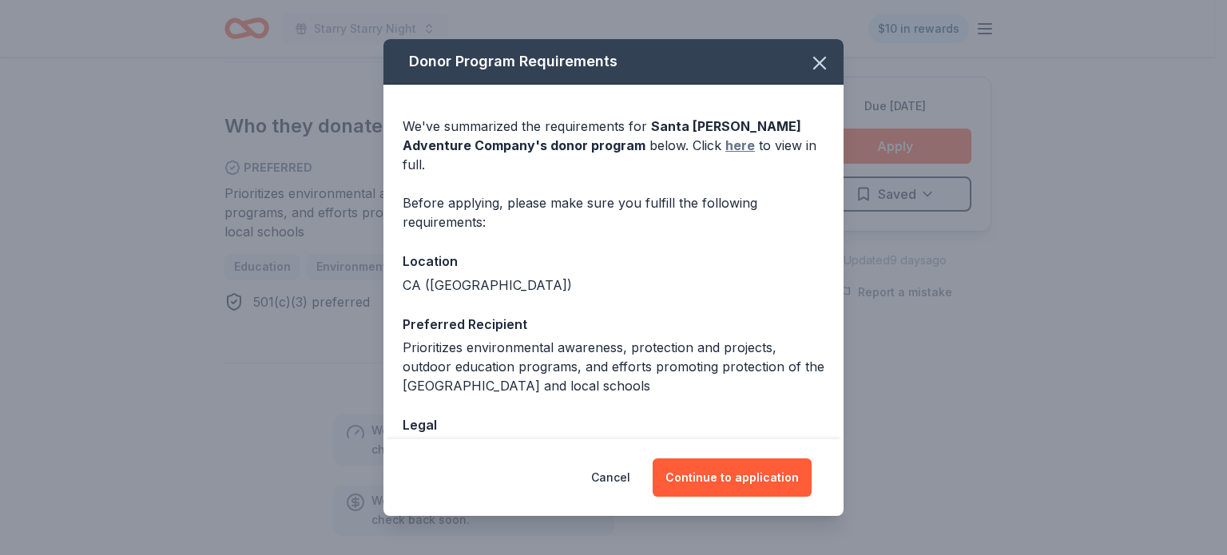
click at [725, 141] on link "here" at bounding box center [740, 145] width 30 height 19
click at [812, 69] on icon "button" at bounding box center [819, 63] width 22 height 22
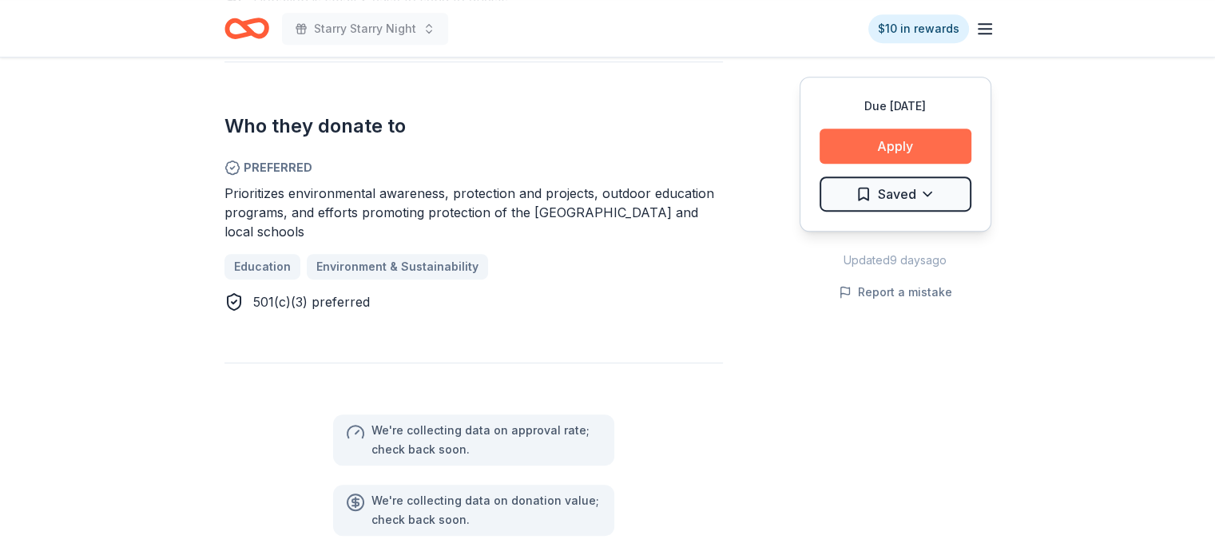
click at [936, 137] on button "Apply" at bounding box center [895, 146] width 152 height 35
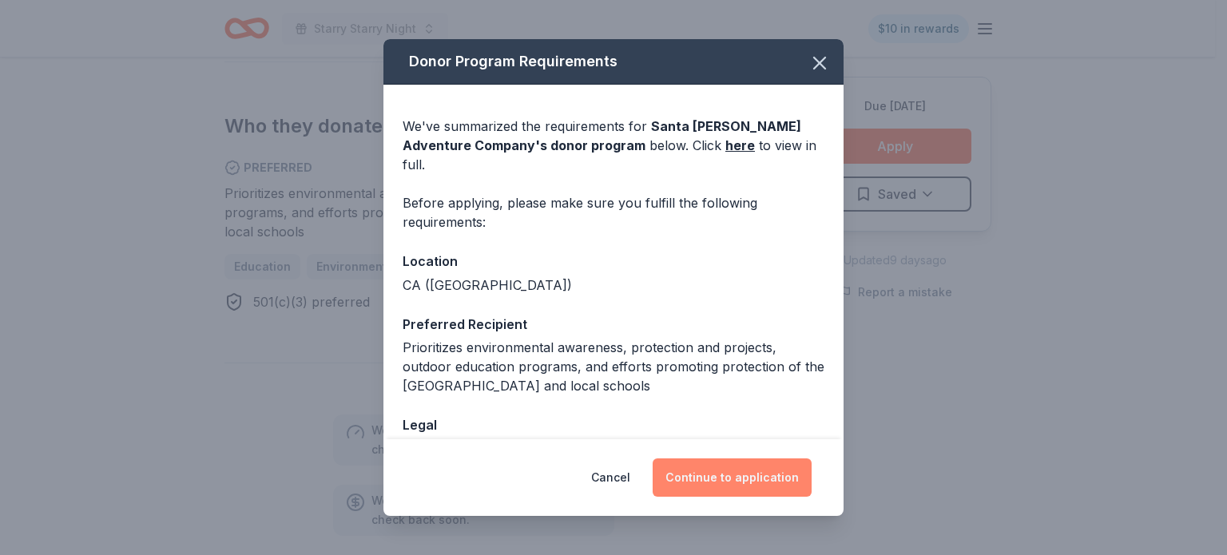
click at [773, 470] on button "Continue to application" at bounding box center [732, 477] width 159 height 38
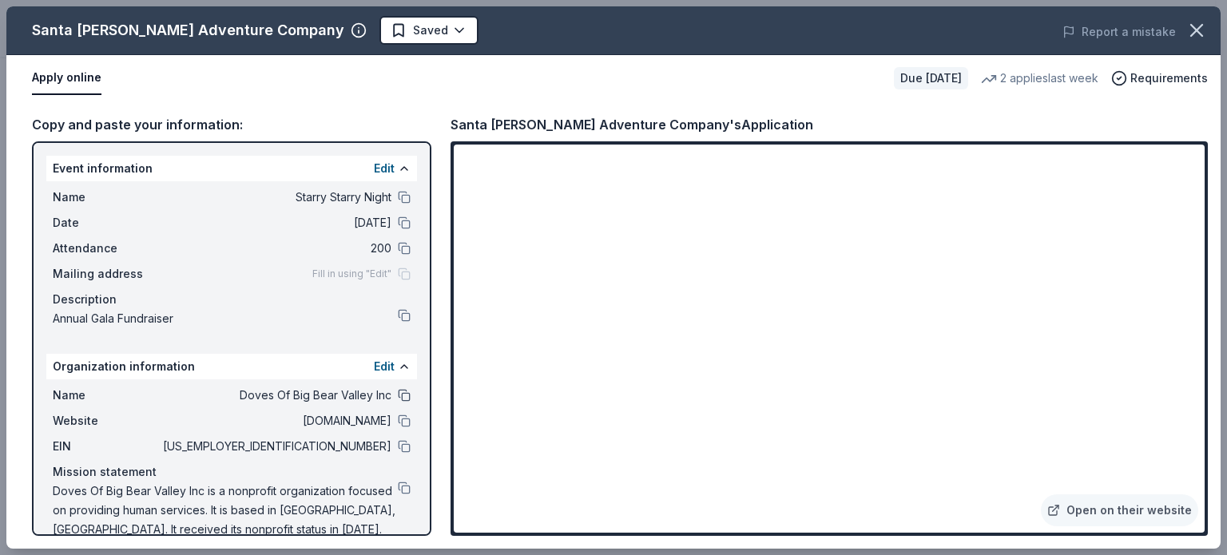
click at [398, 396] on button at bounding box center [404, 395] width 13 height 13
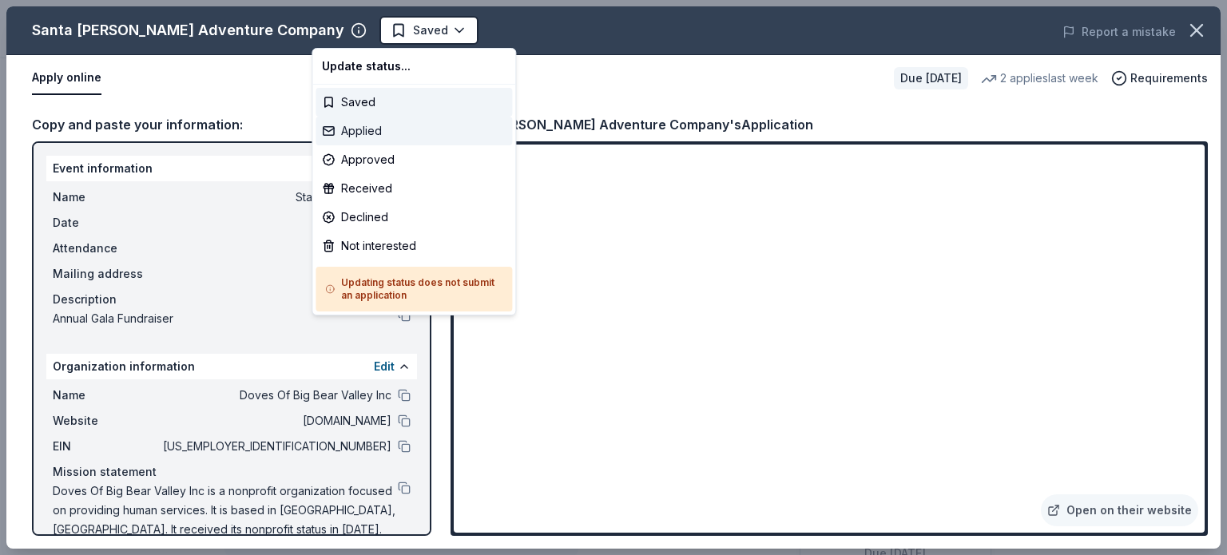
click at [371, 137] on div "Applied" at bounding box center [413, 131] width 196 height 29
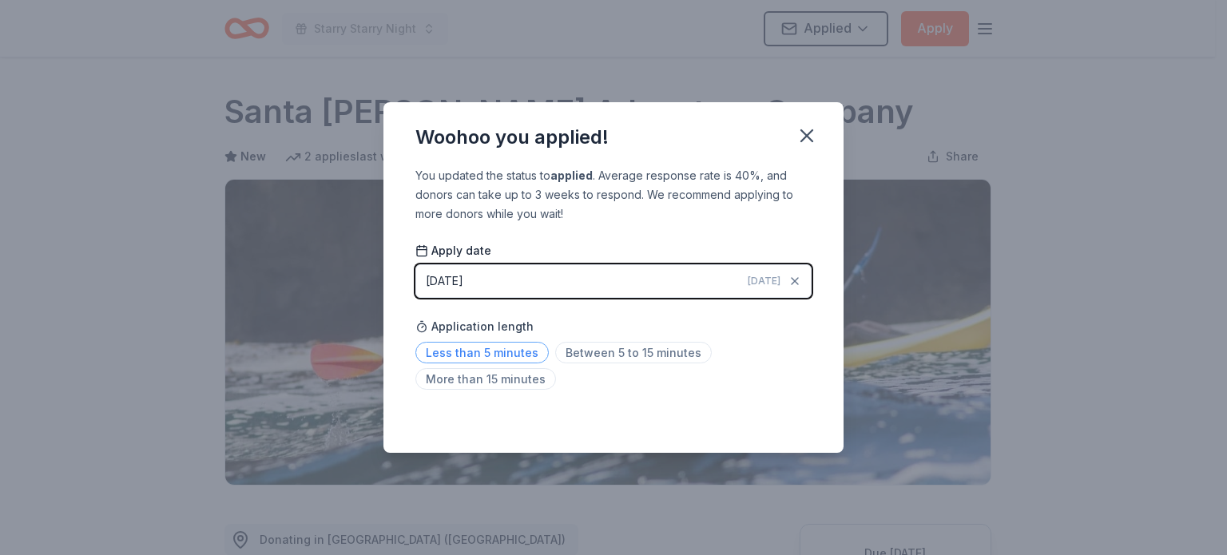
click at [505, 348] on span "Less than 5 minutes" at bounding box center [481, 353] width 133 height 22
click at [804, 137] on icon "button" at bounding box center [807, 136] width 22 height 22
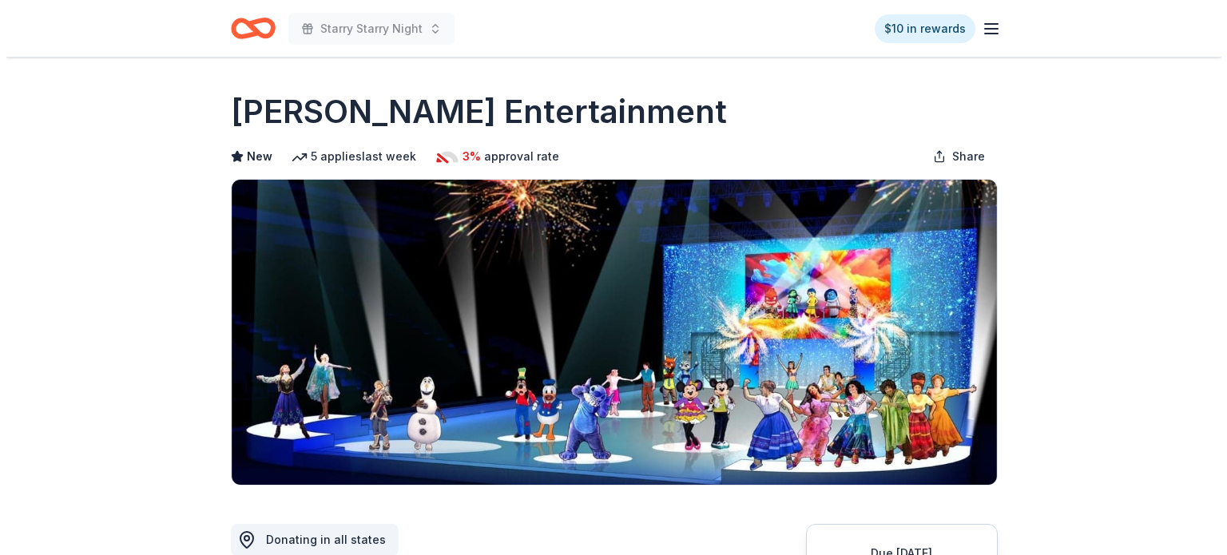
scroll to position [399, 0]
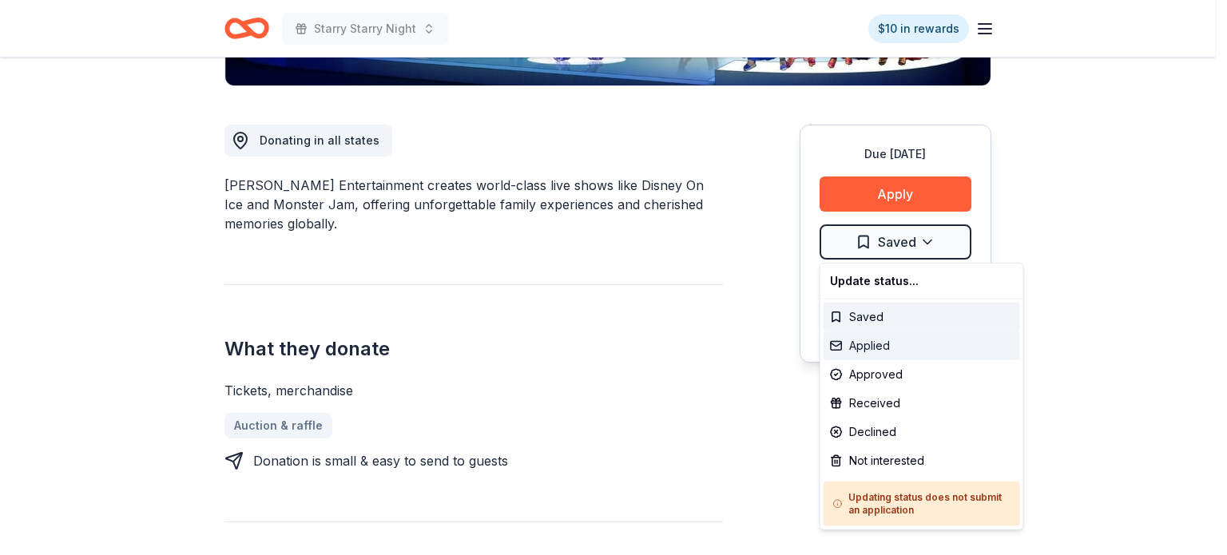
click at [879, 339] on div "Applied" at bounding box center [921, 345] width 196 height 29
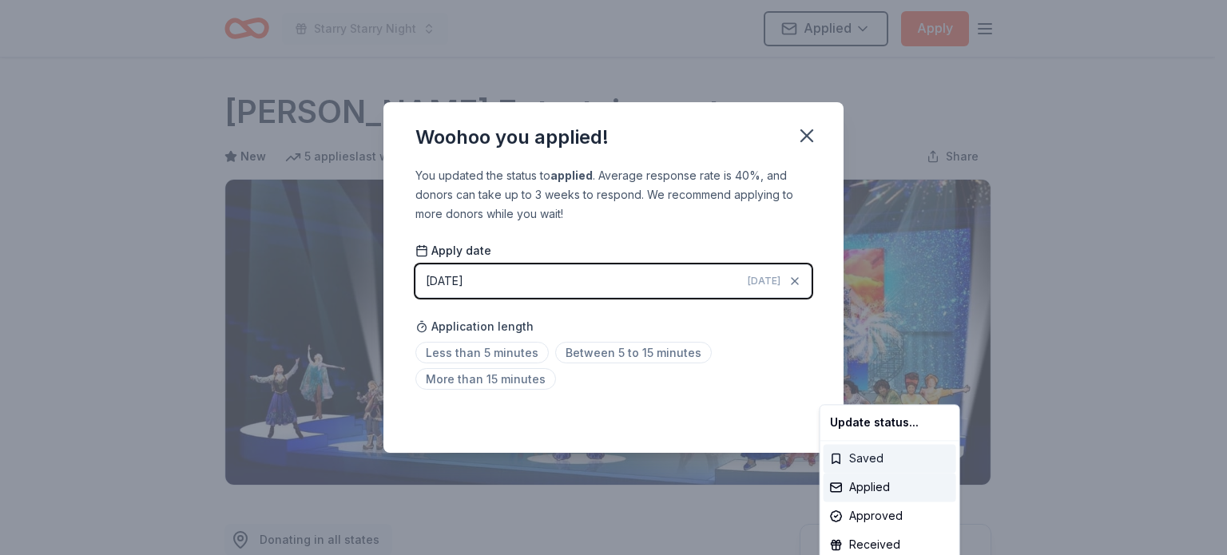
click at [863, 456] on div "Saved" at bounding box center [889, 458] width 133 height 29
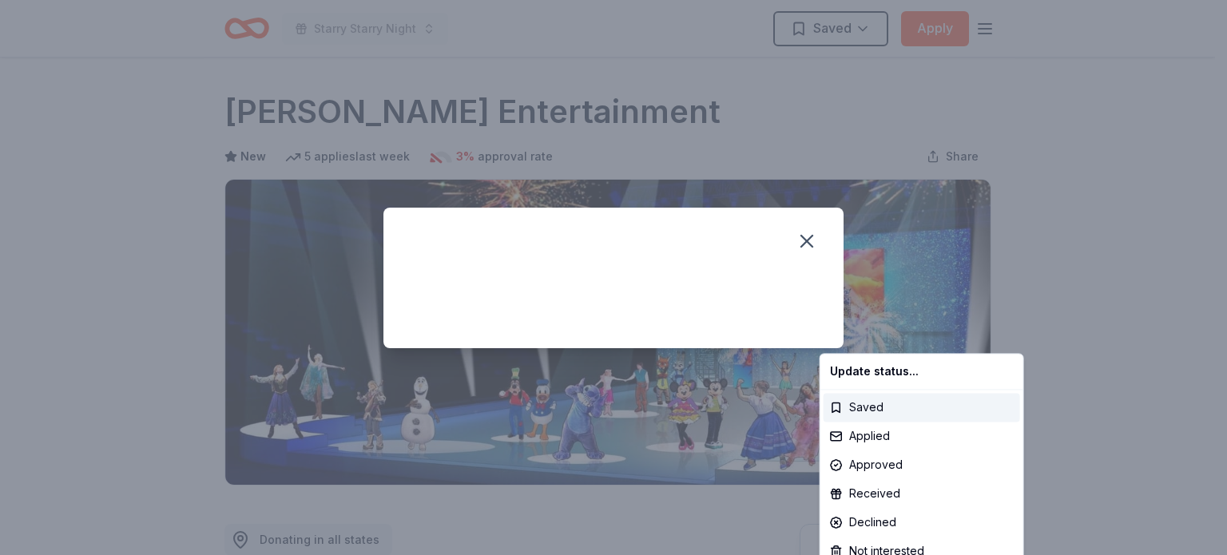
click at [808, 236] on html "Starry Starry Night Saved Apply Due [DATE] Share [PERSON_NAME] Entertainment Ne…" at bounding box center [613, 277] width 1227 height 555
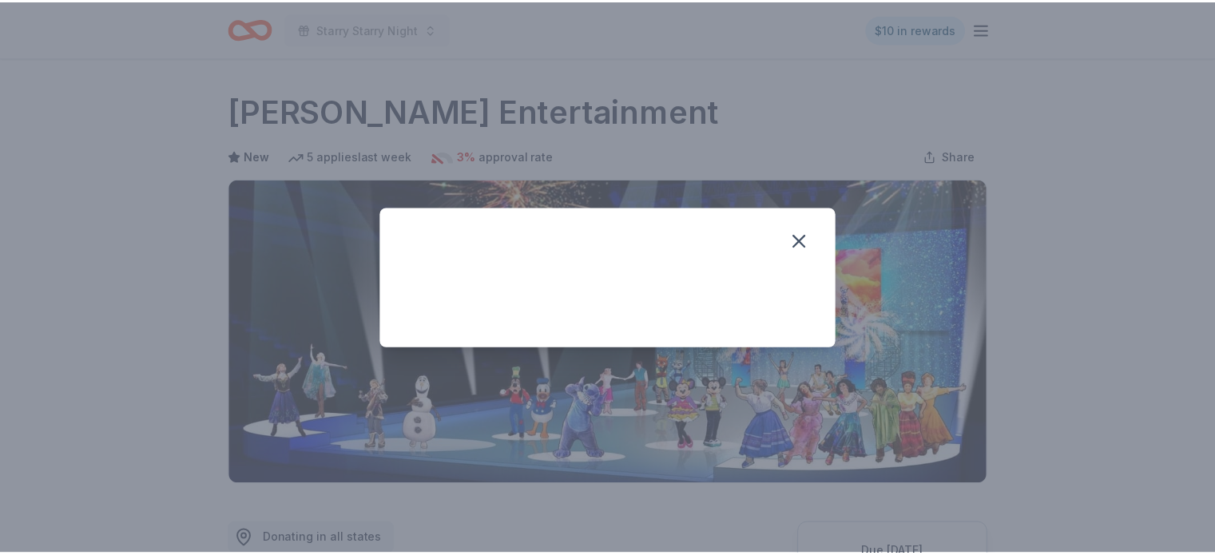
scroll to position [363, 0]
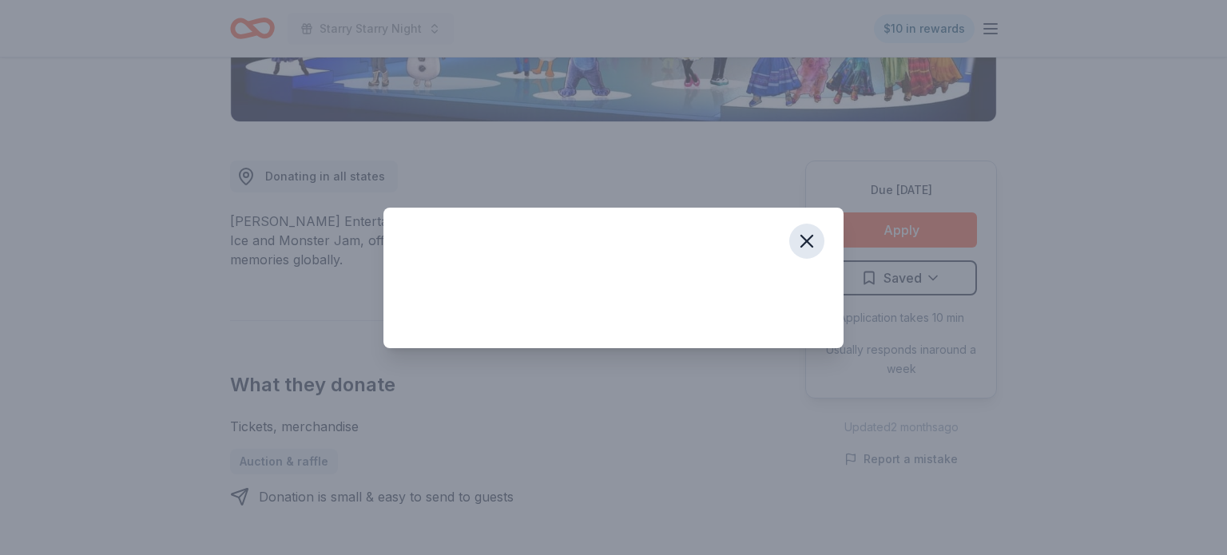
click at [810, 239] on icon "button" at bounding box center [807, 241] width 22 height 22
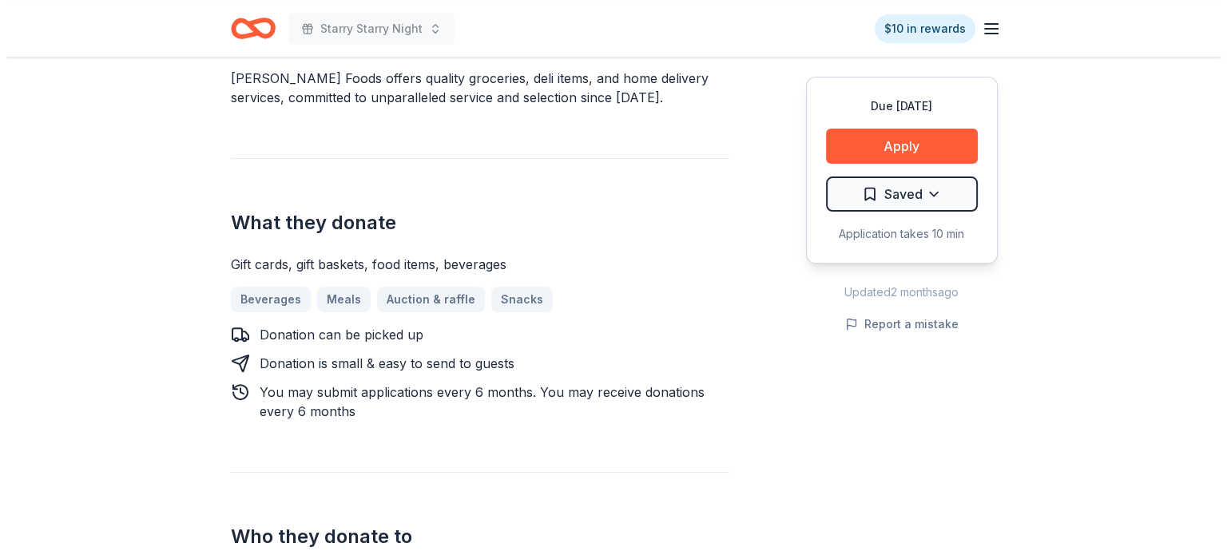
scroll to position [719, 0]
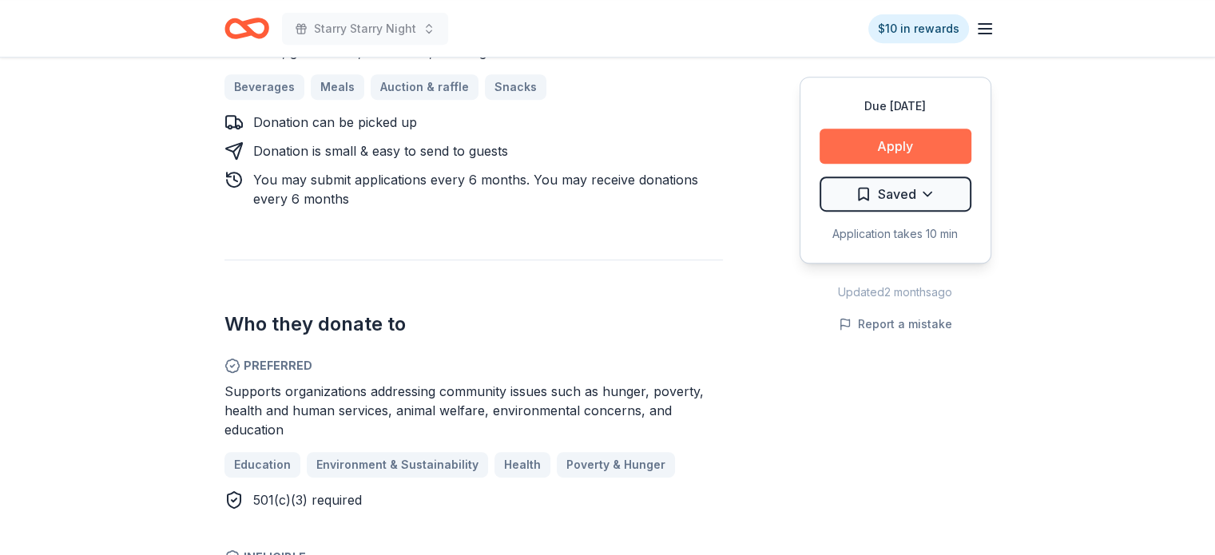
click at [894, 146] on button "Apply" at bounding box center [895, 146] width 152 height 35
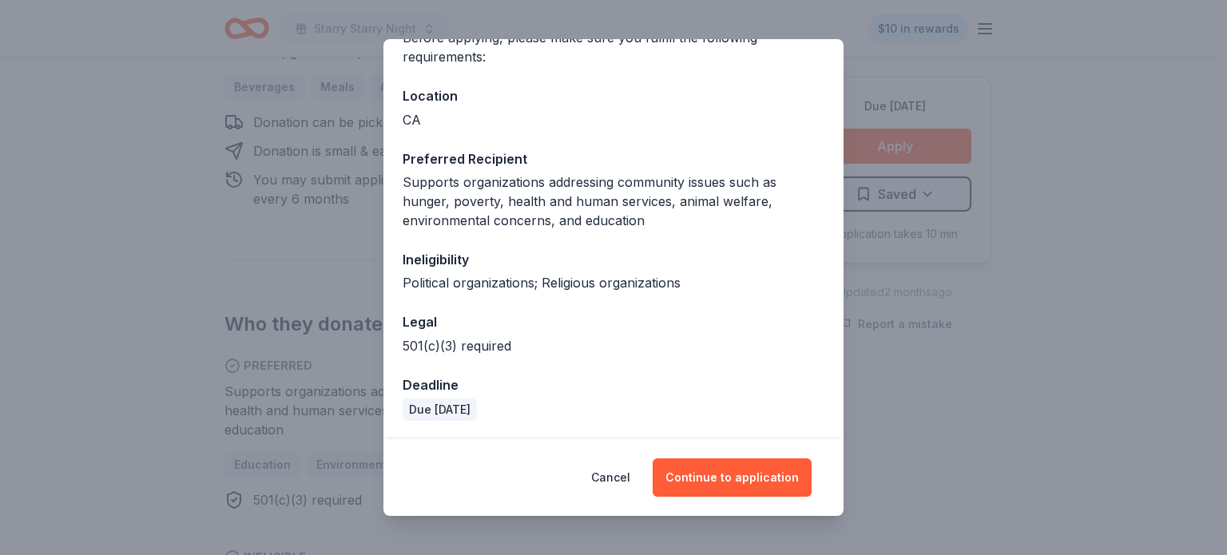
scroll to position [0, 0]
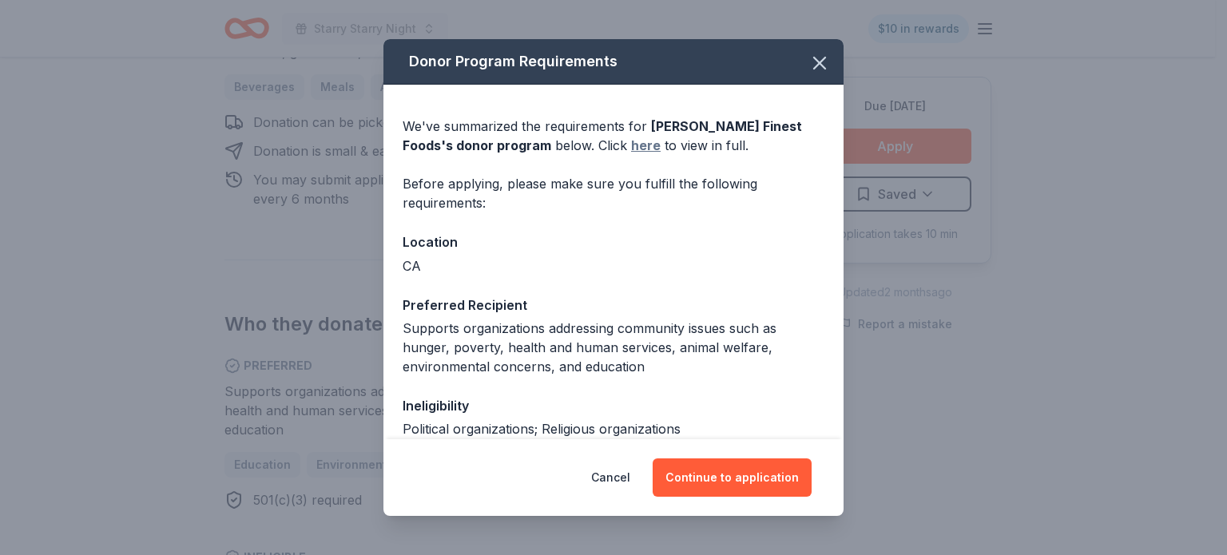
click at [631, 143] on link "here" at bounding box center [646, 145] width 30 height 19
click at [720, 485] on button "Continue to application" at bounding box center [732, 477] width 159 height 38
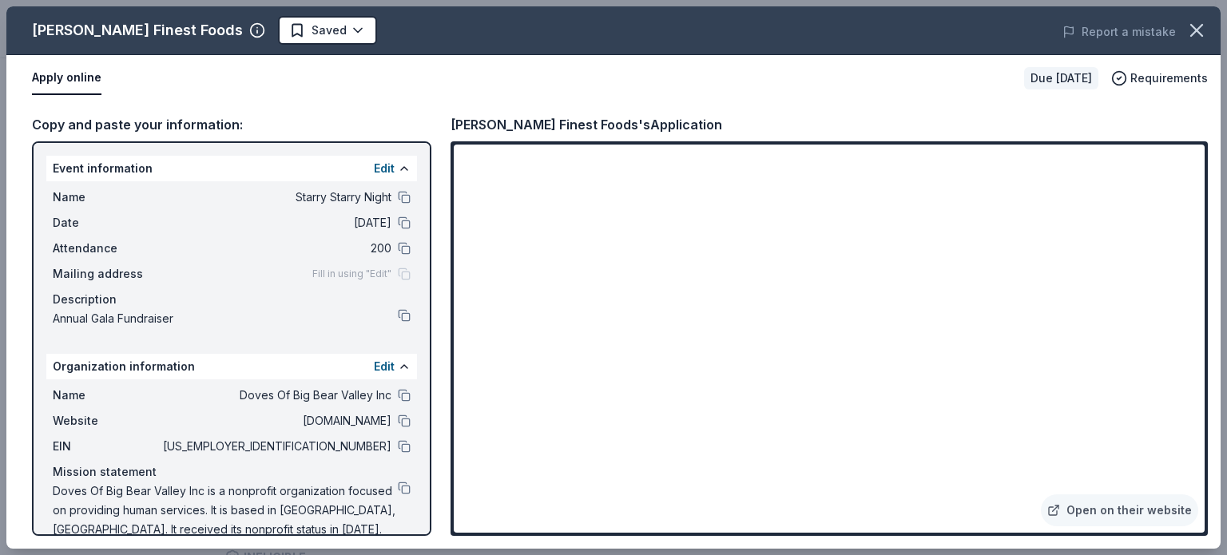
click at [792, 38] on div "Report a mistake" at bounding box center [984, 32] width 473 height 45
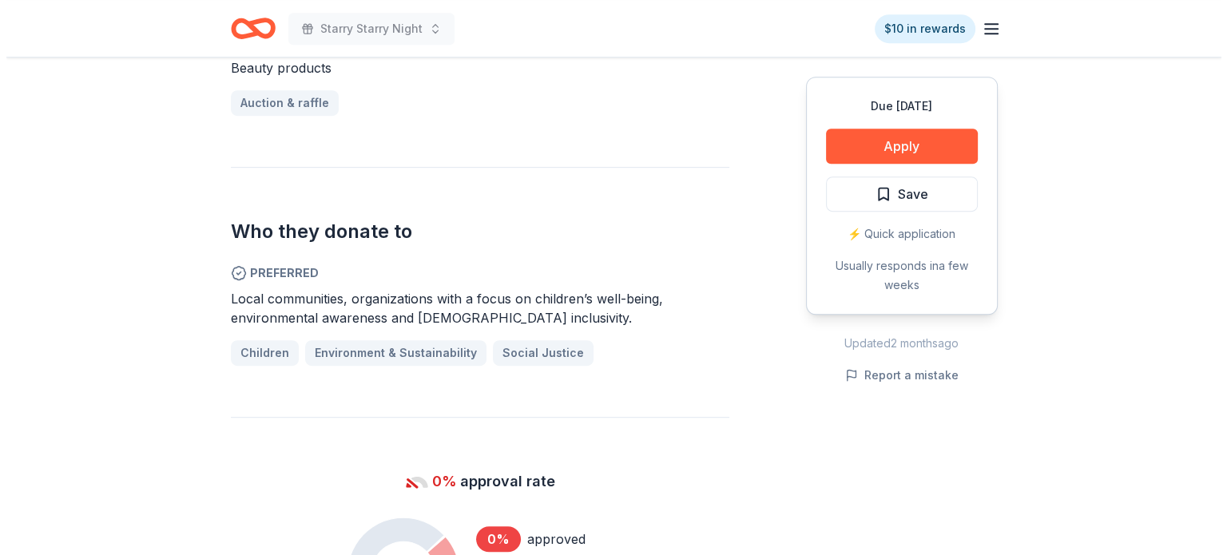
scroll to position [639, 0]
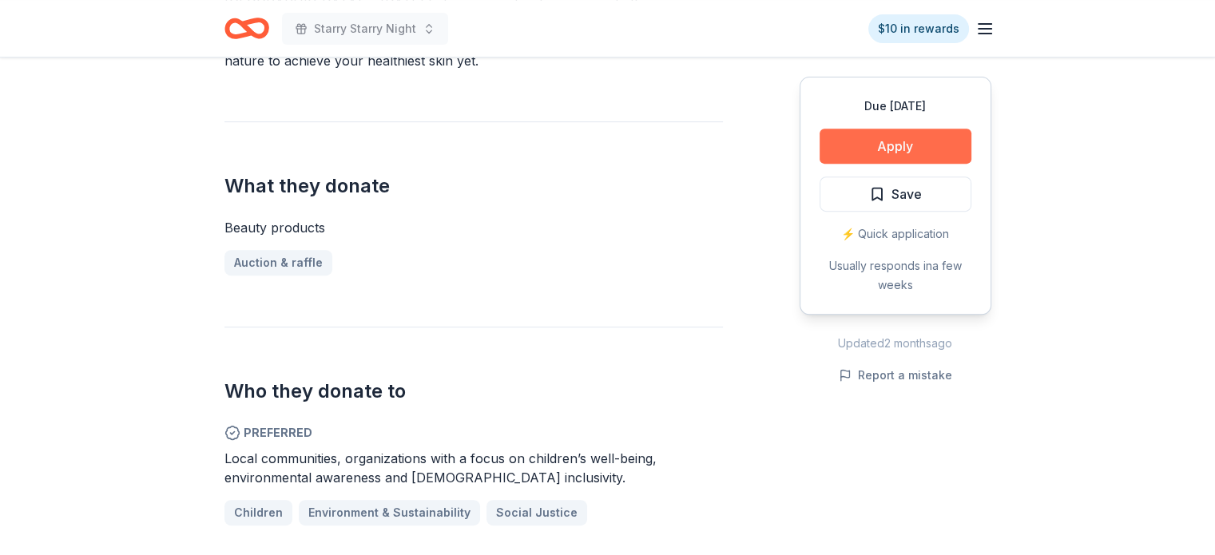
click at [915, 143] on button "Apply" at bounding box center [895, 146] width 152 height 35
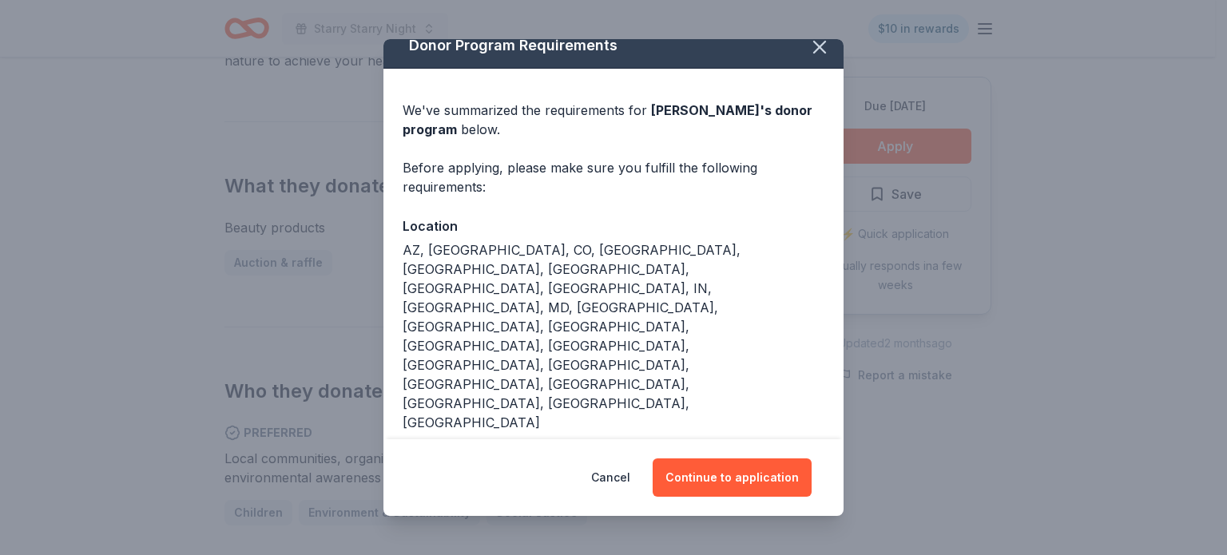
scroll to position [21, 0]
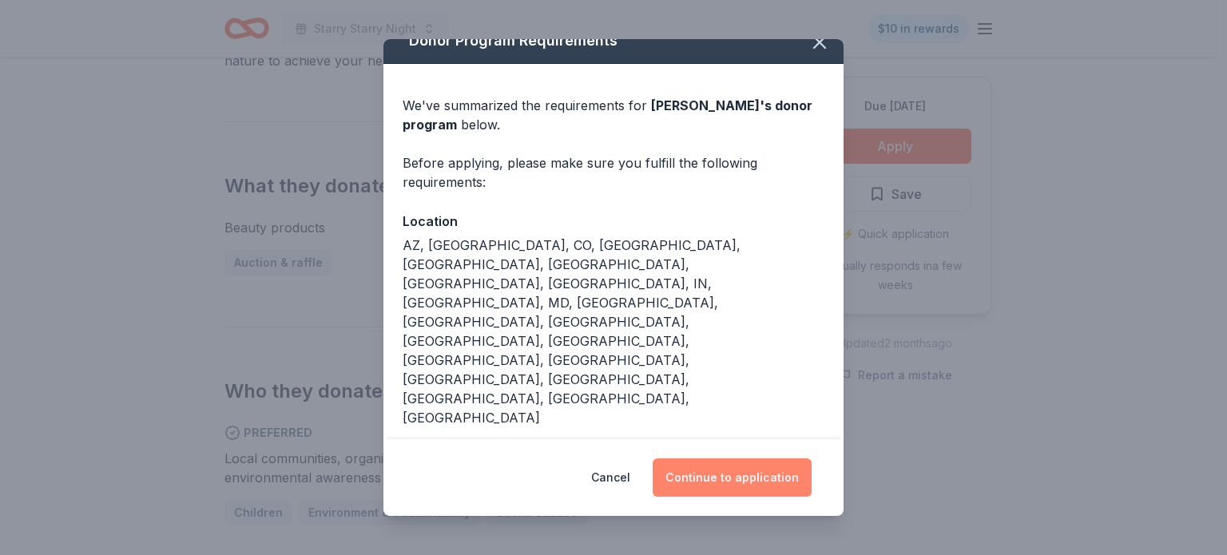
click at [736, 466] on button "Continue to application" at bounding box center [732, 477] width 159 height 38
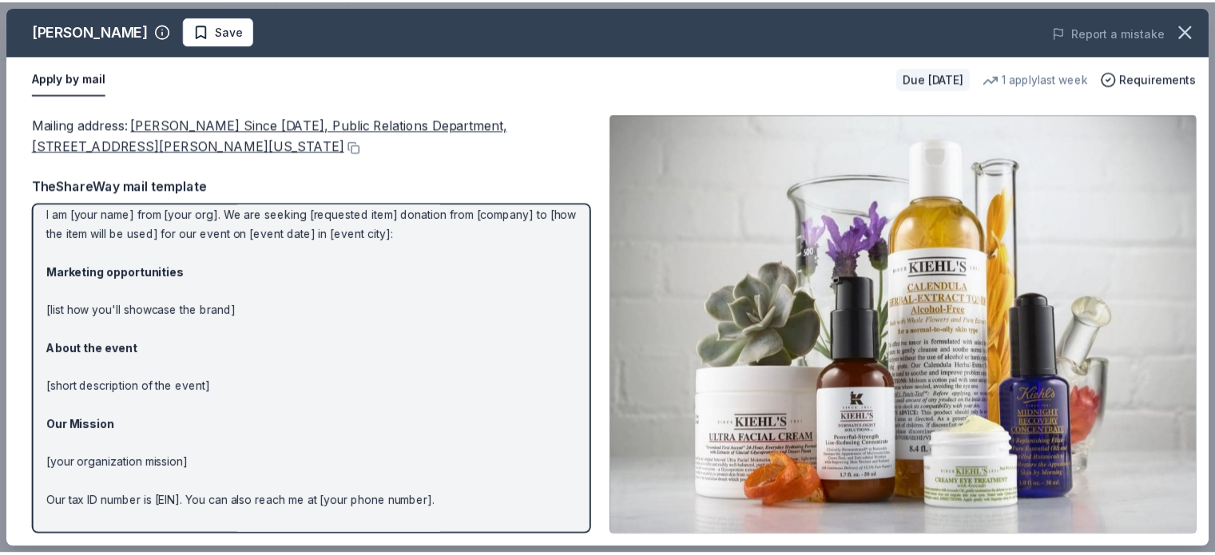
scroll to position [0, 0]
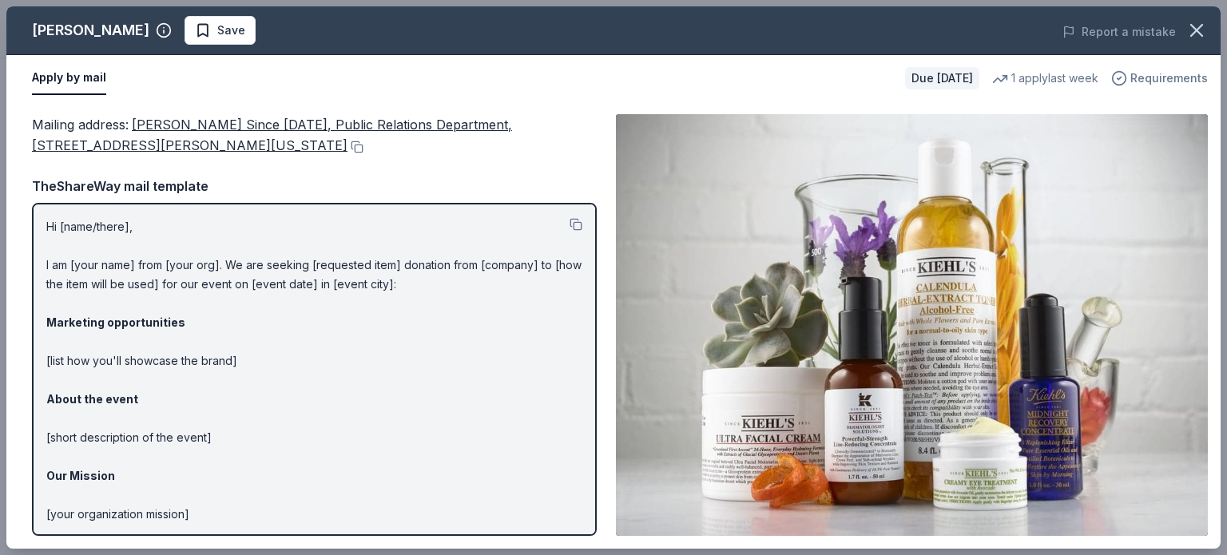
click at [1133, 83] on span "Requirements" at bounding box center [1168, 78] width 77 height 19
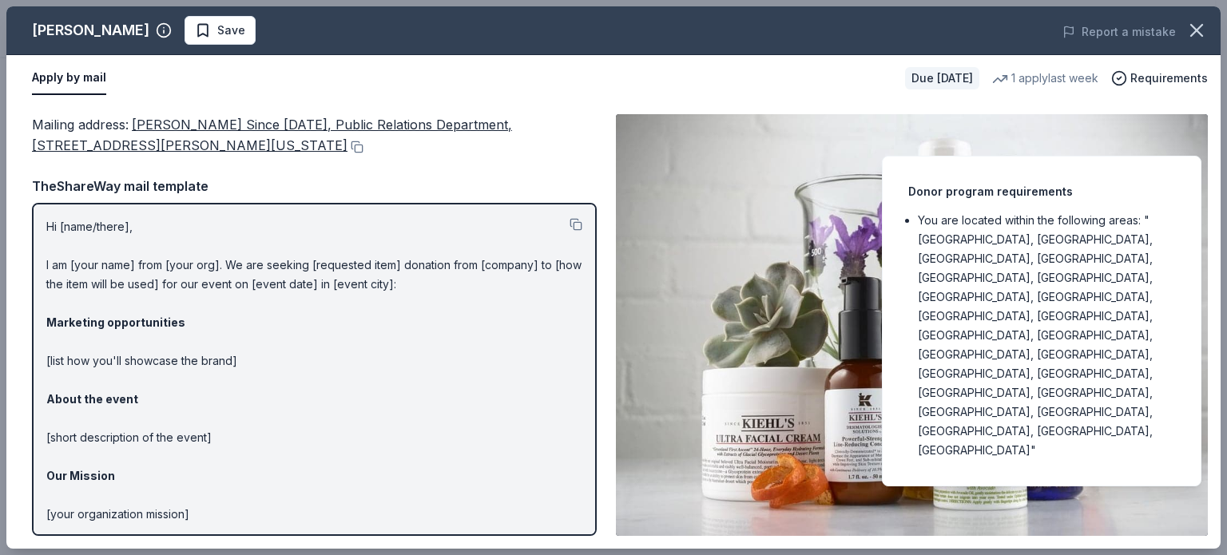
click at [847, 73] on div "Apply by mail" at bounding box center [462, 79] width 860 height 34
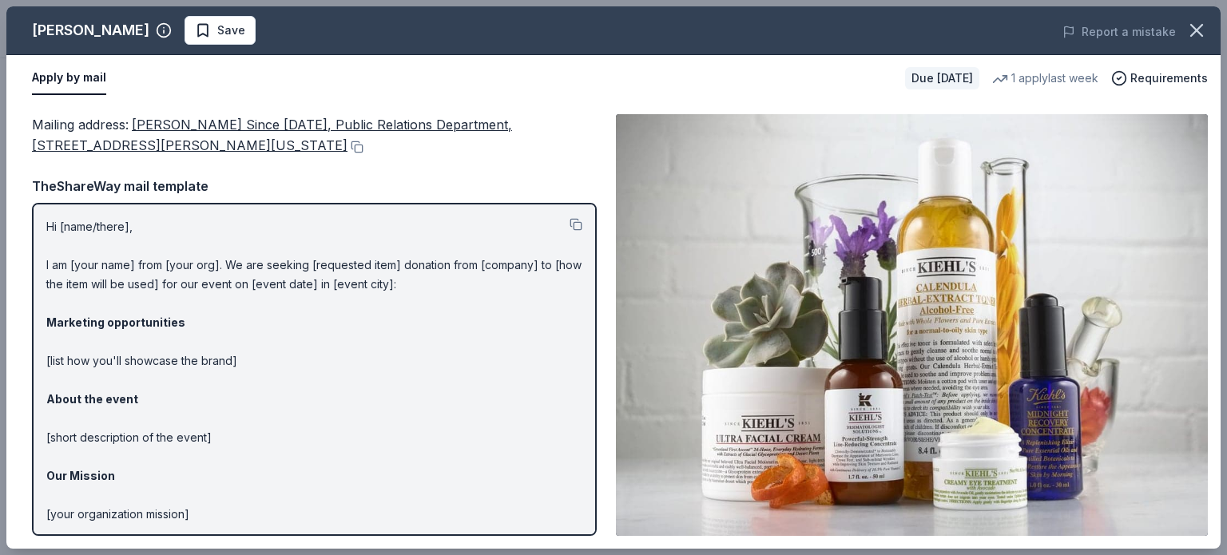
click at [226, 123] on span "Kiehl's Since 1851, Public Relations Department, 435 Hudson St 5th Floor, New Y…" at bounding box center [272, 135] width 480 height 37
click at [278, 121] on span "Kiehl's Since 1851, Public Relations Department, 435 Hudson St 5th Floor, New Y…" at bounding box center [272, 135] width 480 height 37
click at [217, 34] on span "Save" at bounding box center [231, 30] width 28 height 19
click at [1208, 32] on button "button" at bounding box center [1196, 30] width 35 height 35
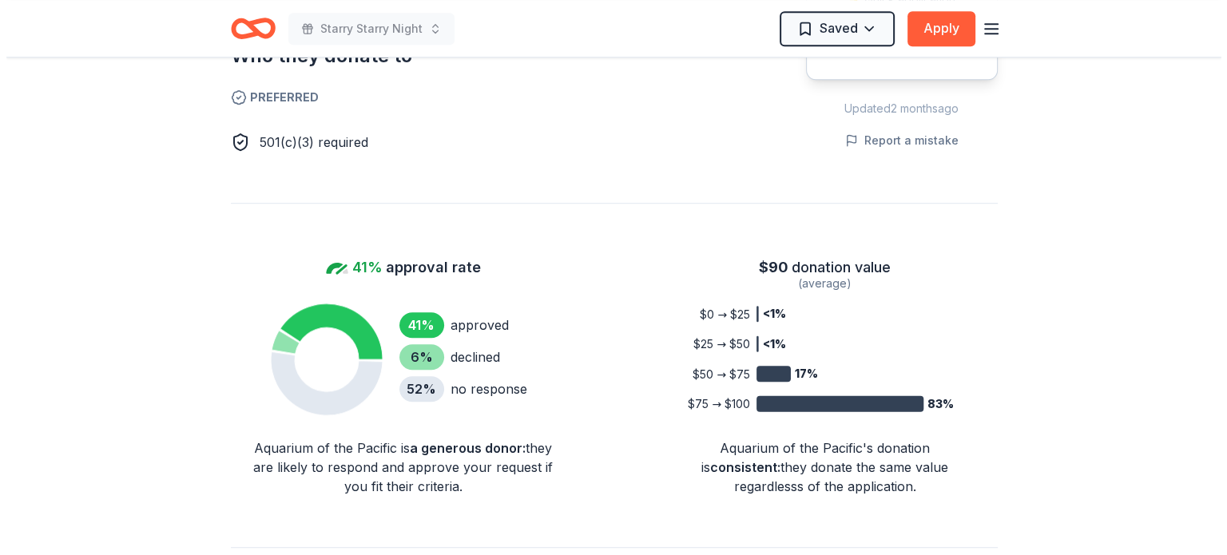
scroll to position [479, 0]
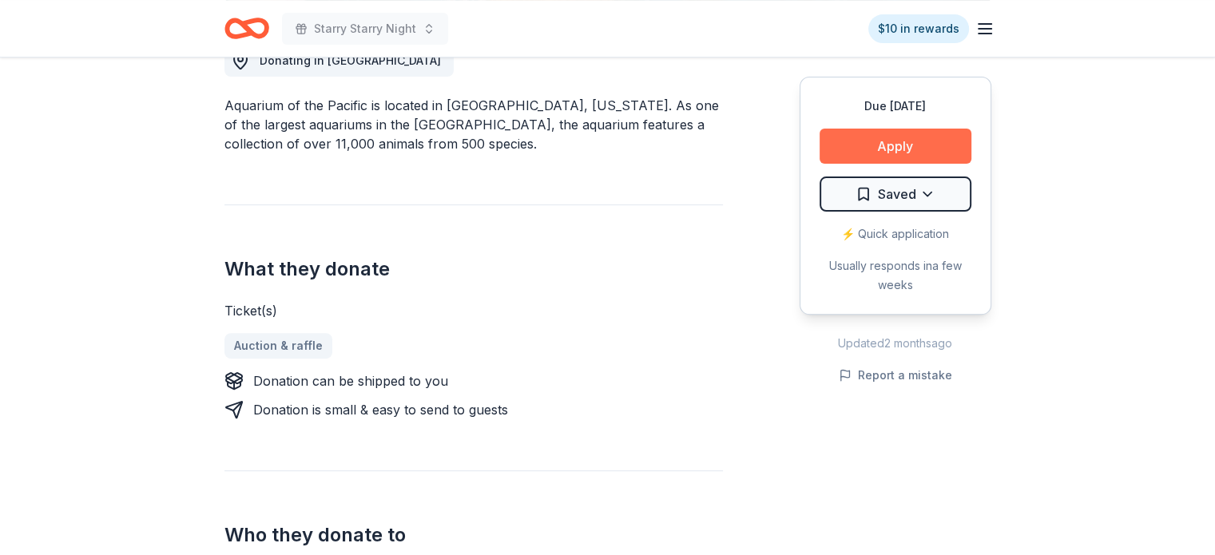
click at [887, 153] on button "Apply" at bounding box center [895, 146] width 152 height 35
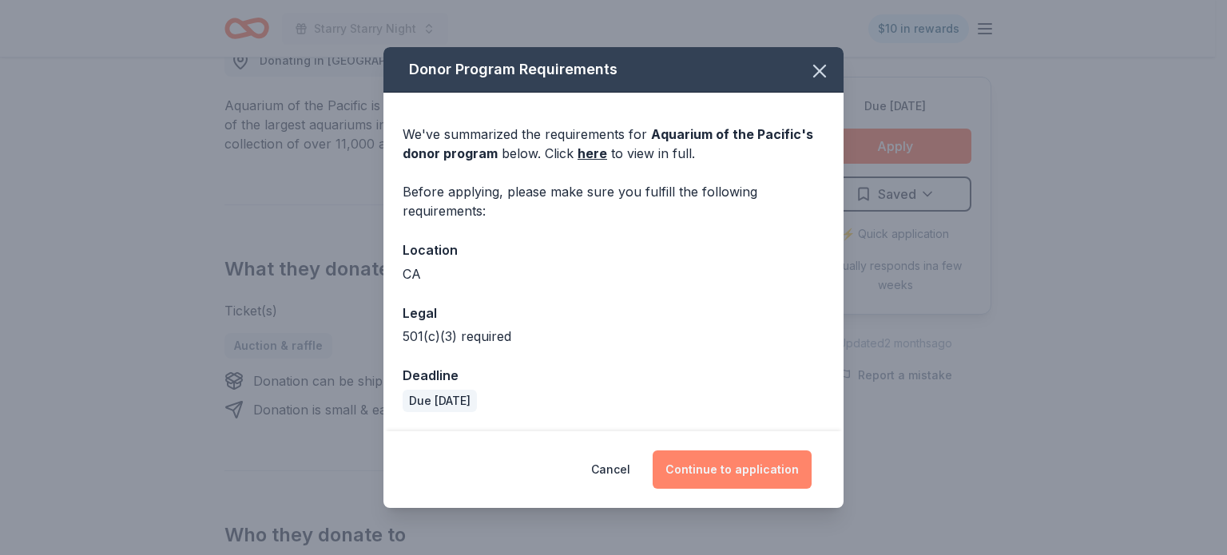
click at [720, 457] on button "Continue to application" at bounding box center [732, 469] width 159 height 38
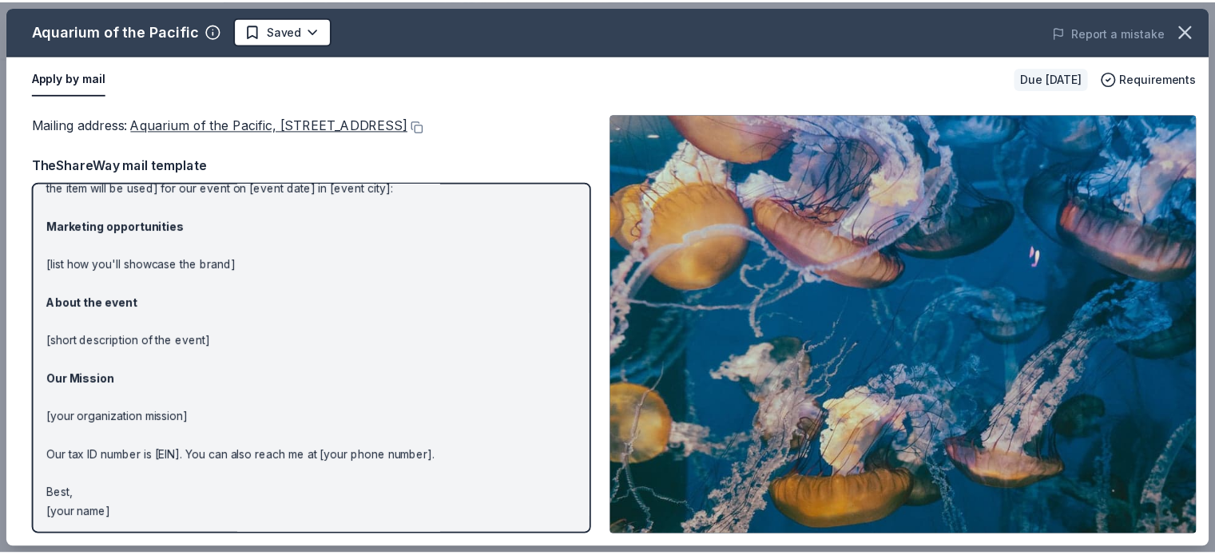
scroll to position [0, 0]
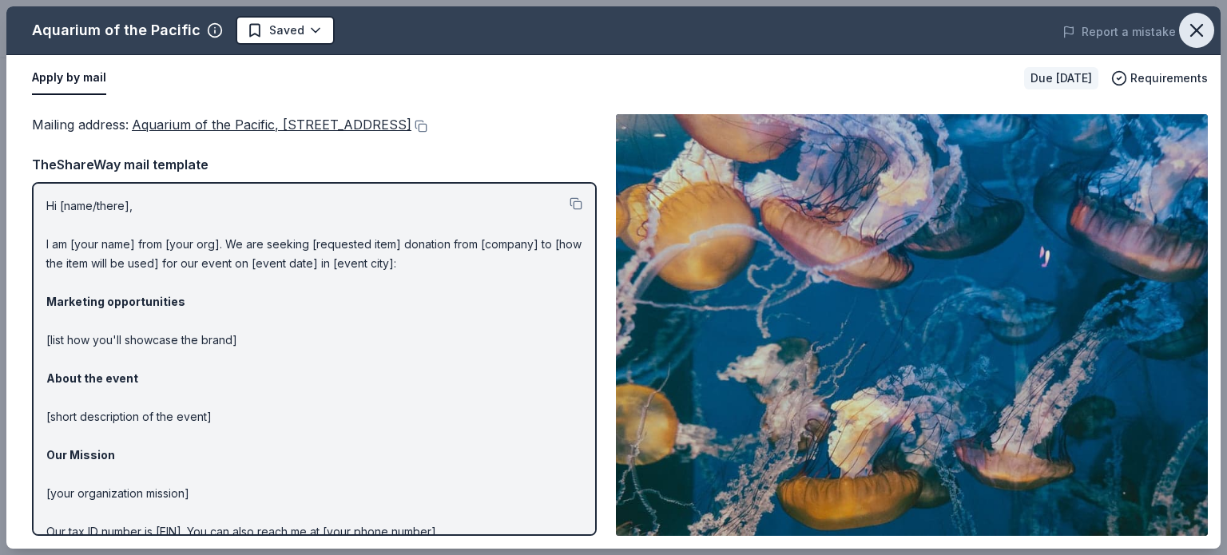
click at [1201, 38] on icon "button" at bounding box center [1196, 30] width 22 height 22
